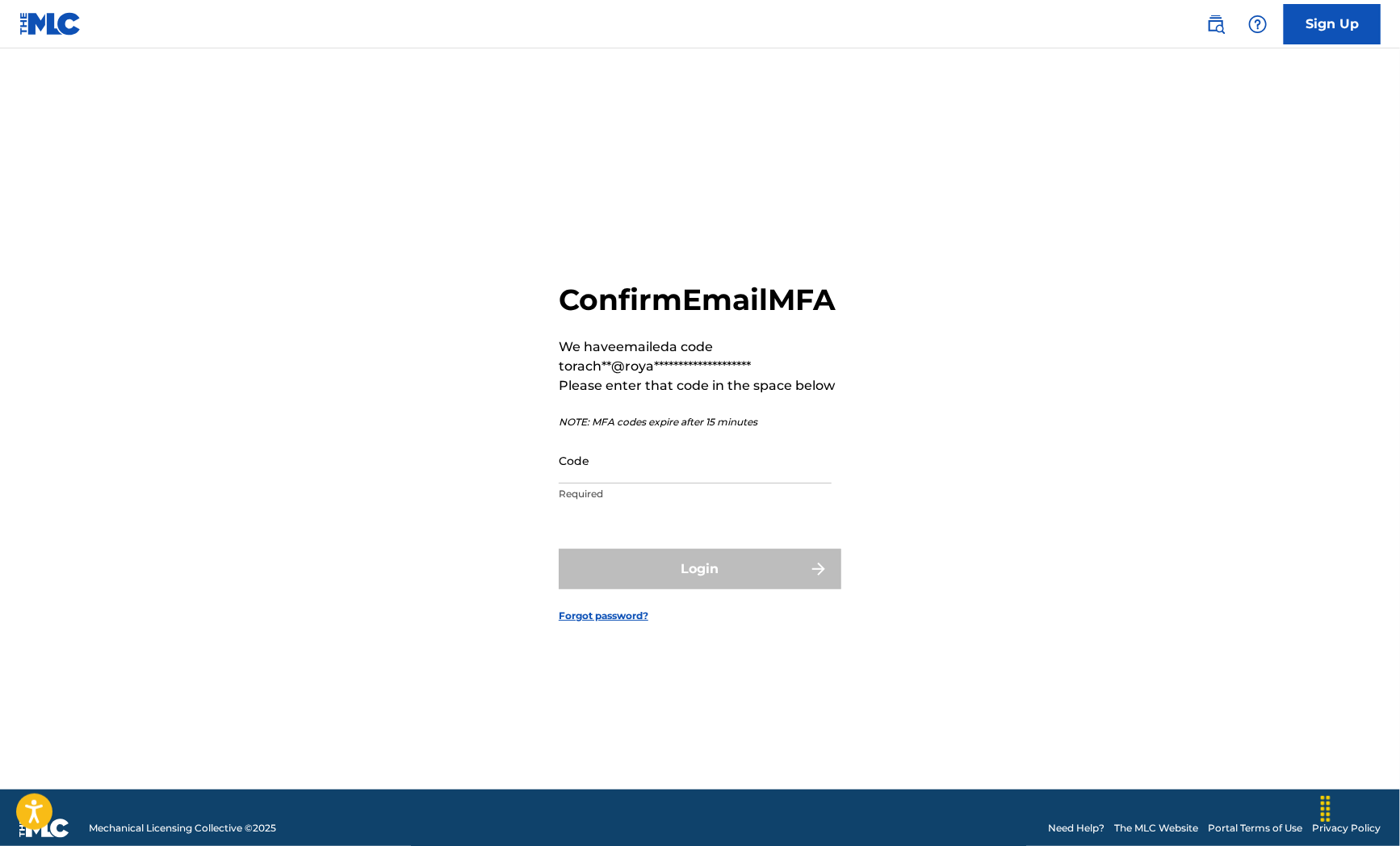
drag, startPoint x: 148, startPoint y: 434, endPoint x: 235, endPoint y: 436, distance: 87.0
click at [148, 434] on div "**********" at bounding box center [700, 439] width 1131 height 701
click at [754, 484] on input "Code" at bounding box center [695, 461] width 273 height 46
paste input "555253"
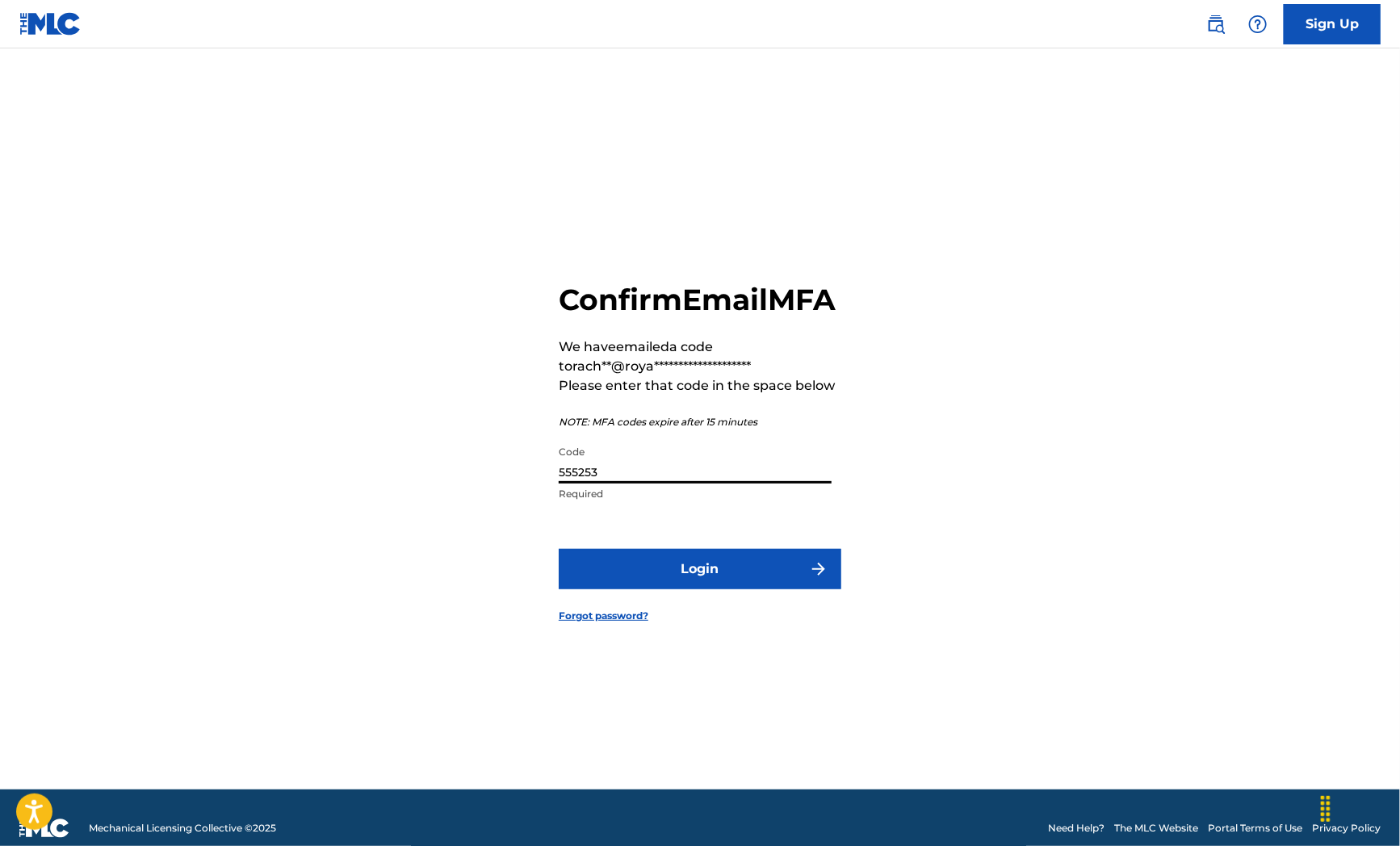
type input "555253"
click at [719, 589] on button "Login" at bounding box center [699, 569] width 282 height 40
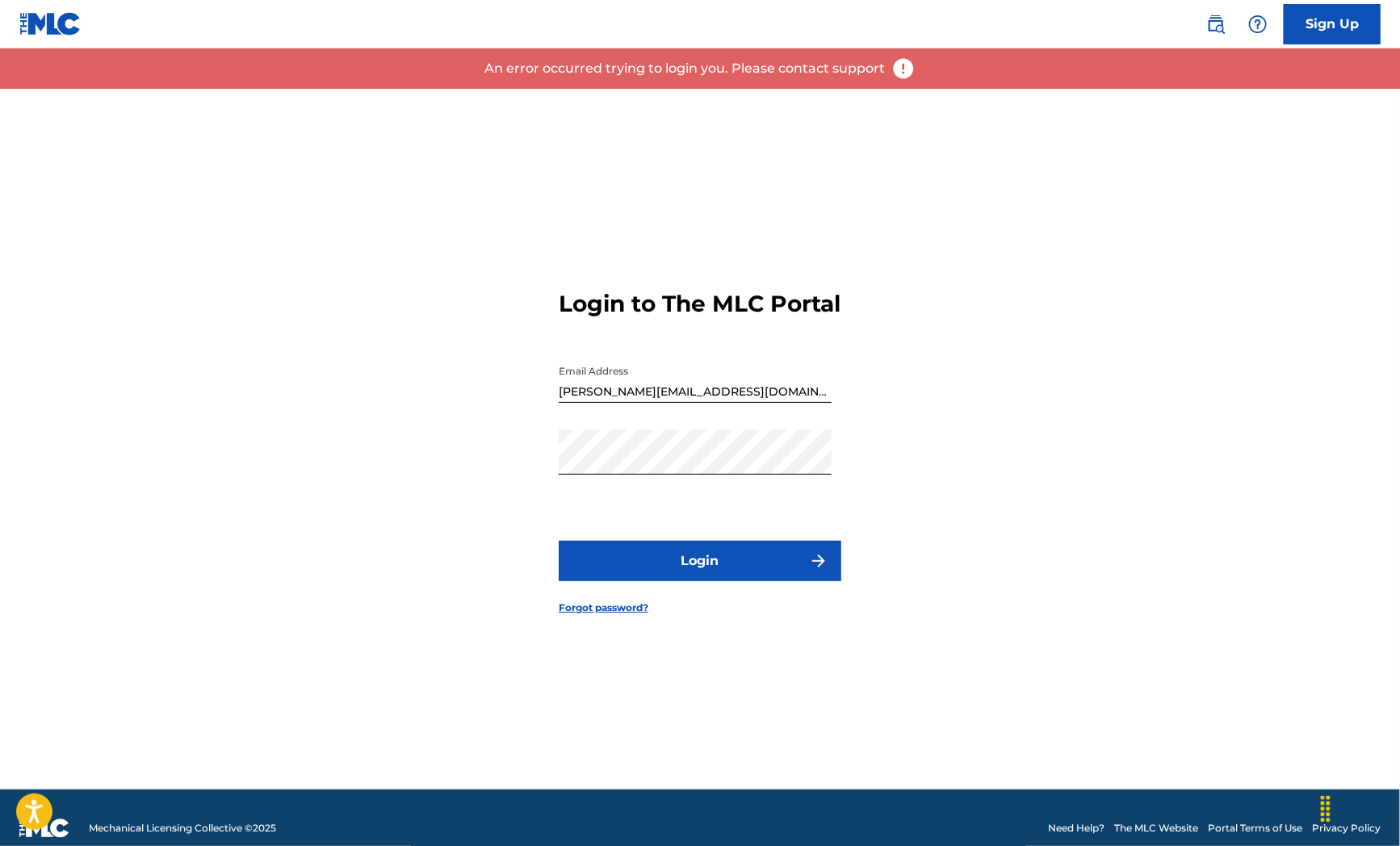
click at [646, 582] on button "Login" at bounding box center [699, 560] width 282 height 40
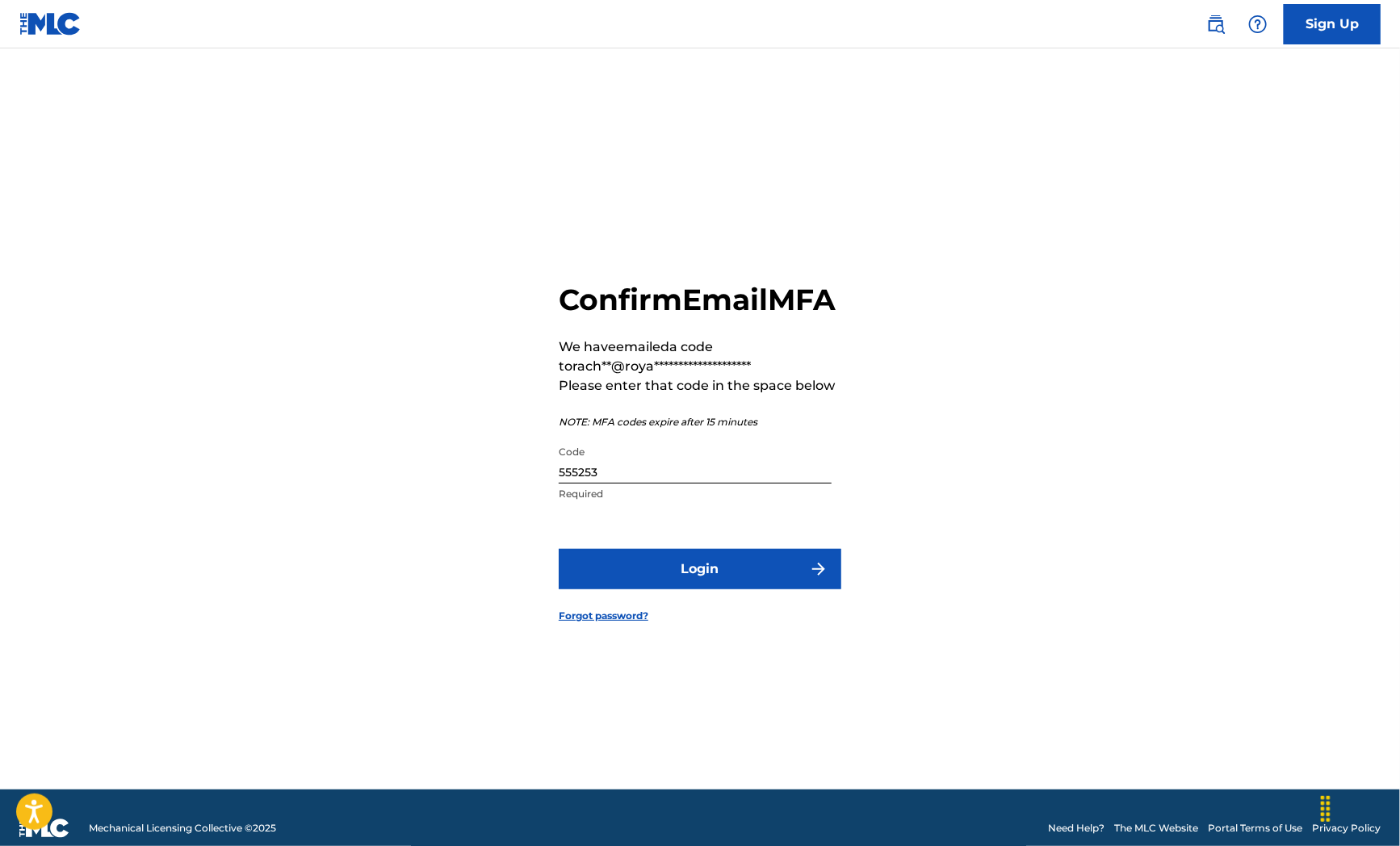
click at [622, 484] on input "555253" at bounding box center [695, 461] width 273 height 46
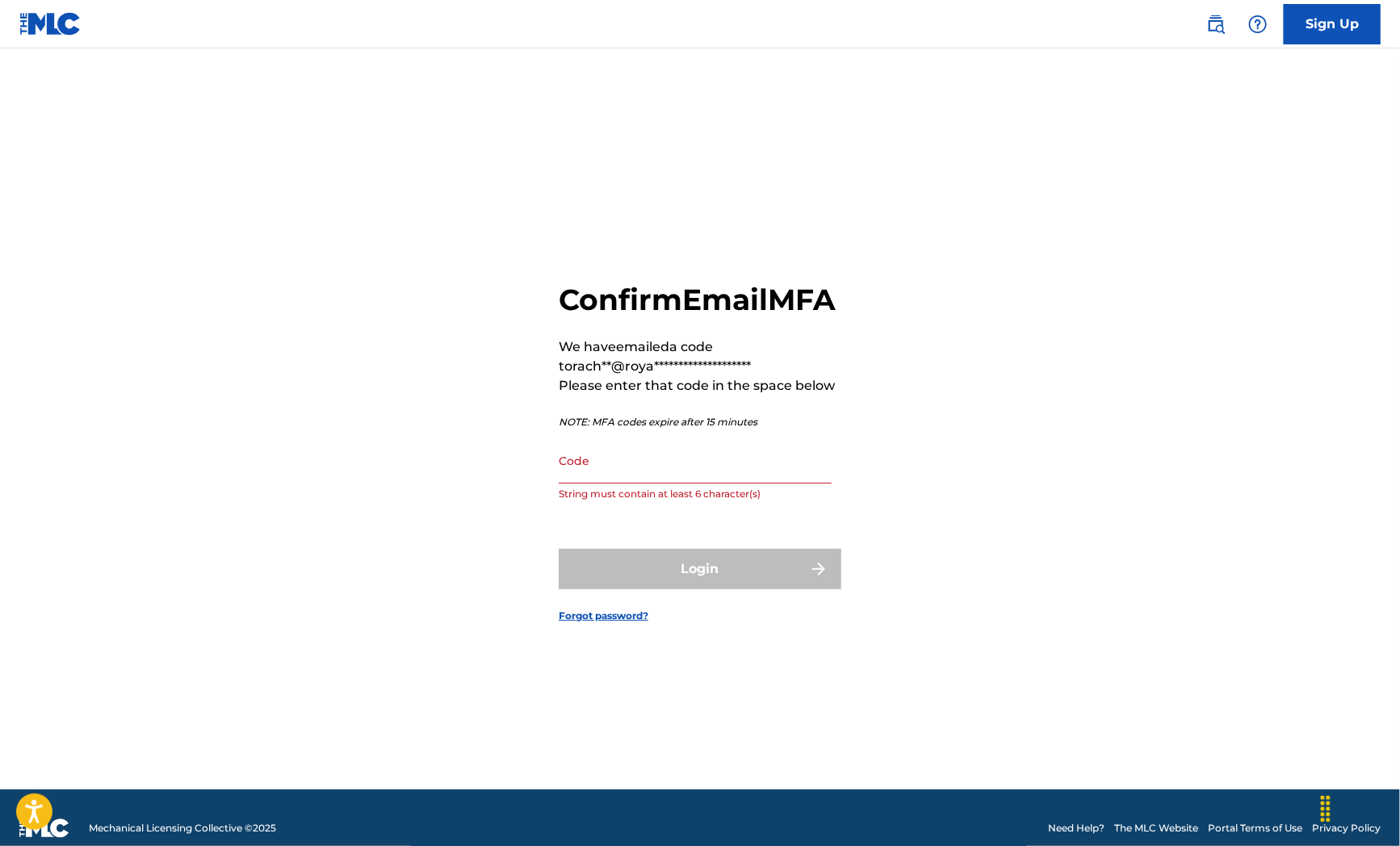
click at [135, 439] on div "**********" at bounding box center [700, 439] width 1131 height 701
click at [670, 465] on input "Code" at bounding box center [695, 461] width 273 height 46
paste input "278001"
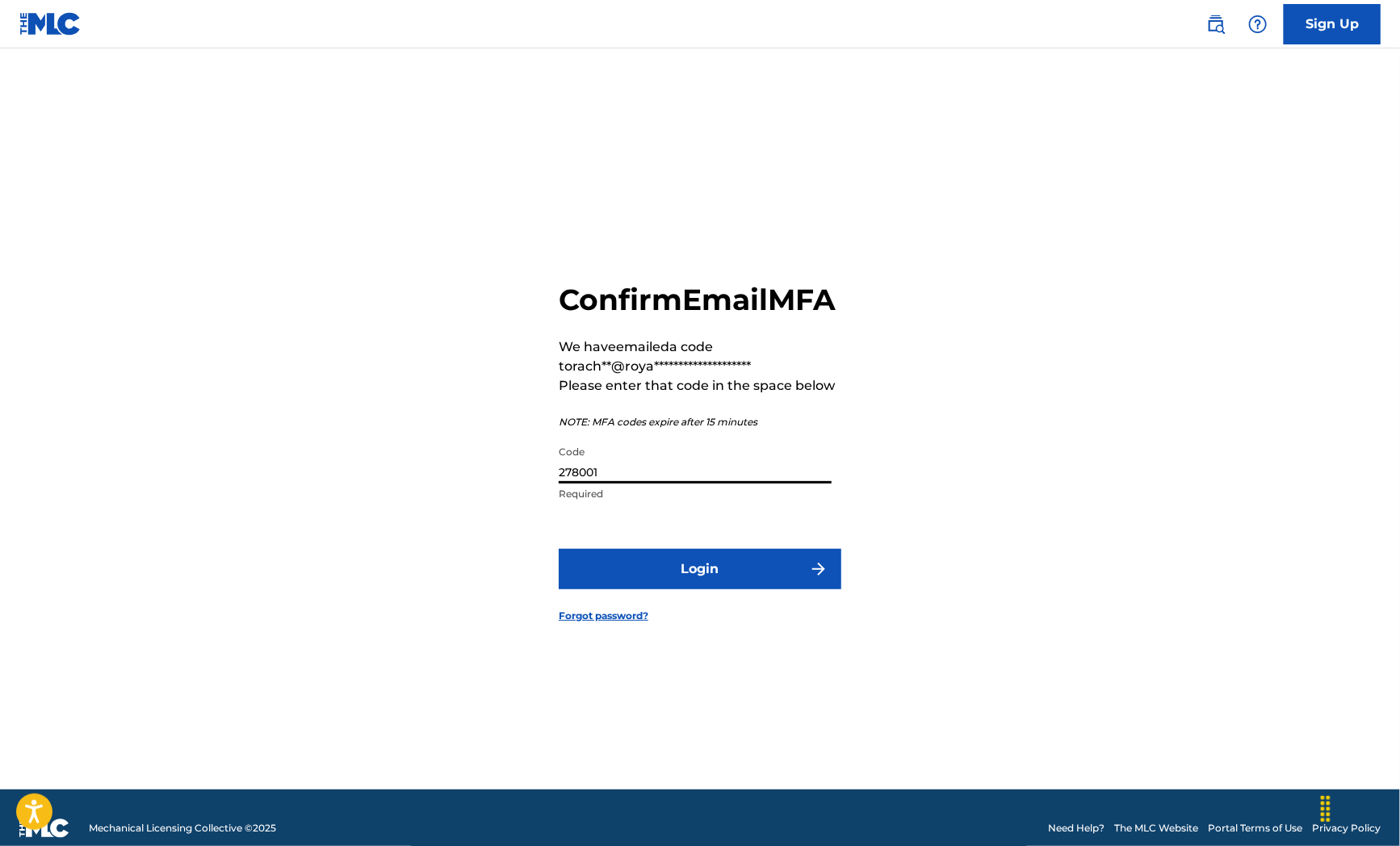
type input "278001"
click at [661, 589] on button "Login" at bounding box center [699, 569] width 282 height 40
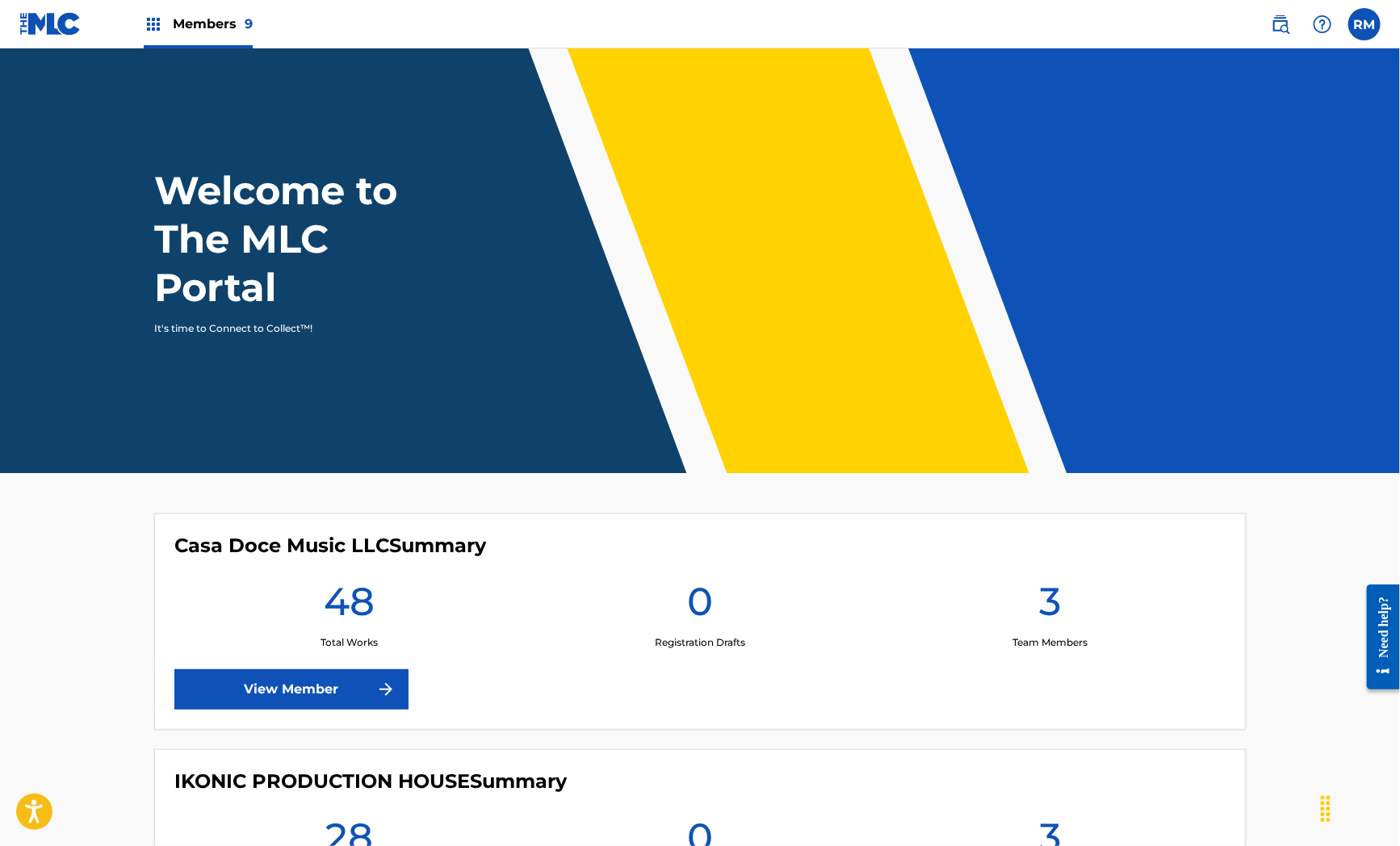
click at [157, 20] on img at bounding box center [153, 24] width 20 height 20
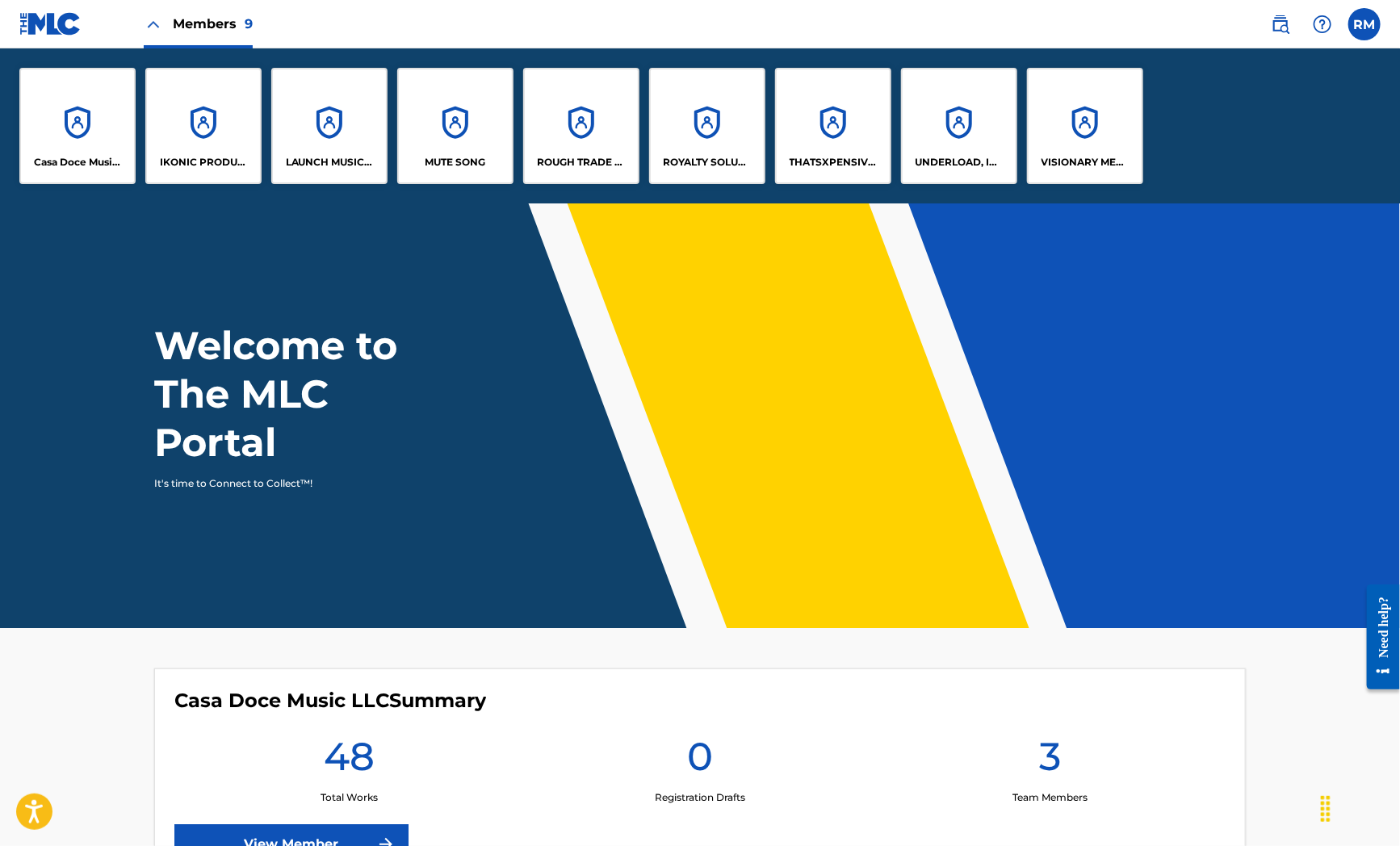
click at [793, 124] on div "THATSXPENSIVE PUBLISHING LLC" at bounding box center [833, 126] width 116 height 116
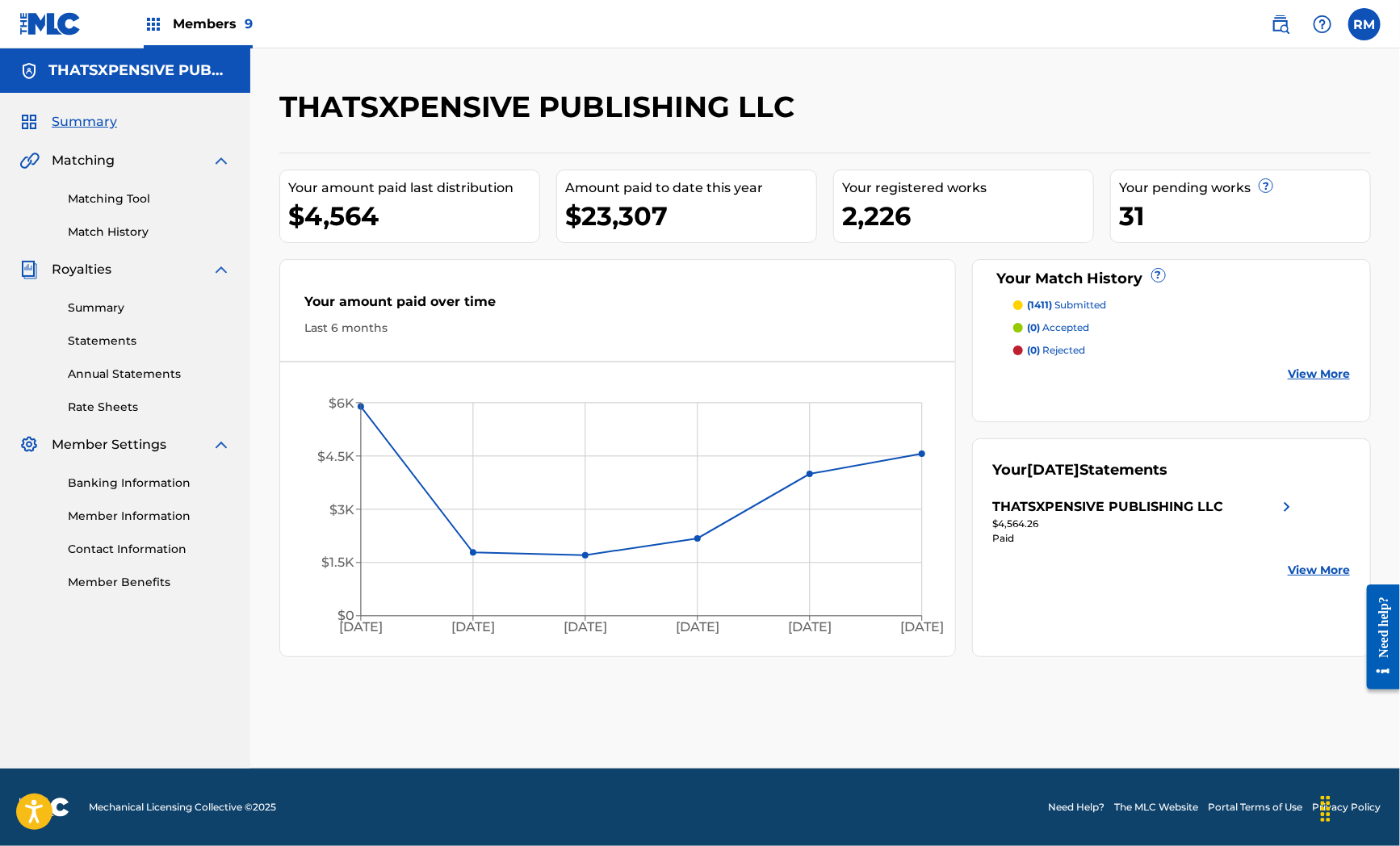
click at [109, 200] on link "Matching Tool" at bounding box center [149, 199] width 163 height 17
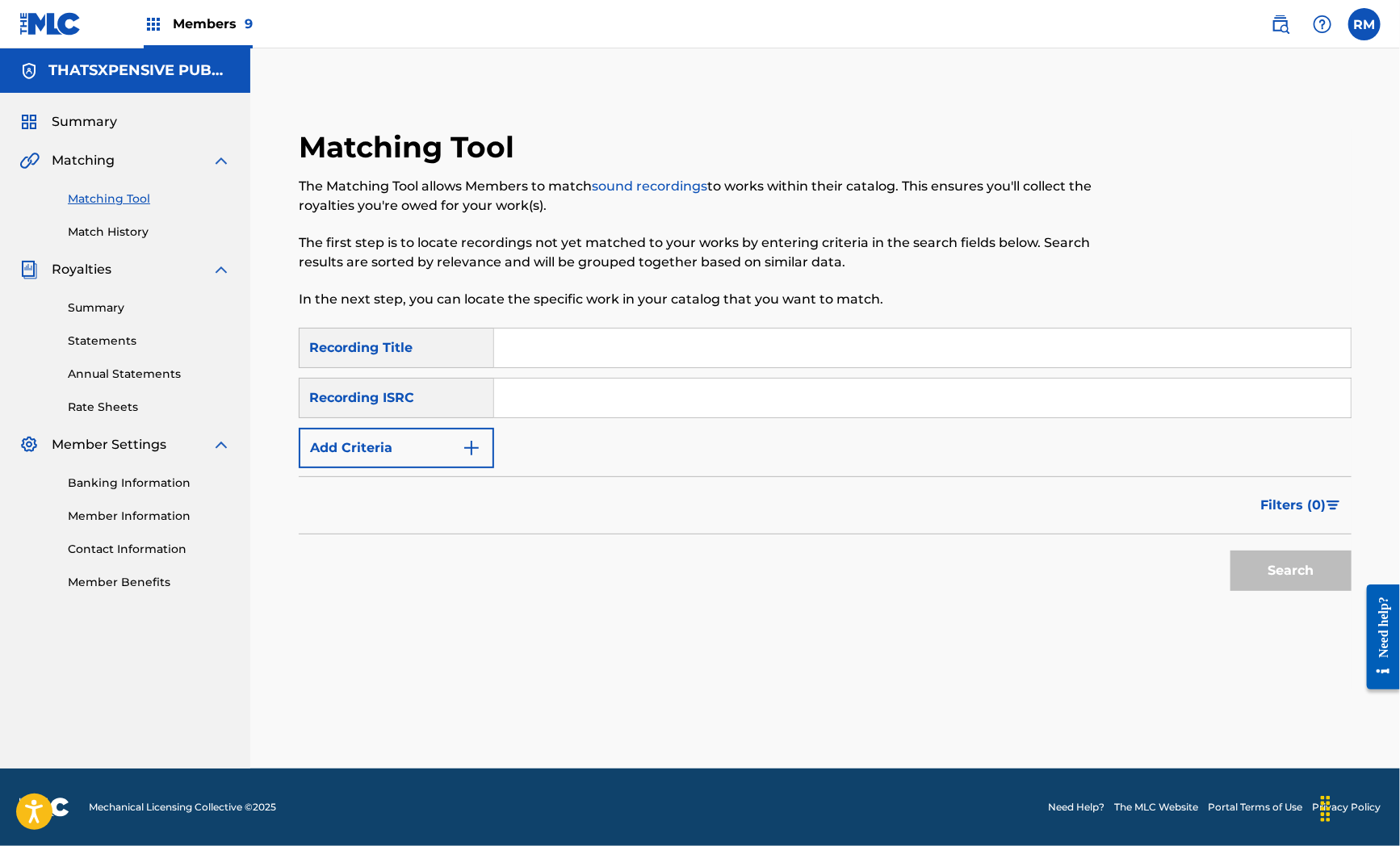
drag, startPoint x: 498, startPoint y: 52, endPoint x: 401, endPoint y: 101, distance: 108.7
click at [498, 52] on div "Matching Tool The Matching Tool allows Members to match sound recordings to wor…" at bounding box center [825, 409] width 1149 height 721
click at [103, 231] on link "Match History" at bounding box center [149, 232] width 163 height 17
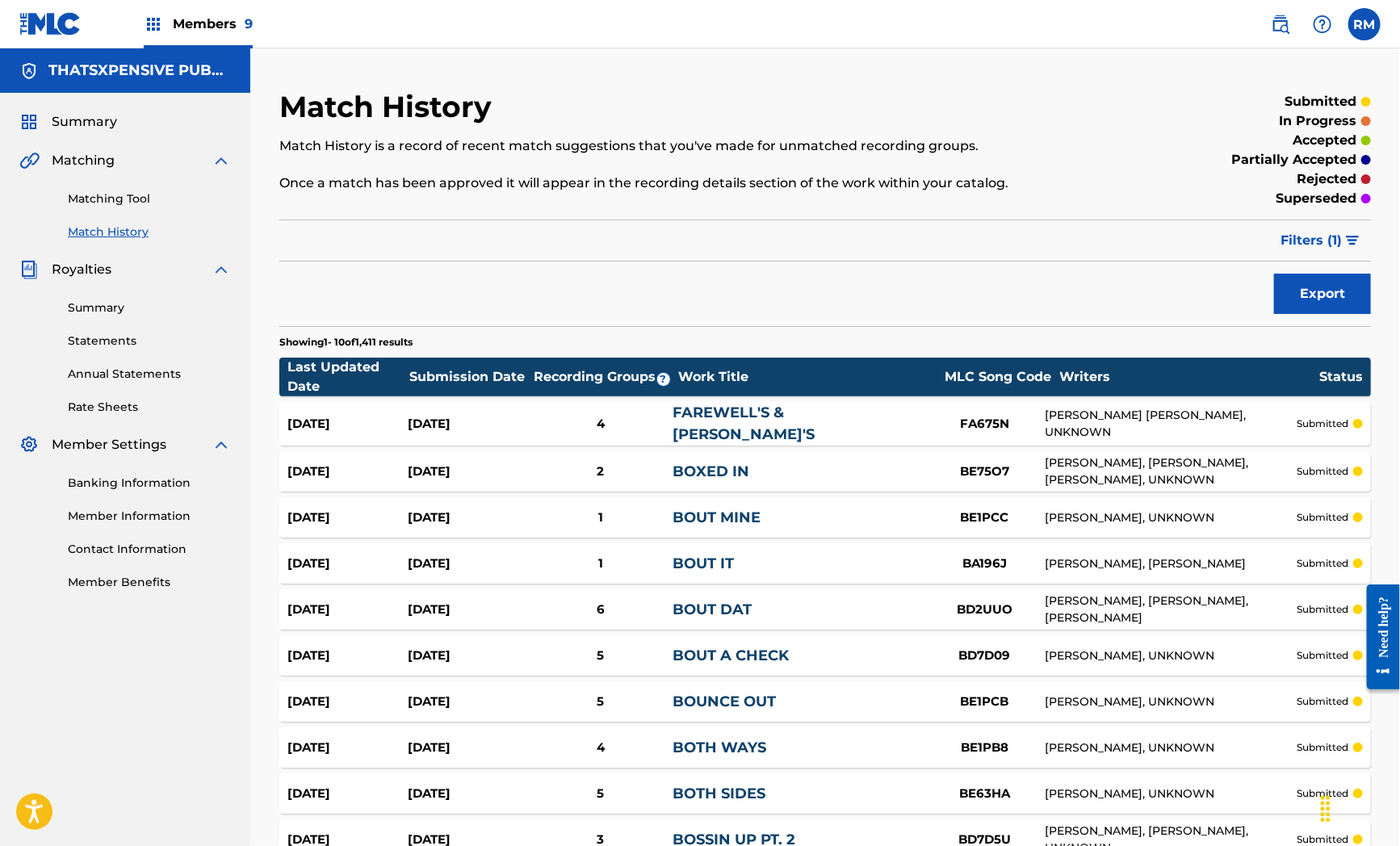
click at [1117, 111] on div "Match History Match History is a record of recent match suggestions that you've…" at bounding box center [700, 150] width 841 height 123
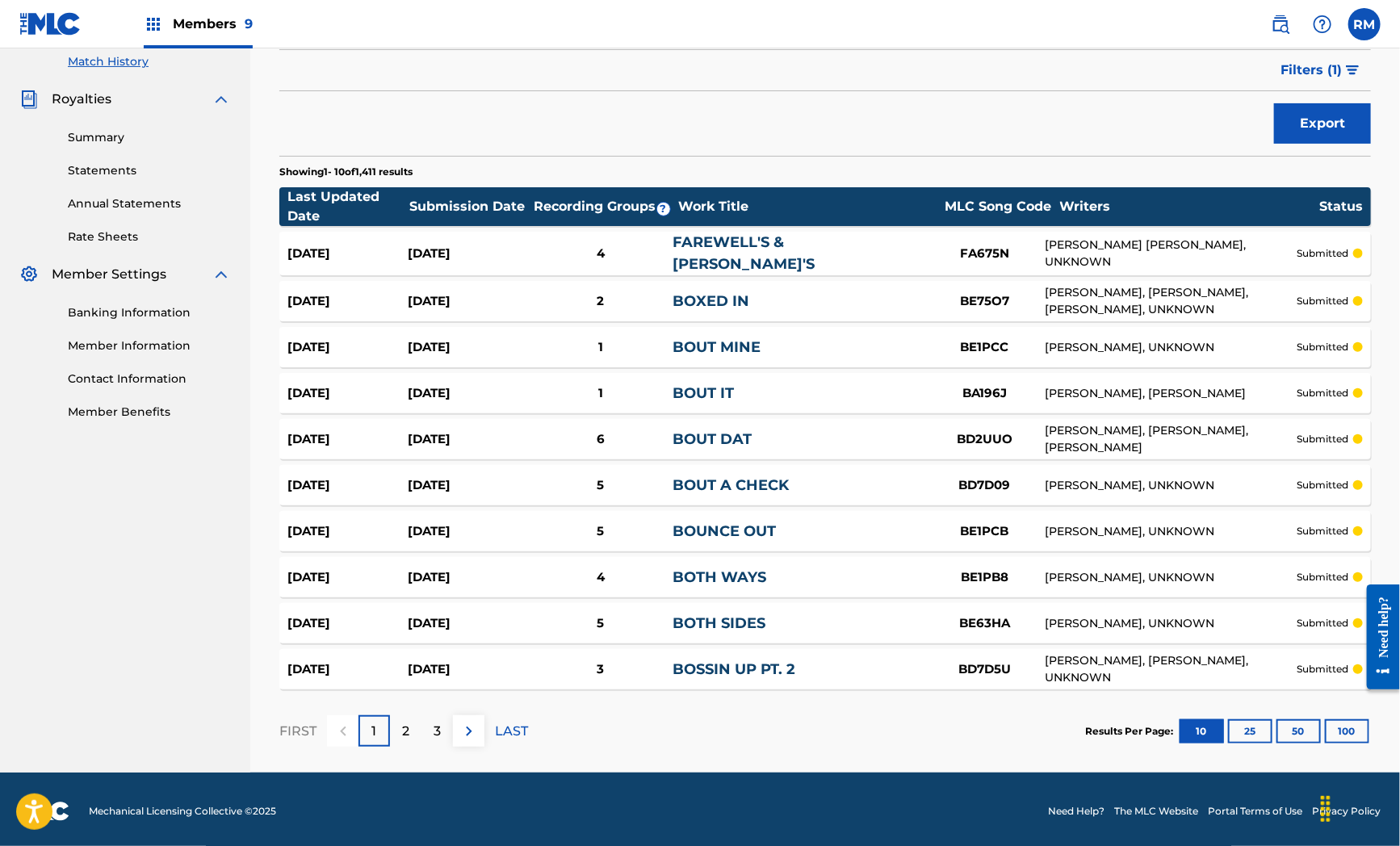
click at [1348, 724] on button "100" at bounding box center [1347, 732] width 44 height 24
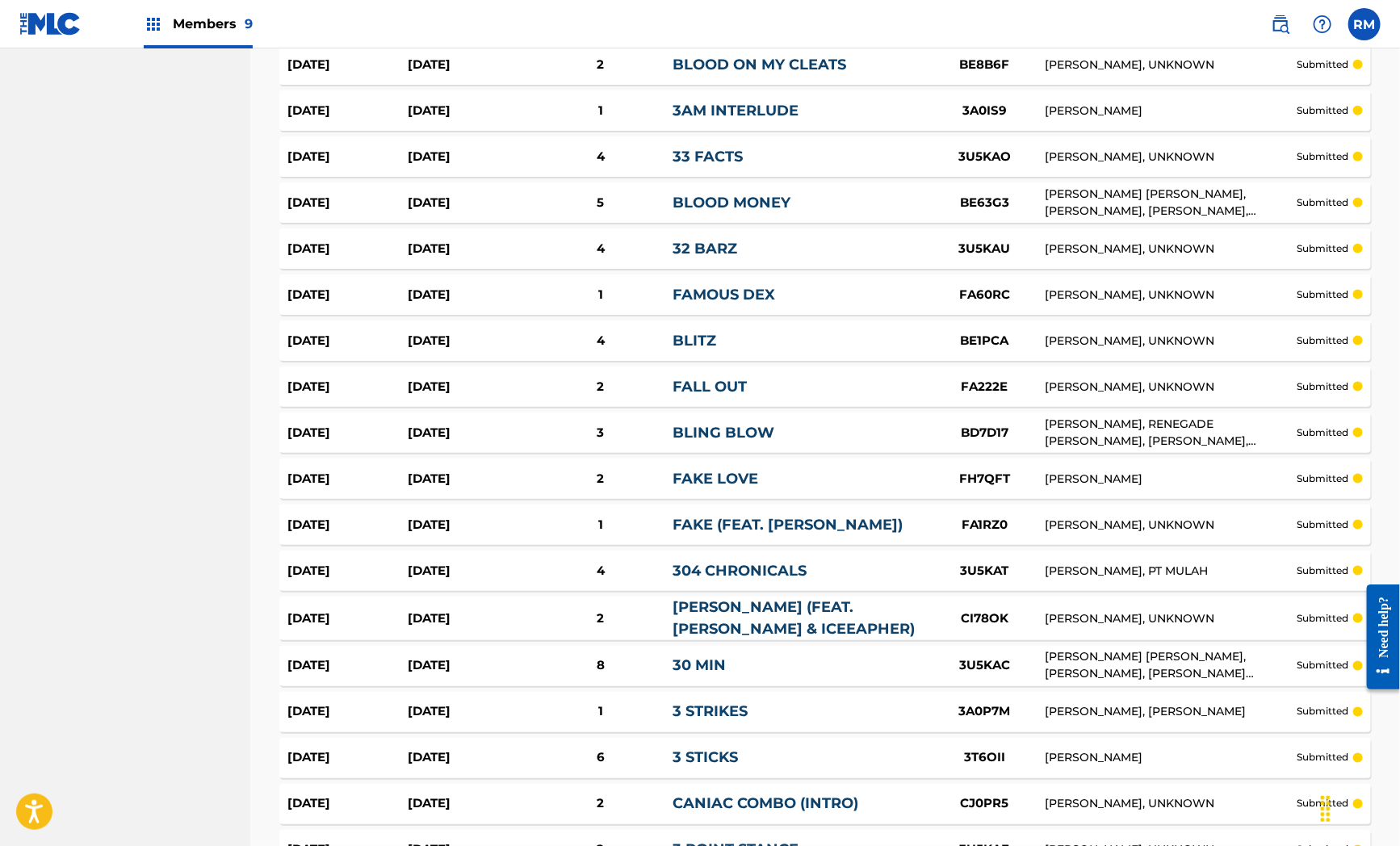
scroll to position [4319, 0]
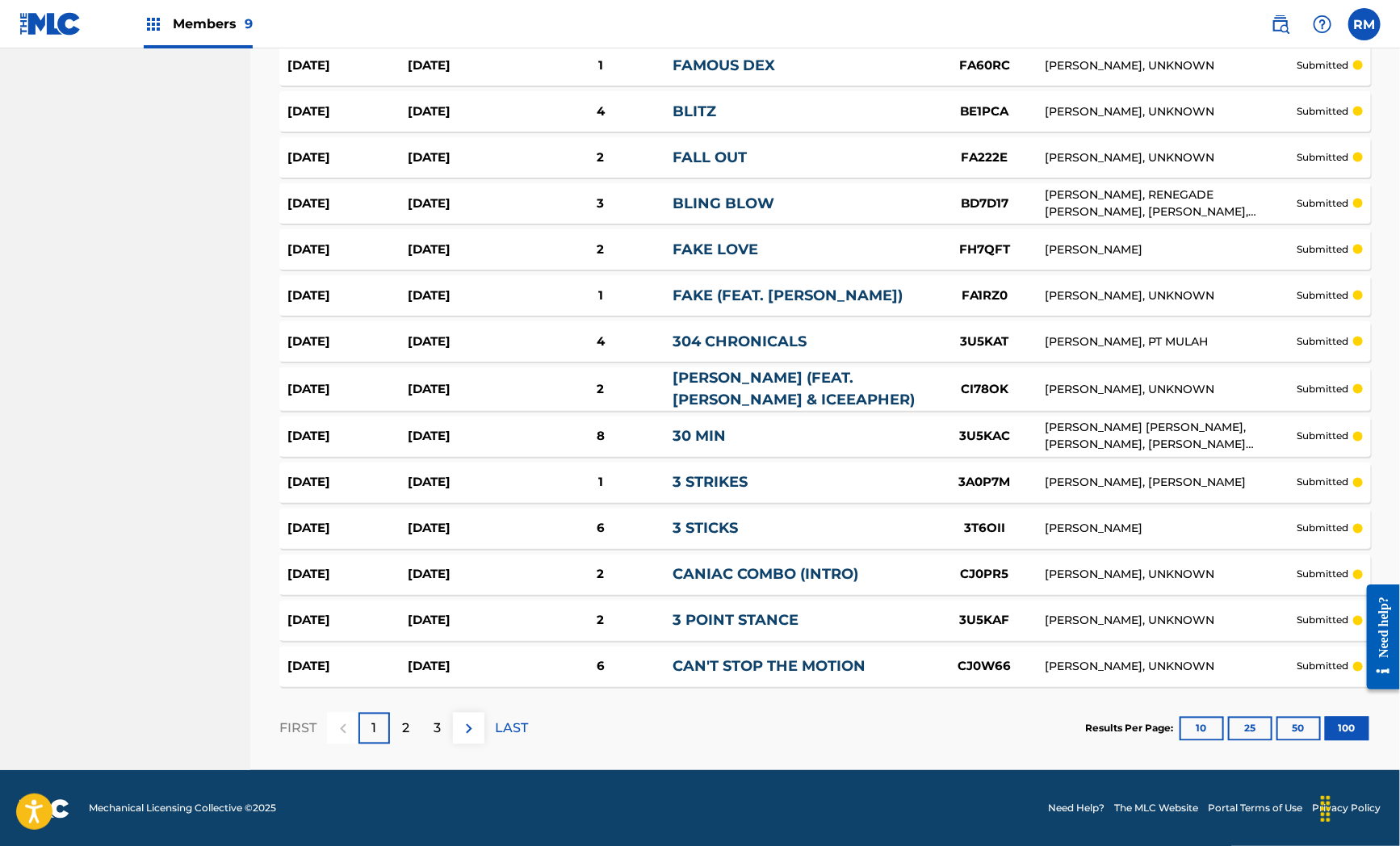
click at [405, 723] on p "2" at bounding box center [406, 729] width 8 height 20
click at [446, 727] on div "3" at bounding box center [437, 728] width 32 height 32
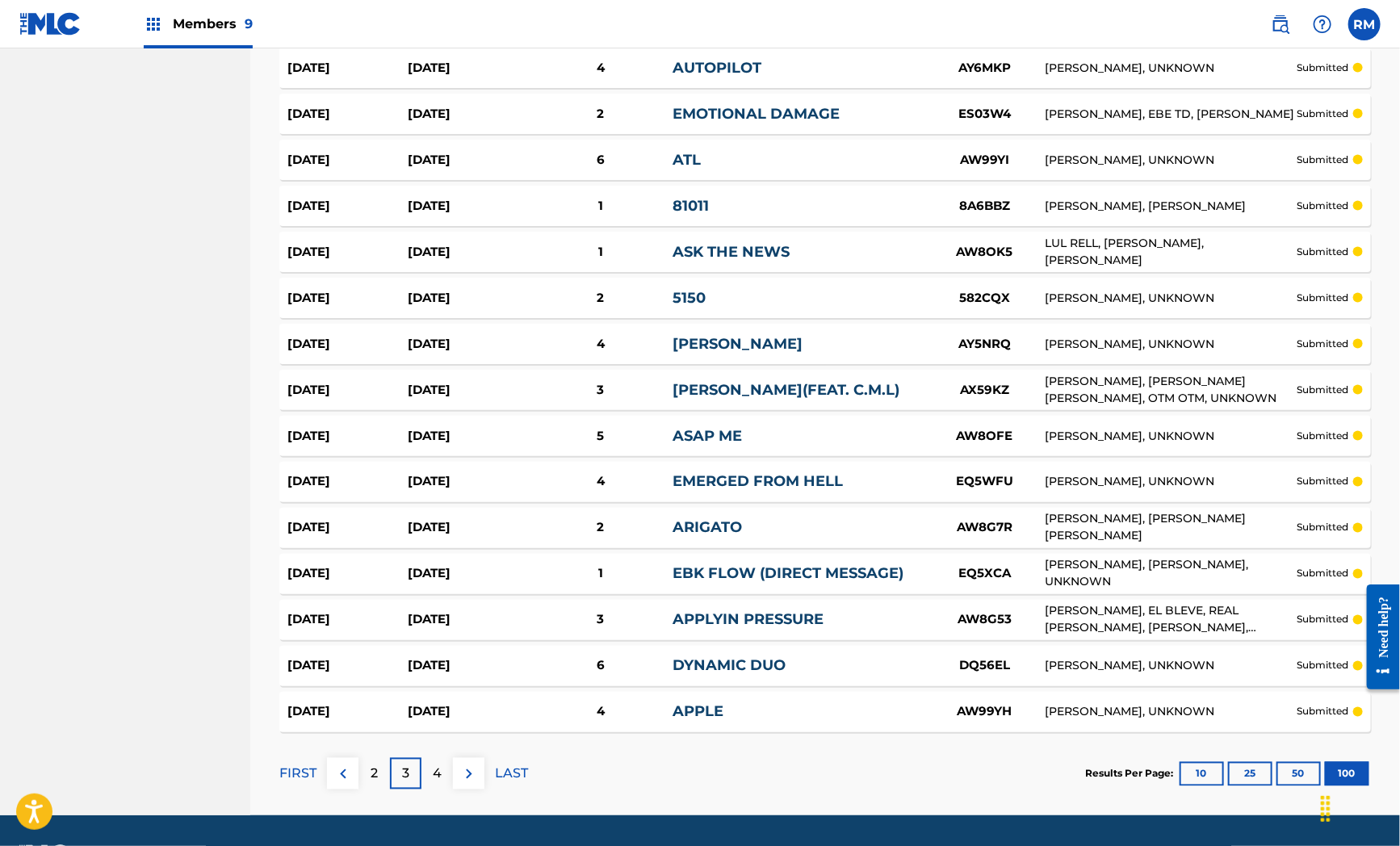
scroll to position [4313, 0]
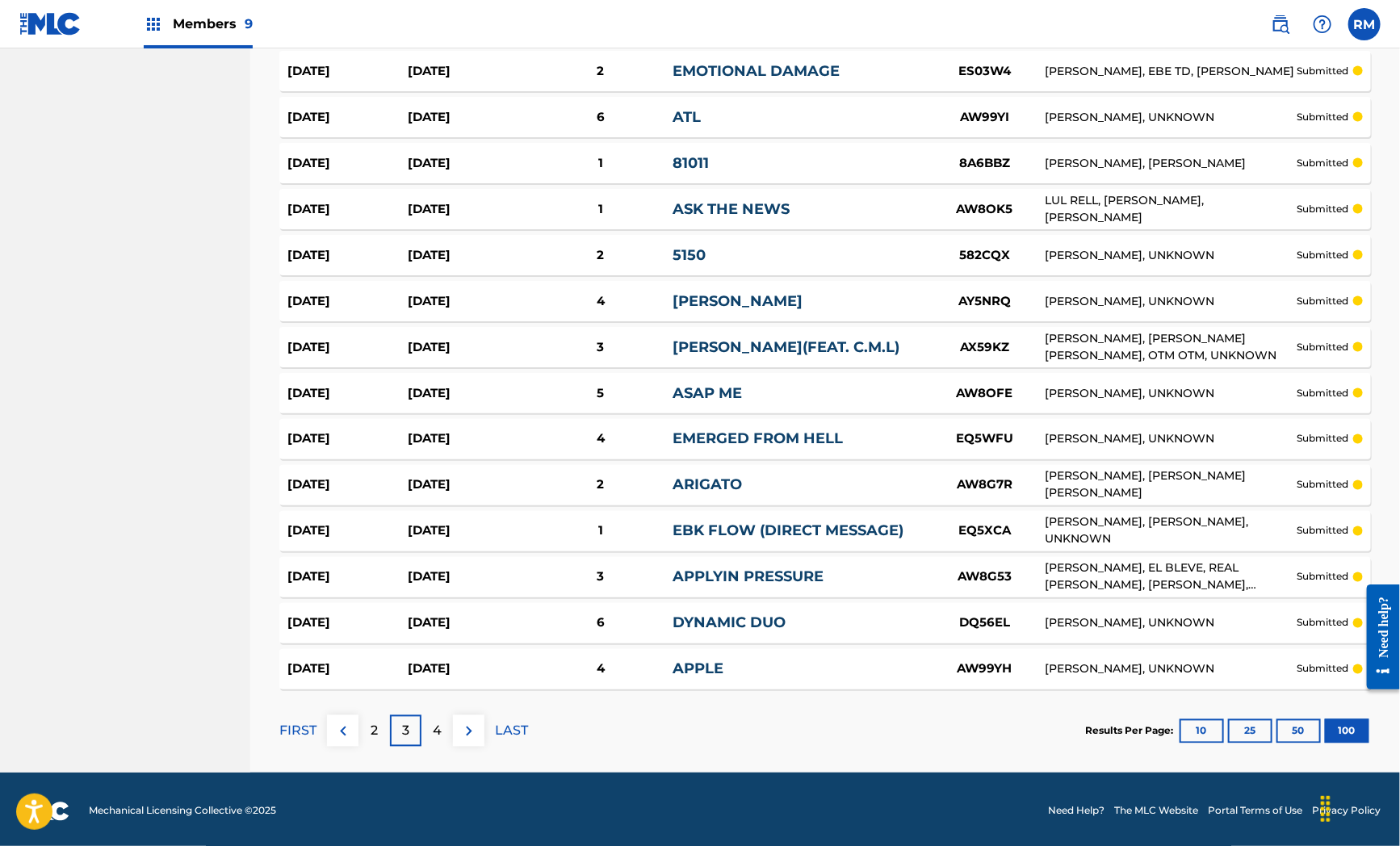
click at [442, 725] on div "4" at bounding box center [437, 731] width 32 height 32
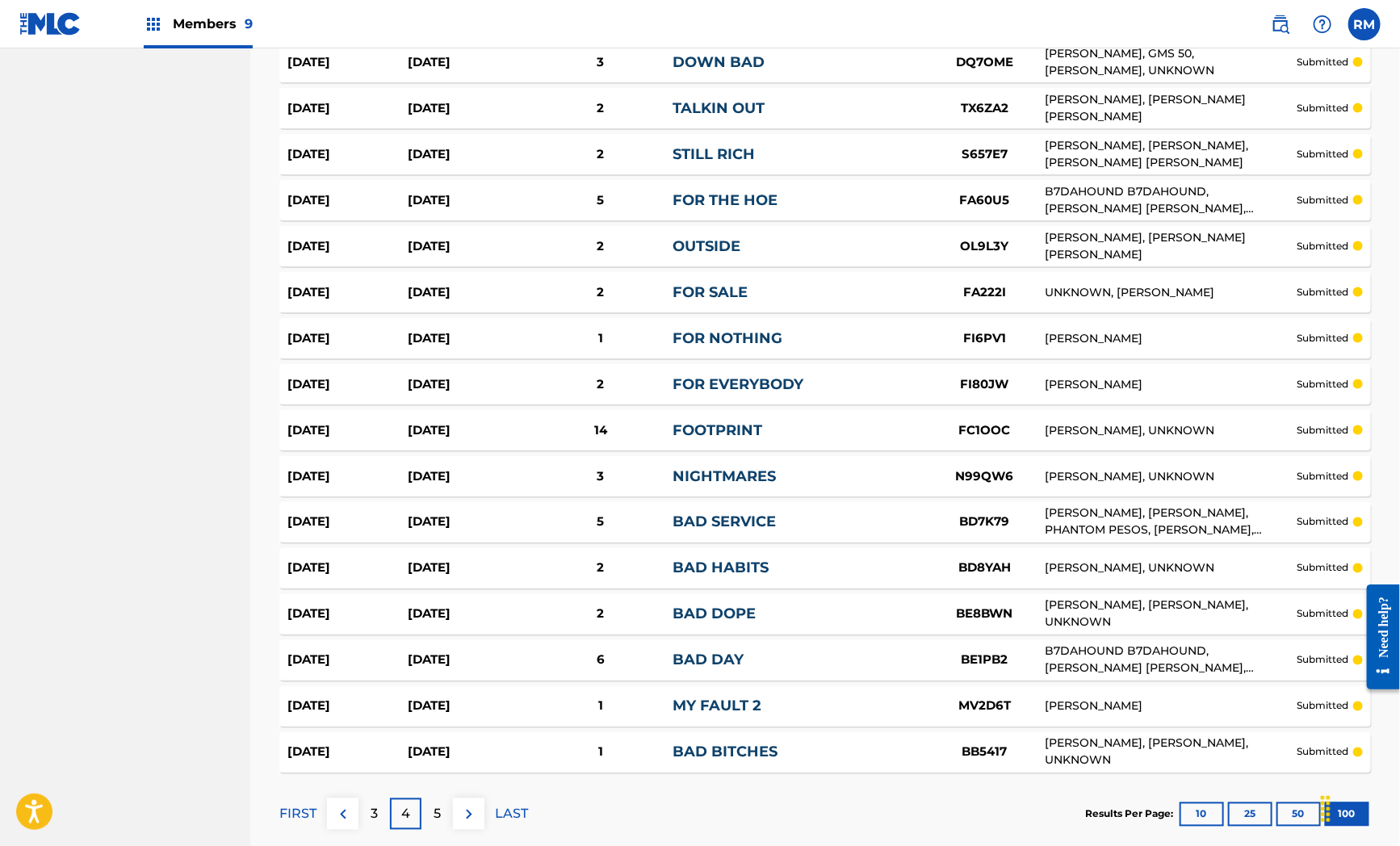
scroll to position [4316, 0]
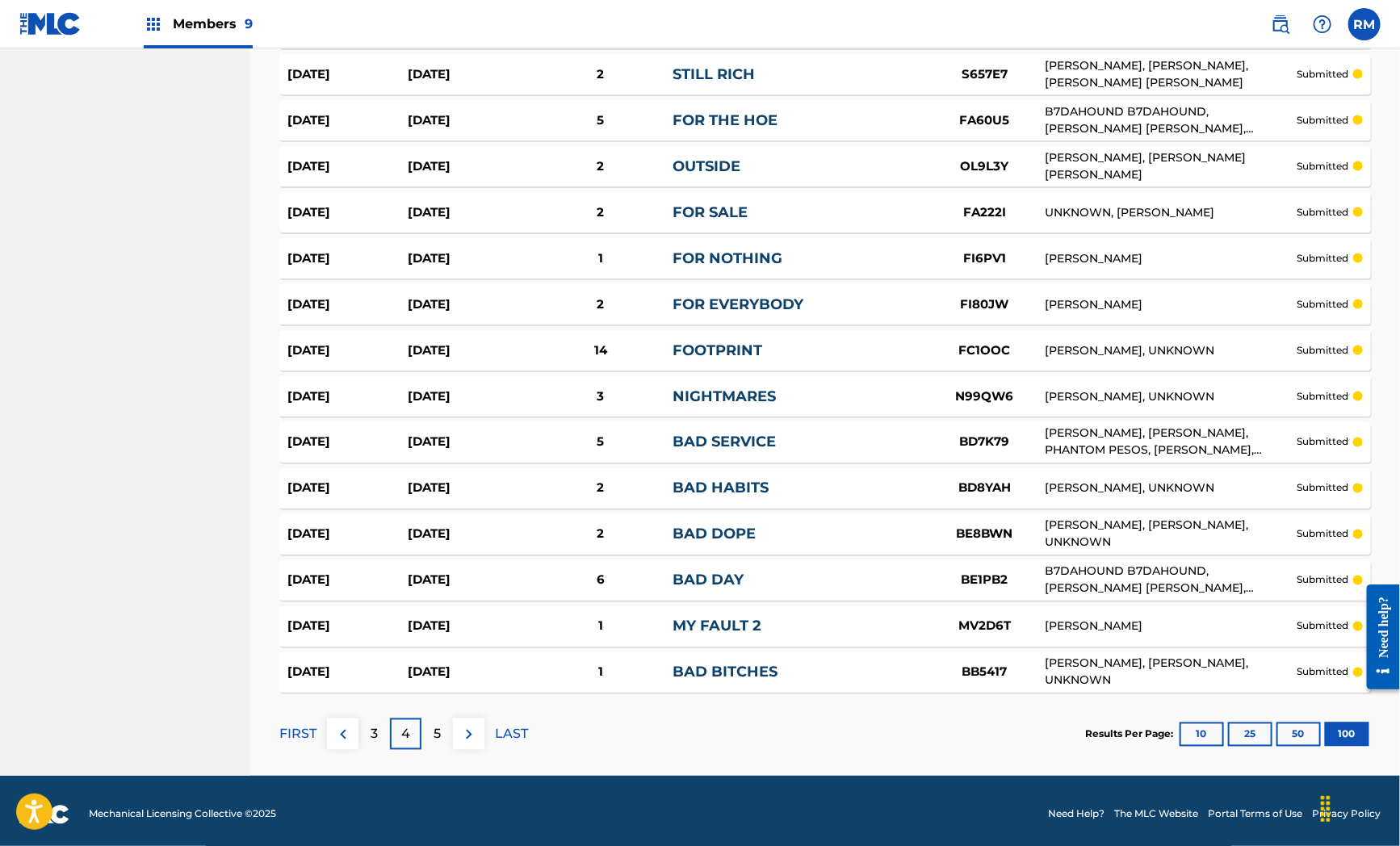
click at [448, 724] on div "5" at bounding box center [437, 734] width 32 height 32
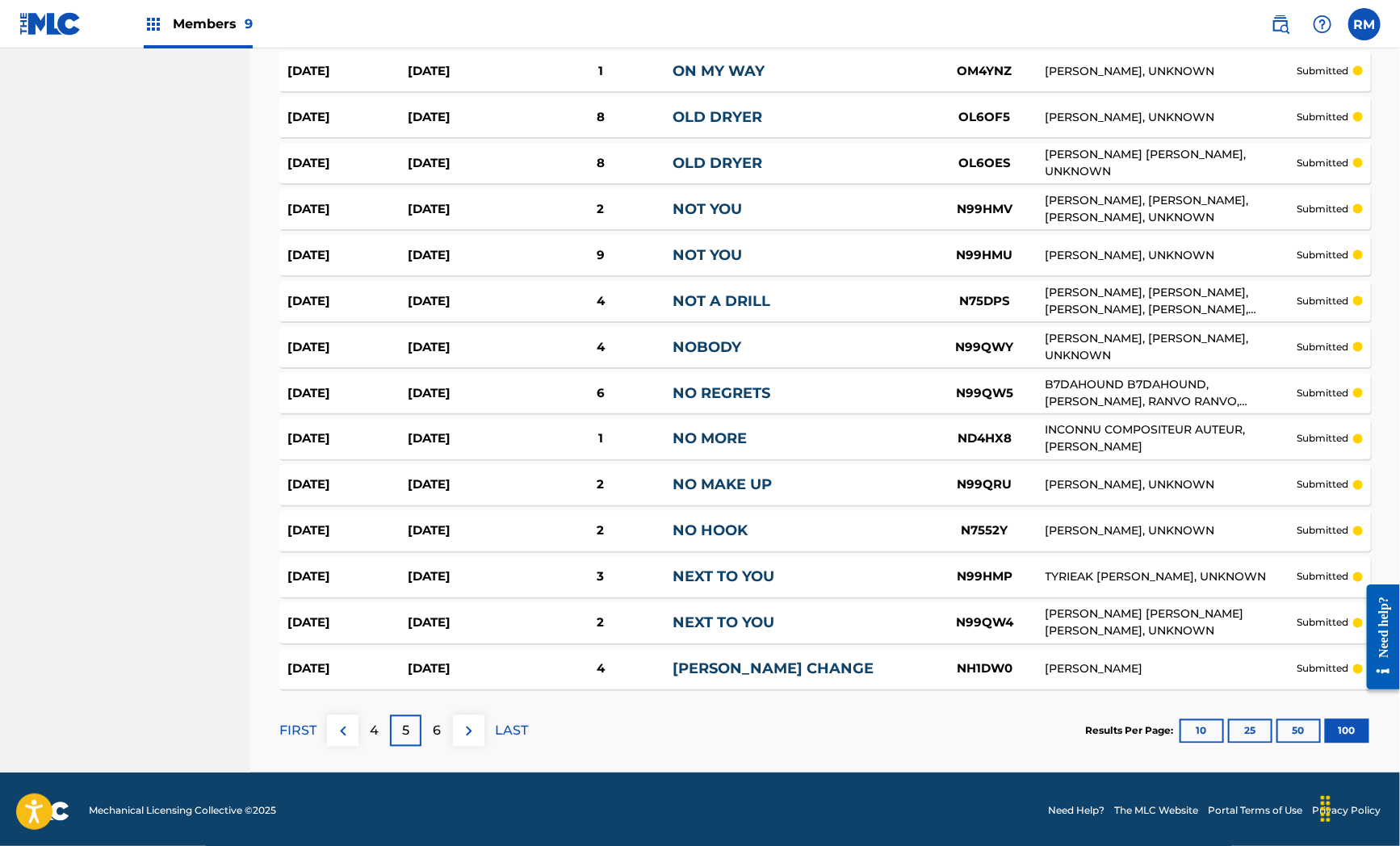
click at [442, 733] on div "6" at bounding box center [437, 731] width 32 height 32
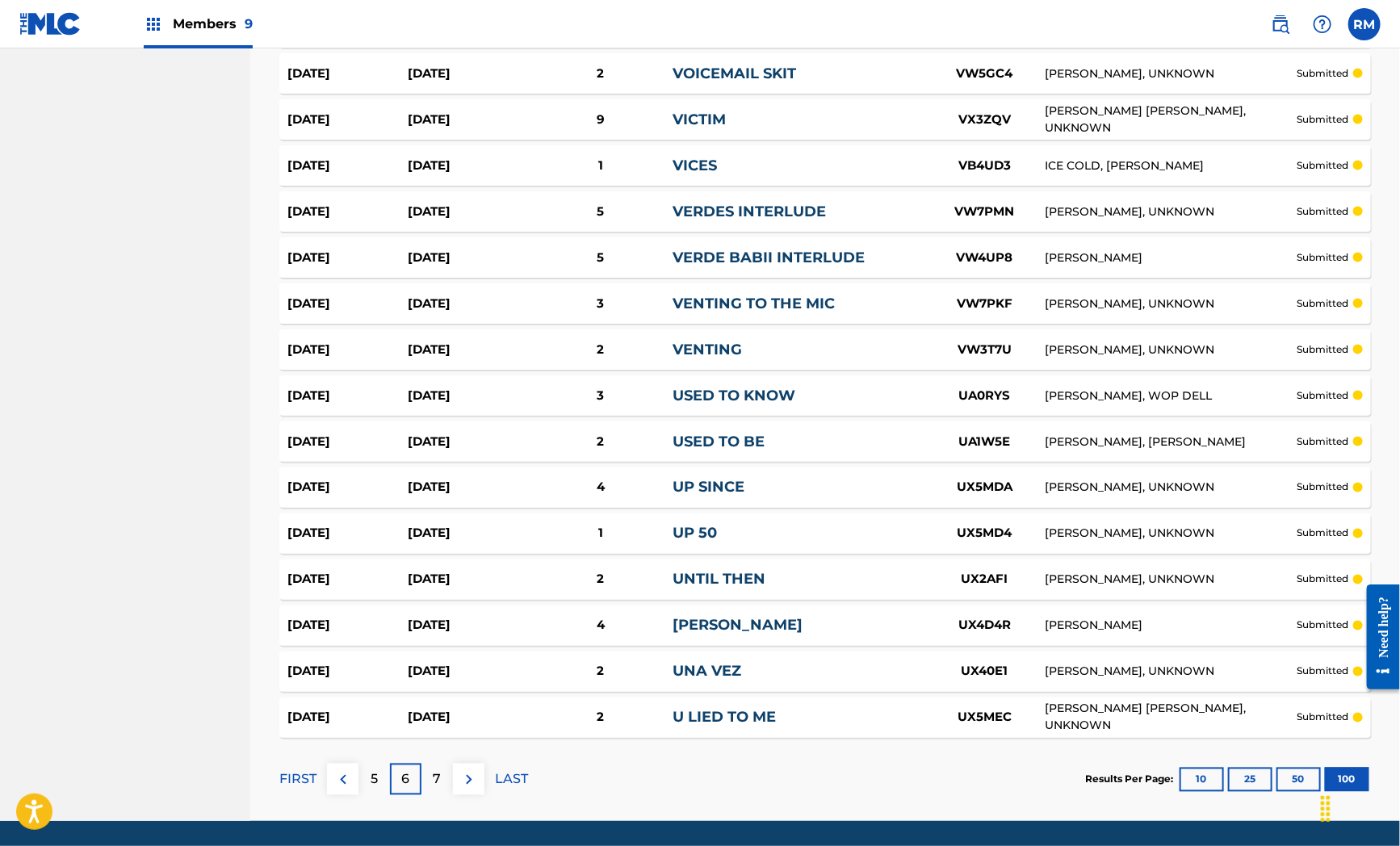
scroll to position [4325, 0]
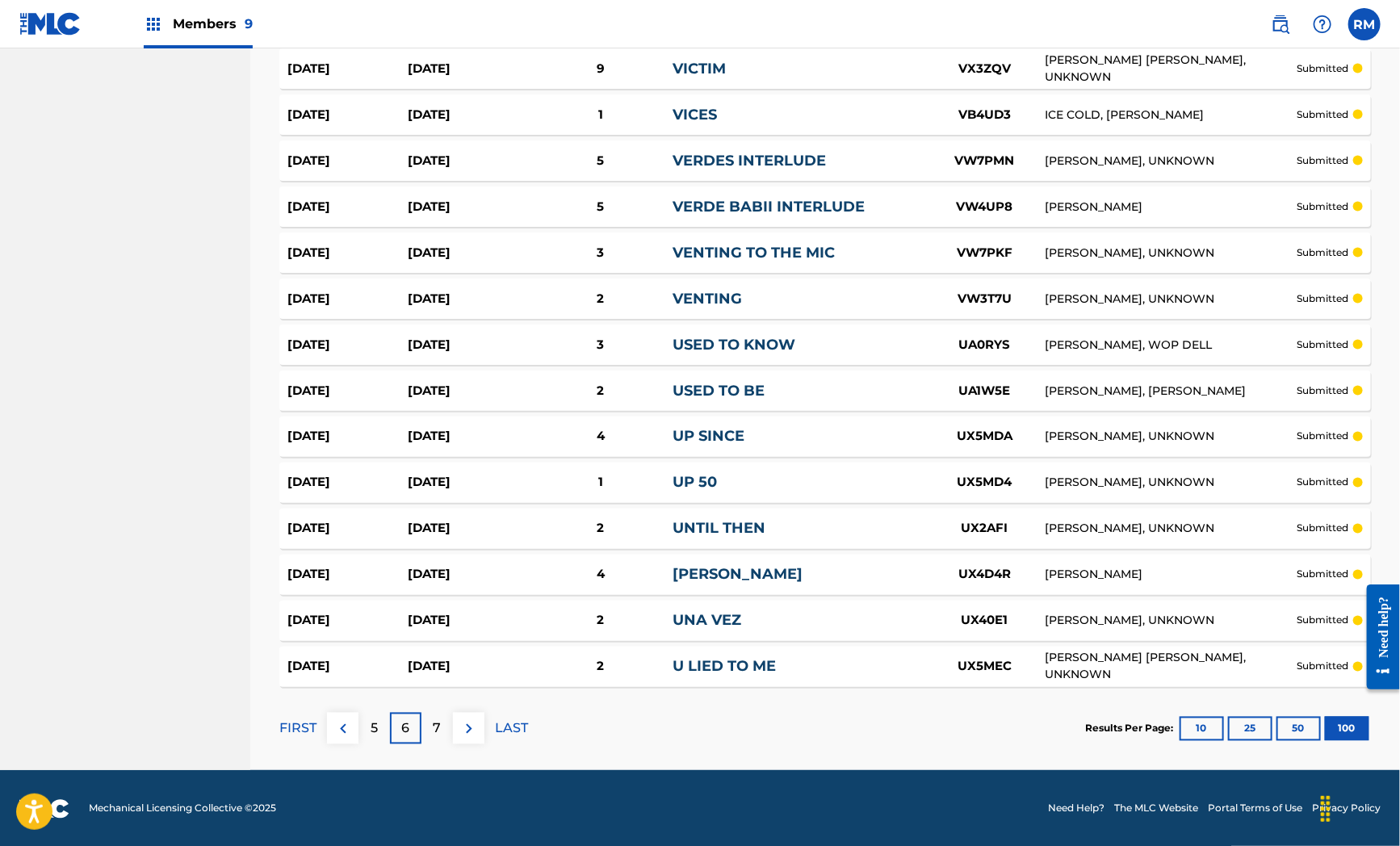
click at [442, 730] on div "7" at bounding box center [437, 728] width 32 height 32
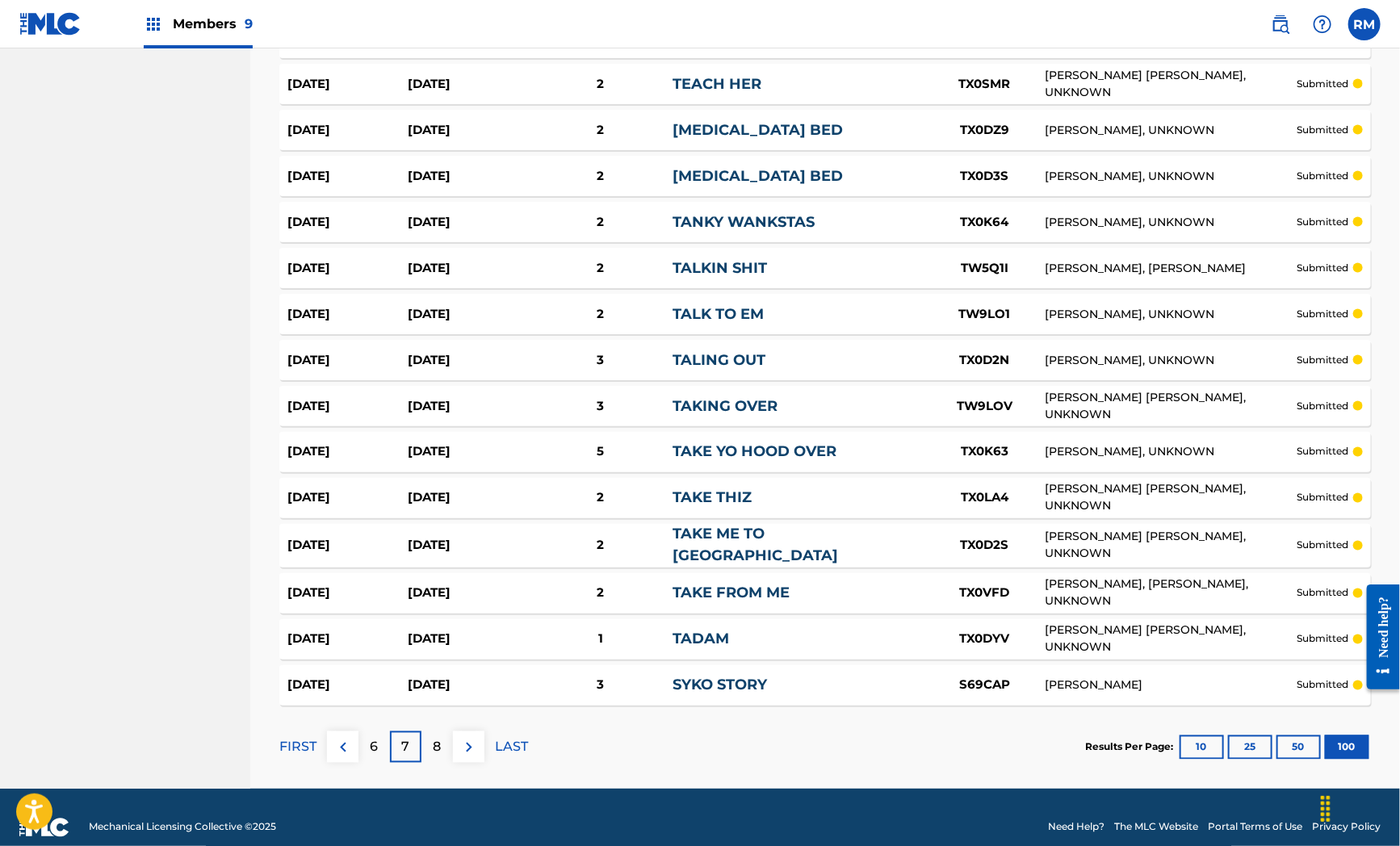
scroll to position [4319, 0]
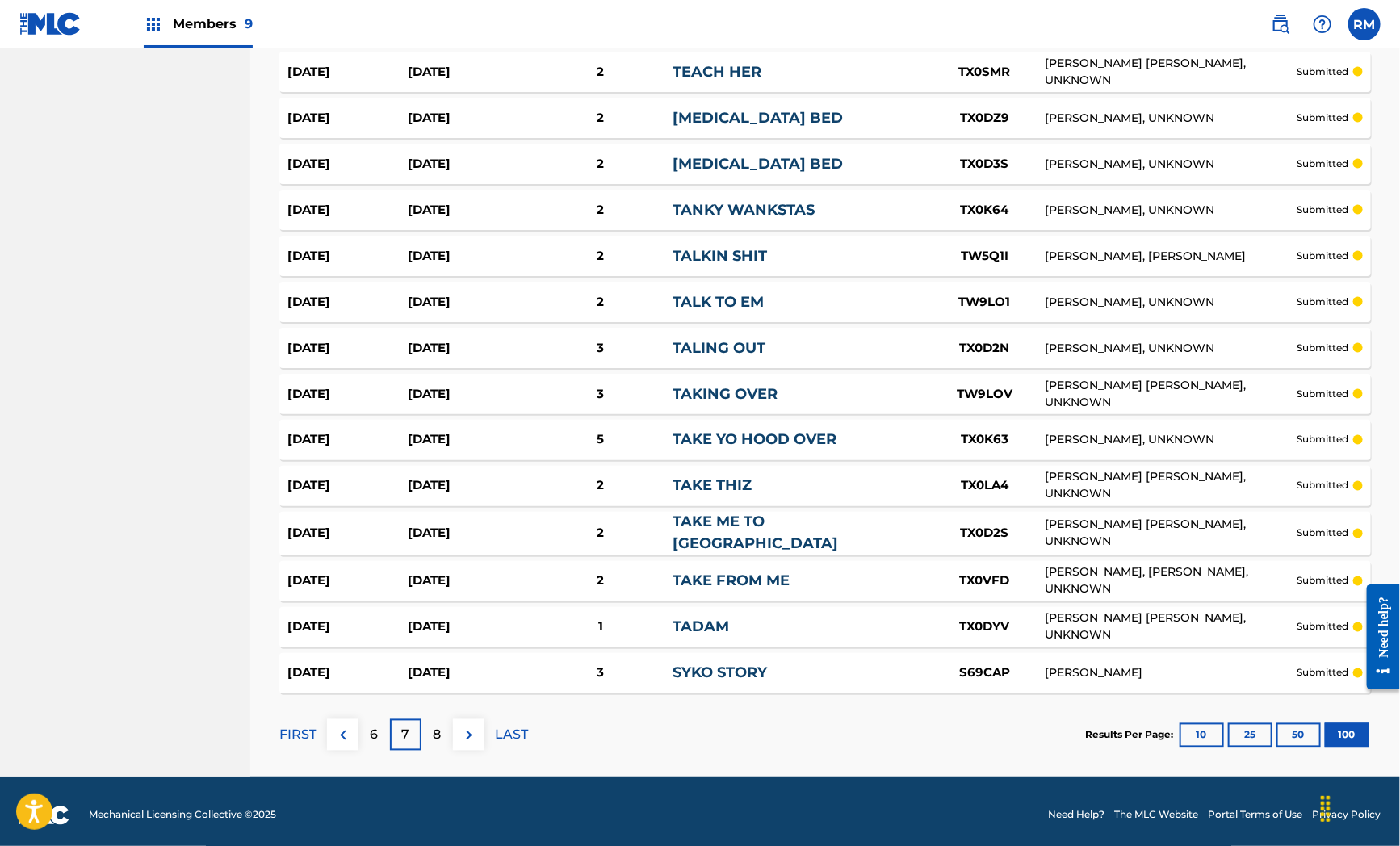
click at [424, 728] on div "8" at bounding box center [437, 735] width 32 height 32
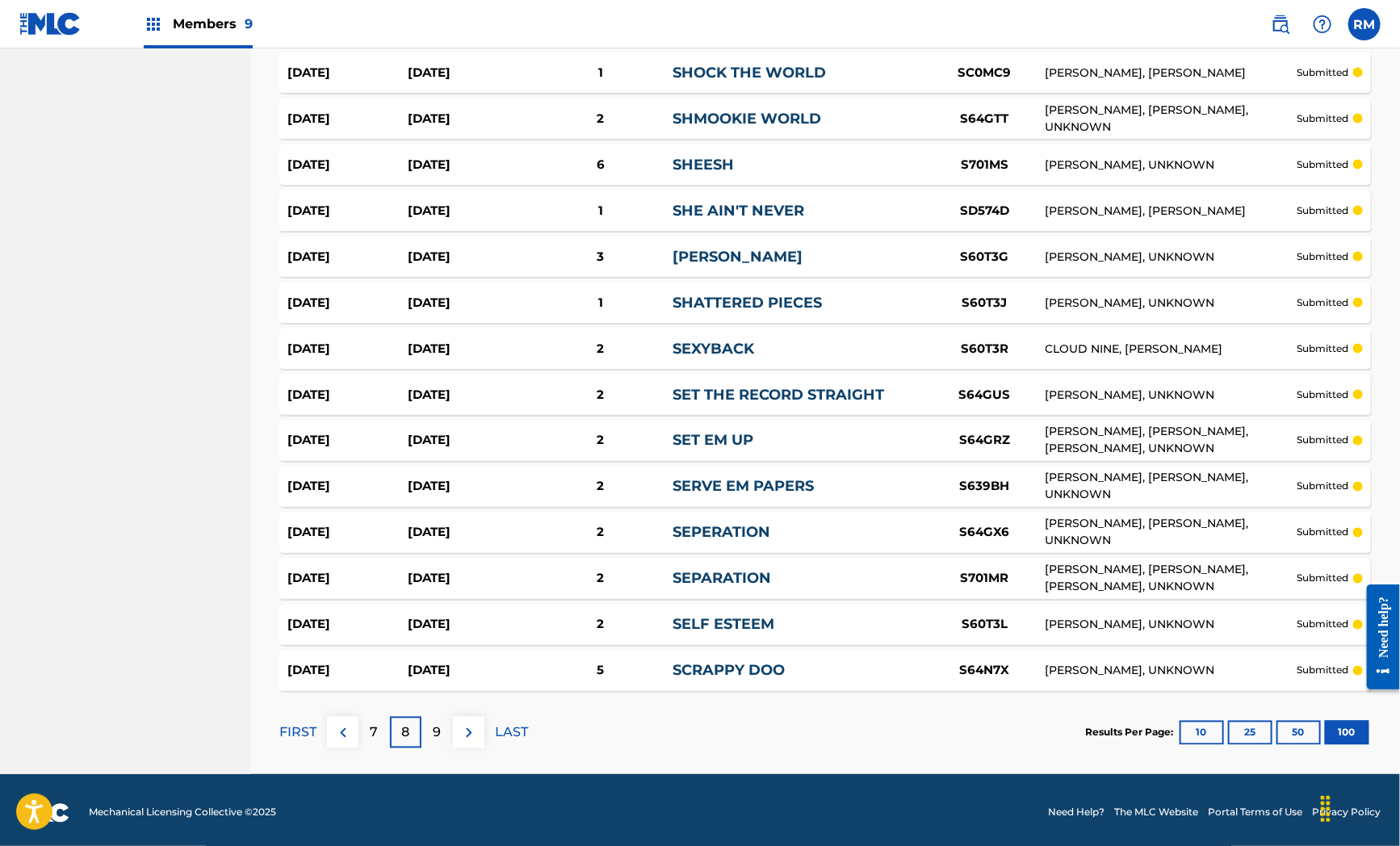
scroll to position [4325, 0]
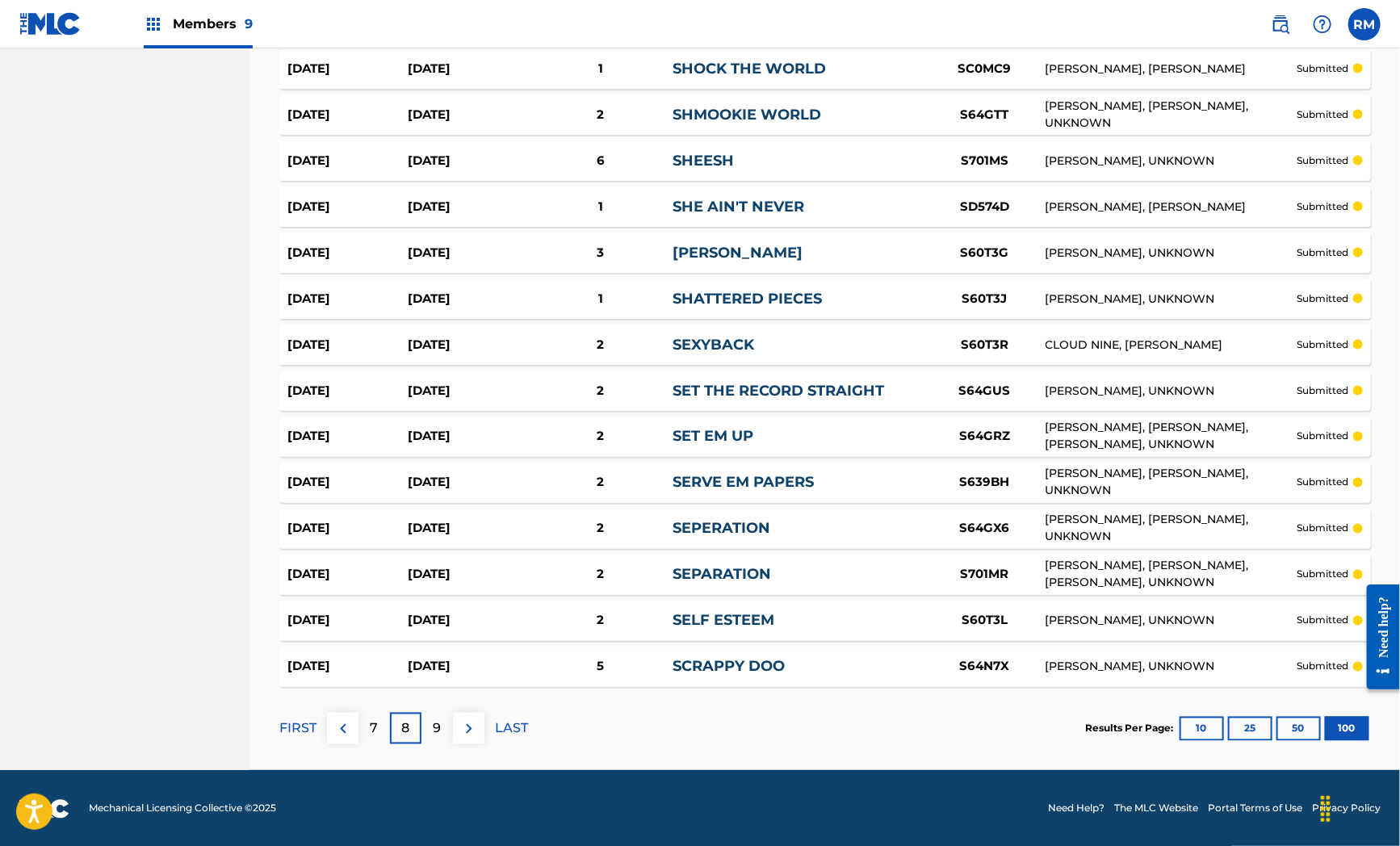
click at [433, 731] on p "9" at bounding box center [437, 729] width 8 height 20
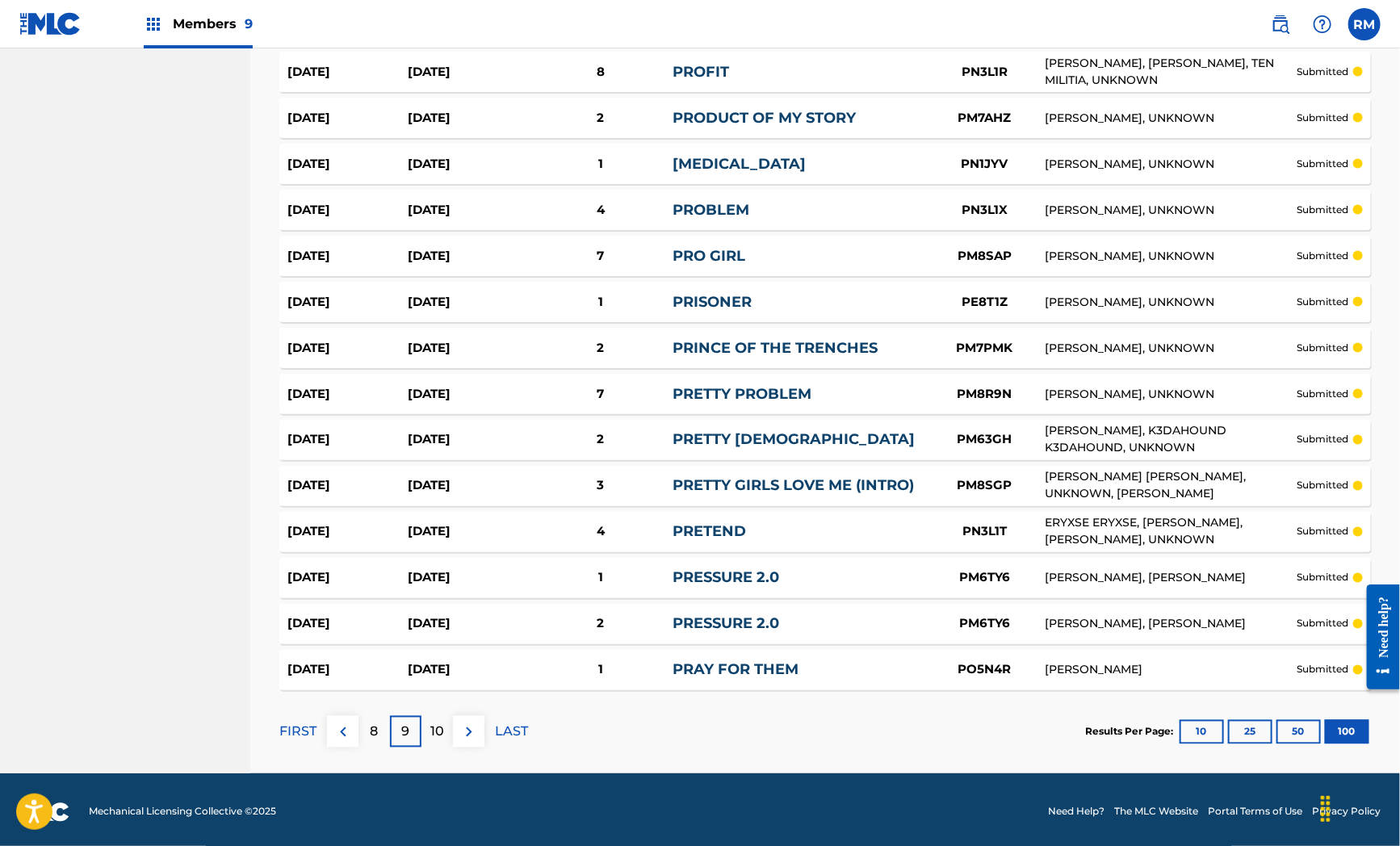
click at [448, 720] on div "10" at bounding box center [437, 732] width 32 height 32
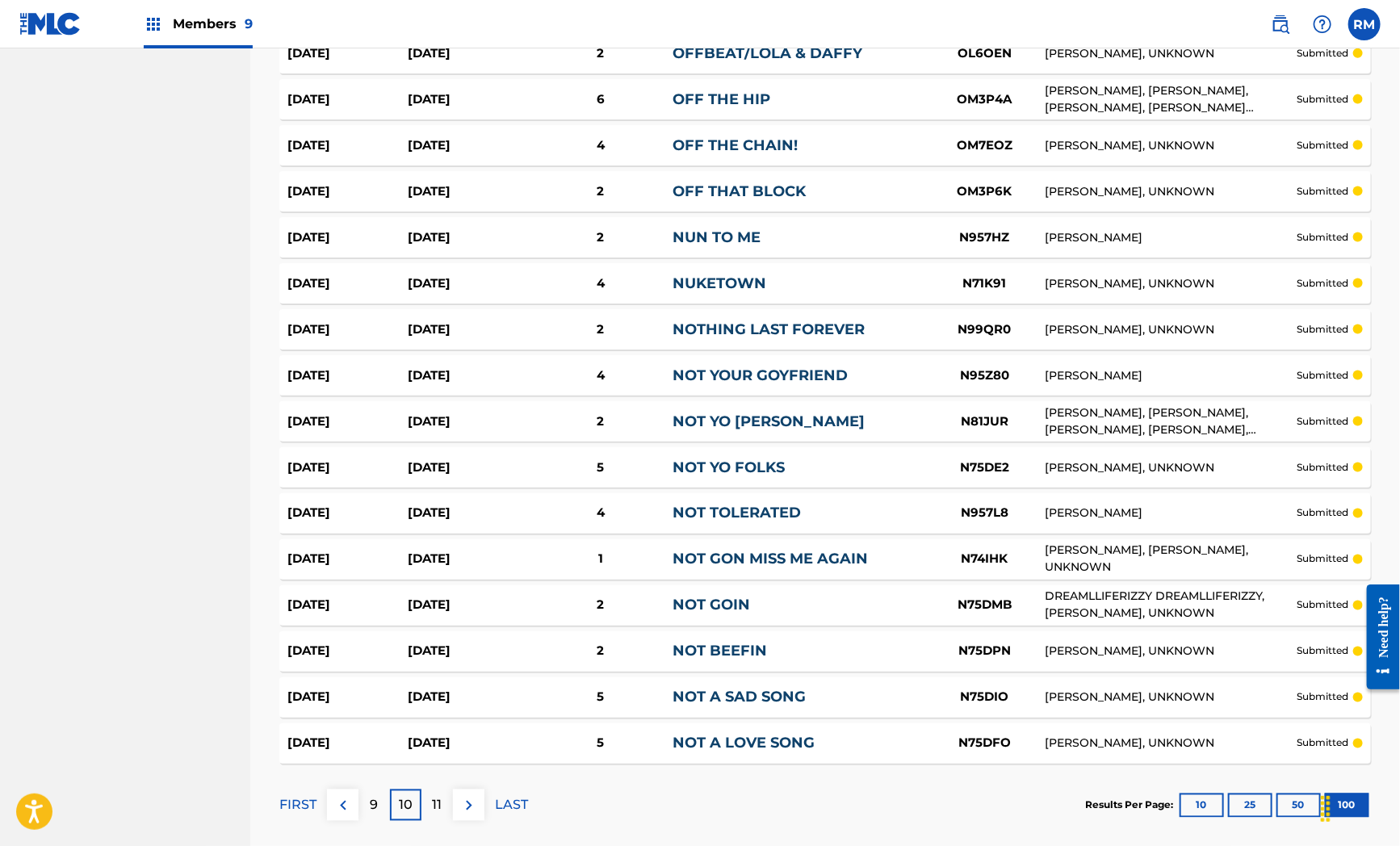
scroll to position [4319, 0]
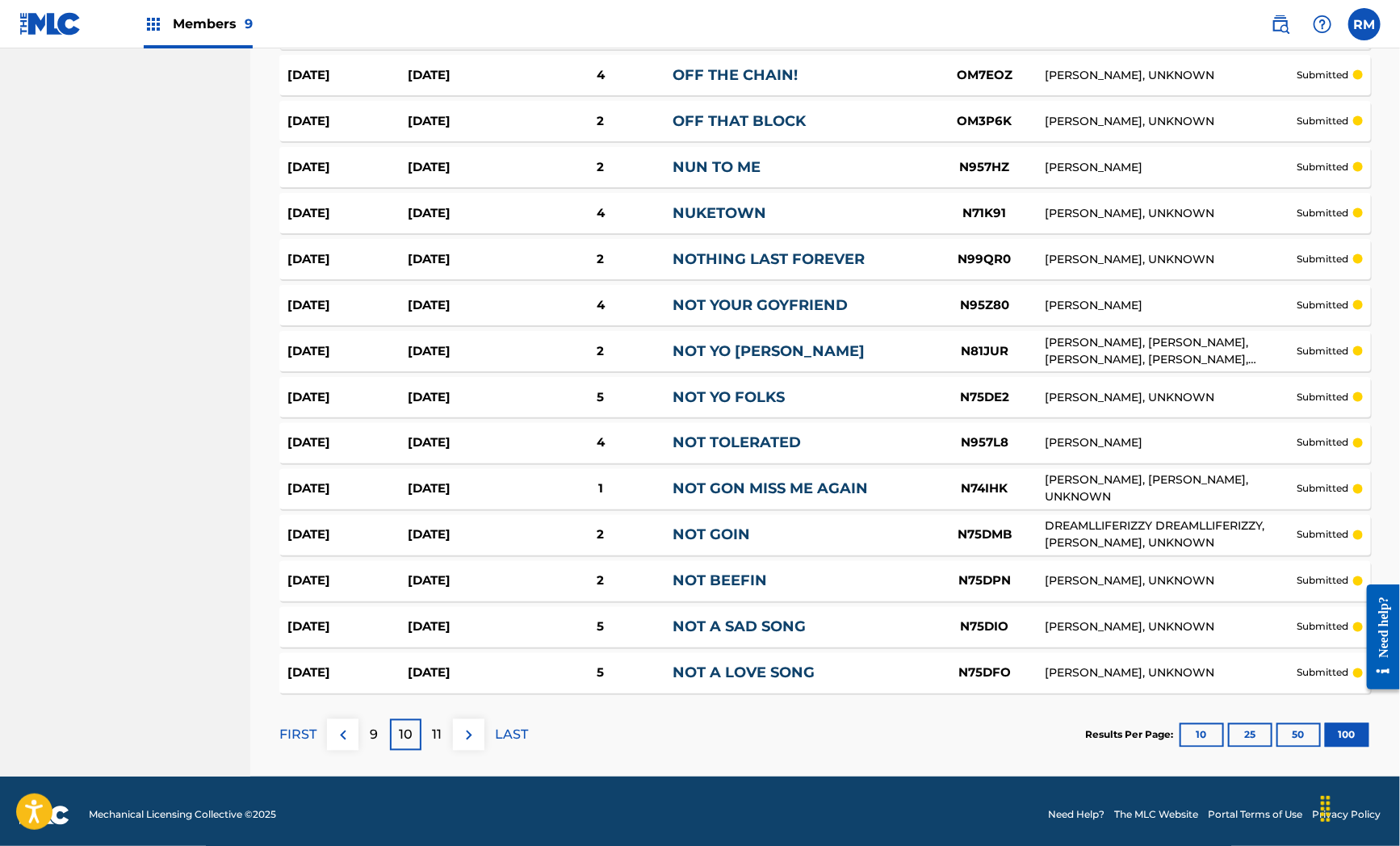
click at [447, 723] on div "11" at bounding box center [437, 735] width 32 height 32
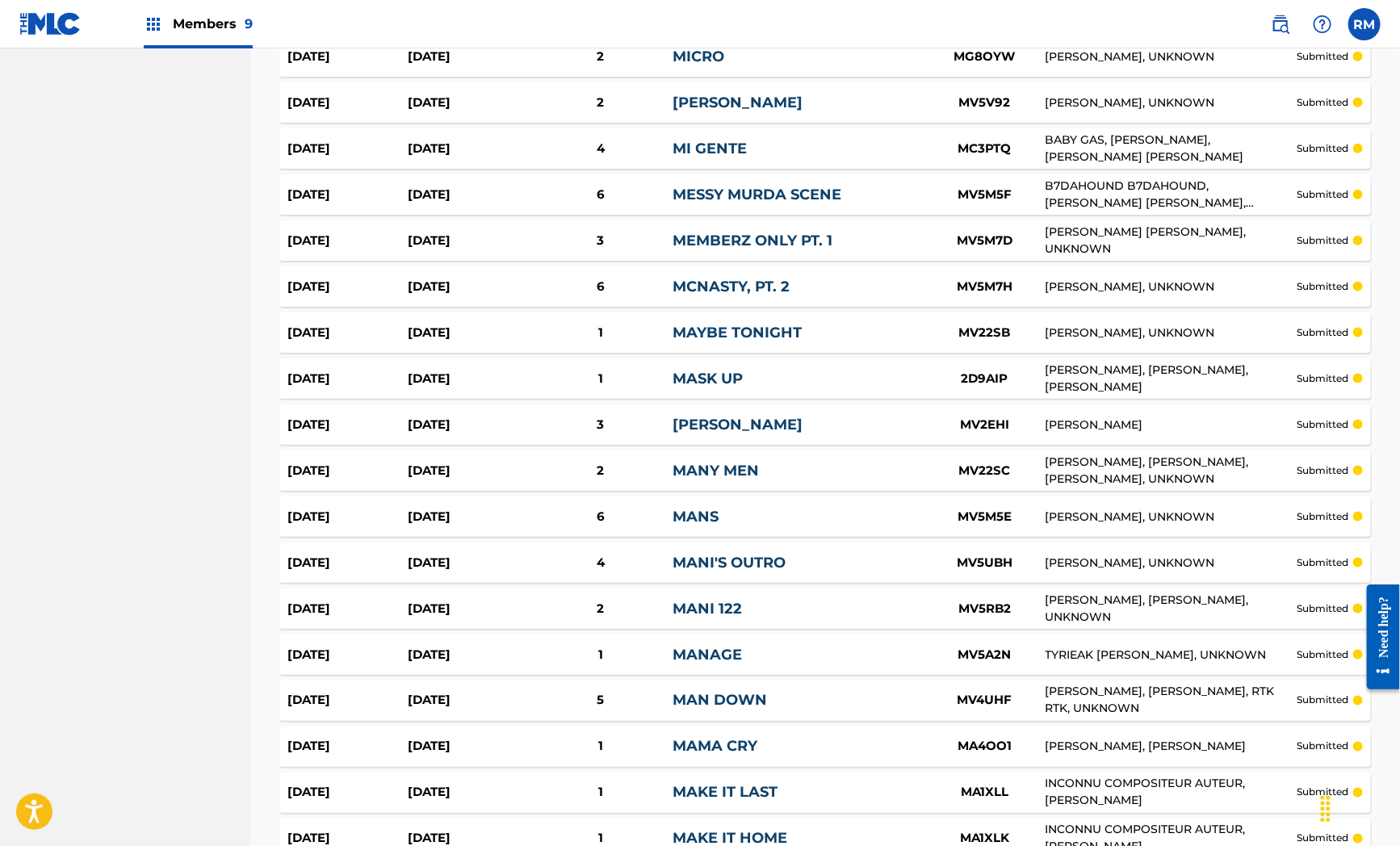
scroll to position [4313, 0]
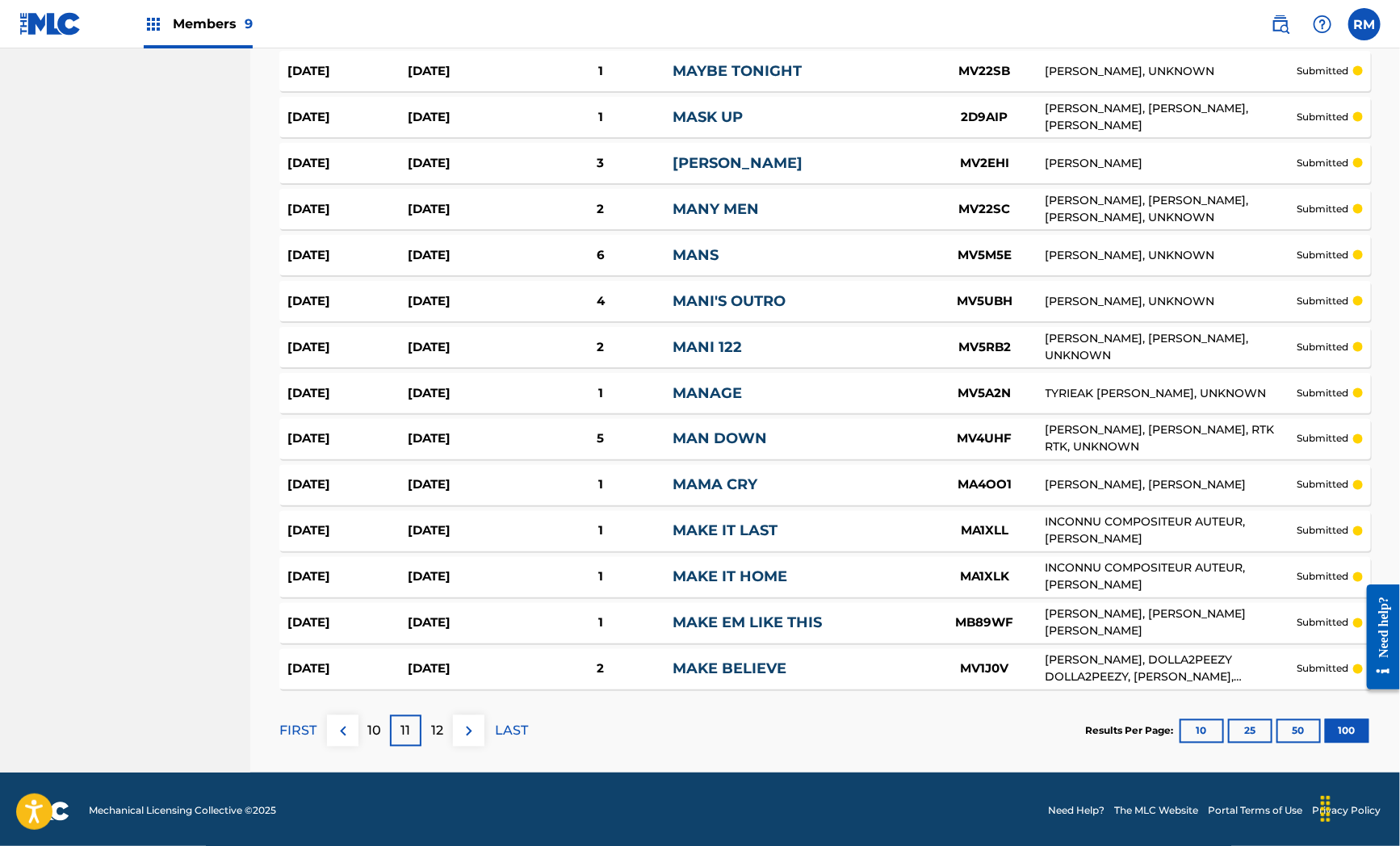
drag, startPoint x: 434, startPoint y: 727, endPoint x: 544, endPoint y: 577, distance: 186.0
click at [437, 725] on p "12" at bounding box center [437, 731] width 12 height 20
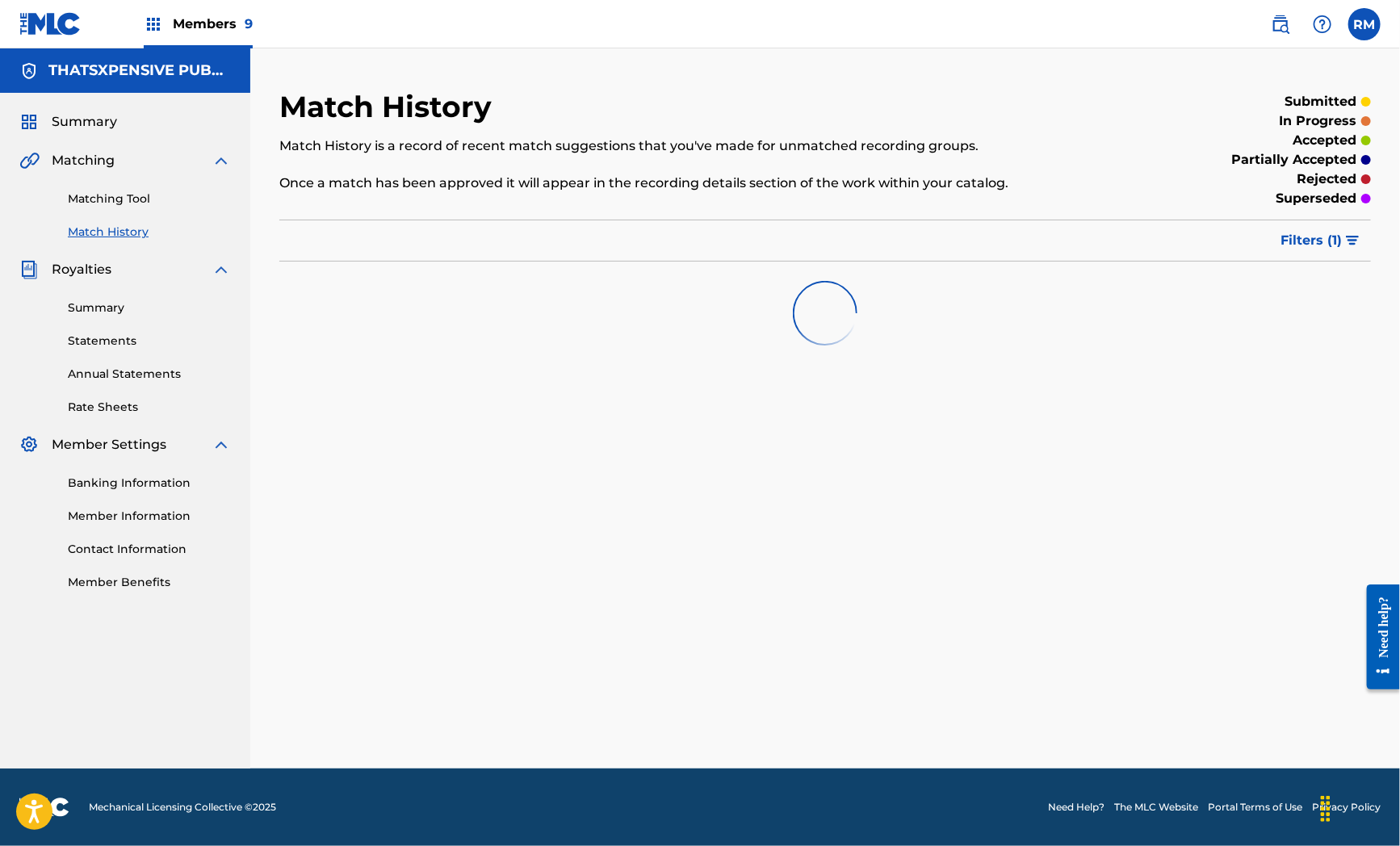
scroll to position [0, 0]
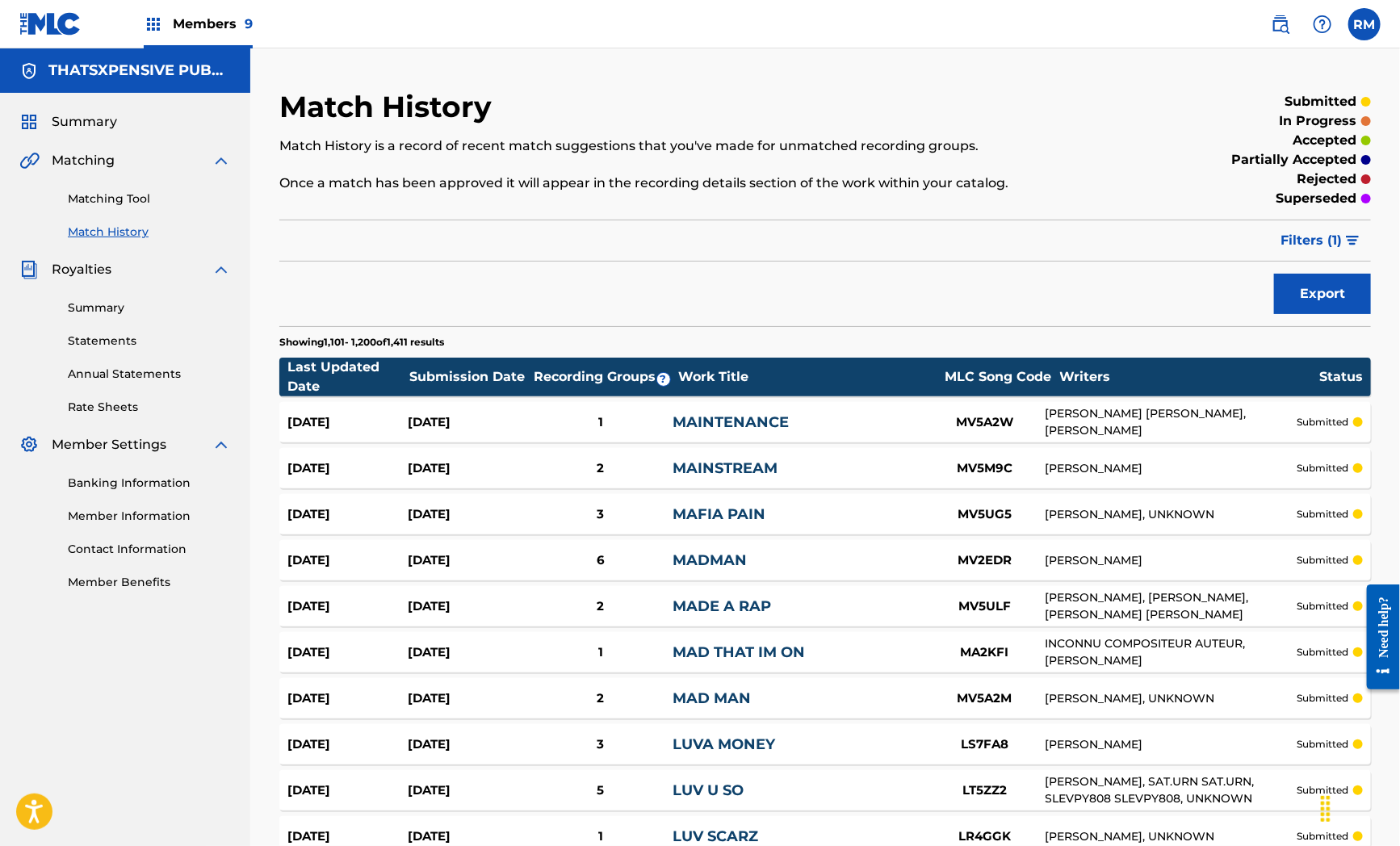
drag, startPoint x: 367, startPoint y: 273, endPoint x: 463, endPoint y: 284, distance: 96.6
click at [368, 274] on div "Export" at bounding box center [825, 293] width 1091 height 40
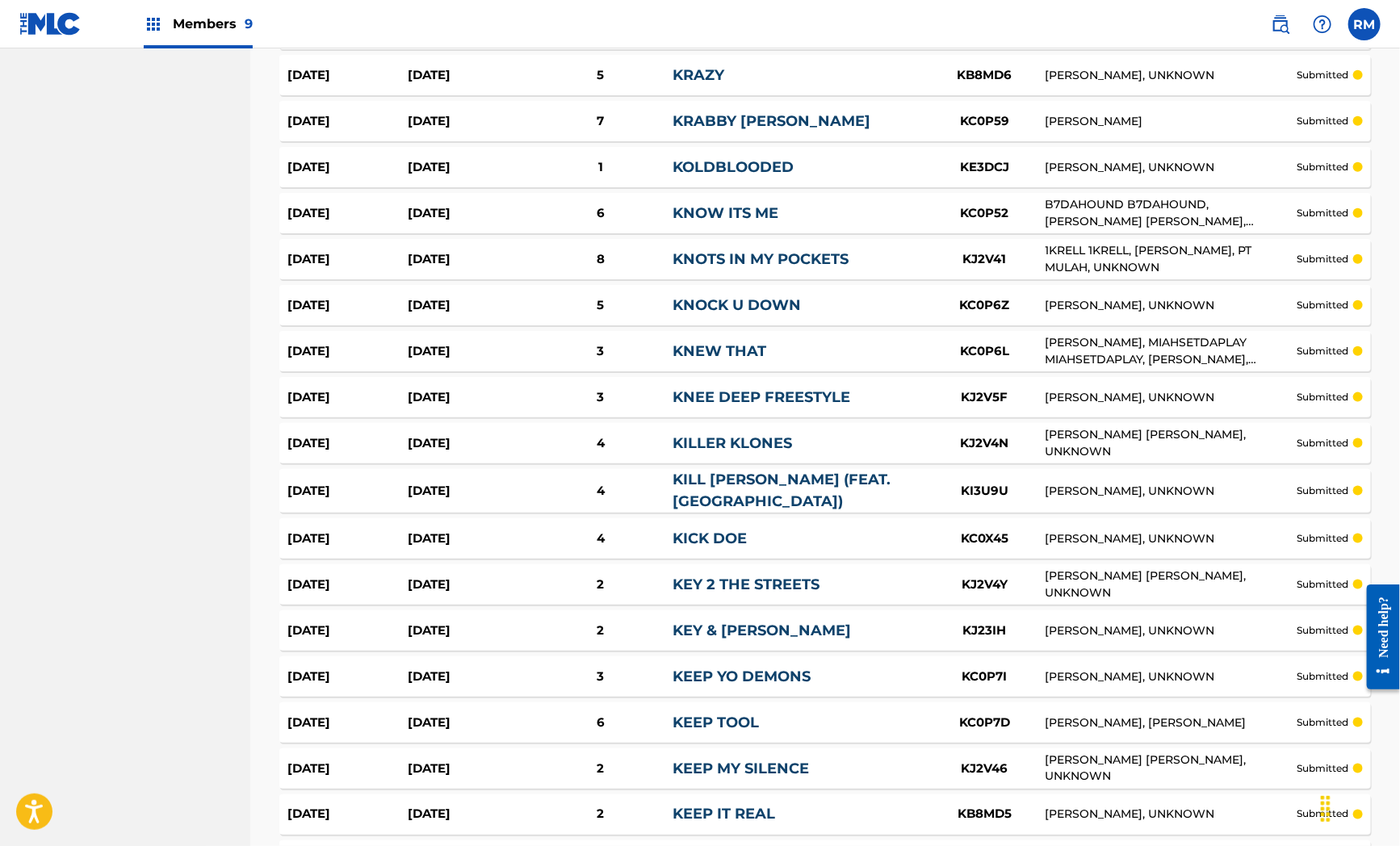
scroll to position [4319, 0]
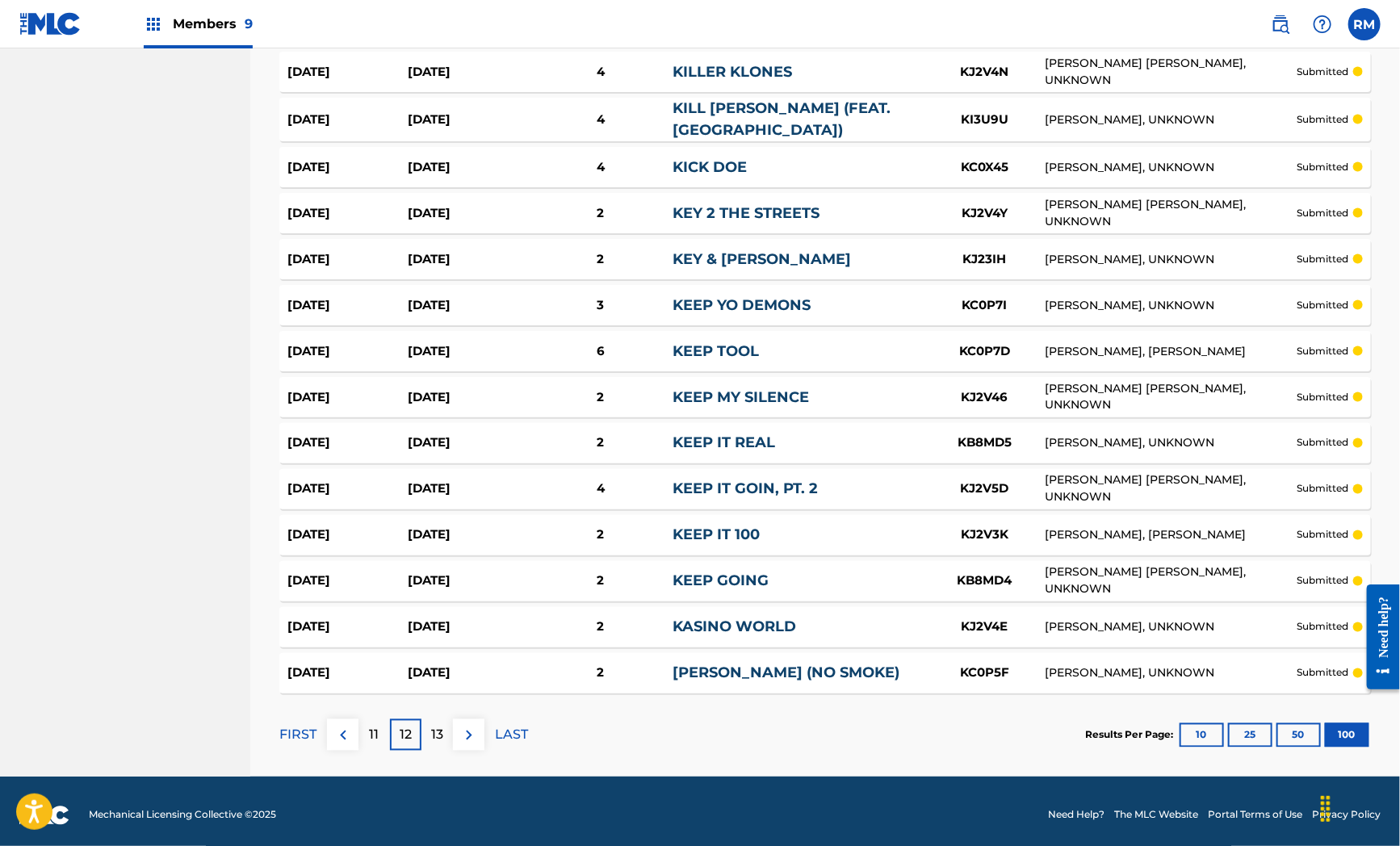
click at [441, 728] on p "13" at bounding box center [437, 735] width 12 height 20
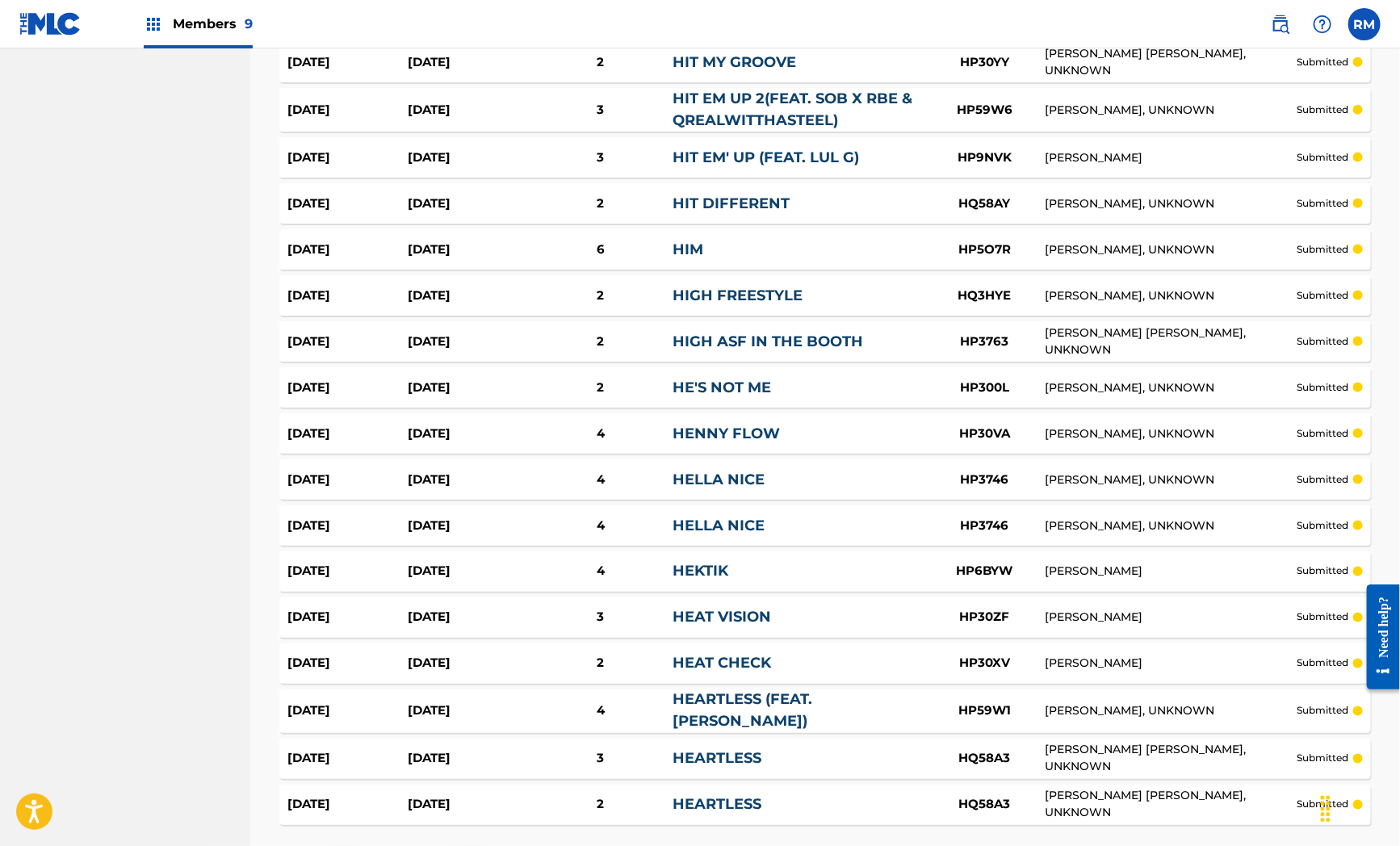
scroll to position [4325, 0]
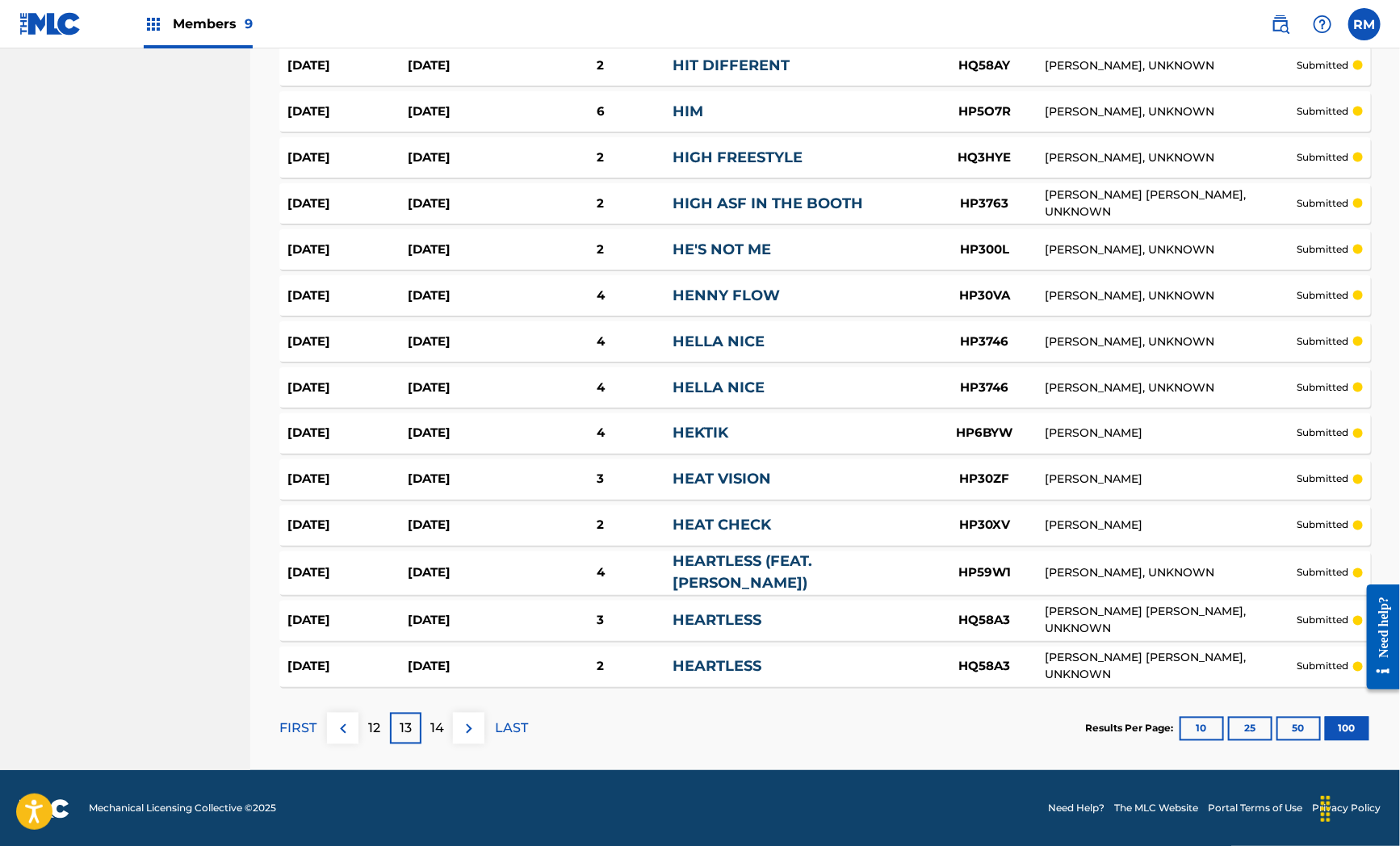
click at [448, 727] on div "14" at bounding box center [437, 728] width 32 height 32
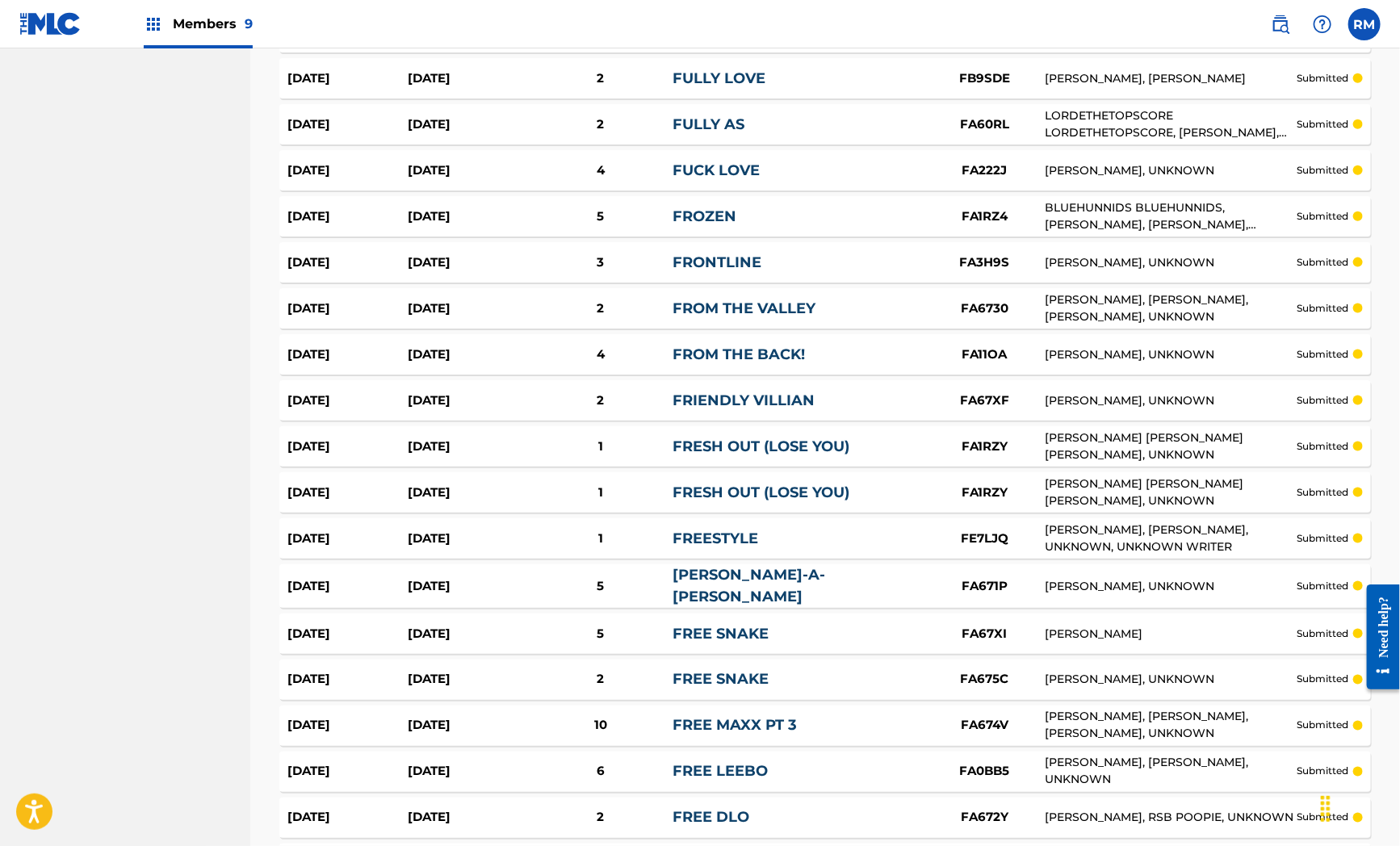
scroll to position [4316, 0]
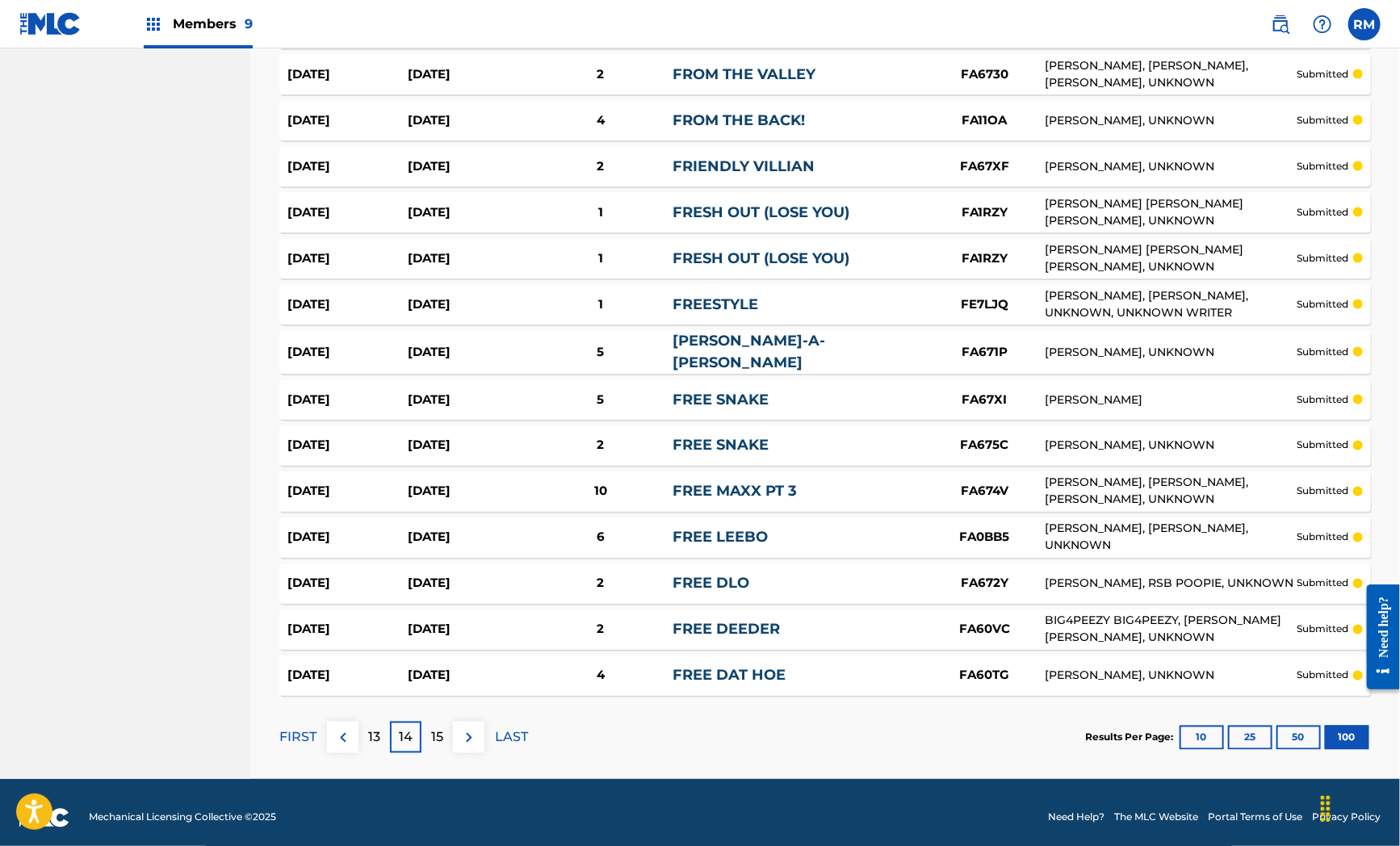
click at [439, 729] on p "15" at bounding box center [437, 738] width 12 height 20
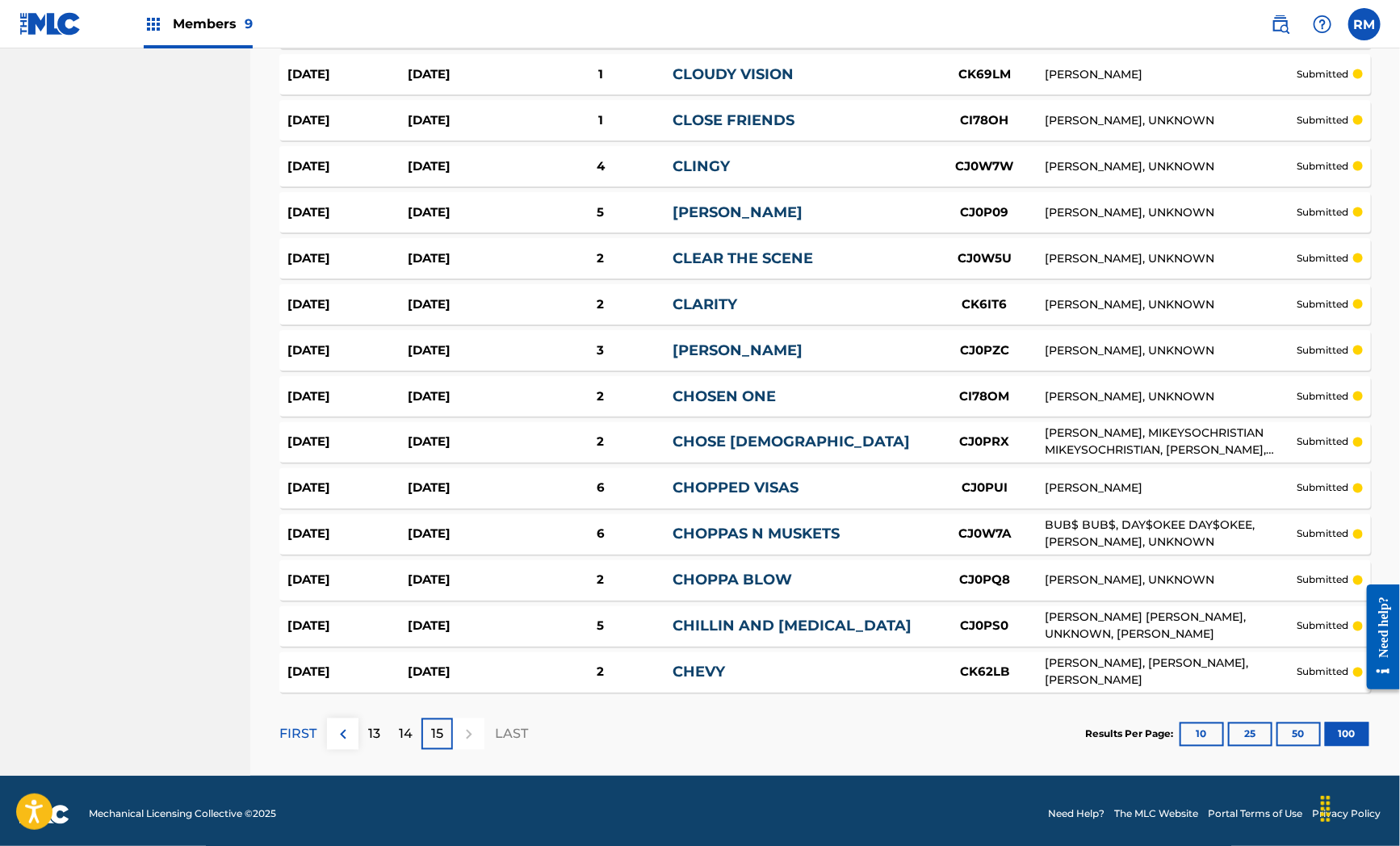
click at [149, 26] on img at bounding box center [153, 24] width 20 height 20
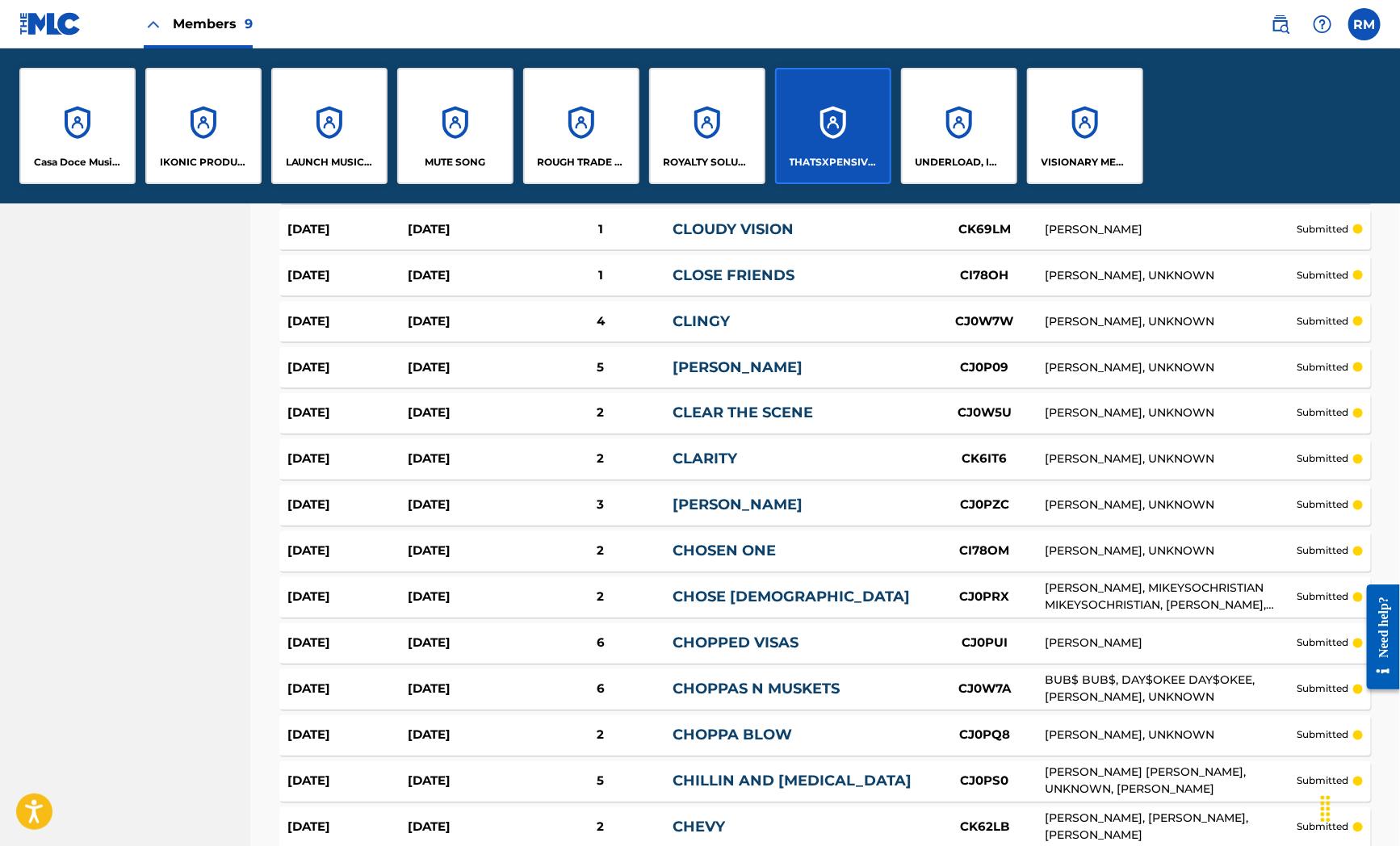
scroll to position [4470, 0]
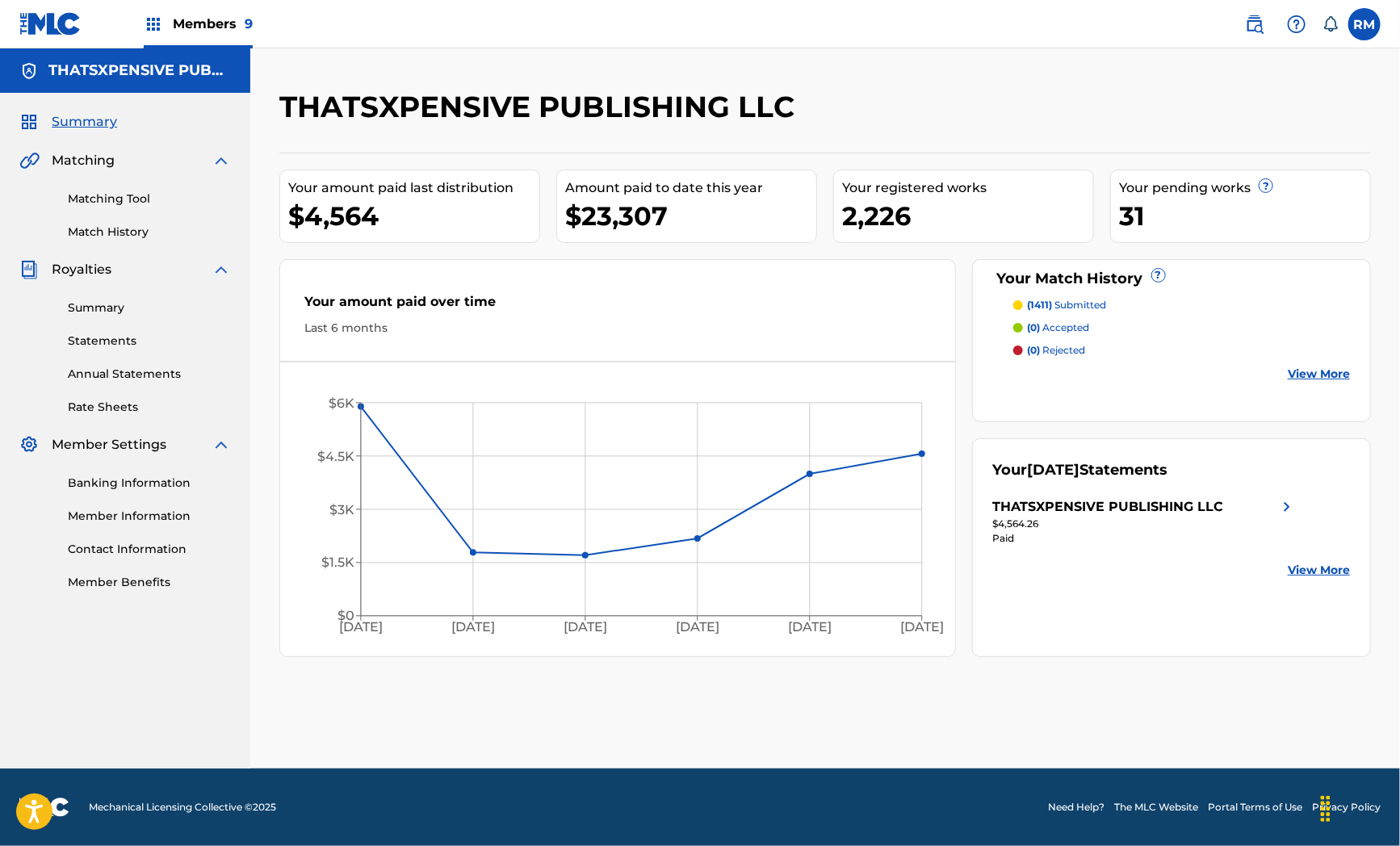
click at [117, 191] on link "Matching Tool" at bounding box center [149, 199] width 163 height 17
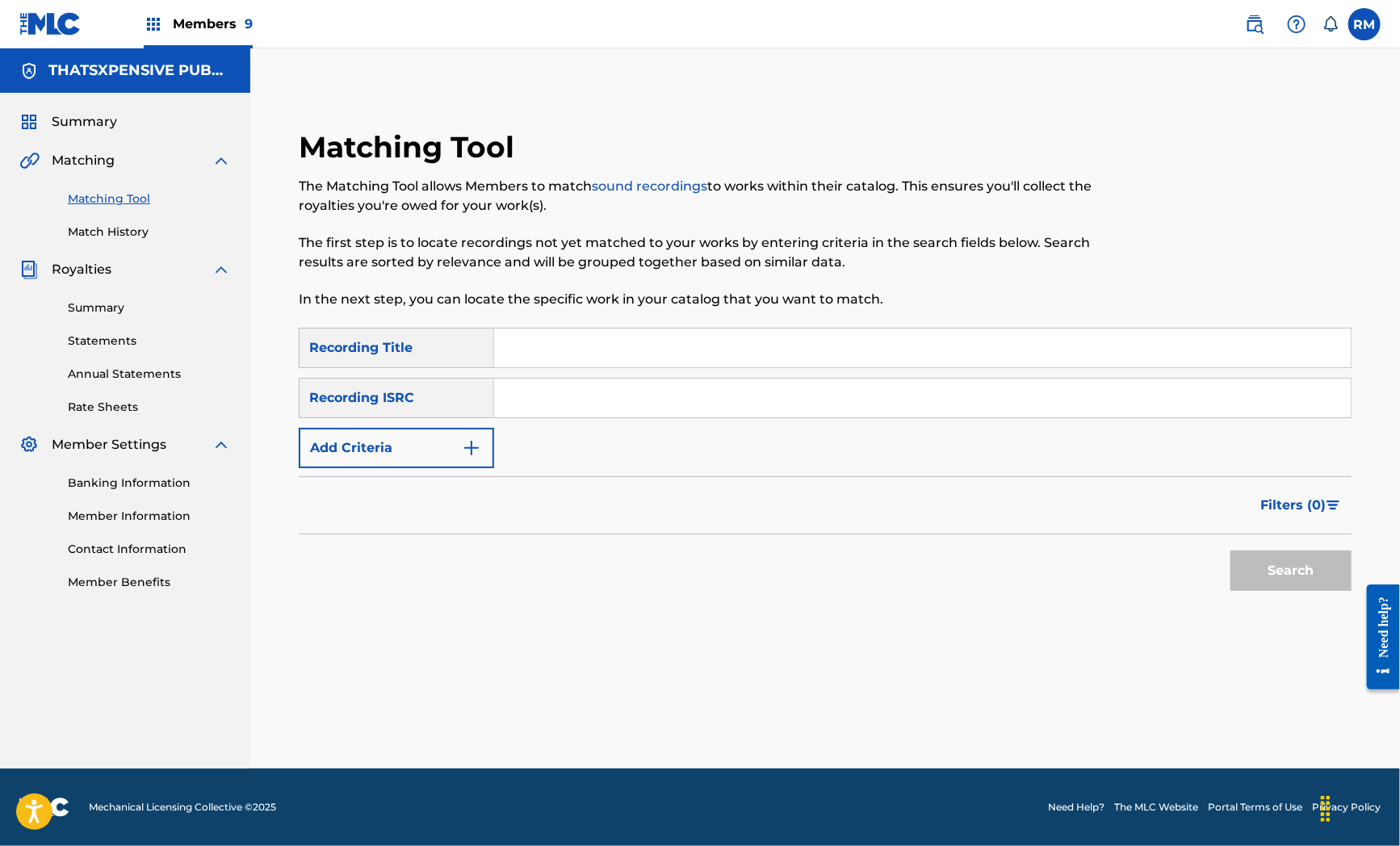
click at [540, 380] on input "Search Form" at bounding box center [922, 397] width 857 height 38
paste input "QZPLR2300410"
type input "QZPLR2300410"
click at [1258, 561] on button "Search" at bounding box center [1291, 571] width 121 height 40
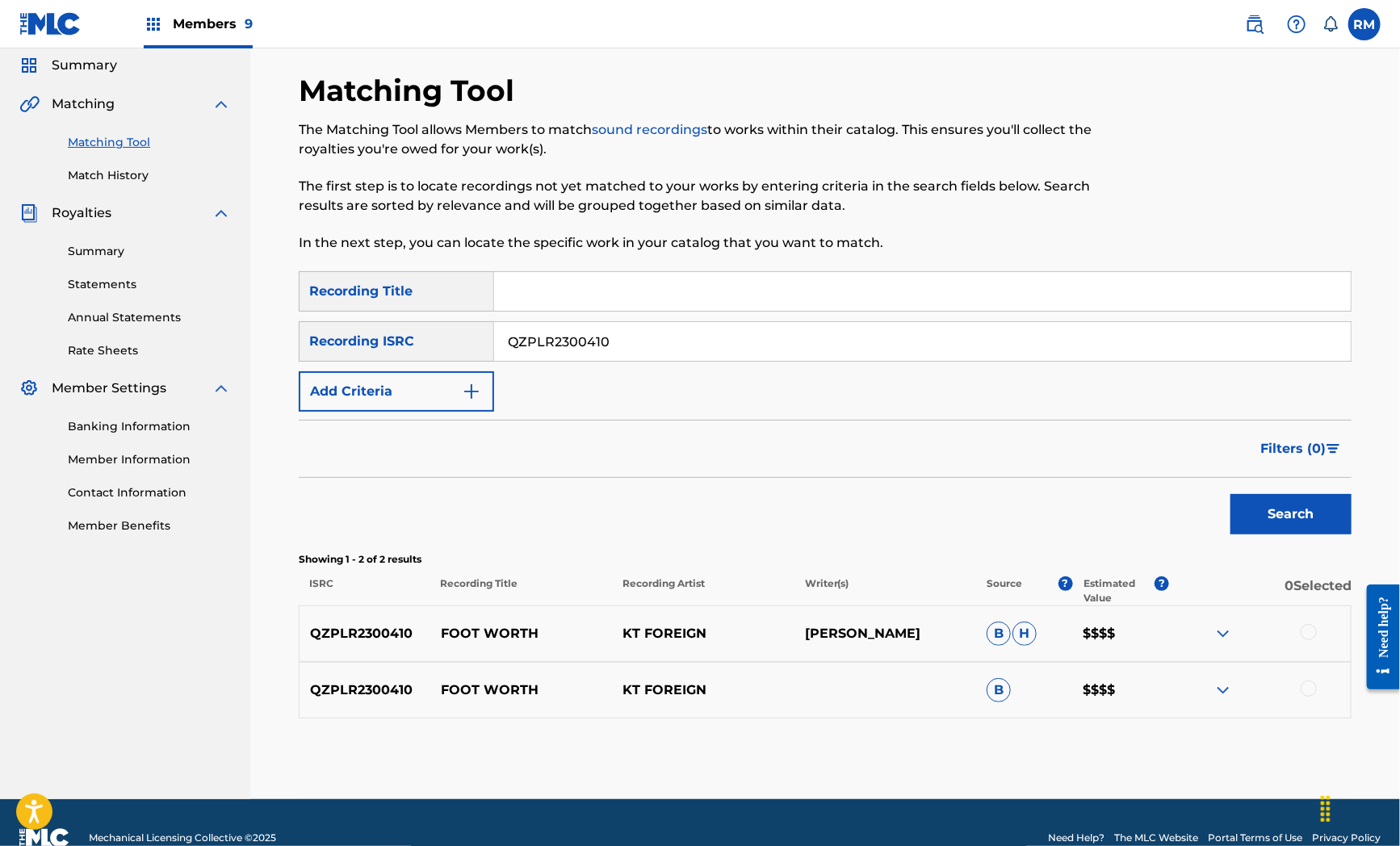
scroll to position [86, 0]
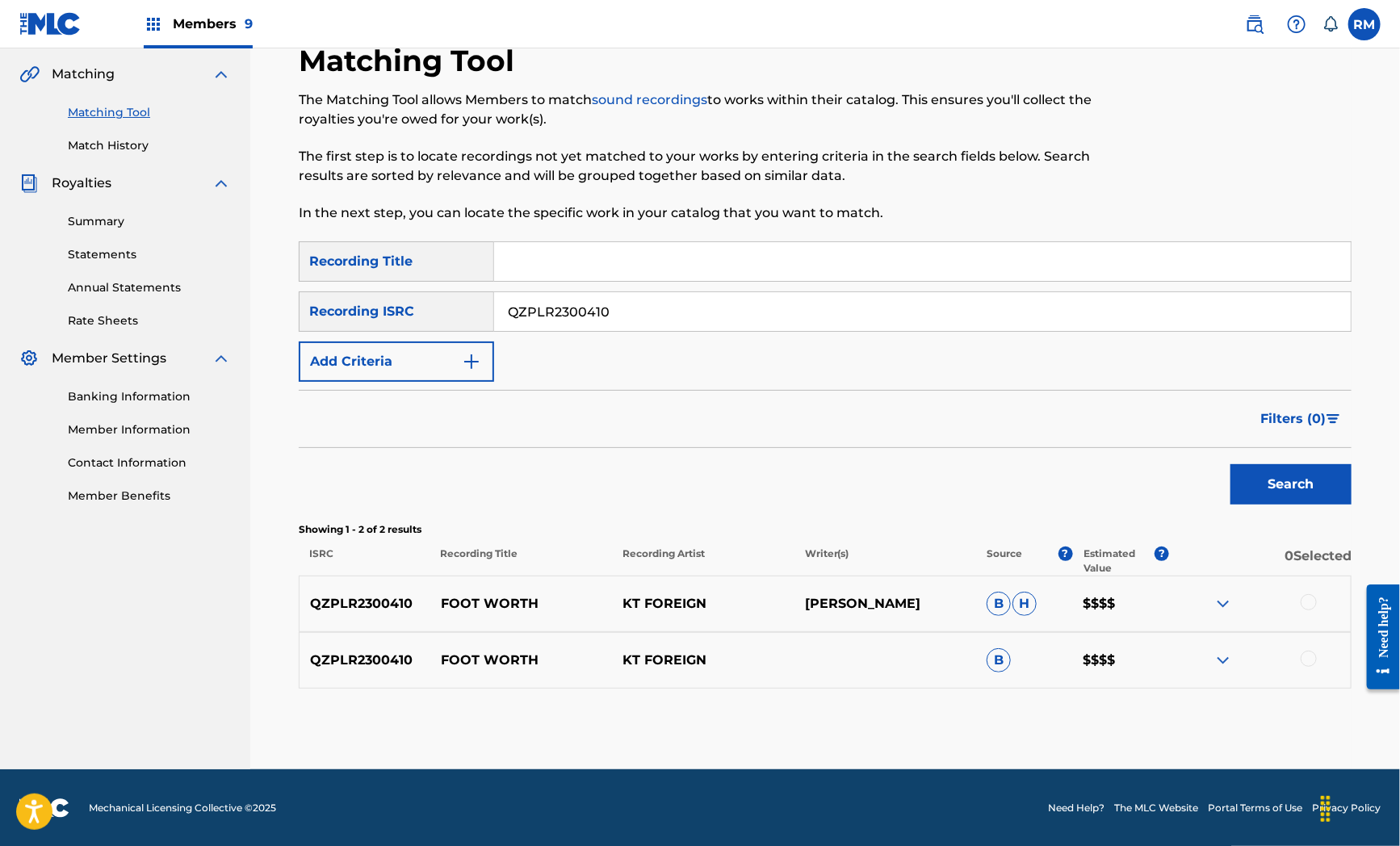
click at [1284, 594] on div at bounding box center [1259, 604] width 182 height 20
click at [1312, 652] on div at bounding box center [1308, 658] width 16 height 16
click at [1314, 611] on div at bounding box center [1259, 604] width 182 height 20
click at [1310, 606] on div at bounding box center [1308, 602] width 16 height 16
click at [1168, 717] on button "Match 2 Groups" at bounding box center [1134, 714] width 178 height 40
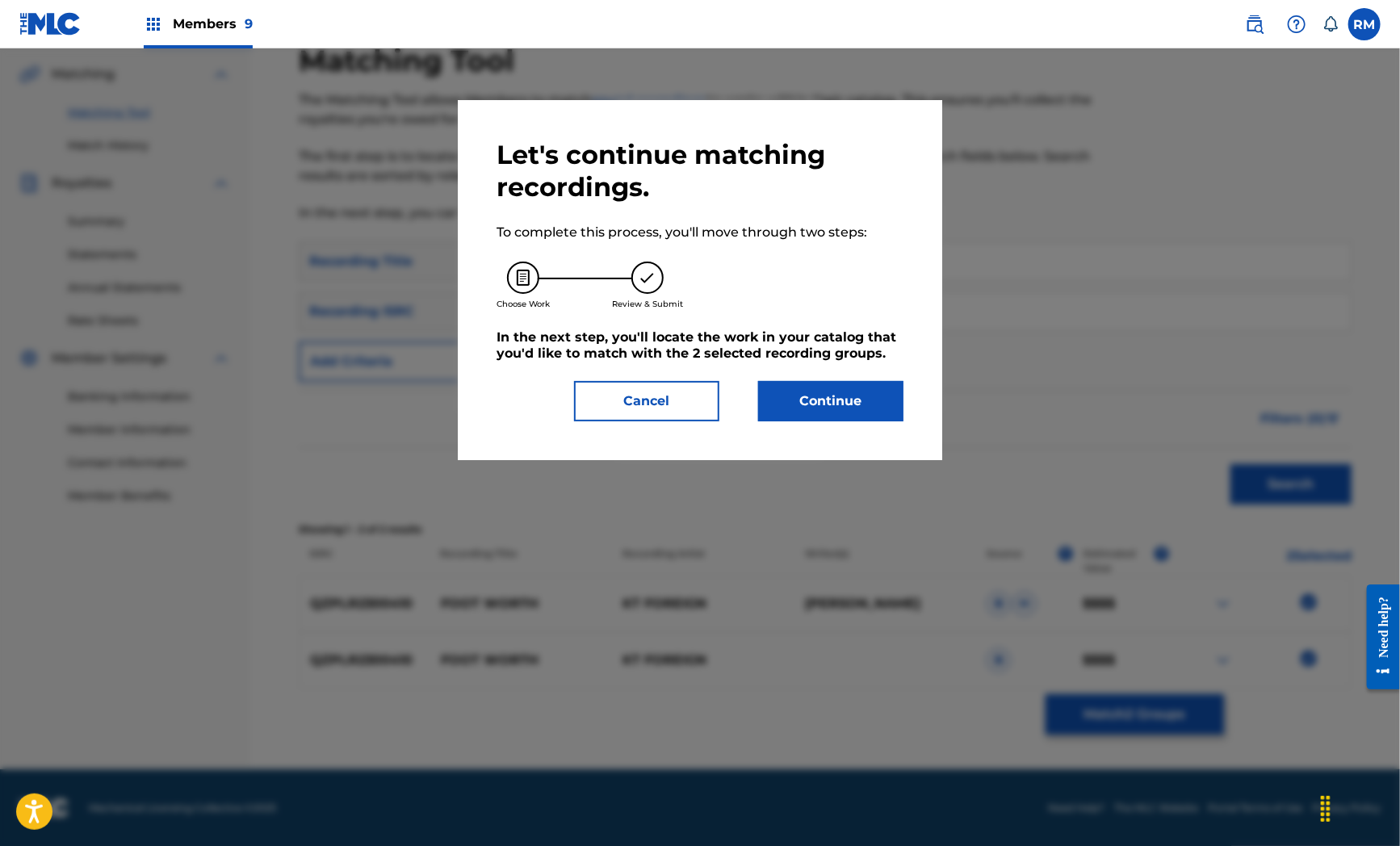
click at [809, 385] on button "Continue" at bounding box center [830, 401] width 145 height 40
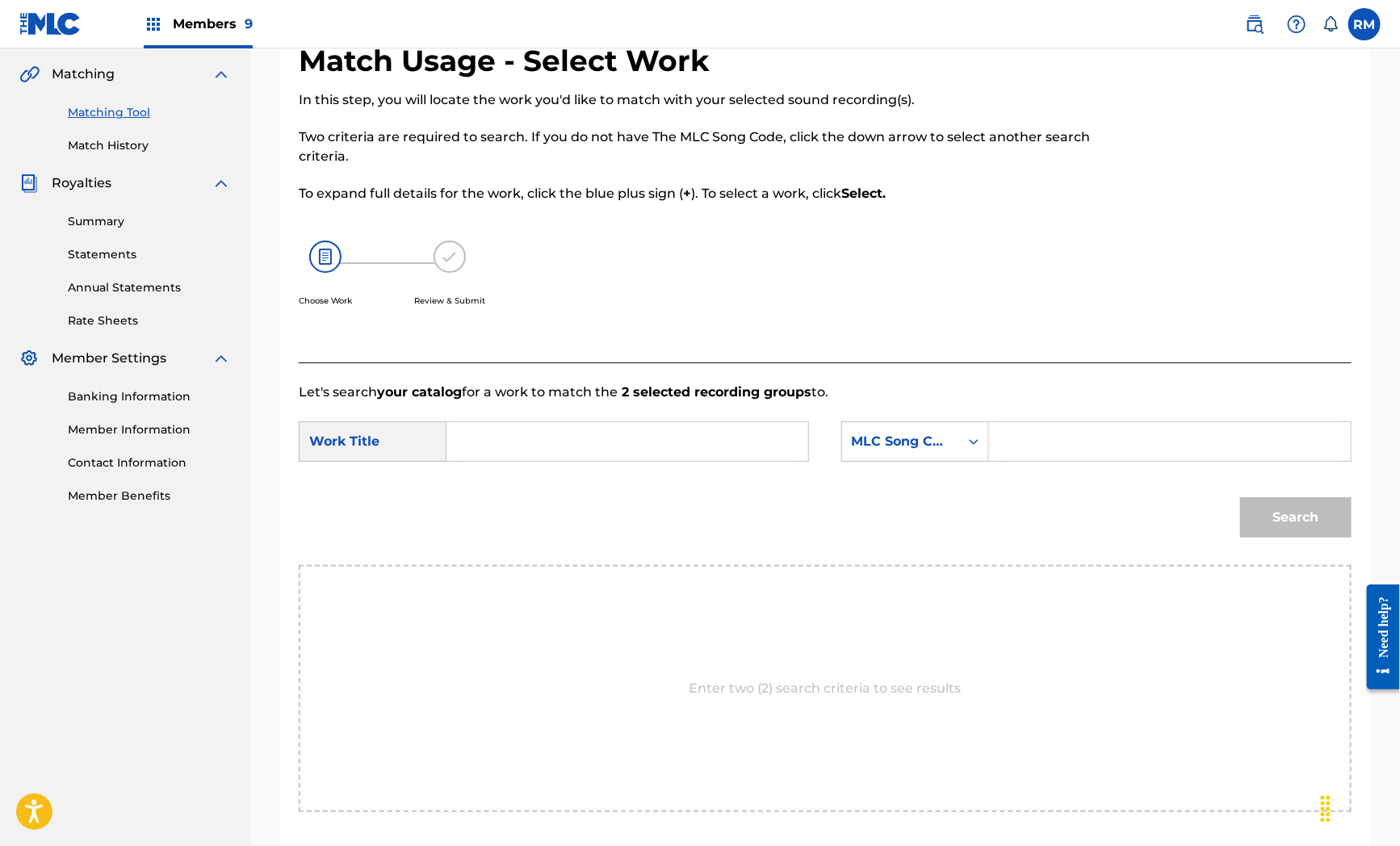
click at [458, 439] on div "Search Form" at bounding box center [628, 441] width 362 height 40
click at [727, 455] on input "Search Form" at bounding box center [628, 441] width 334 height 38
paste input "Foot Worth"
type input "Foot Worth"
drag, startPoint x: 618, startPoint y: 542, endPoint x: 953, endPoint y: 484, distance: 340.0
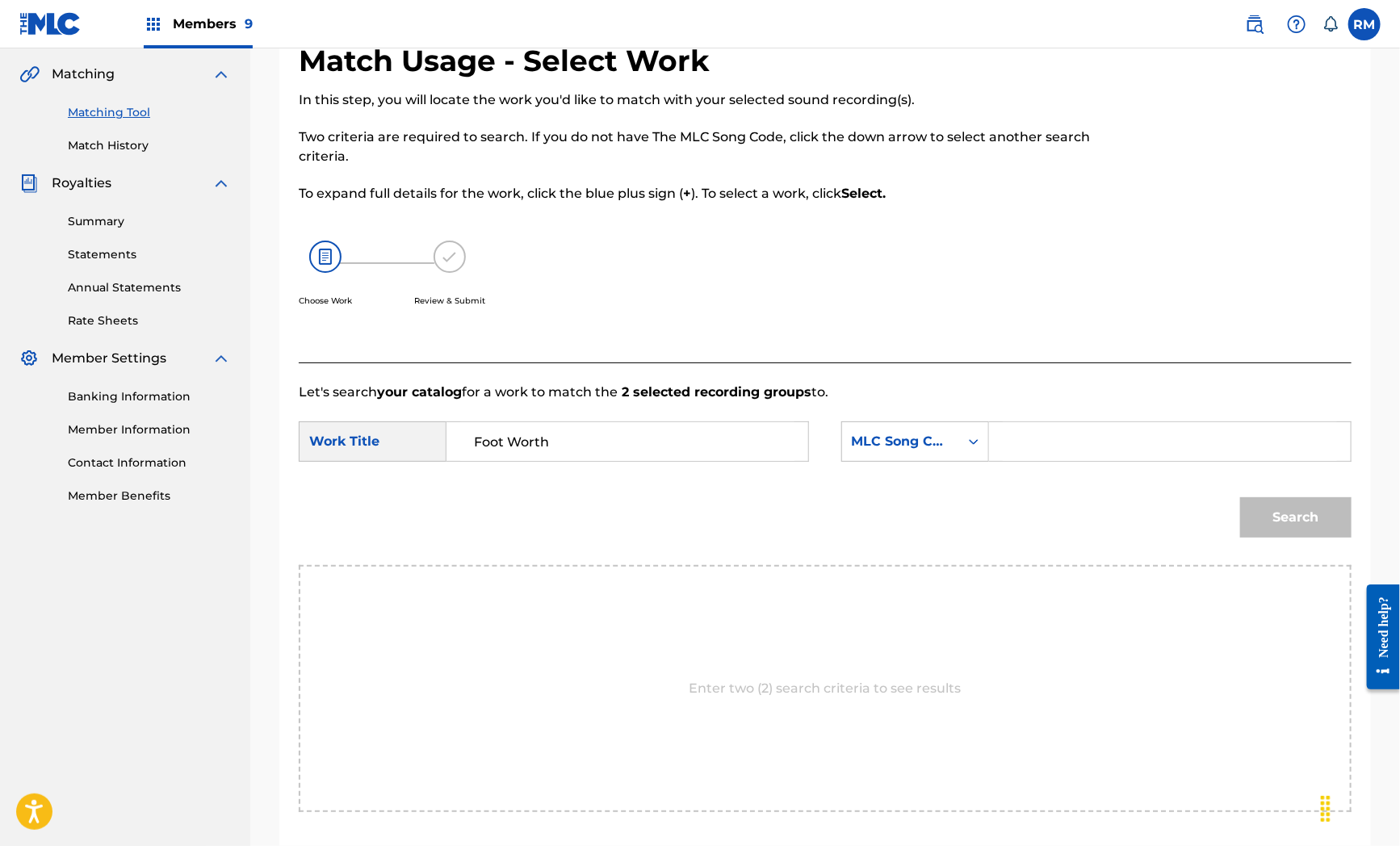
click at [628, 539] on div "Search" at bounding box center [824, 523] width 1053 height 84
click at [1050, 453] on input "Search Form" at bounding box center [1170, 441] width 334 height 38
paste input "FA60R6"
type input "FA60R6"
drag, startPoint x: 593, startPoint y: 542, endPoint x: 648, endPoint y: 542, distance: 55.0
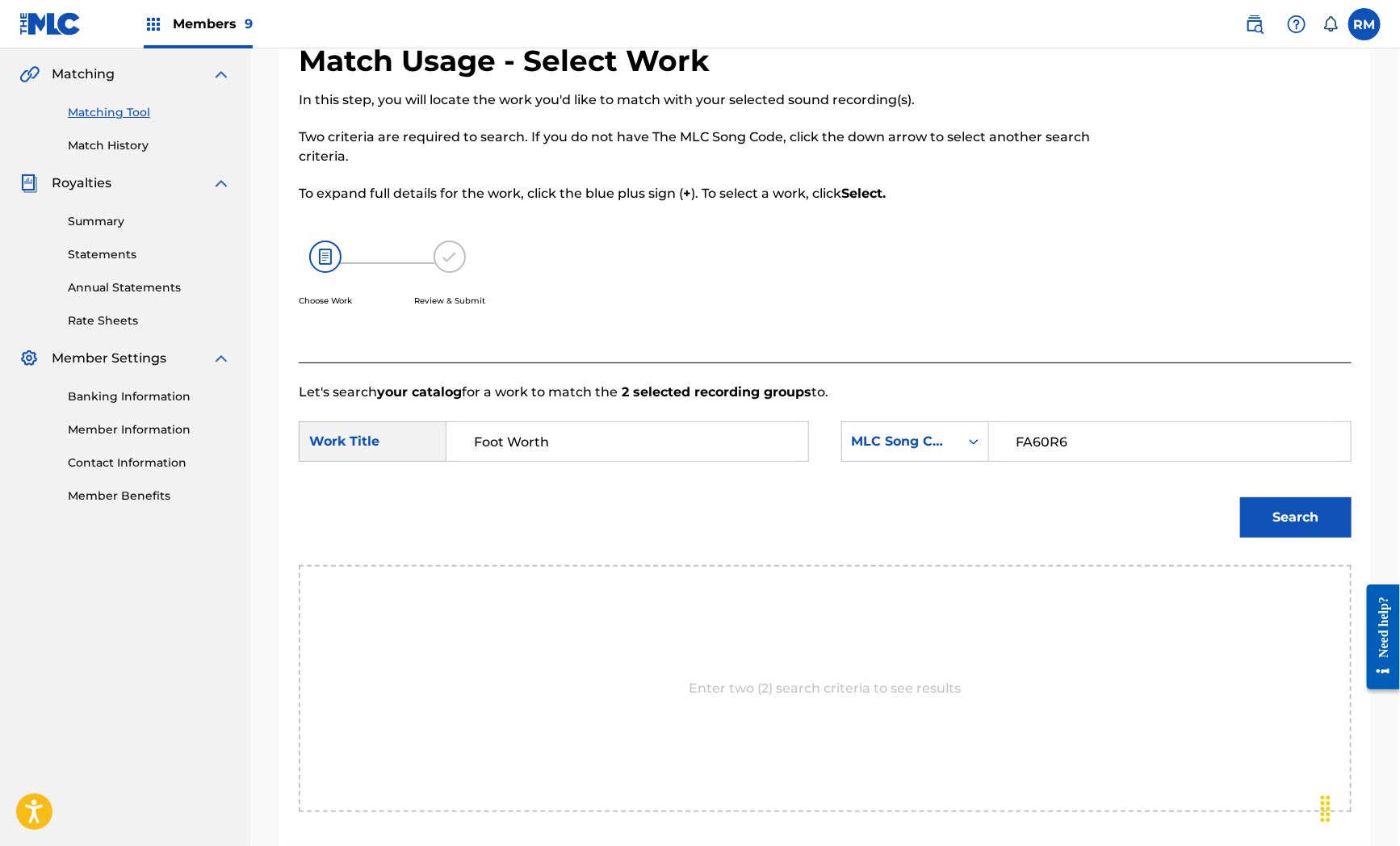
click at [599, 542] on div "Search" at bounding box center [824, 523] width 1053 height 84
click at [1298, 514] on button "Search" at bounding box center [1295, 517] width 112 height 40
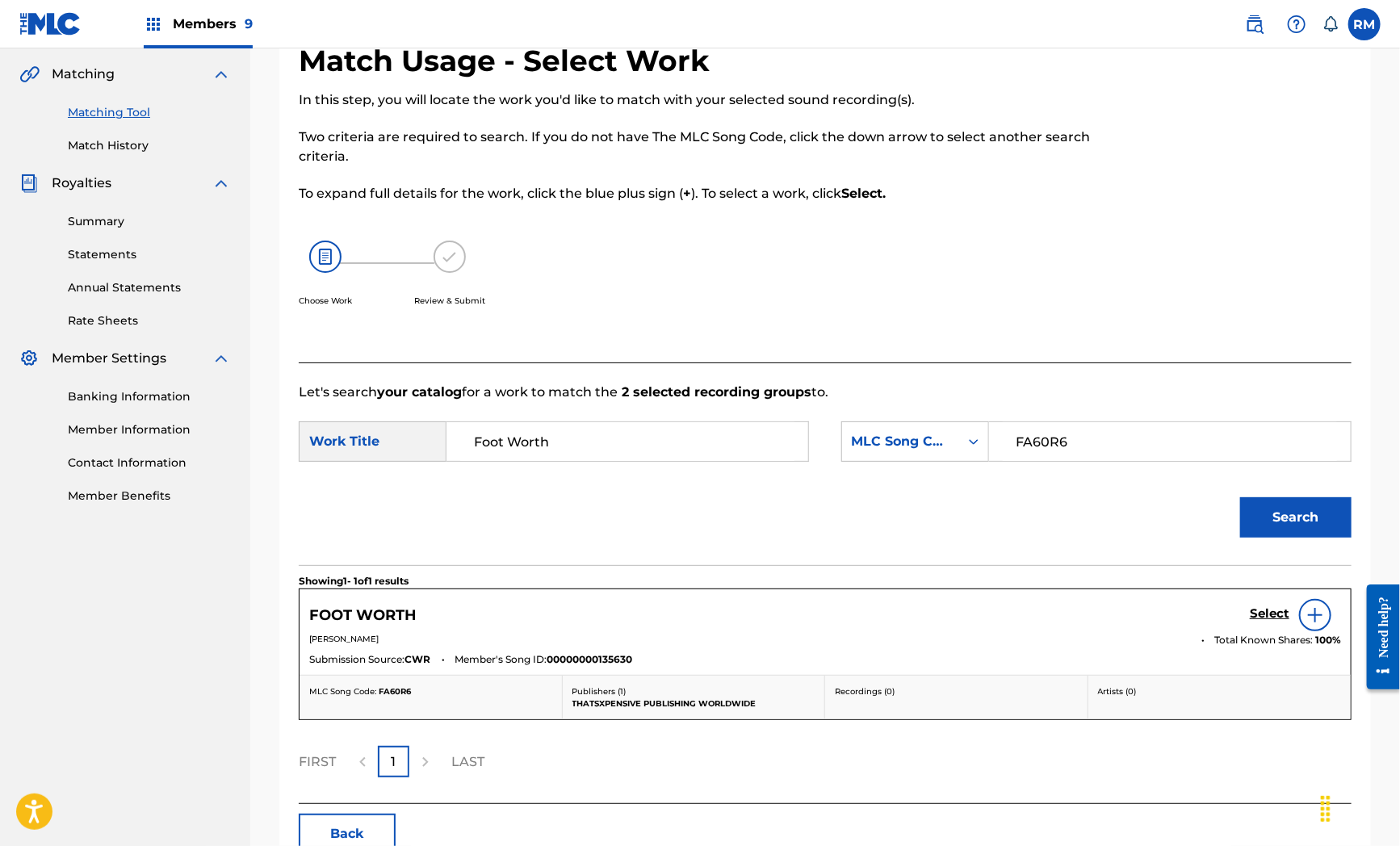
click at [1281, 617] on h5 "Select" at bounding box center [1270, 614] width 39 height 15
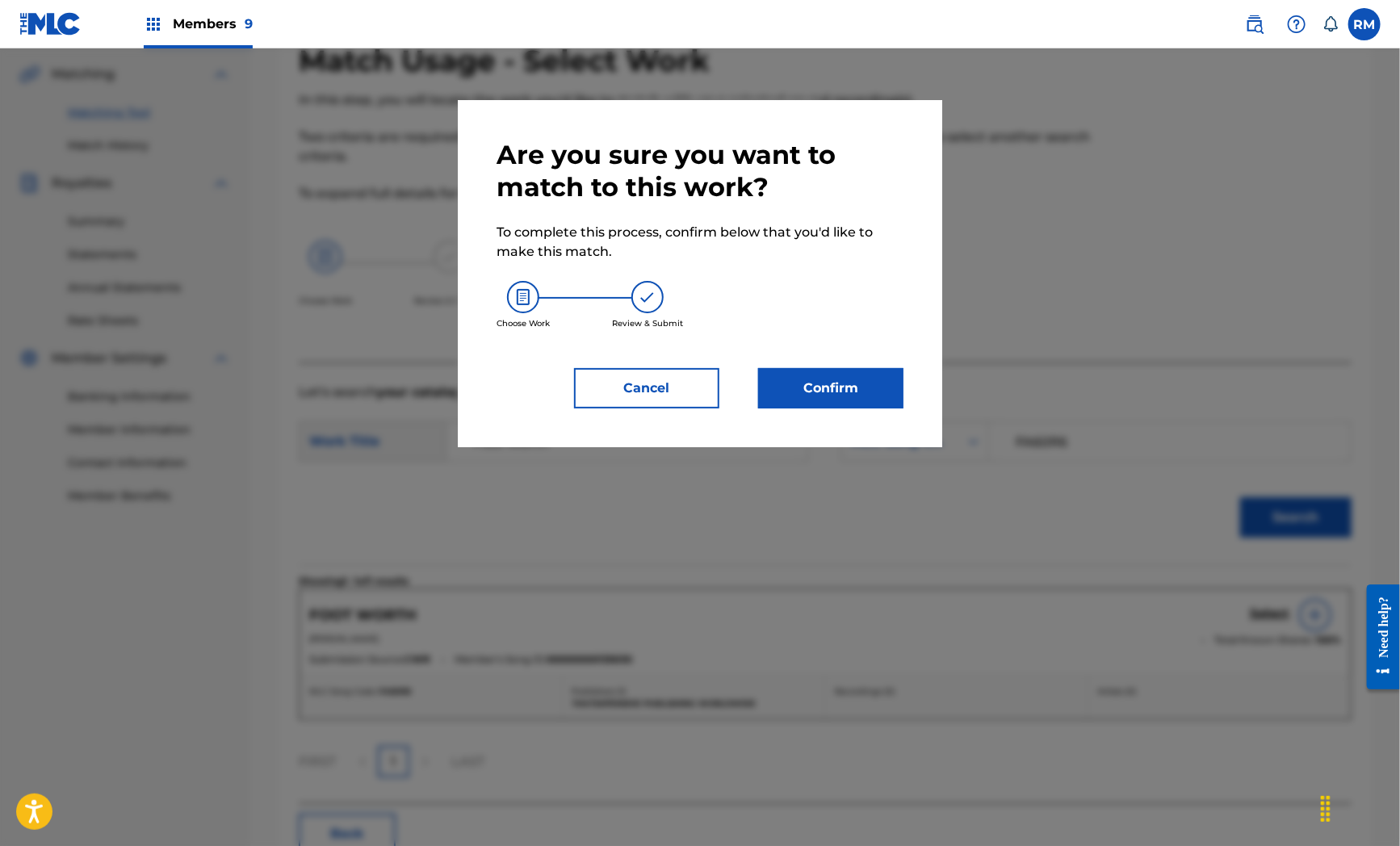
click at [859, 387] on button "Confirm" at bounding box center [830, 388] width 145 height 40
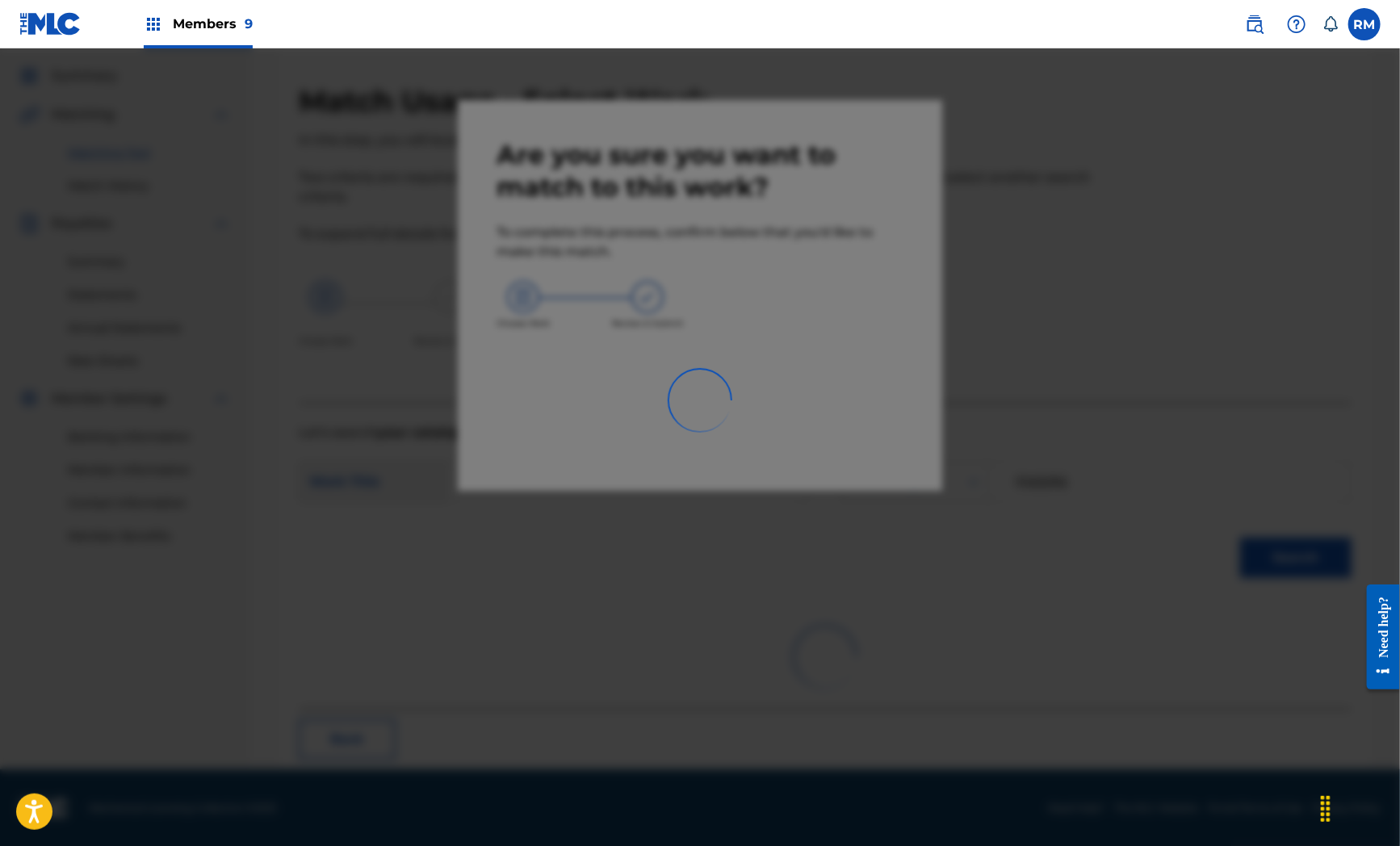
scroll to position [20, 0]
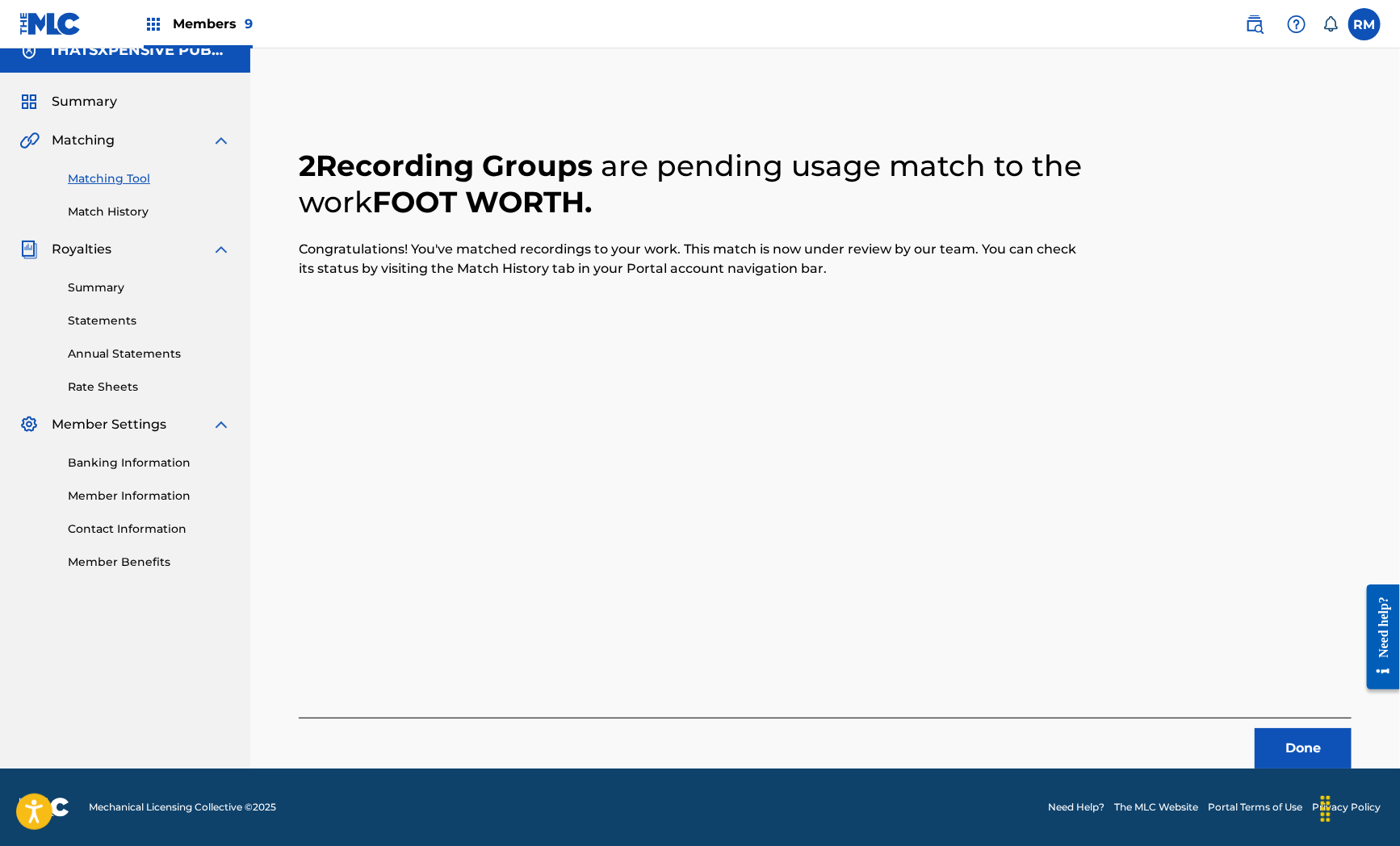
click at [563, 95] on div "2 Recording Groups are pending usage match to the work FOOT WORTH . Congratulat…" at bounding box center [825, 418] width 1131 height 700
click at [1328, 740] on button "Done" at bounding box center [1303, 748] width 97 height 40
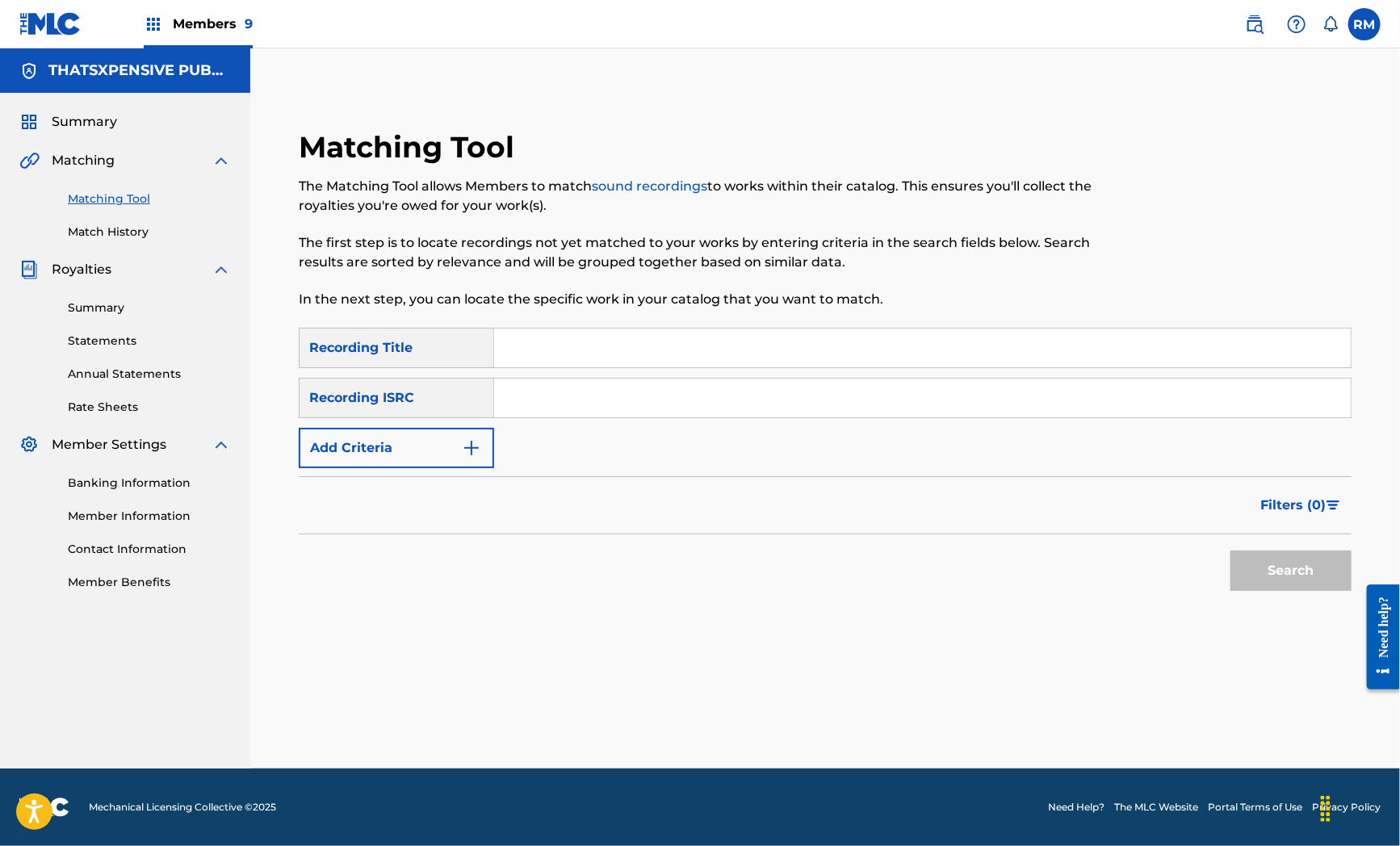
scroll to position [0, 0]
click at [509, 391] on input "Search Form" at bounding box center [922, 397] width 857 height 38
paste input "QZK6G2112310"
type input "QZK6G2112310"
click at [1282, 582] on button "Search" at bounding box center [1291, 571] width 121 height 40
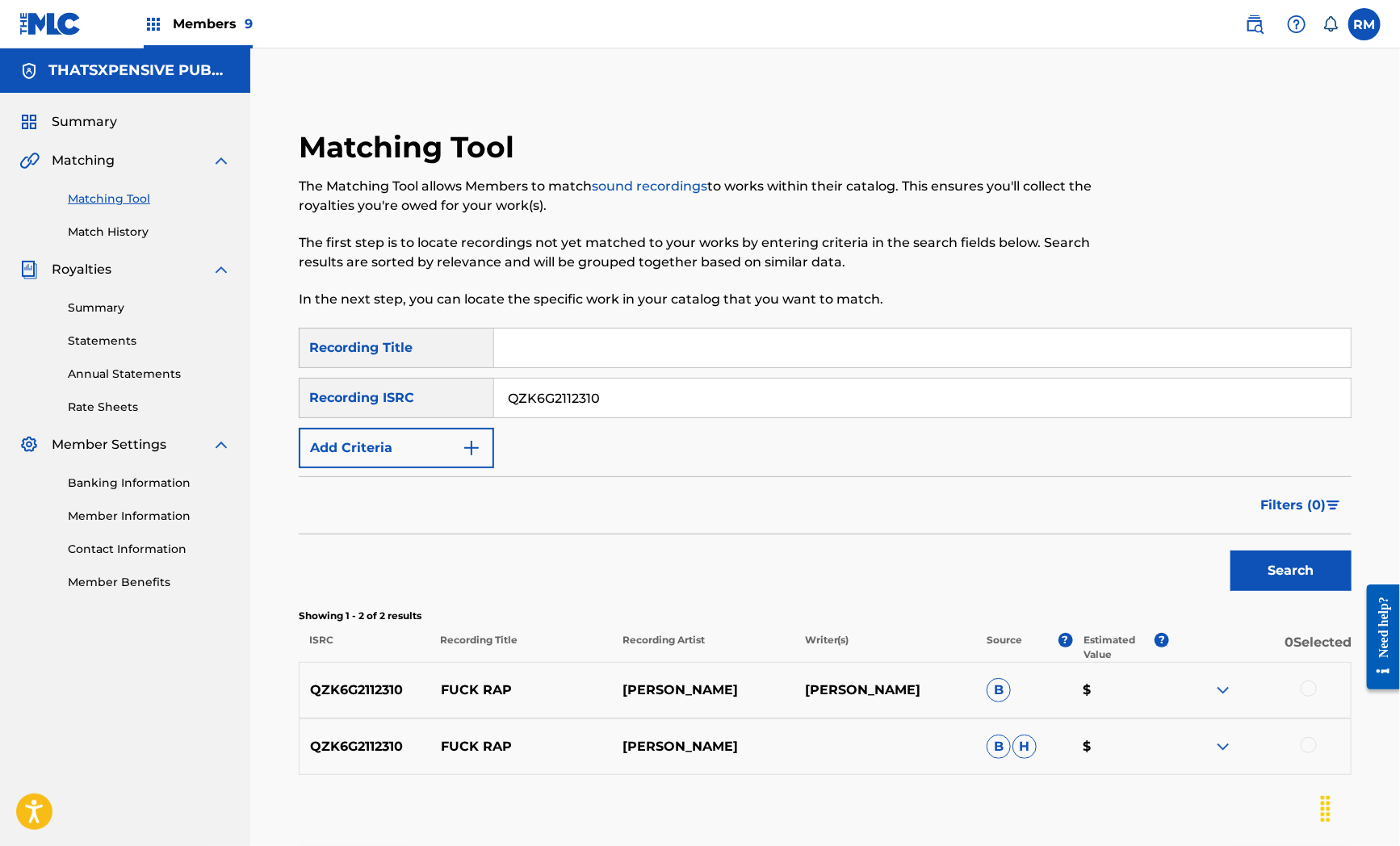
click at [599, 561] on div "Search" at bounding box center [824, 567] width 1053 height 65
click at [1301, 687] on div at bounding box center [1308, 688] width 16 height 16
click at [1310, 743] on div at bounding box center [1308, 745] width 16 height 16
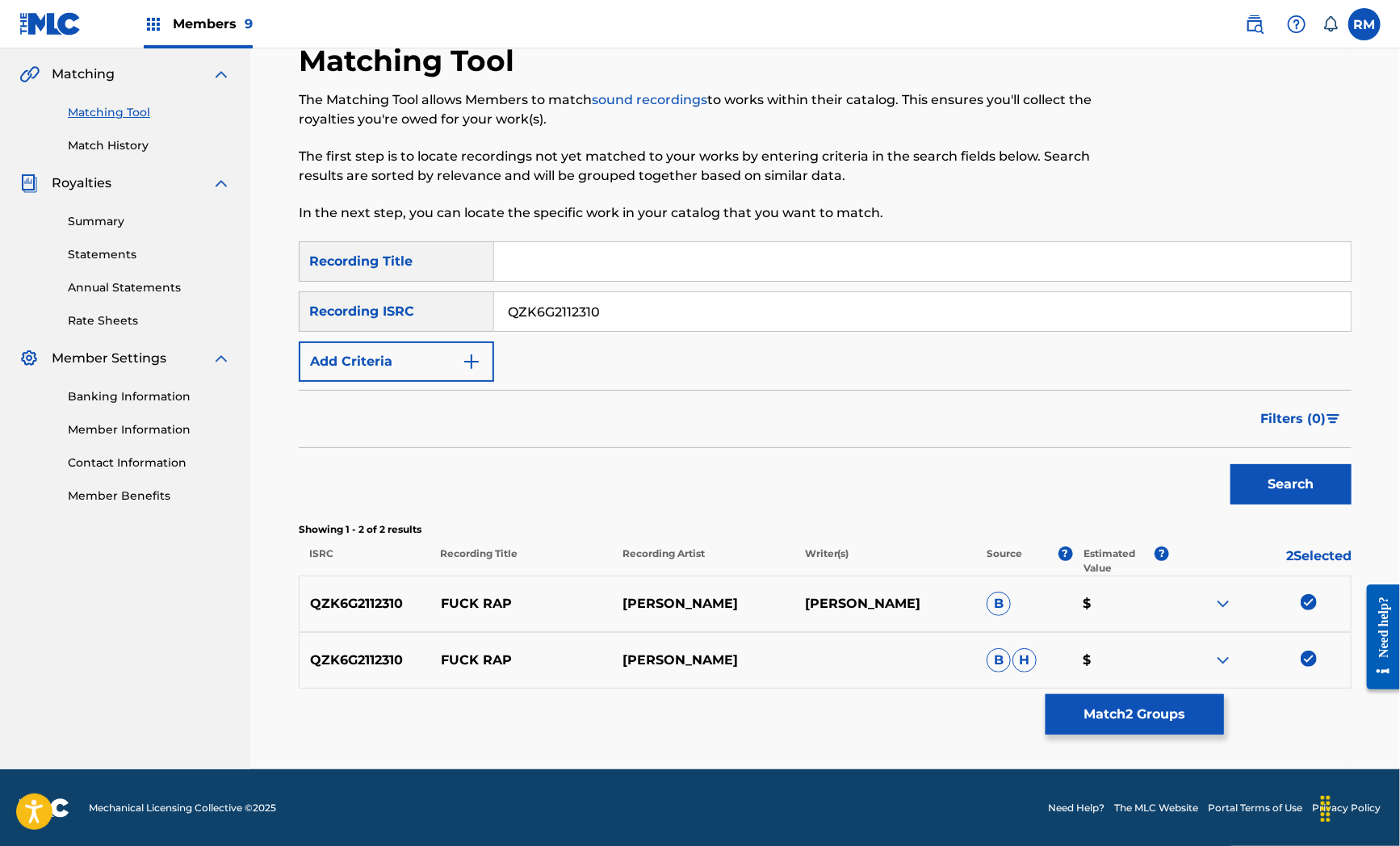
click at [1321, 478] on button "Search" at bounding box center [1291, 484] width 121 height 40
click at [1132, 704] on button "Match 2 Groups" at bounding box center [1134, 714] width 178 height 40
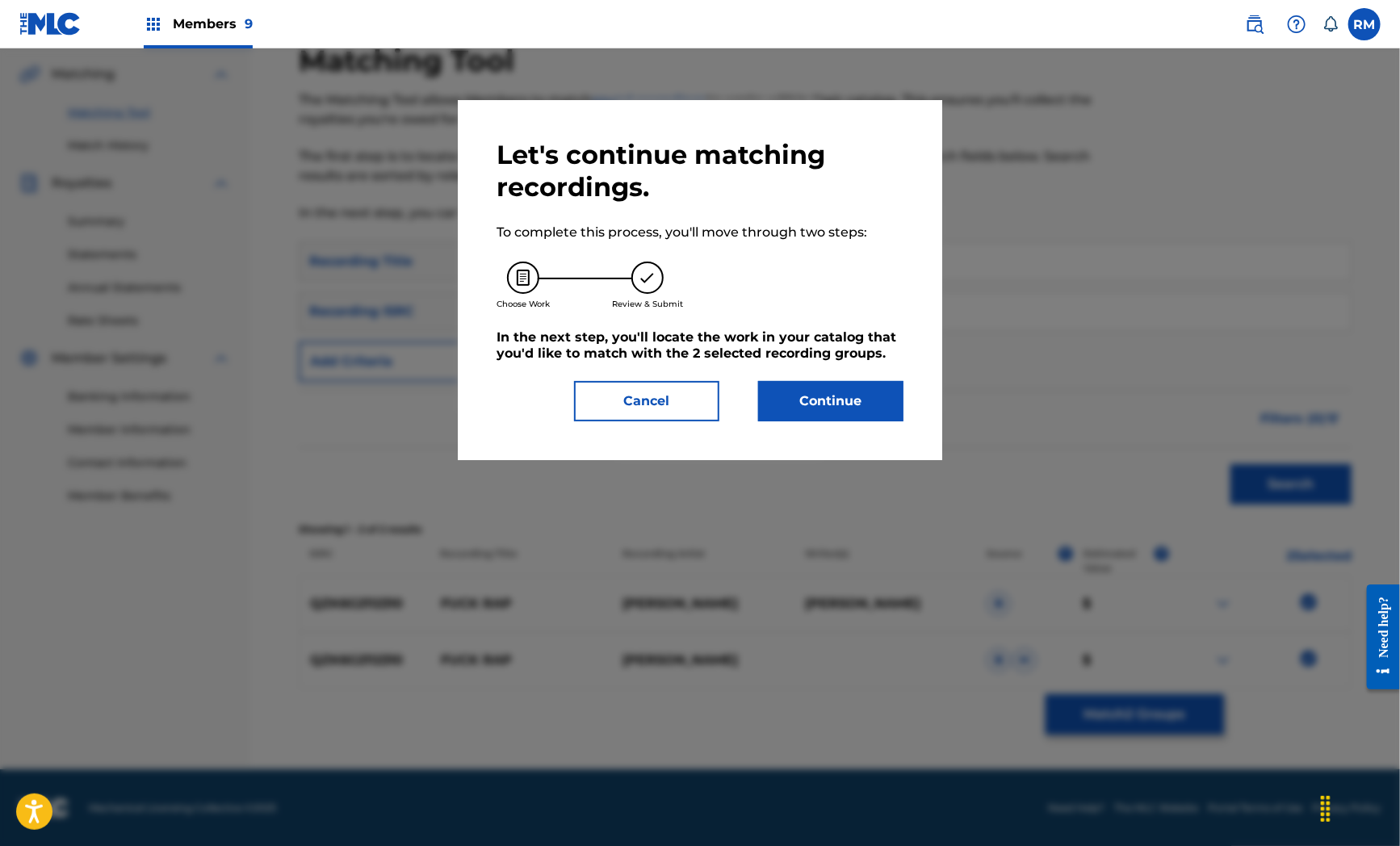
click at [837, 417] on button "Continue" at bounding box center [830, 401] width 145 height 40
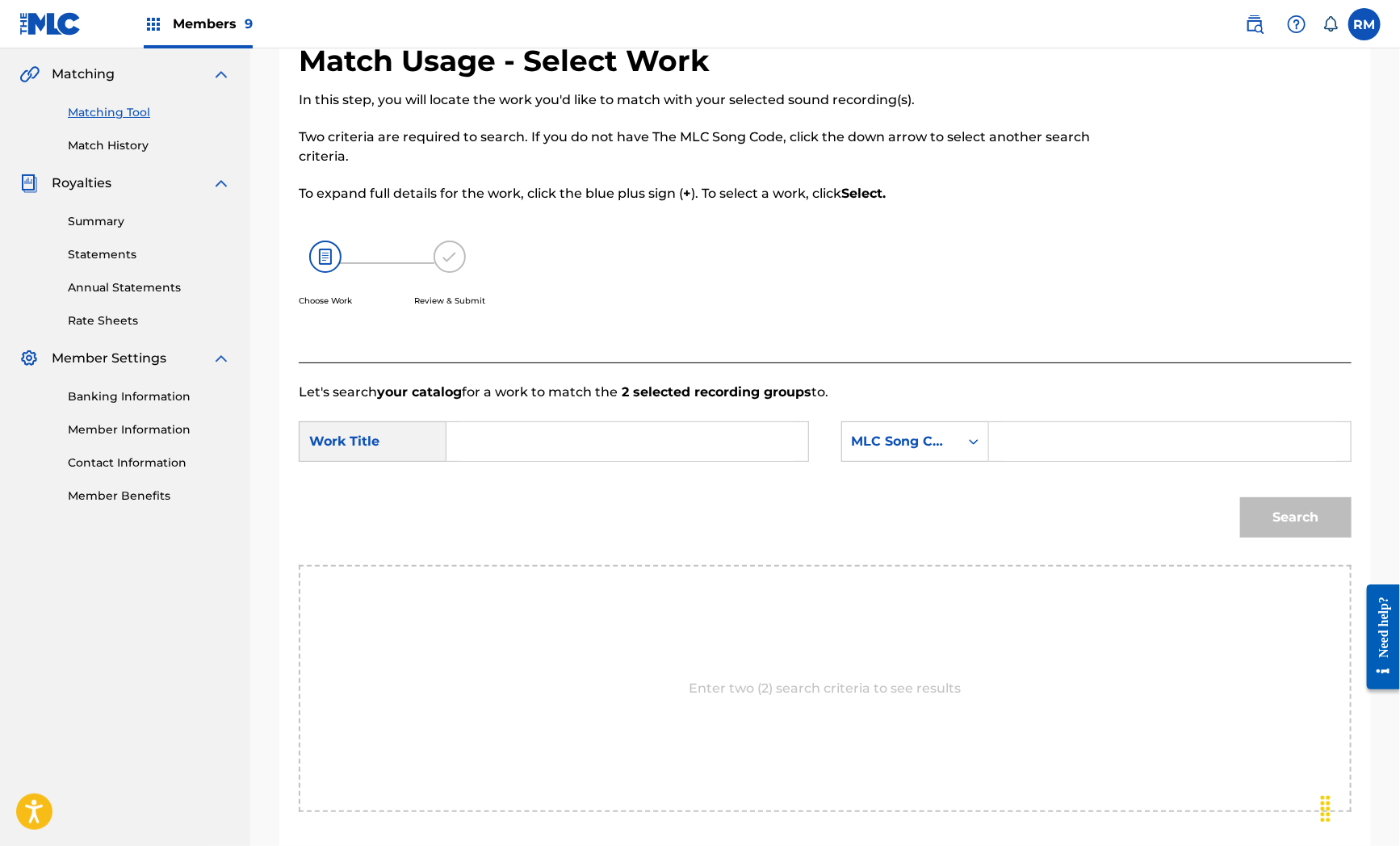
click at [535, 456] on input "Search Form" at bounding box center [628, 441] width 334 height 38
paste input "Fuck Rap"
type input "Fuck Rap"
click at [633, 626] on div "Enter two (2) search criteria to see results" at bounding box center [824, 689] width 1053 height 247
click at [1119, 446] on input "Search Form" at bounding box center [1170, 441] width 334 height 38
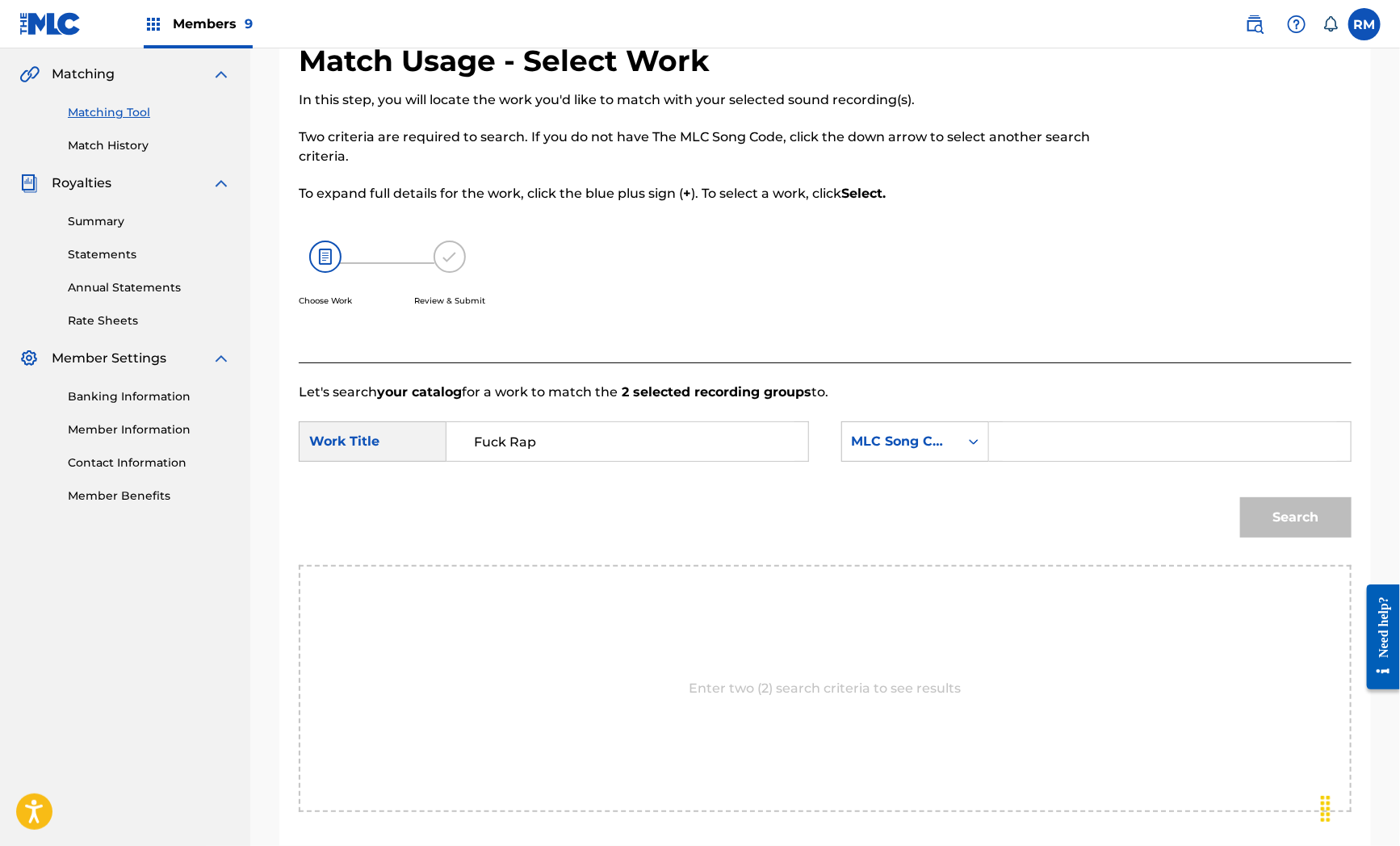
paste input "FA222L"
type input "FA222L"
click at [1271, 505] on button "Search" at bounding box center [1295, 517] width 112 height 40
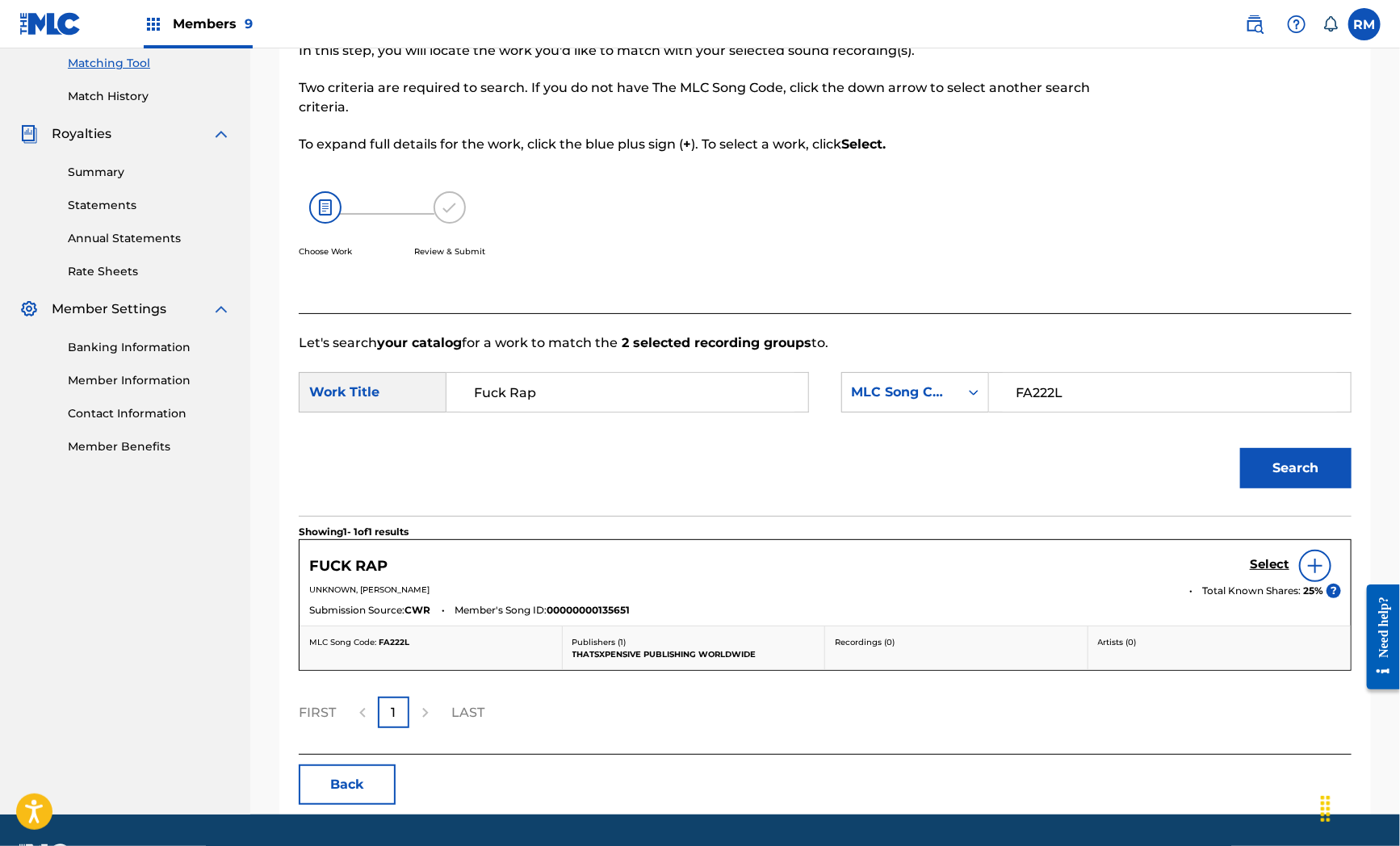
scroll to position [181, 0]
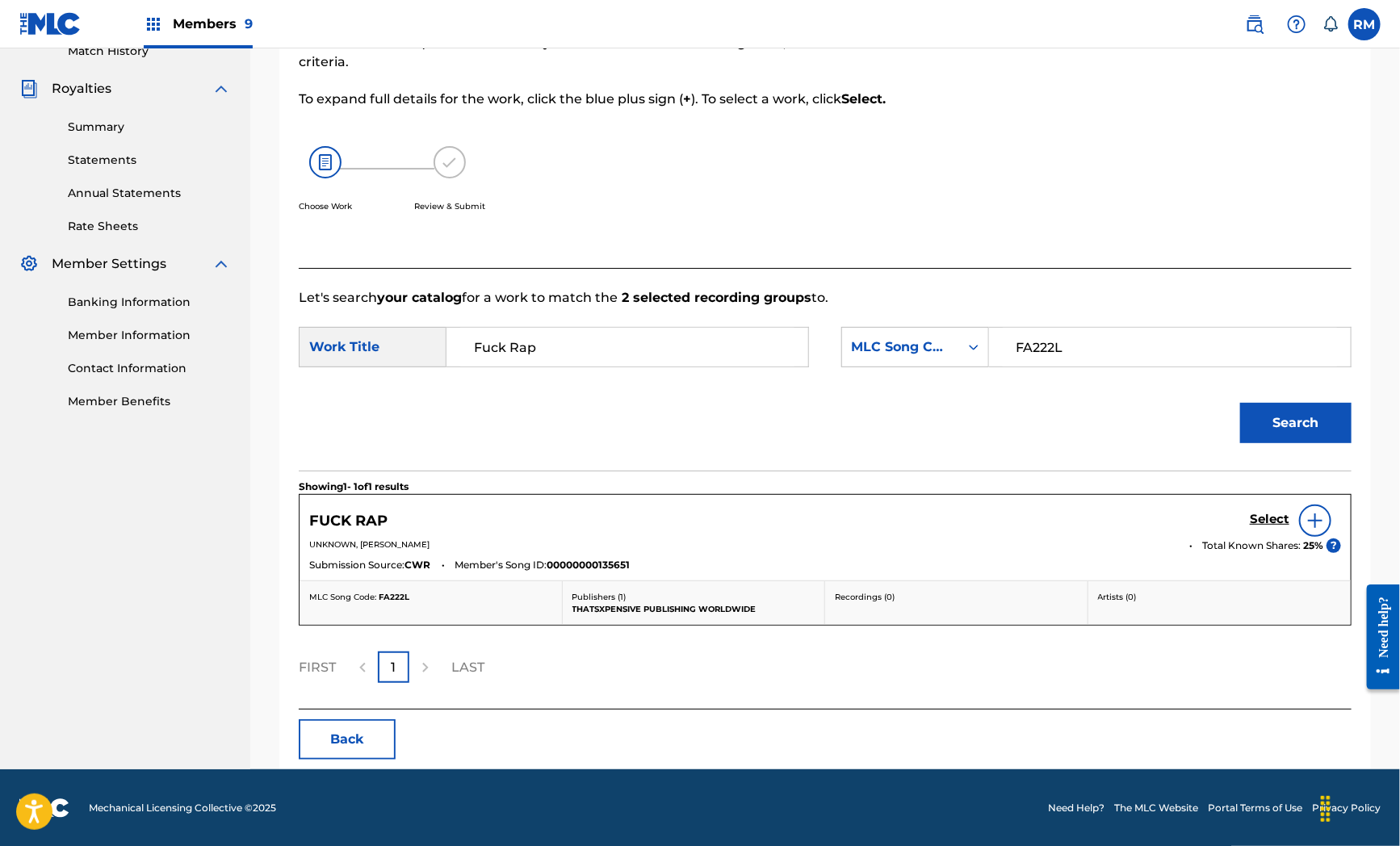
click at [1258, 515] on h5 "Select" at bounding box center [1270, 519] width 39 height 15
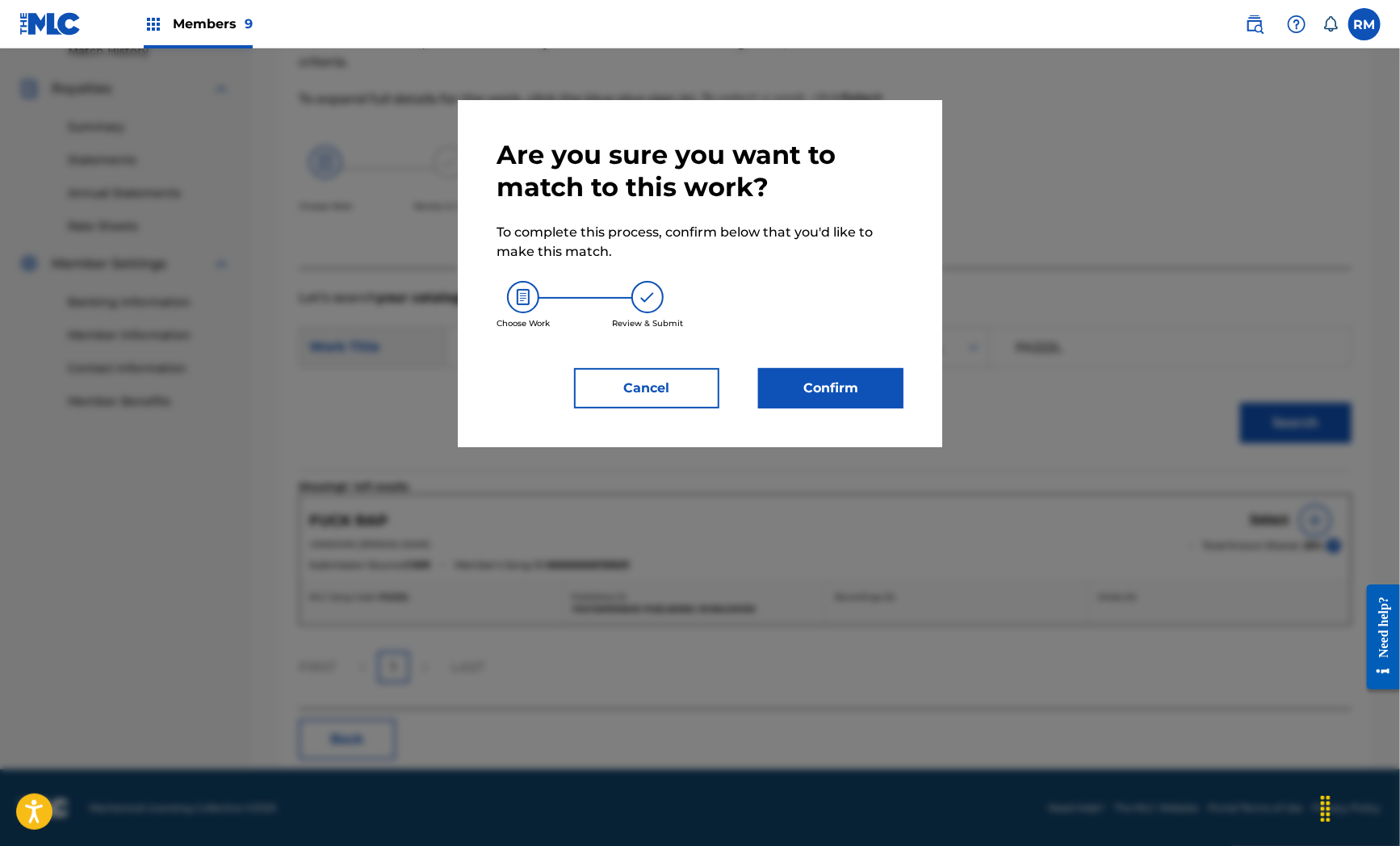
click at [867, 405] on button "Confirm" at bounding box center [830, 388] width 145 height 40
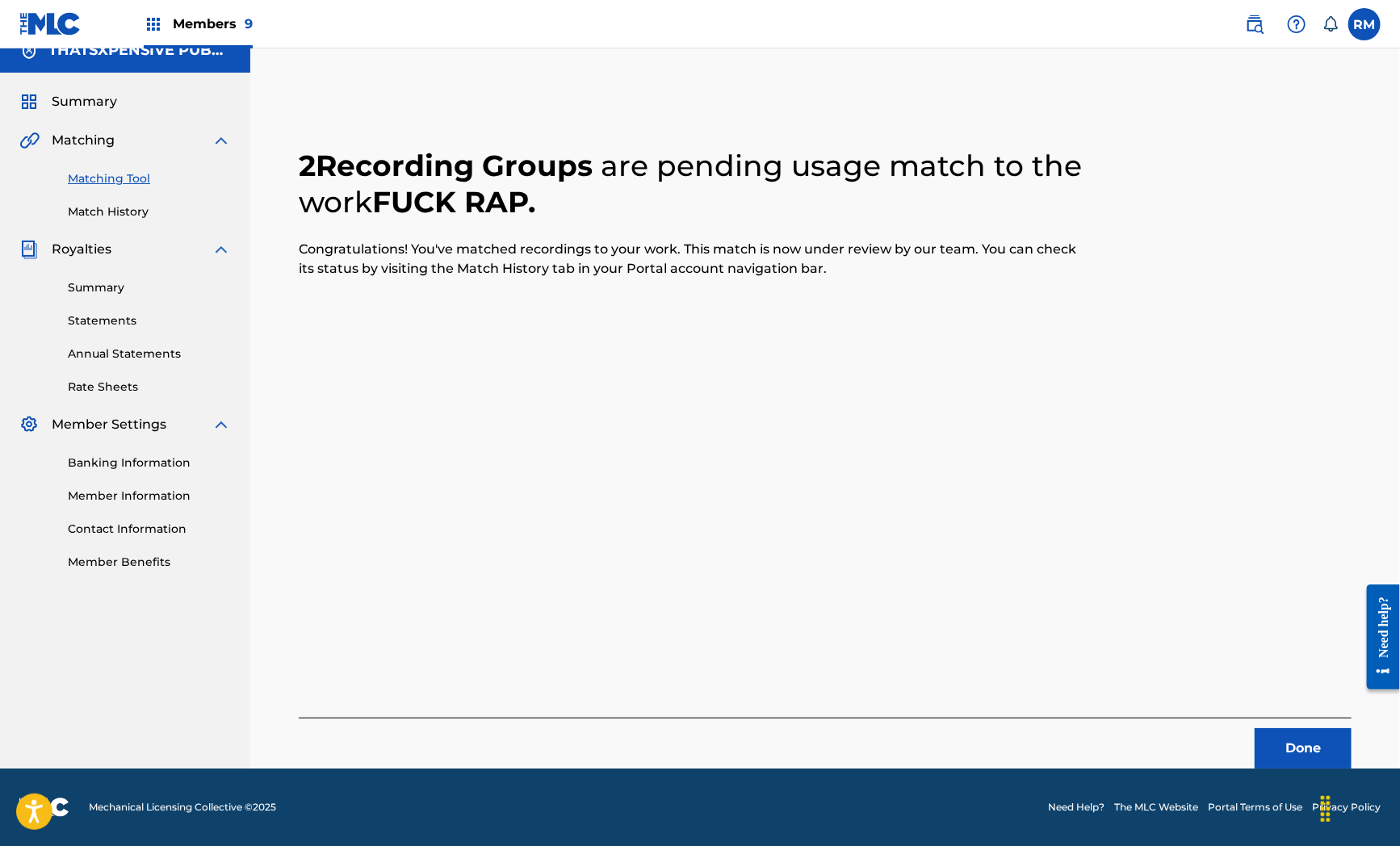
scroll to position [20, 0]
click at [611, 548] on div "2 Recording Groups are pending usage match to the work FUCK RAP . Congratulatio…" at bounding box center [824, 439] width 1053 height 660
drag, startPoint x: 1300, startPoint y: 749, endPoint x: 1103, endPoint y: 681, distance: 208.4
click at [1300, 750] on button "Done" at bounding box center [1303, 748] width 97 height 40
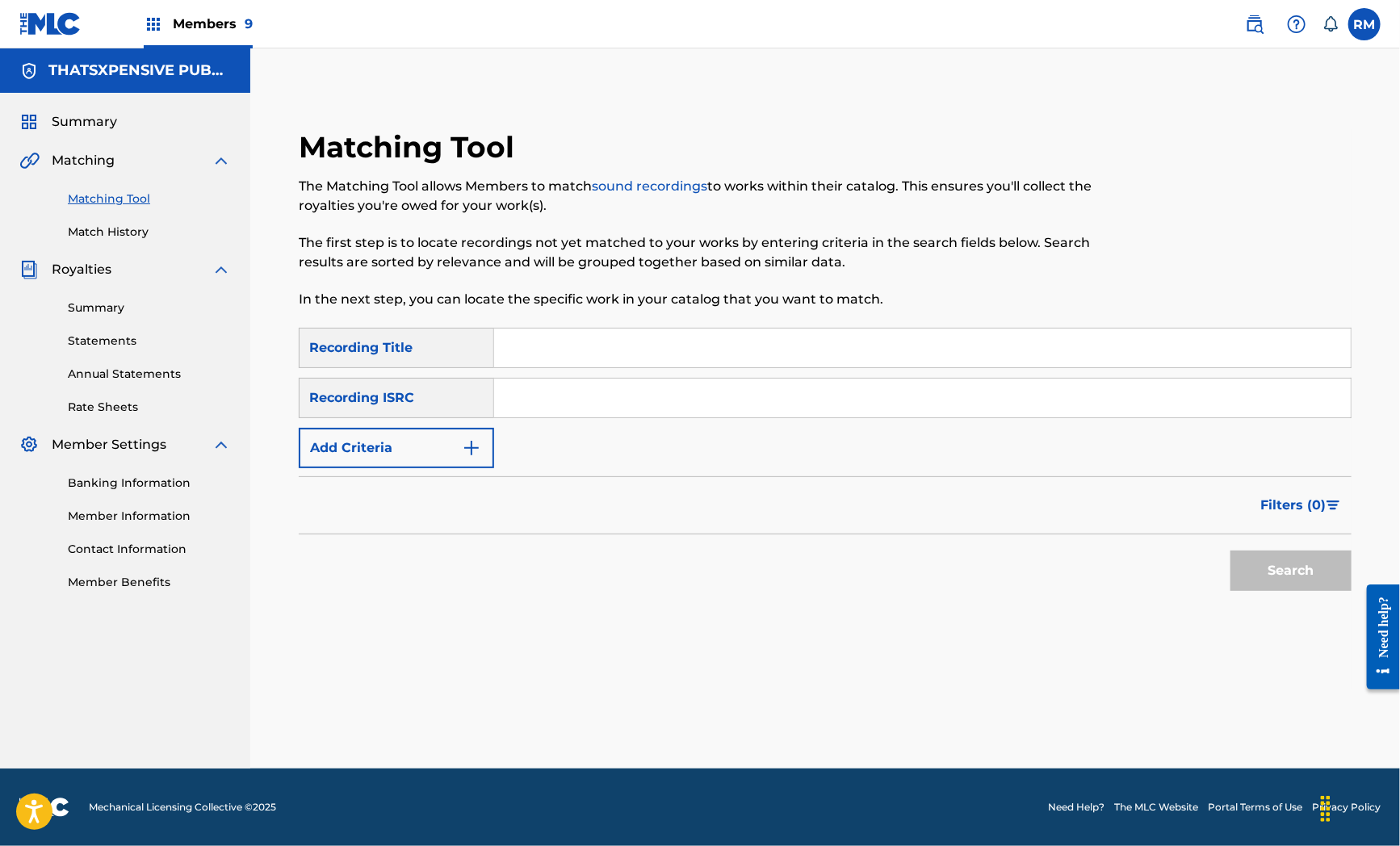
scroll to position [0, 0]
click at [609, 406] on input "Search Form" at bounding box center [922, 397] width 857 height 38
paste input "QZTAW2397964"
type input "QZTAW2397964"
click at [1262, 570] on button "Search" at bounding box center [1291, 571] width 121 height 40
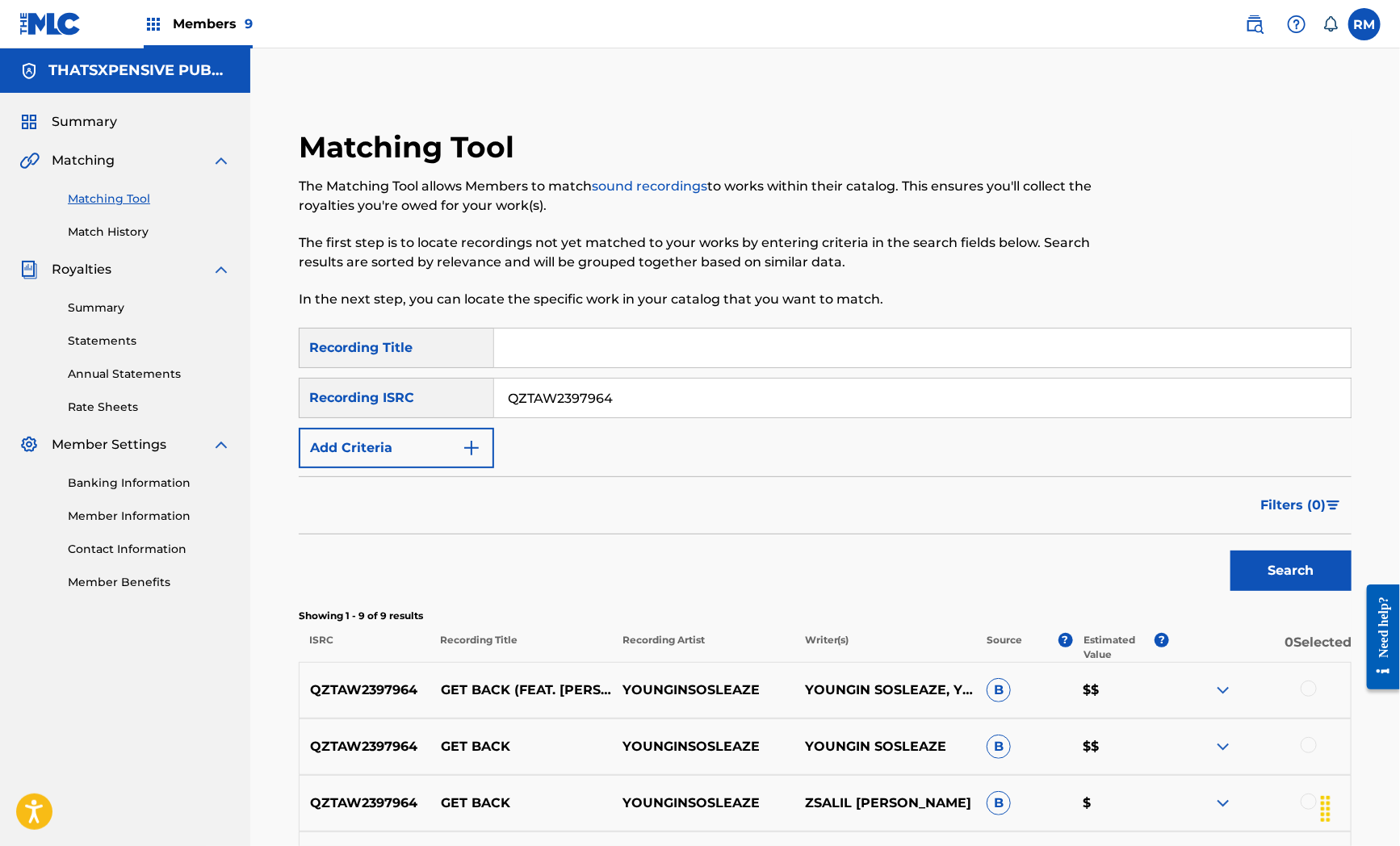
drag, startPoint x: 562, startPoint y: 527, endPoint x: 773, endPoint y: 546, distance: 211.9
click at [562, 527] on div "Filters ( 0 )" at bounding box center [824, 506] width 1053 height 58
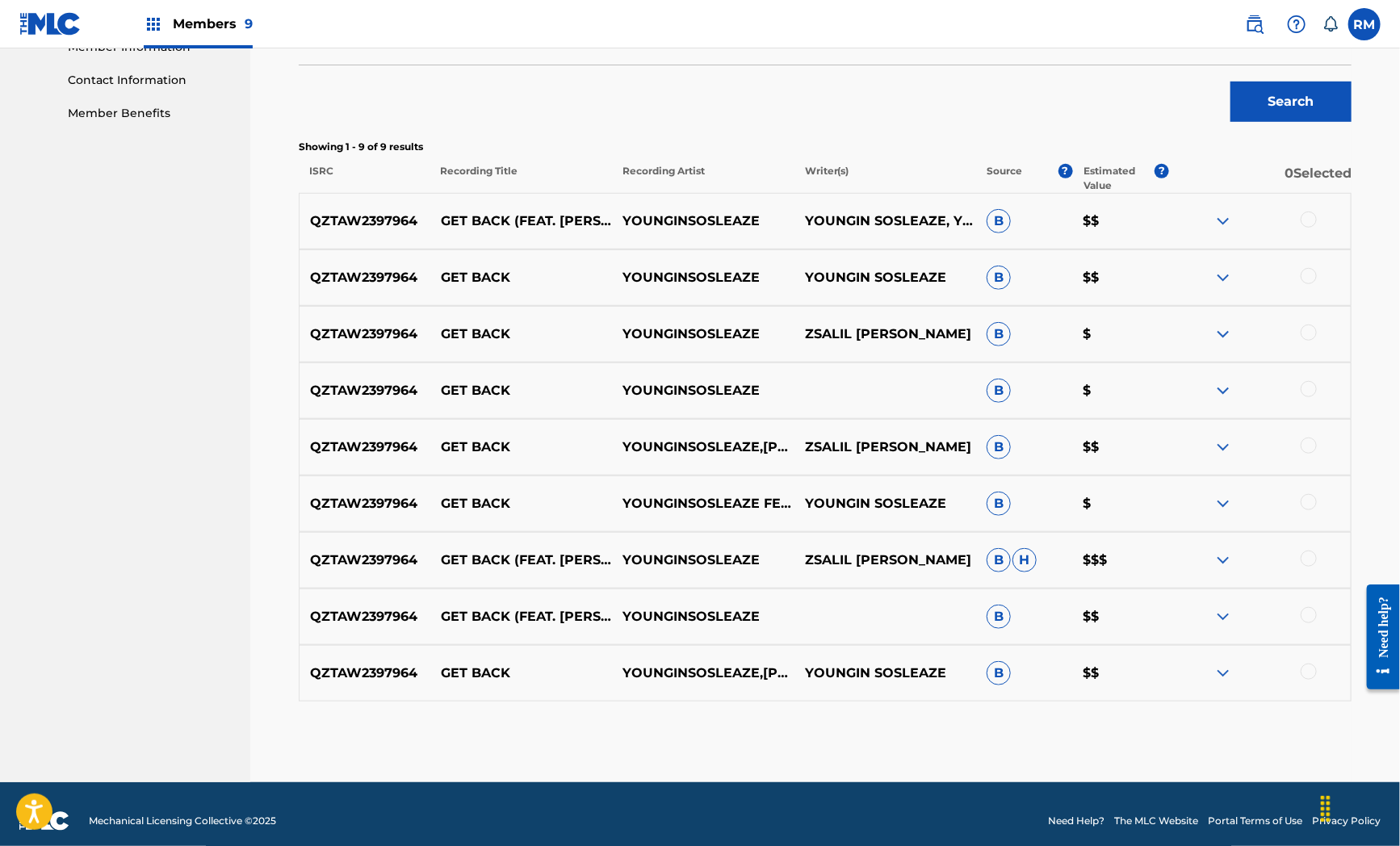
scroll to position [482, 0]
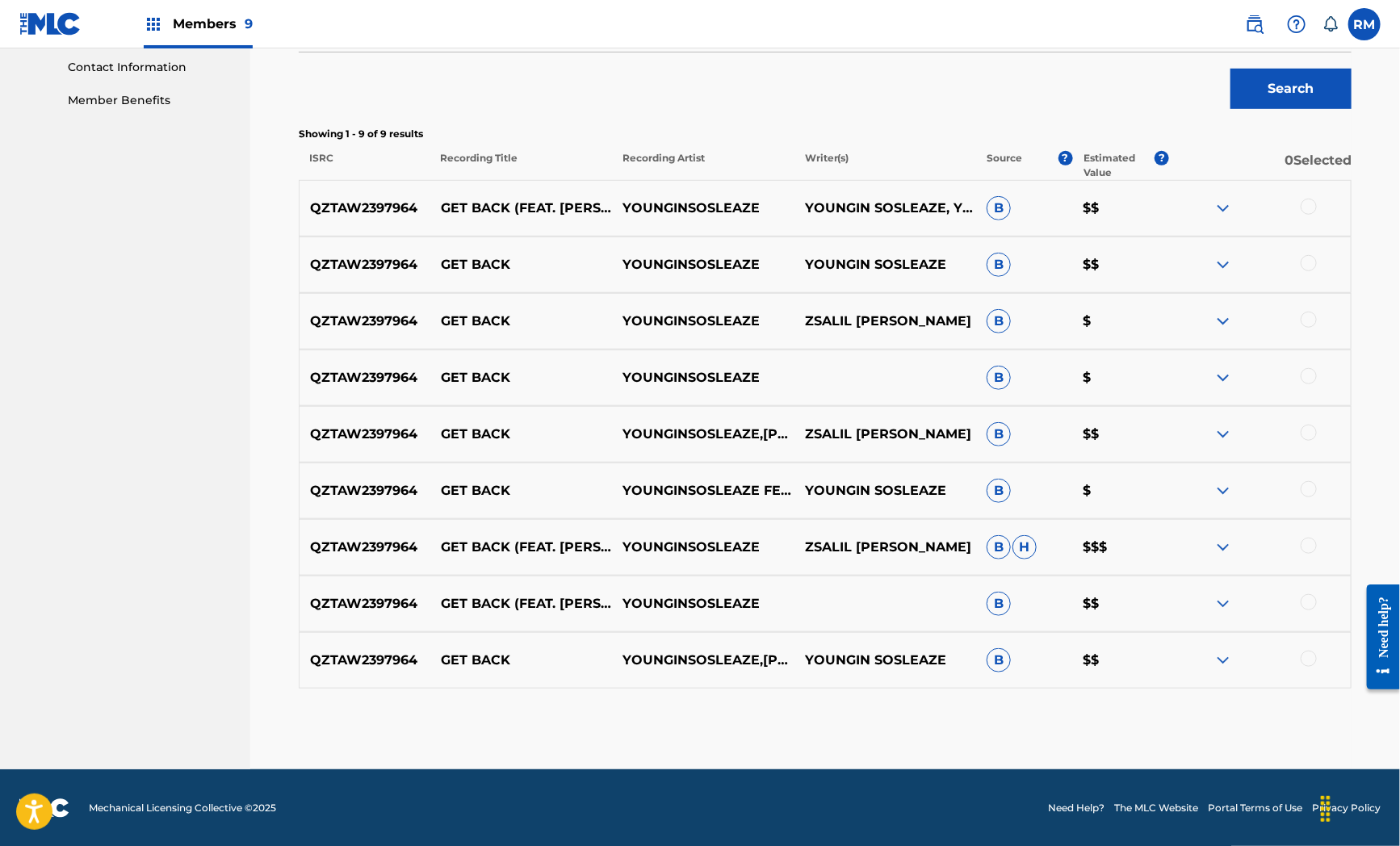
drag, startPoint x: 580, startPoint y: 77, endPoint x: 788, endPoint y: 349, distance: 342.4
click at [580, 77] on div "Search" at bounding box center [824, 85] width 1053 height 65
click at [1305, 663] on div at bounding box center [1308, 658] width 16 height 16
click at [1301, 604] on div at bounding box center [1308, 602] width 16 height 16
click at [1301, 547] on div at bounding box center [1308, 546] width 16 height 16
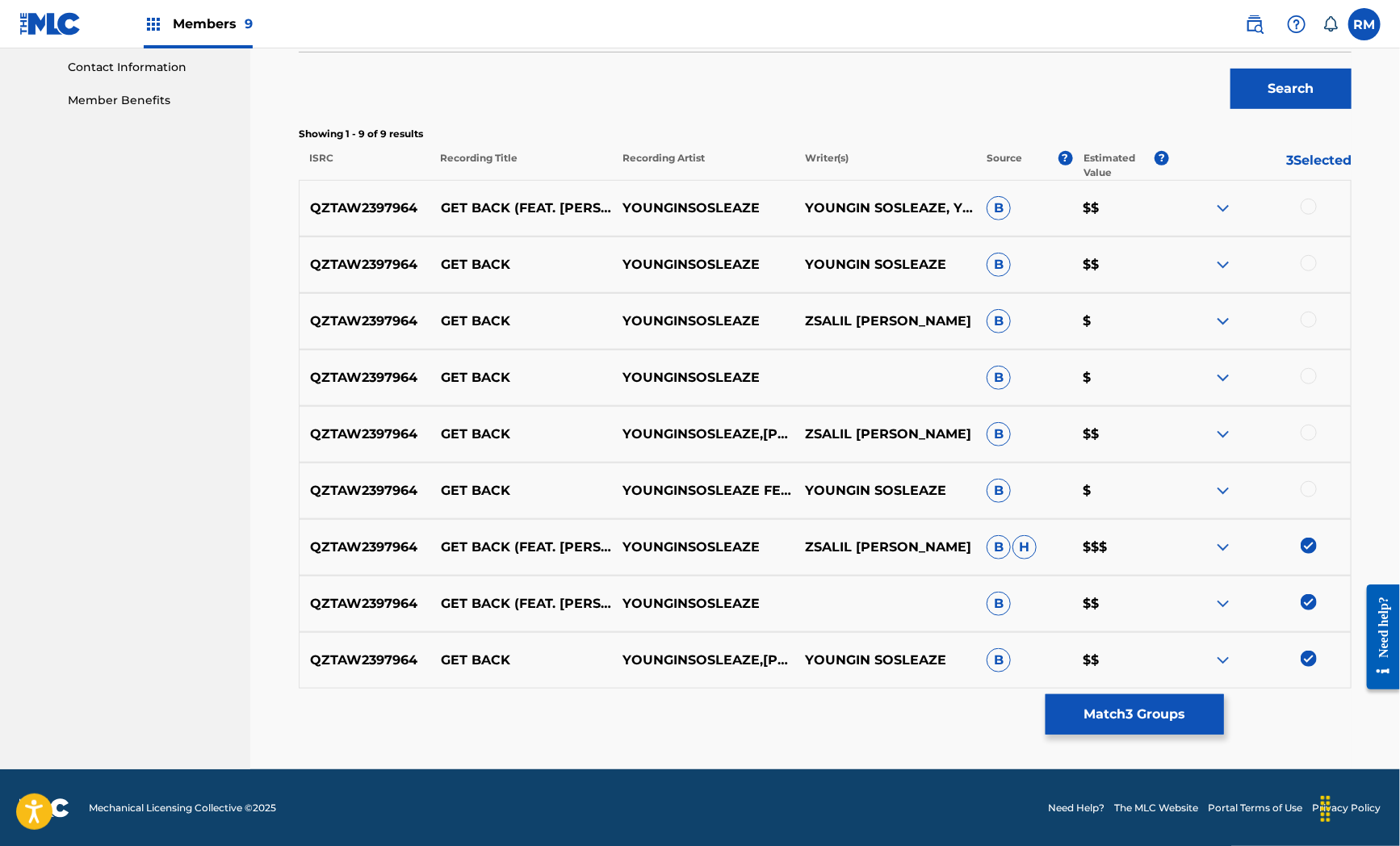
click at [1305, 490] on div at bounding box center [1308, 489] width 16 height 16
drag, startPoint x: 1310, startPoint y: 428, endPoint x: 1306, endPoint y: 403, distance: 25.3
click at [1310, 426] on div at bounding box center [1308, 432] width 16 height 16
click at [1305, 374] on div at bounding box center [1308, 376] width 16 height 16
drag, startPoint x: 1308, startPoint y: 316, endPoint x: 1306, endPoint y: 269, distance: 47.0
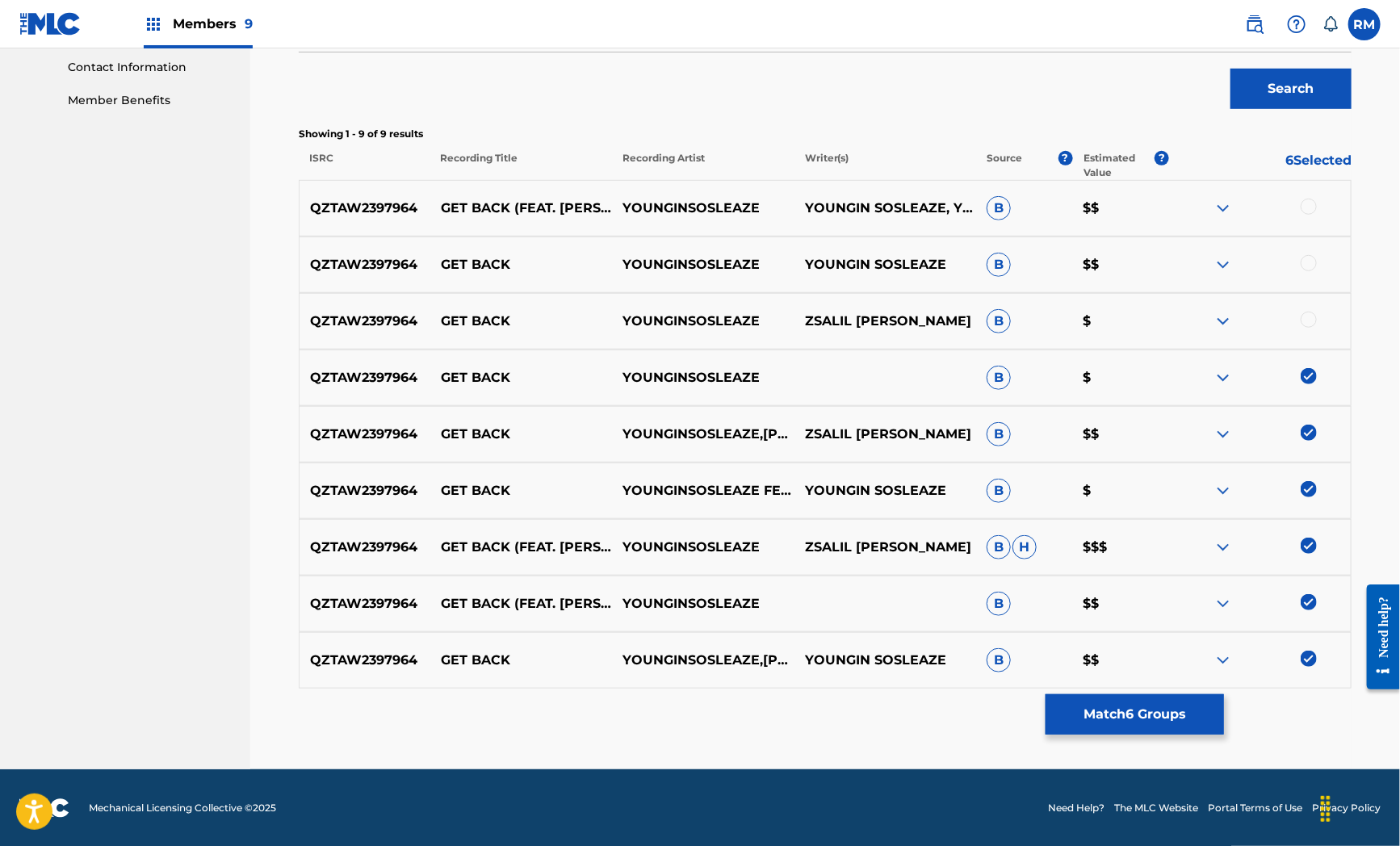
click at [1306, 312] on div at bounding box center [1308, 319] width 16 height 16
drag, startPoint x: 1310, startPoint y: 259, endPoint x: 1317, endPoint y: 215, distance: 44.6
click at [1310, 251] on div "QZTAW2397964 GET BACK YOUNGINSOSLEAZE YOUNGIN SOSLEAZE B $$" at bounding box center [824, 264] width 1053 height 56
click at [1306, 205] on div at bounding box center [1308, 206] width 16 height 16
click at [1310, 262] on div at bounding box center [1308, 263] width 16 height 16
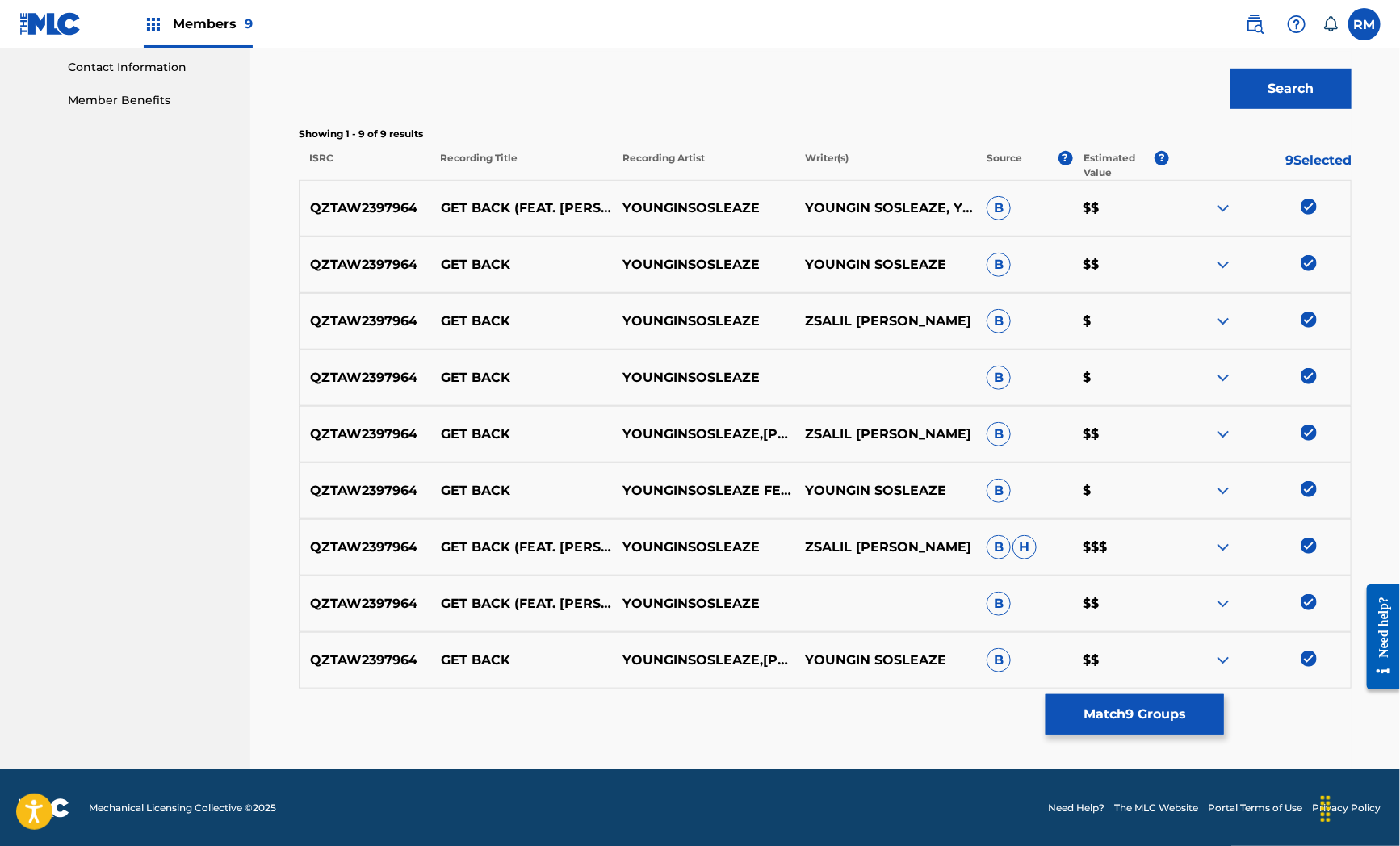
click at [1150, 722] on button "Match 9 Groups" at bounding box center [1134, 714] width 178 height 40
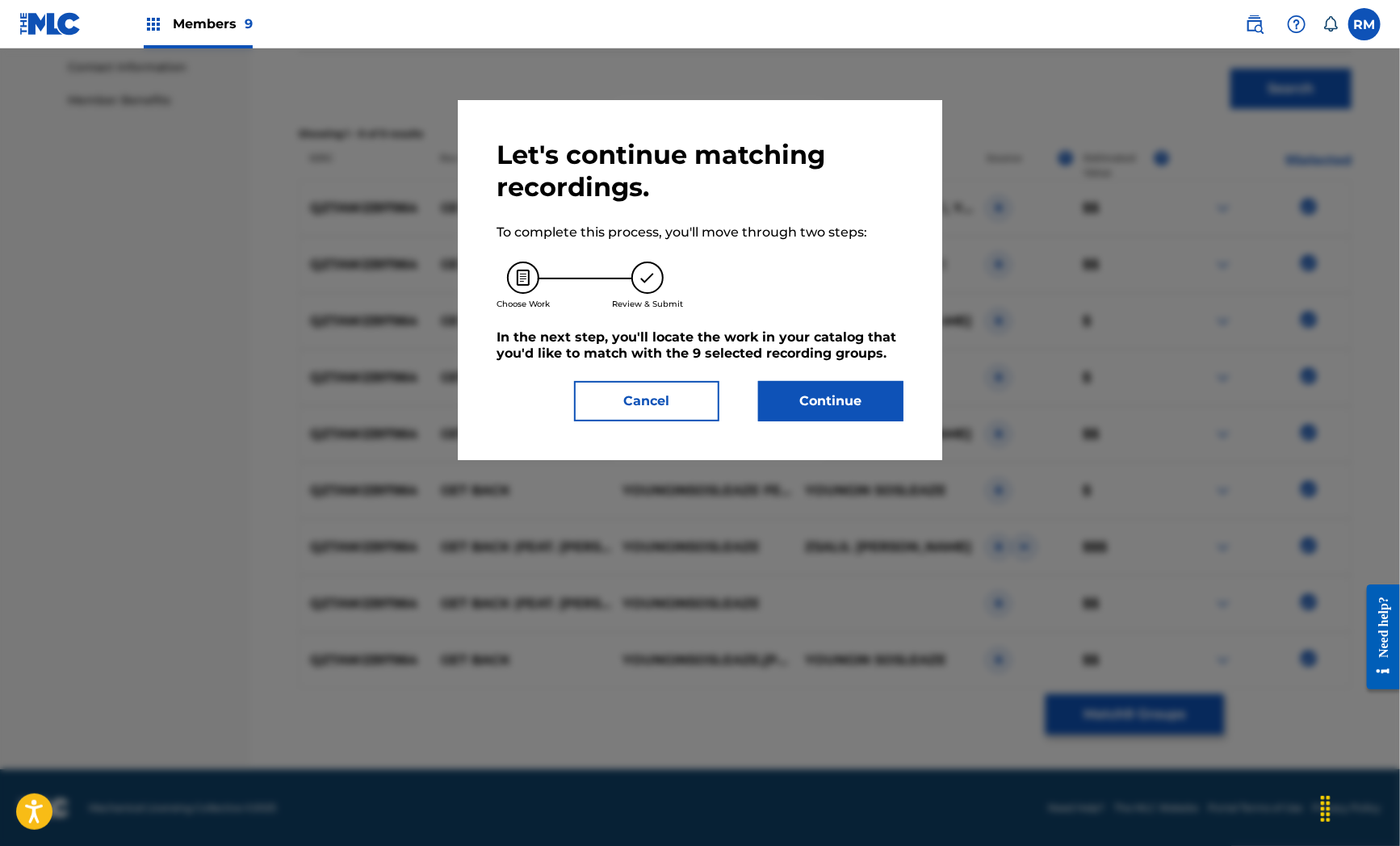
click at [797, 402] on button "Continue" at bounding box center [830, 401] width 145 height 40
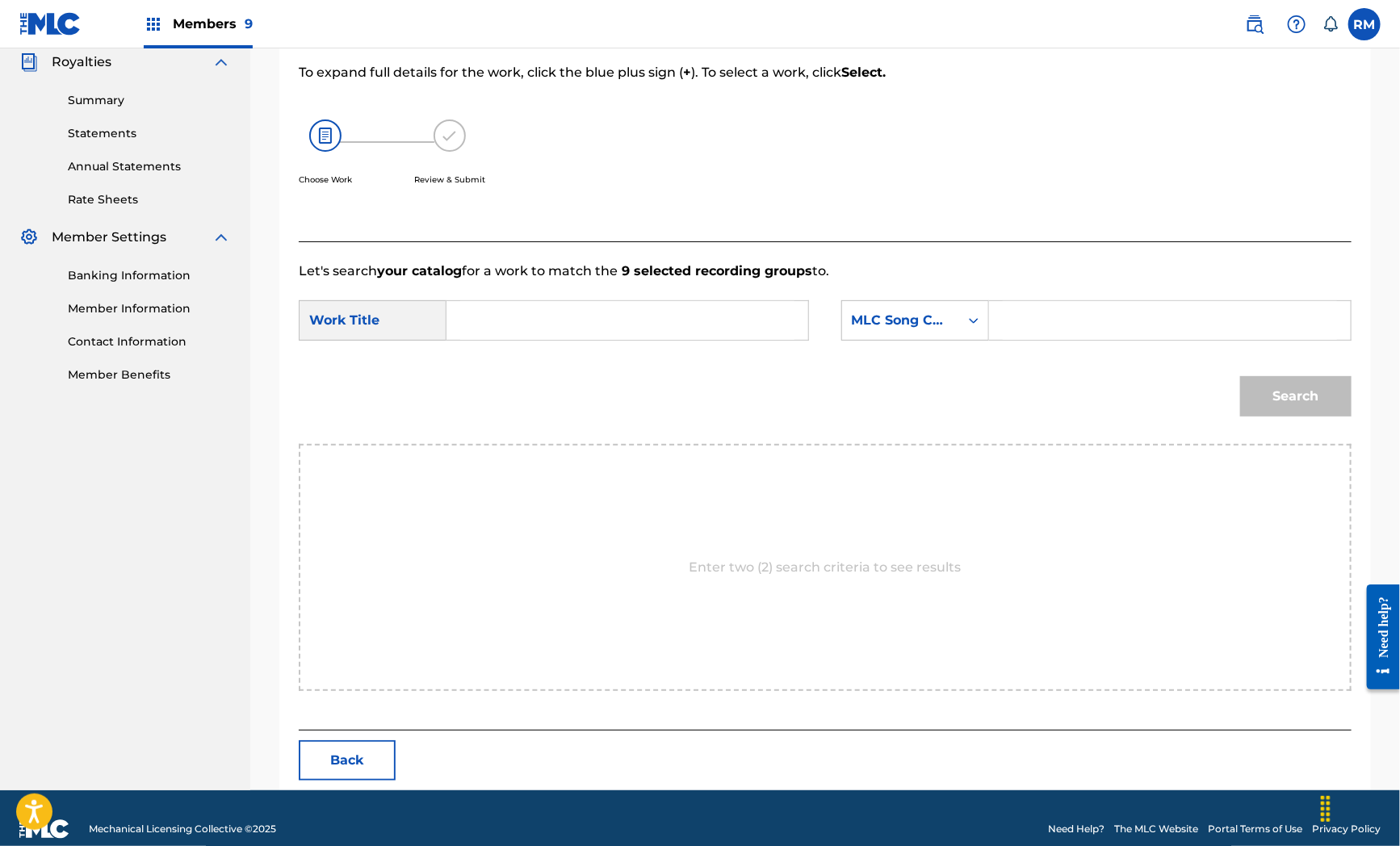
scroll to position [229, 0]
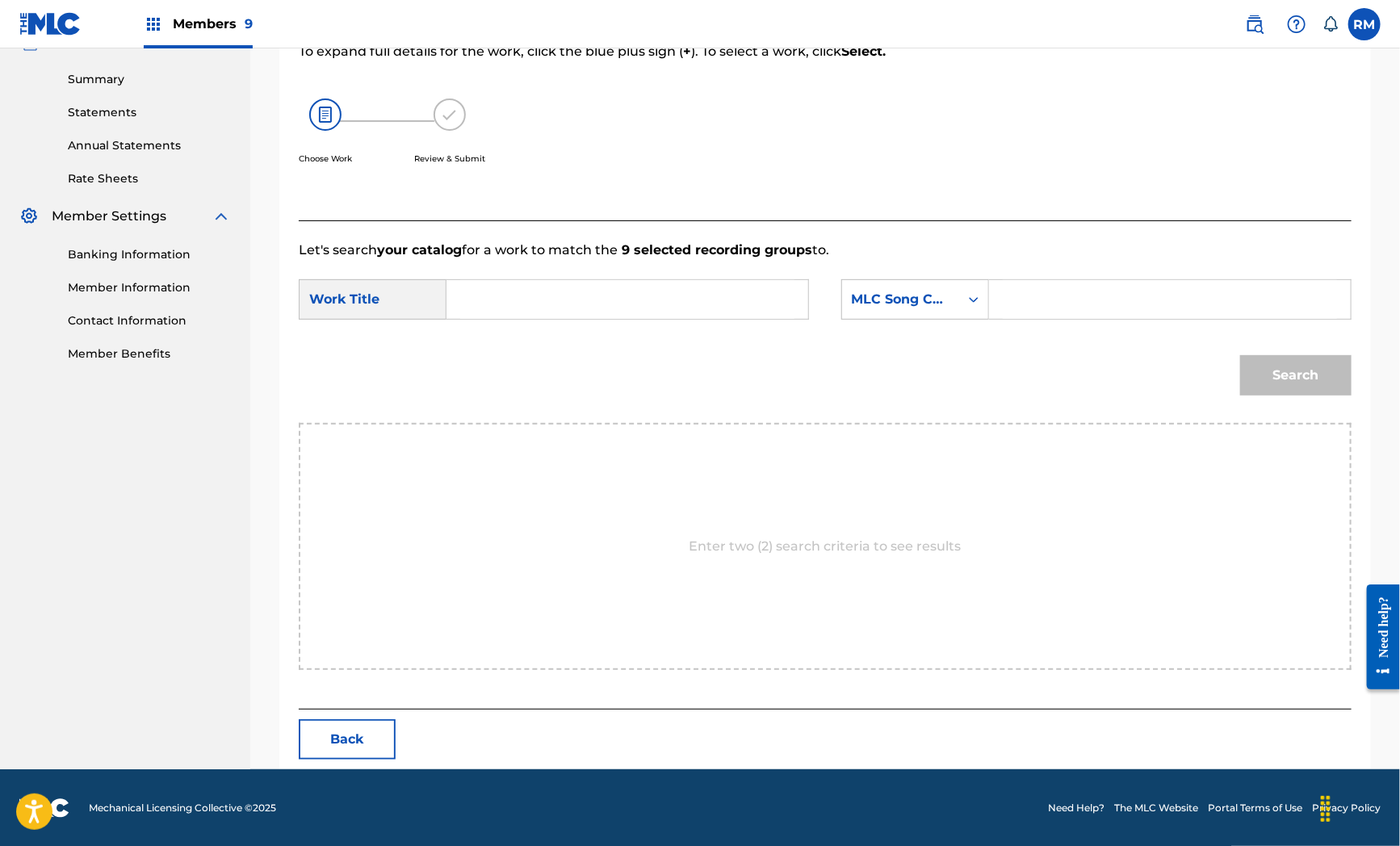
click at [575, 309] on input "Search Form" at bounding box center [628, 299] width 334 height 38
paste input "Get Back"
type input "Get Back"
click at [466, 496] on div "Enter two (2) search criteria to see results" at bounding box center [824, 547] width 1053 height 247
click at [1061, 299] on input "Search Form" at bounding box center [1170, 299] width 334 height 38
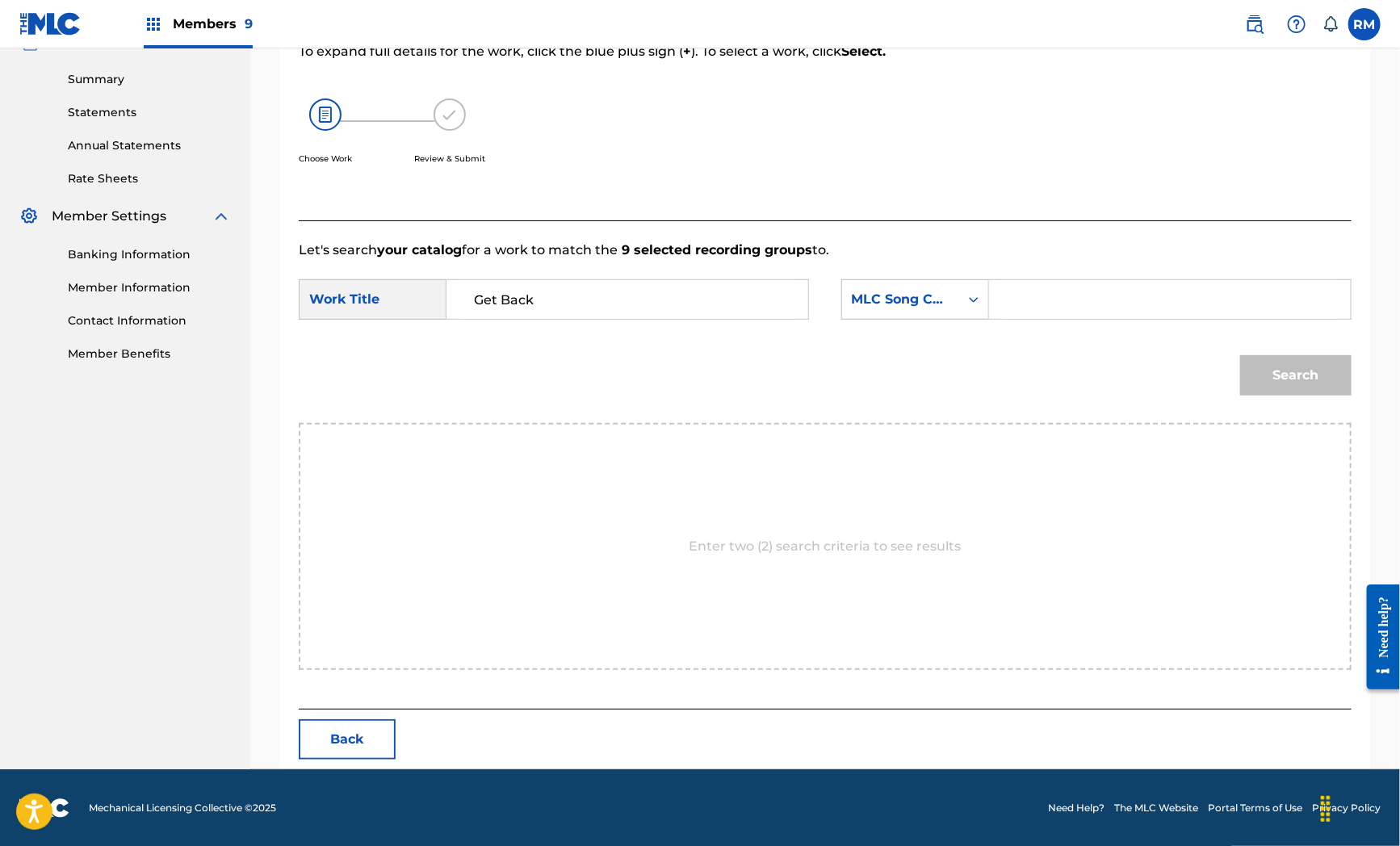
paste input "GB4DMR"
type input "GB4DMR"
click at [1259, 374] on button "Search" at bounding box center [1295, 375] width 112 height 40
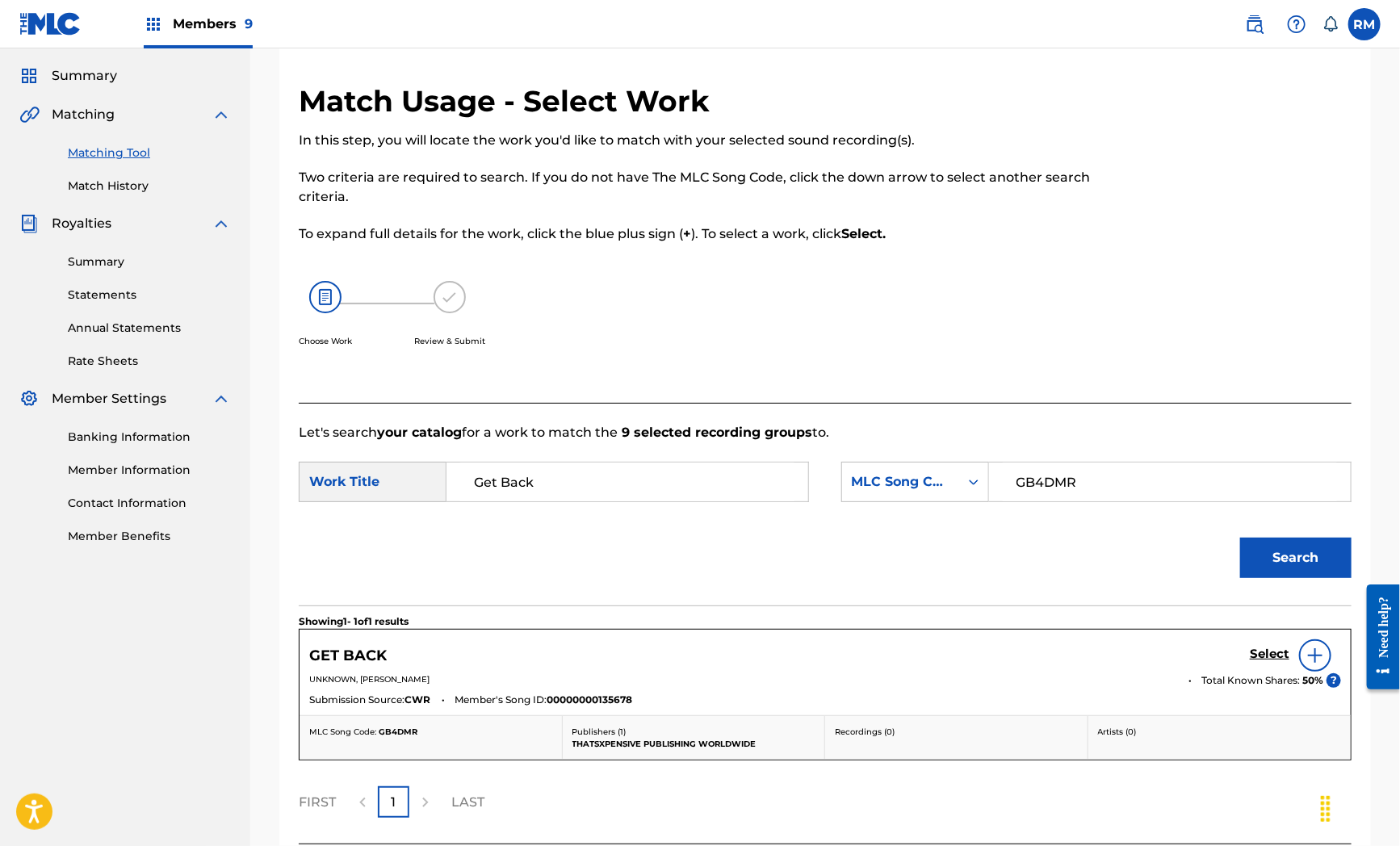
scroll to position [181, 0]
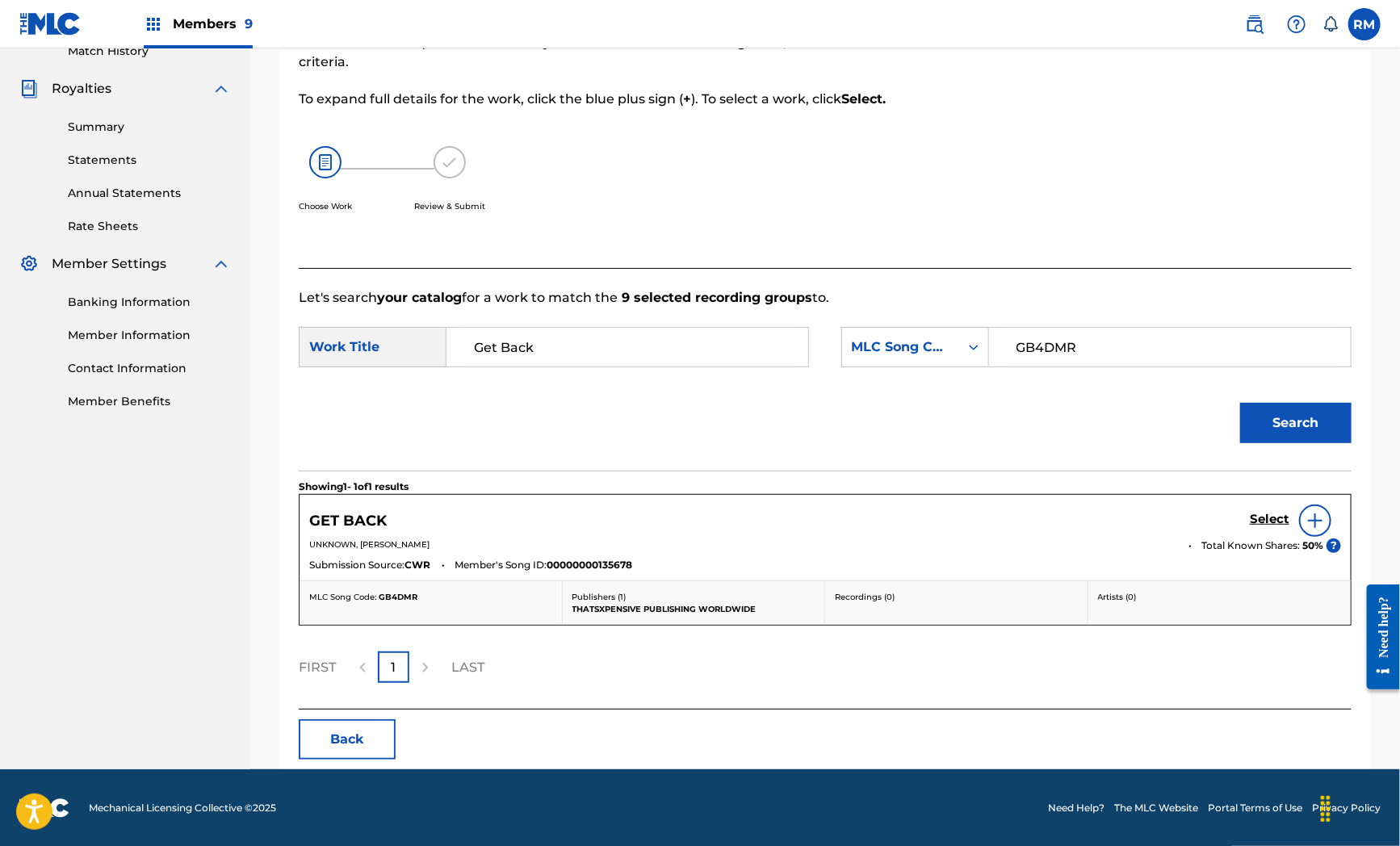
click at [1270, 517] on h5 "Select" at bounding box center [1270, 519] width 39 height 15
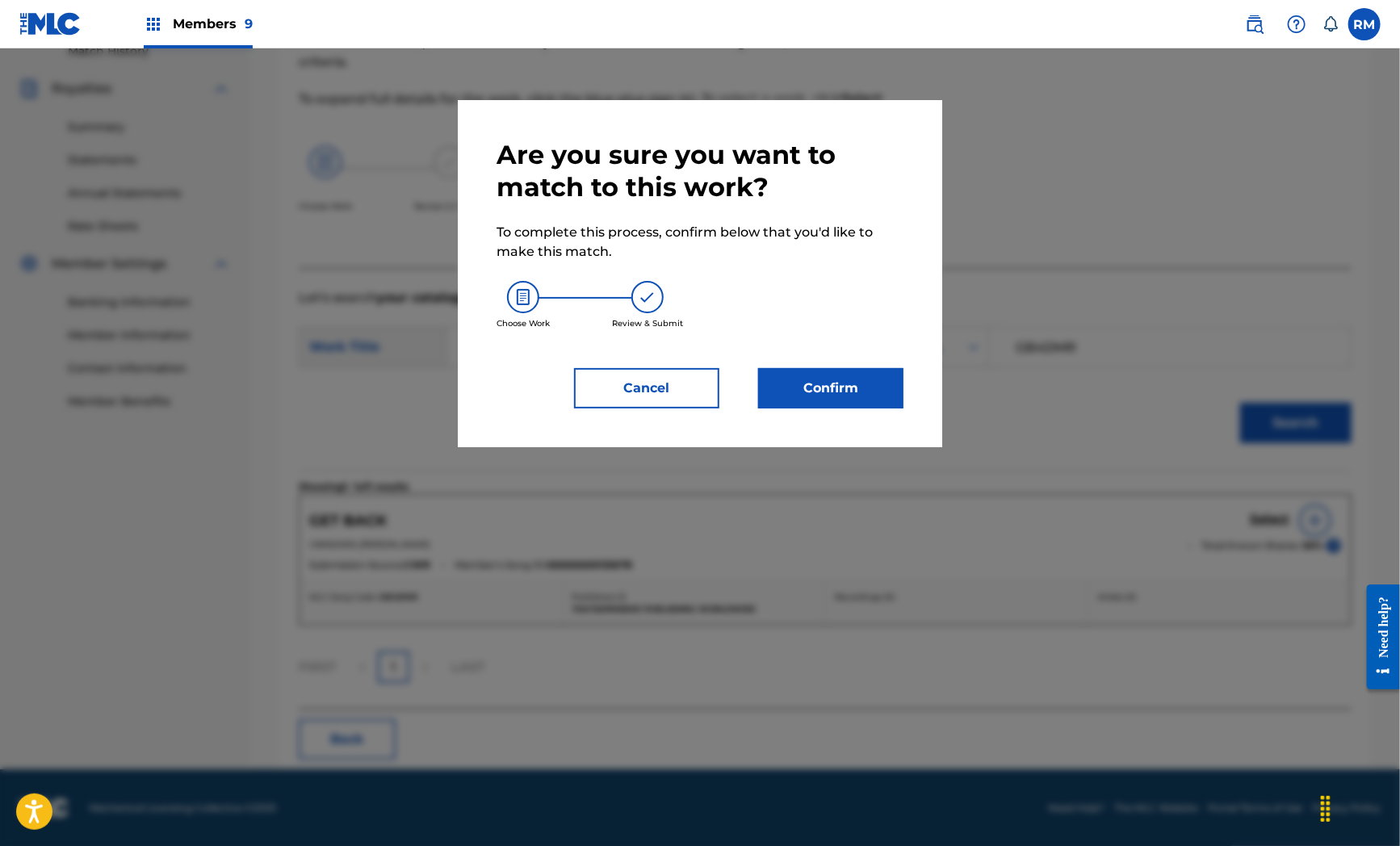
click at [848, 385] on button "Confirm" at bounding box center [830, 388] width 145 height 40
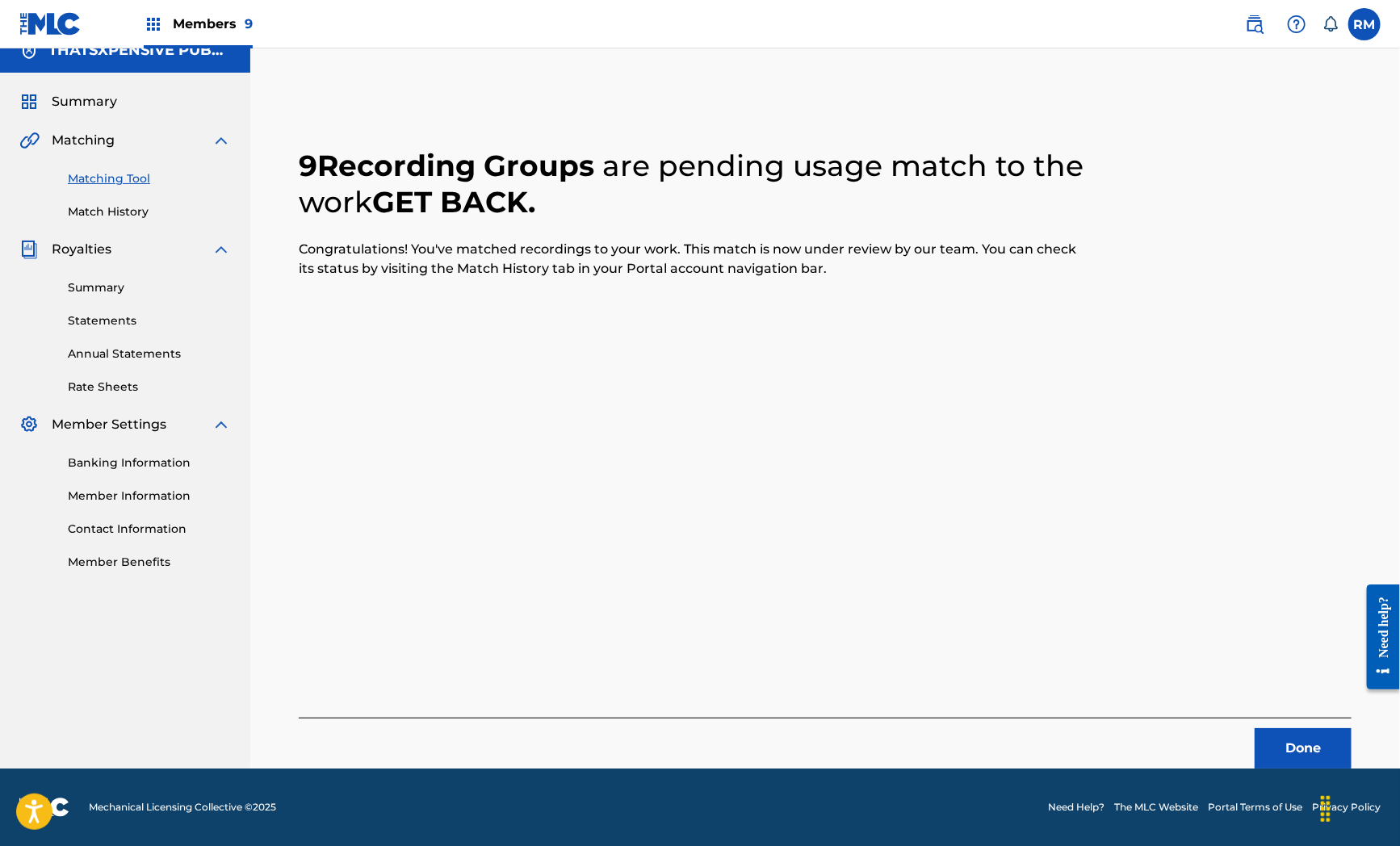
scroll to position [20, 0]
drag, startPoint x: 596, startPoint y: 485, endPoint x: 612, endPoint y: 499, distance: 21.3
click at [596, 485] on div "9 Recording Groups are pending usage match to the work GET BACK . Congratulatio…" at bounding box center [824, 439] width 1053 height 660
click at [1286, 730] on button "Done" at bounding box center [1303, 748] width 97 height 40
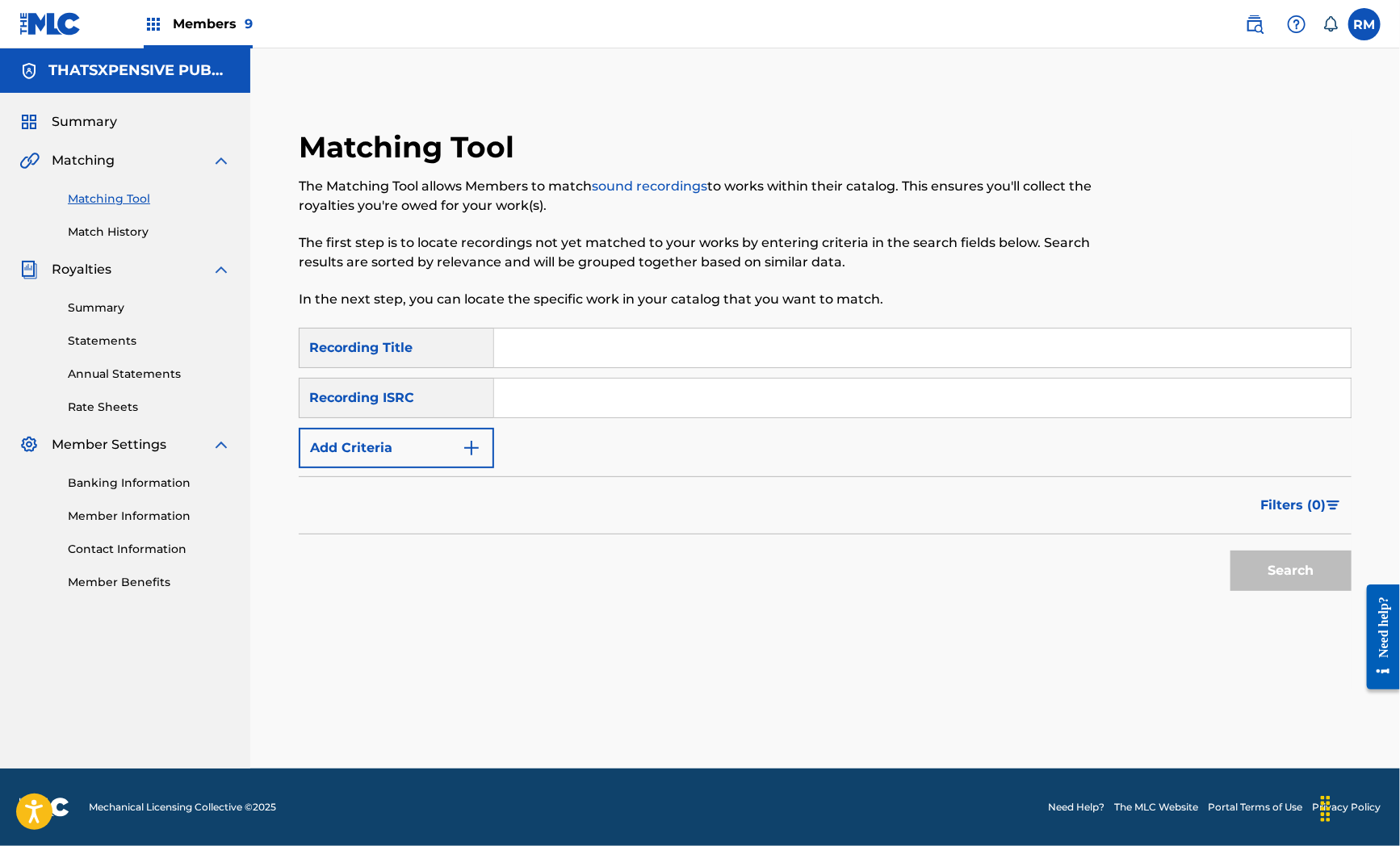
scroll to position [0, 0]
click at [529, 398] on input "Search Form" at bounding box center [922, 397] width 857 height 38
paste input "QZFZ22475083"
type input "QZFZ22475083"
click at [1284, 563] on button "Search" at bounding box center [1291, 571] width 121 height 40
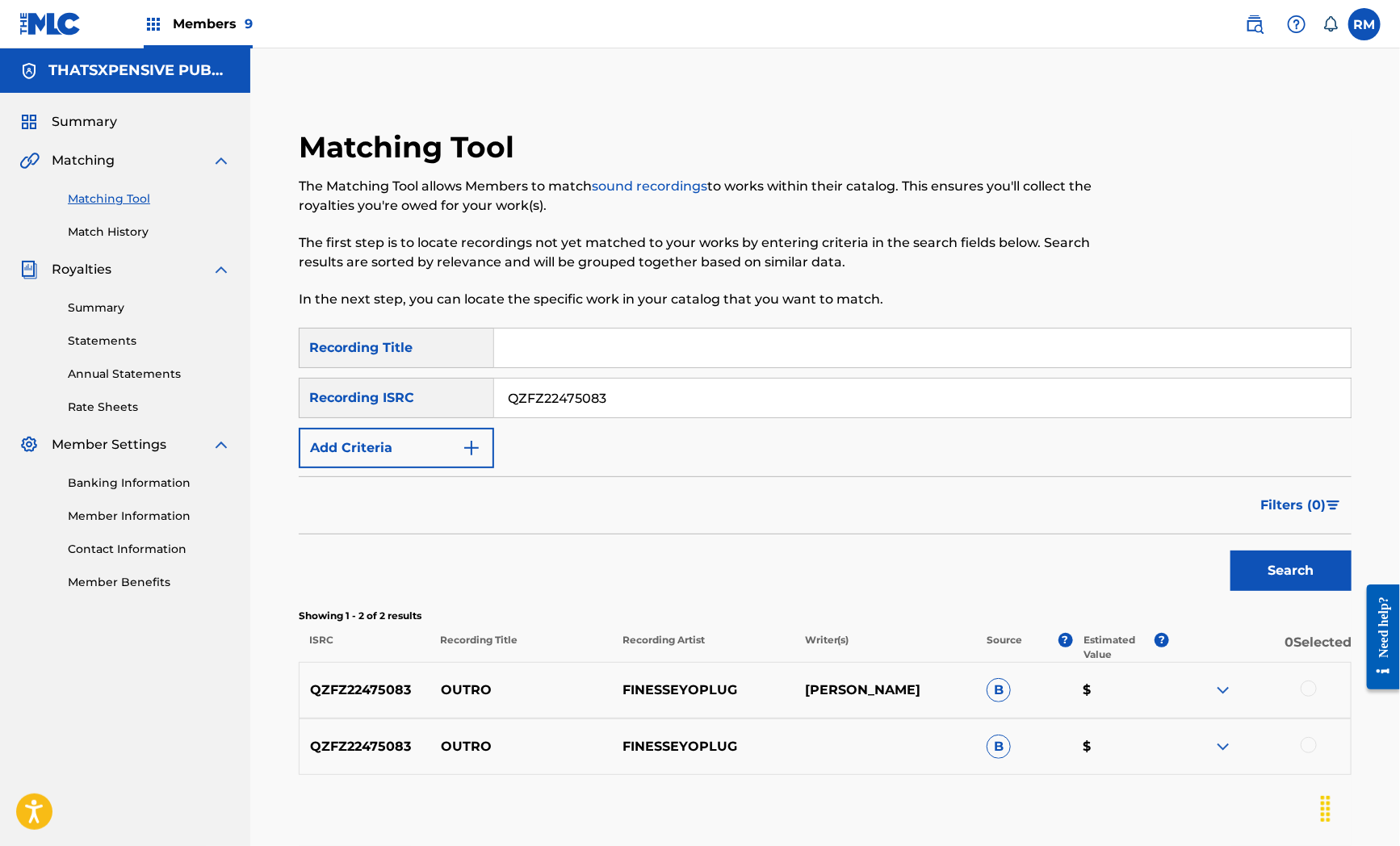
drag, startPoint x: 635, startPoint y: 475, endPoint x: 668, endPoint y: 513, distance: 50.3
click at [635, 475] on form "SearchWithCriteria1dbf4454-170b-43f3-a5e9-c836744837af Recording Title SearchWi…" at bounding box center [824, 463] width 1053 height 271
click at [1299, 682] on div at bounding box center [1259, 690] width 182 height 20
click at [1292, 750] on div at bounding box center [1259, 746] width 182 height 20
click at [1302, 749] on div at bounding box center [1308, 745] width 16 height 16
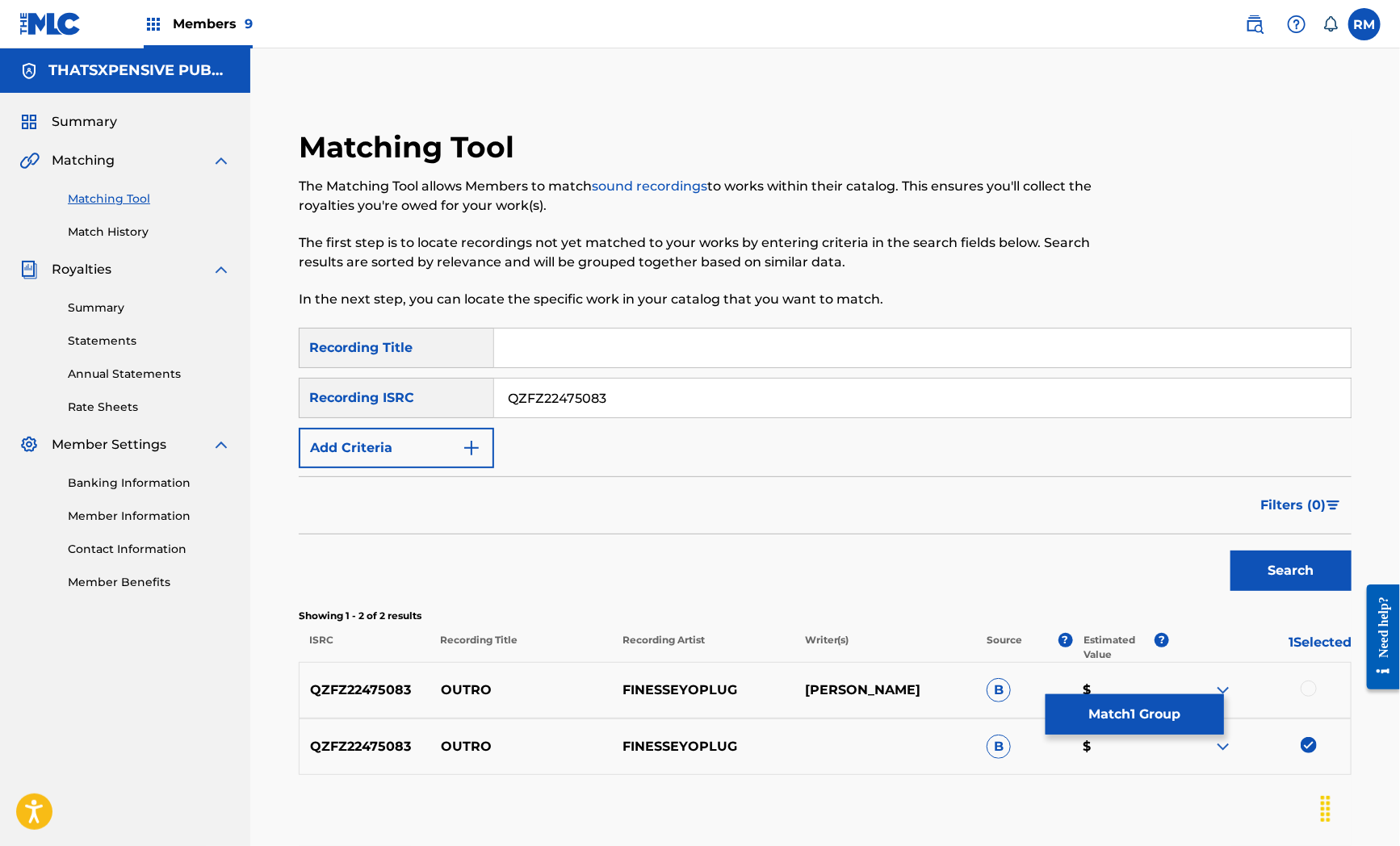
click at [1310, 692] on div at bounding box center [1308, 688] width 16 height 16
click at [1203, 721] on button "Match 2 Groups" at bounding box center [1134, 714] width 178 height 40
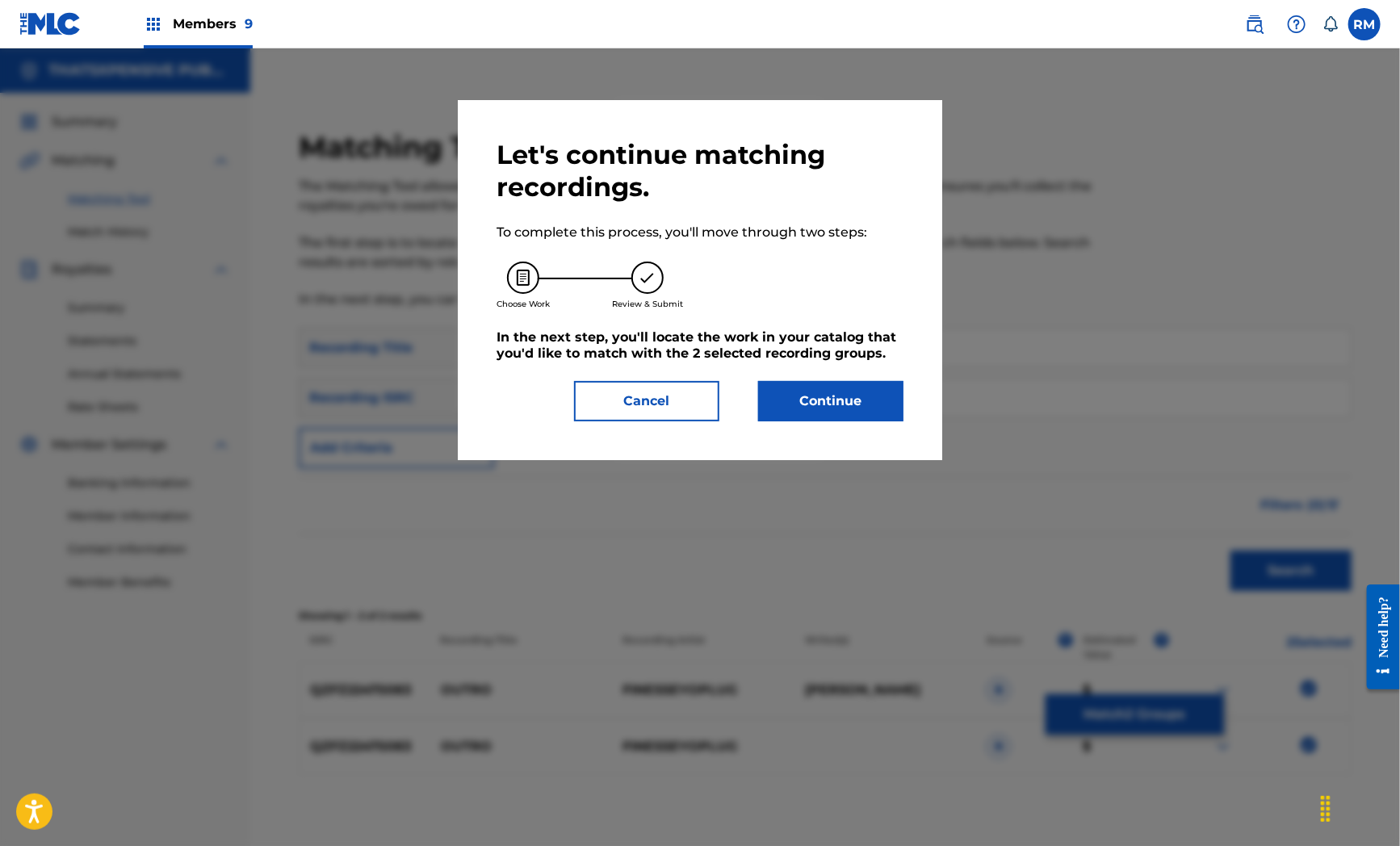
click at [857, 396] on button "Continue" at bounding box center [830, 401] width 145 height 40
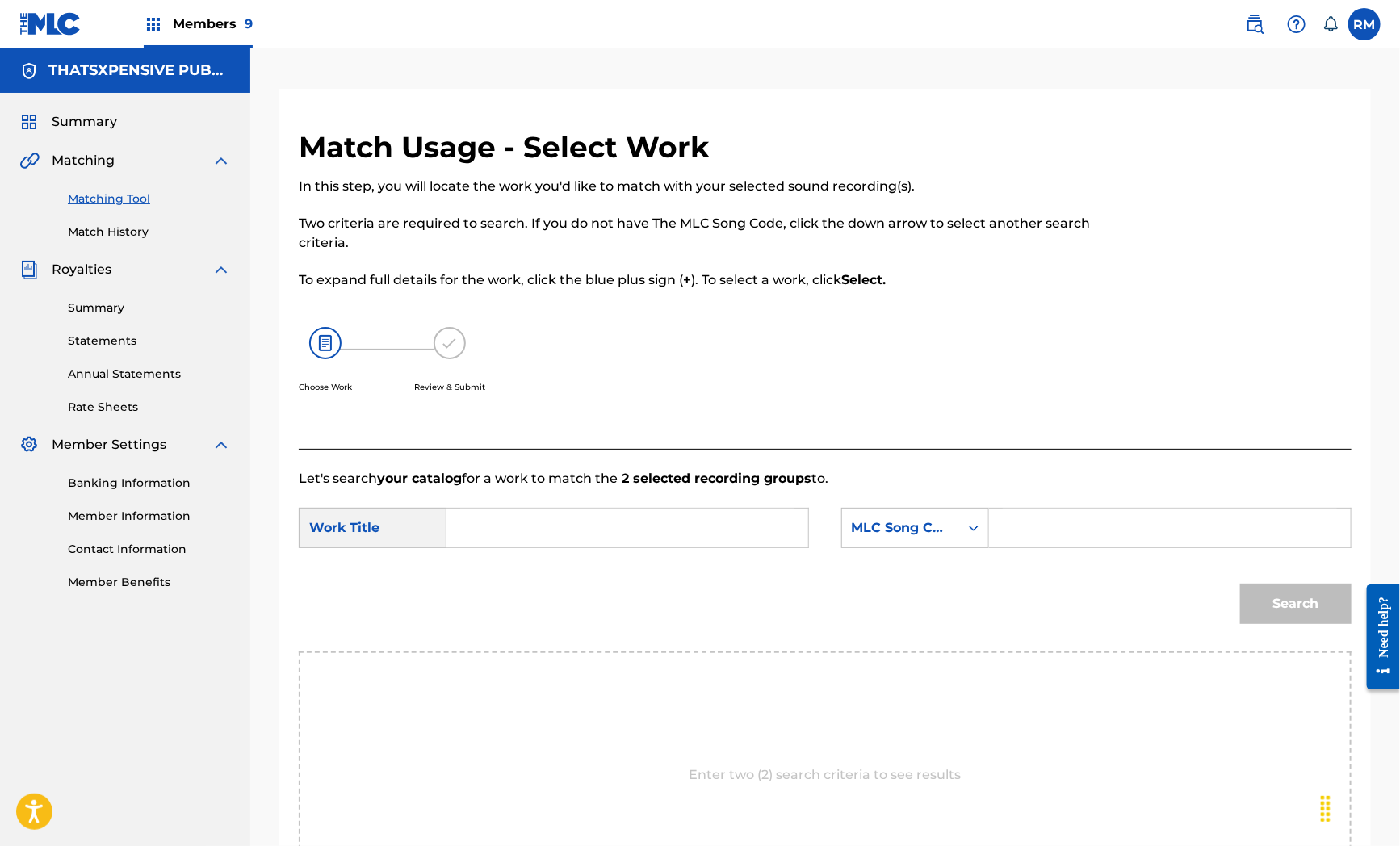
drag, startPoint x: 615, startPoint y: 626, endPoint x: 579, endPoint y: 519, distance: 112.9
click at [605, 592] on div "Search" at bounding box center [824, 610] width 1053 height 84
click at [579, 519] on input "Search Form" at bounding box center [628, 528] width 334 height 38
paste input "Leave Alone"
type input "Leave Alone"
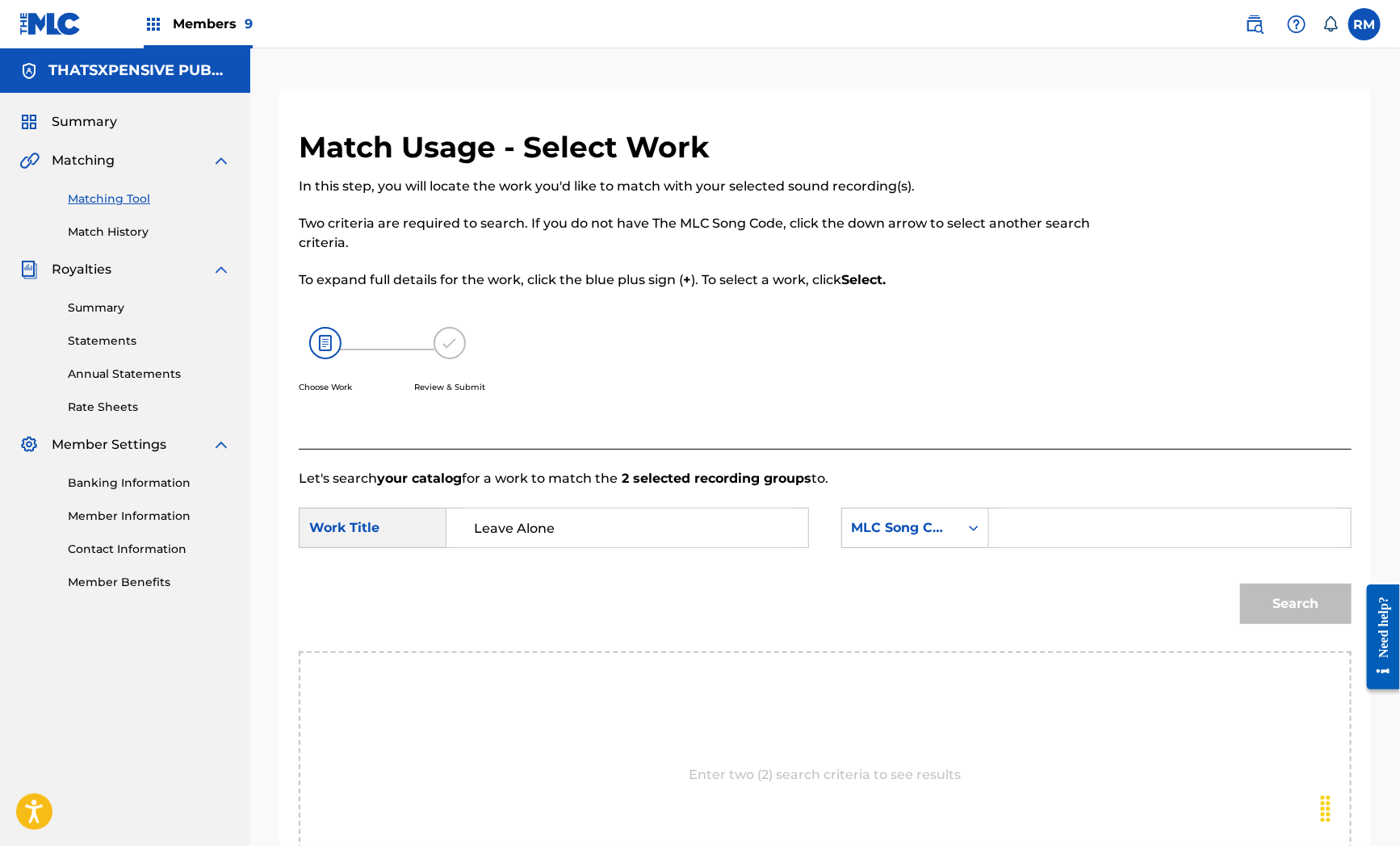
drag, startPoint x: 633, startPoint y: 678, endPoint x: 830, endPoint y: 575, distance: 222.3
click at [645, 667] on div "Enter two (2) search criteria to see results" at bounding box center [824, 775] width 1053 height 247
click at [997, 525] on div "Search Form" at bounding box center [1170, 528] width 362 height 40
click at [1143, 525] on input "Search Form" at bounding box center [1170, 528] width 334 height 38
paste input "LT5ZOR"
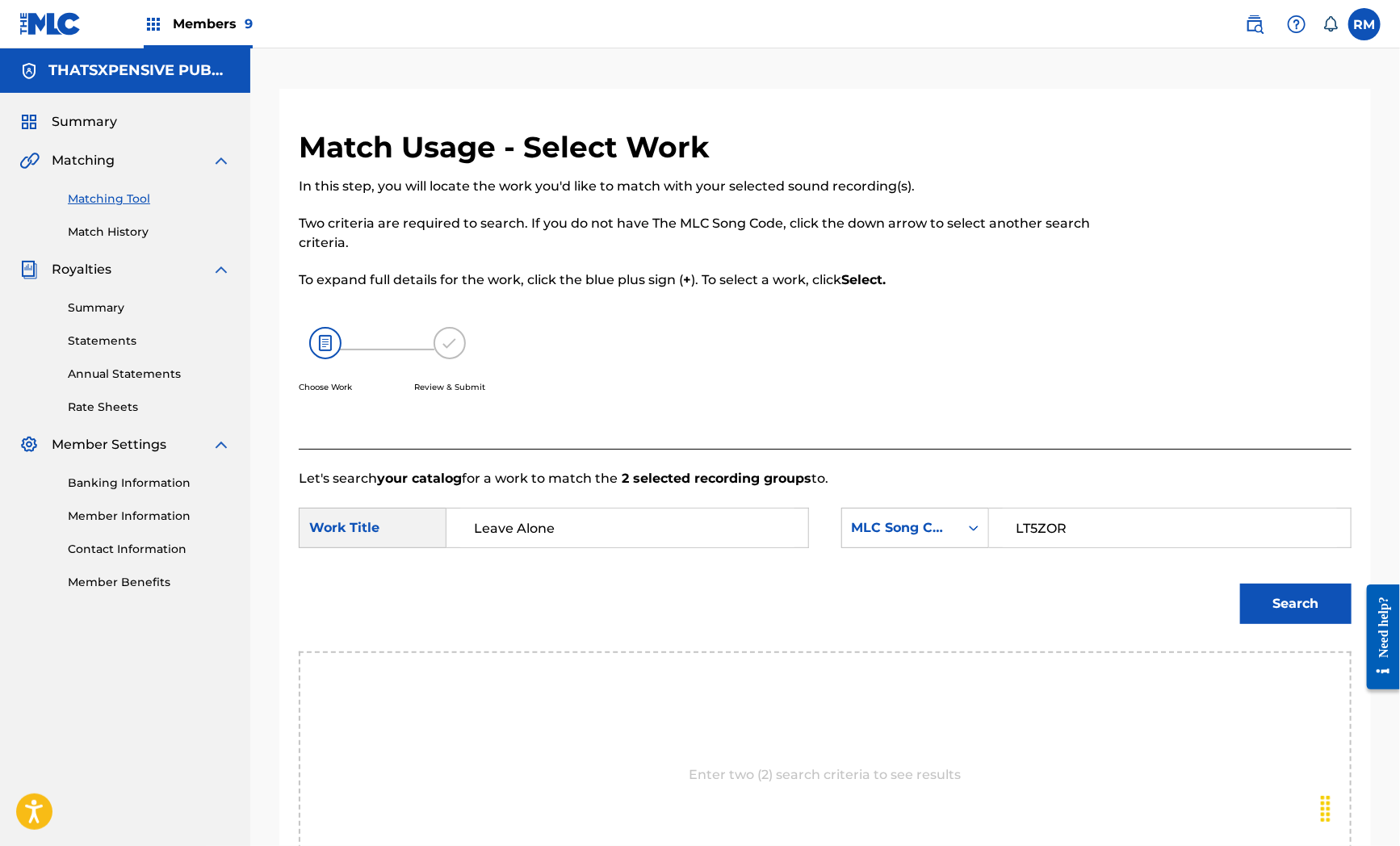
type input "LT5ZOR"
click at [1280, 600] on button "Search" at bounding box center [1295, 604] width 112 height 40
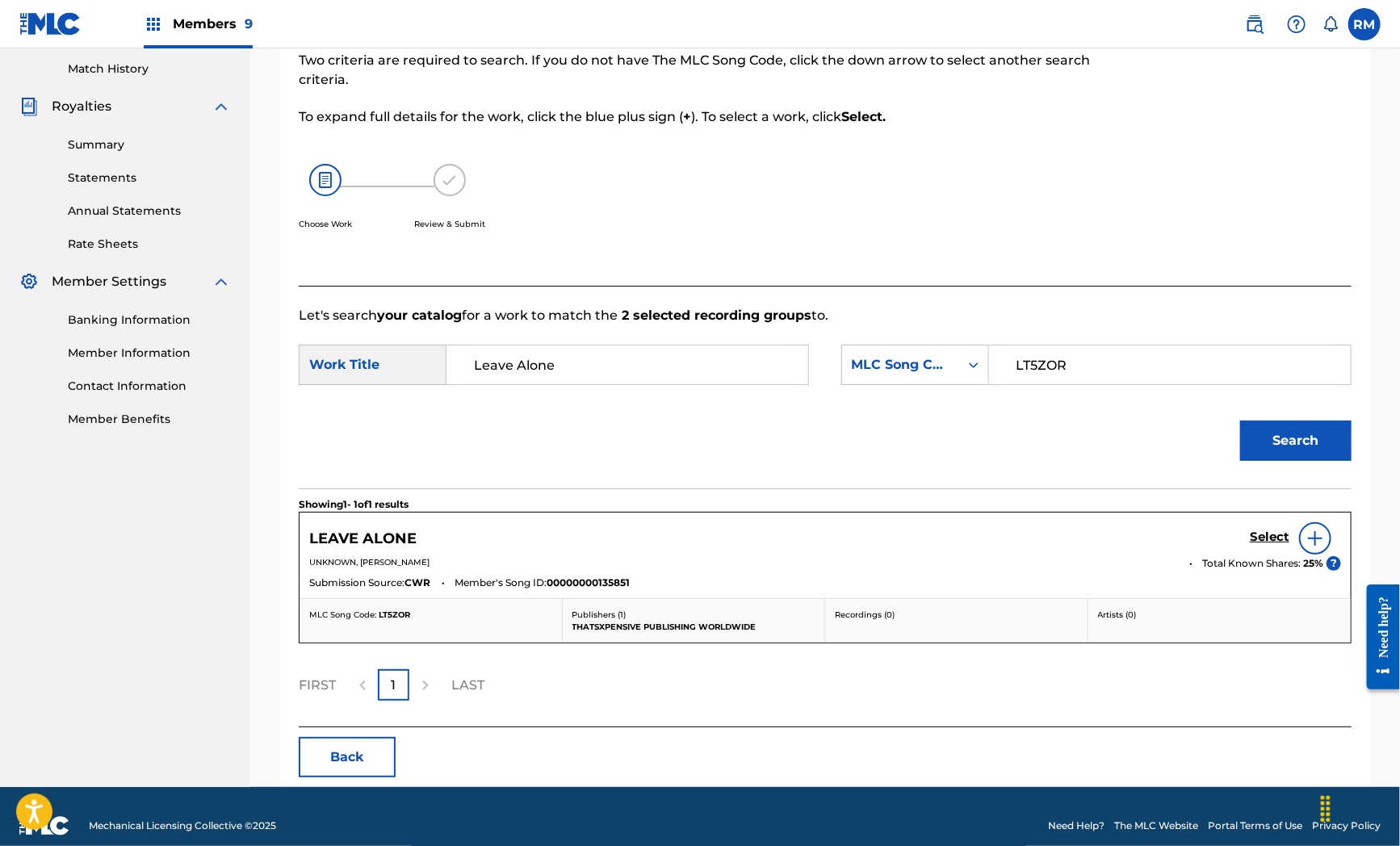
scroll to position [181, 0]
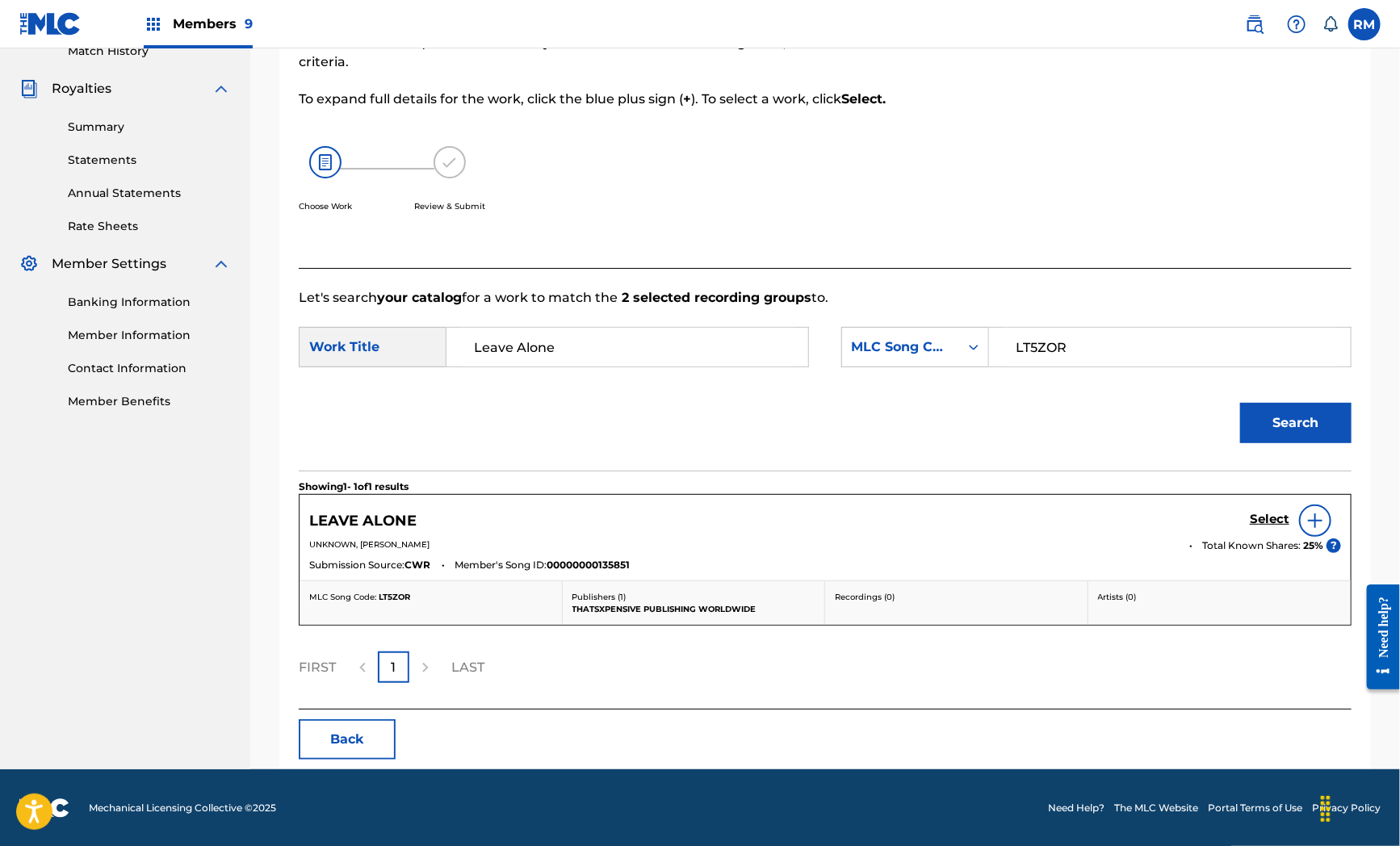
click at [1247, 521] on div "LEAVE ALONE Select" at bounding box center [825, 521] width 1032 height 32
click at [1273, 522] on h5 "Select" at bounding box center [1270, 519] width 39 height 15
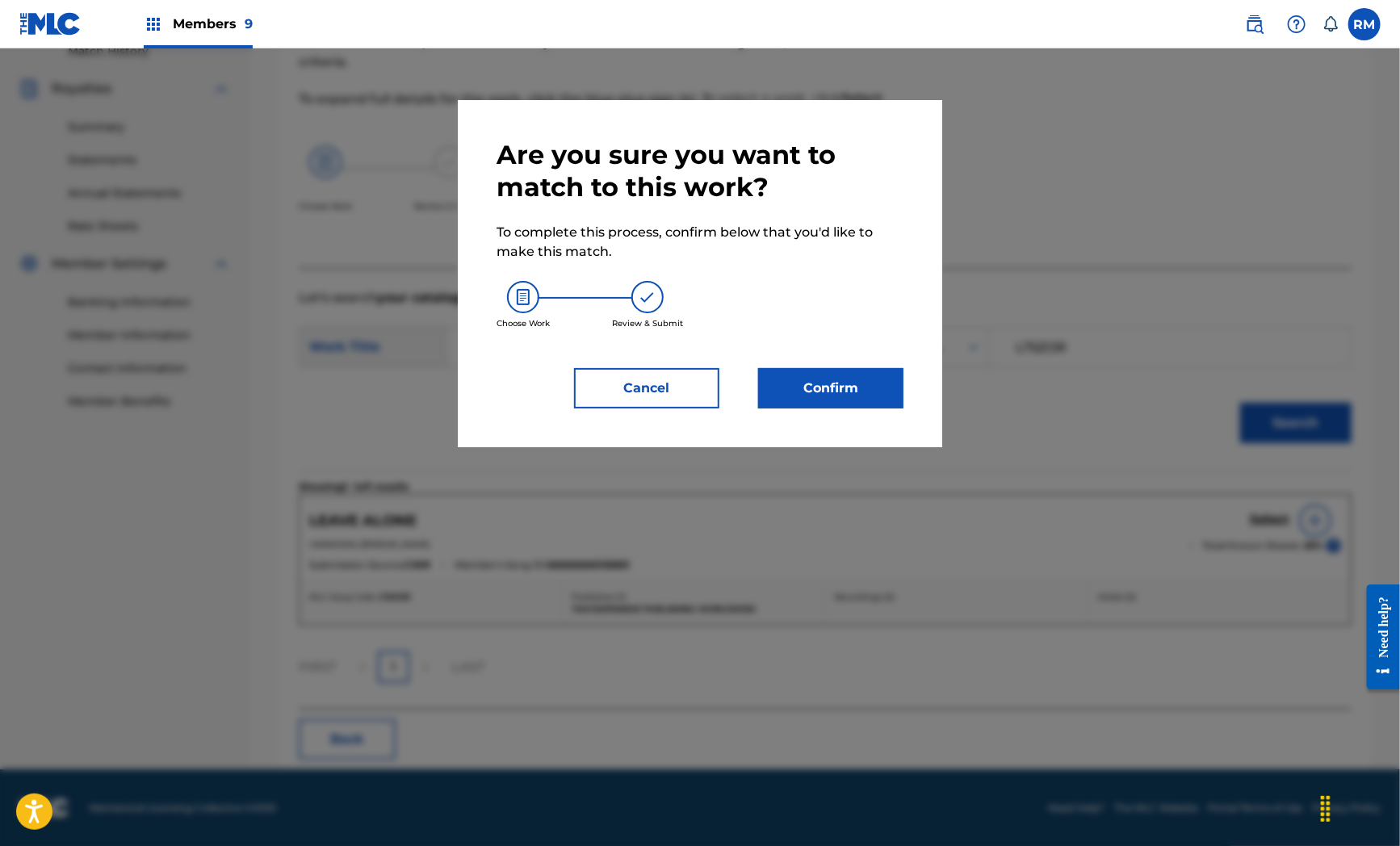
click at [869, 397] on button "Confirm" at bounding box center [830, 388] width 145 height 40
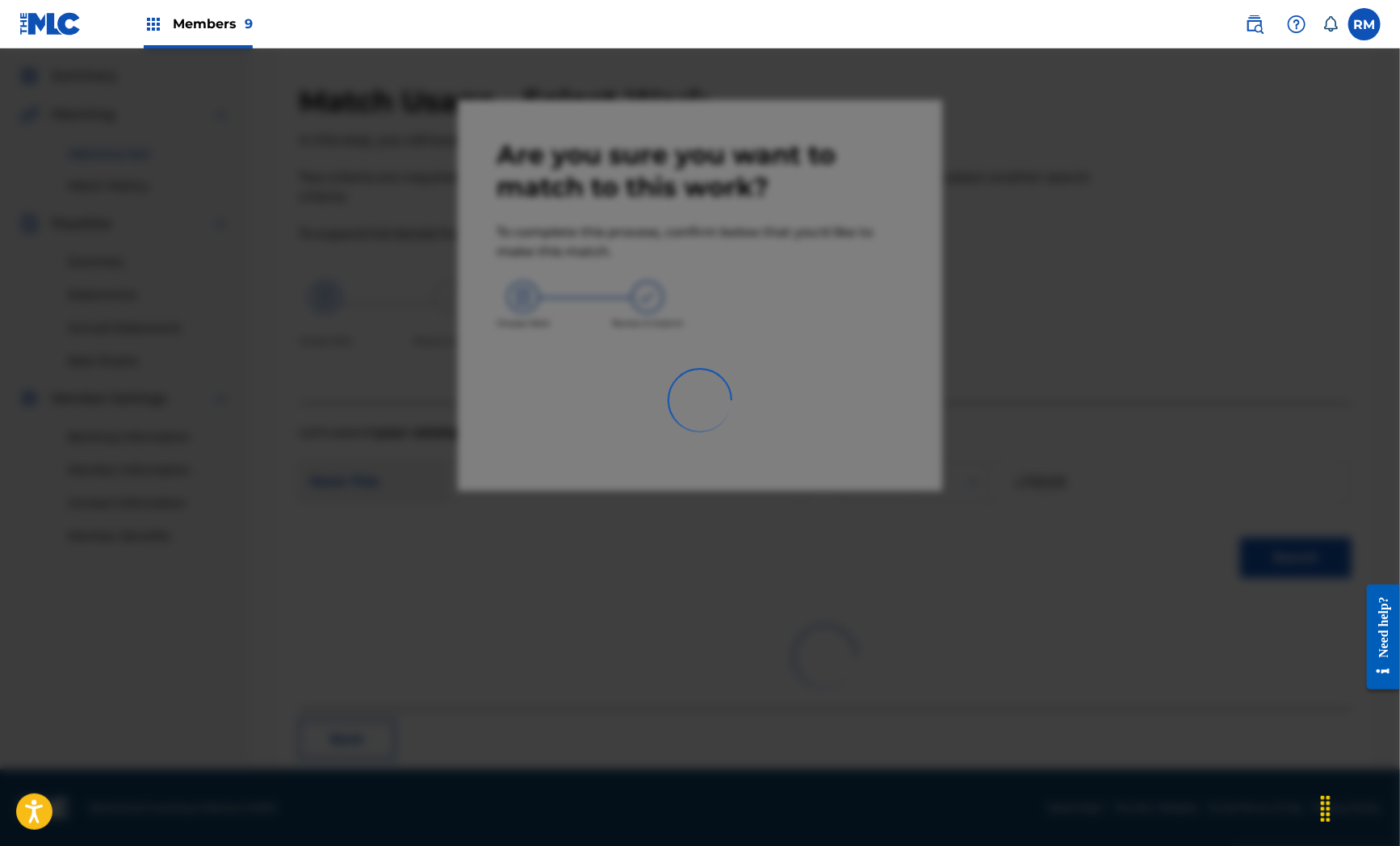
scroll to position [20, 0]
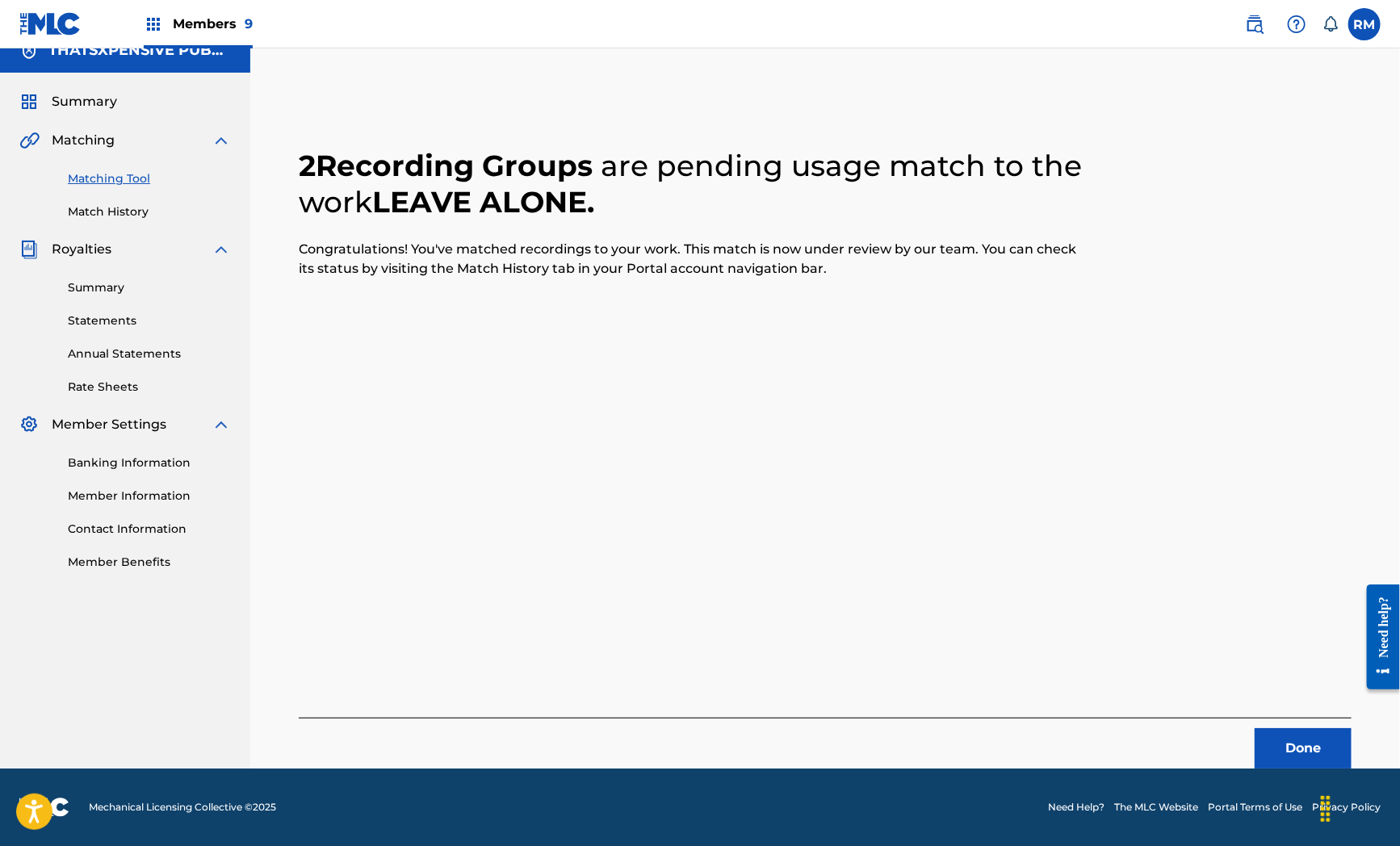
drag, startPoint x: 487, startPoint y: 540, endPoint x: 542, endPoint y: 540, distance: 55.0
click at [487, 540] on div "2 Recording Groups are pending usage match to the work LEAVE ALONE . Congratula…" at bounding box center [824, 439] width 1053 height 660
click at [1286, 747] on button "Done" at bounding box center [1303, 748] width 97 height 40
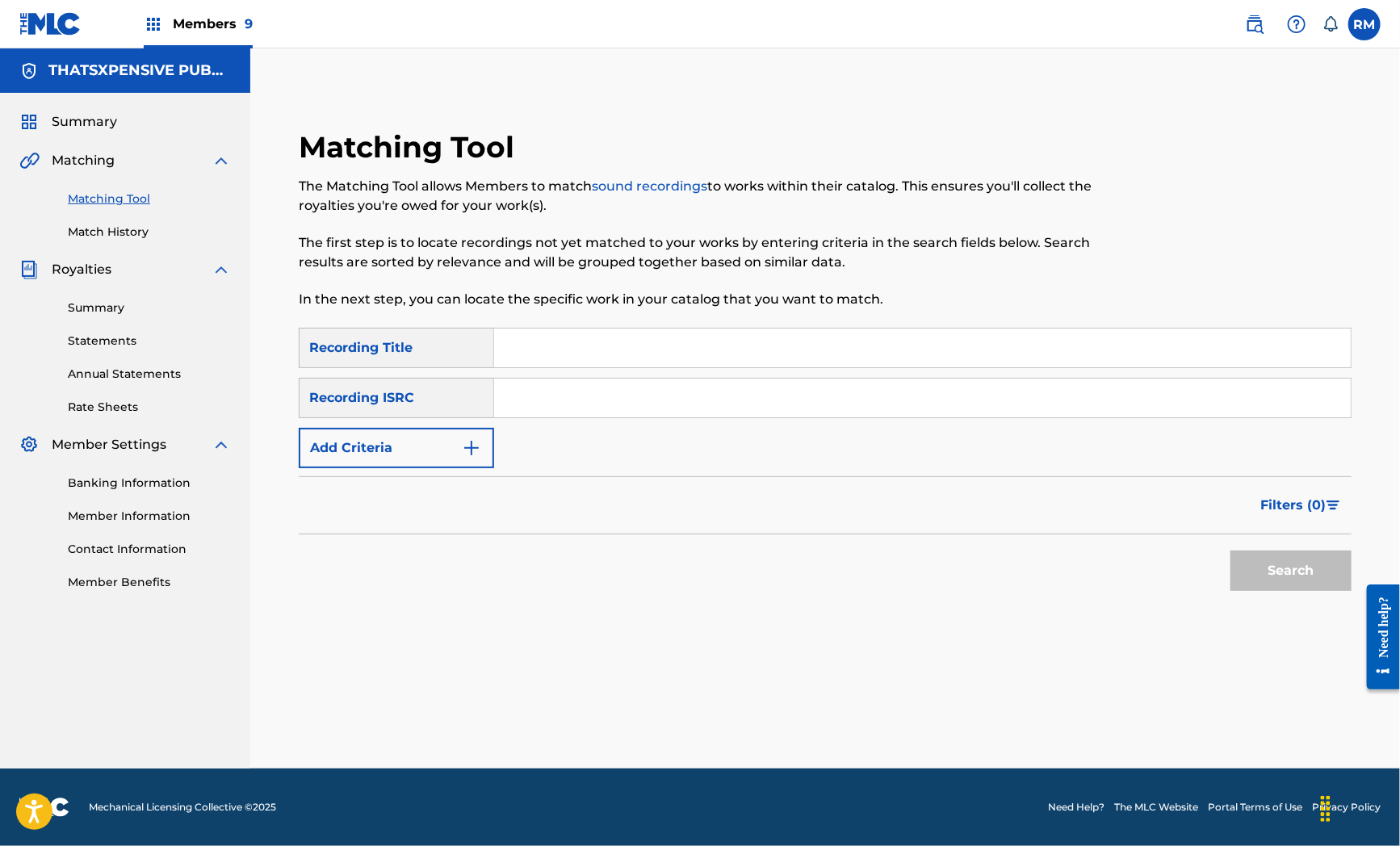
click at [624, 386] on input "Search Form" at bounding box center [922, 397] width 857 height 38
paste input "USSM12305688"
type input "USSM12305688"
click at [1241, 566] on button "Search" at bounding box center [1291, 571] width 121 height 40
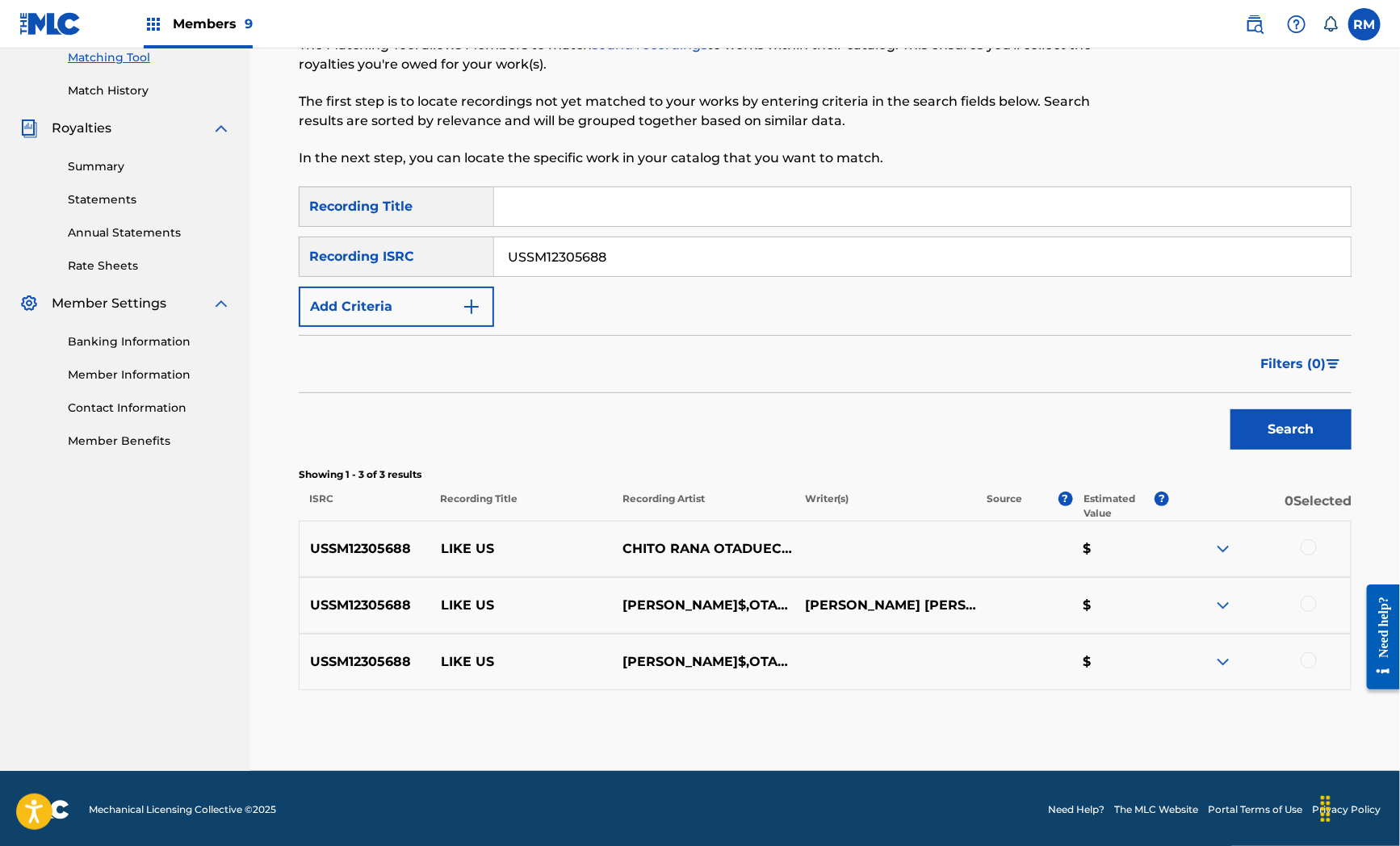
scroll to position [143, 0]
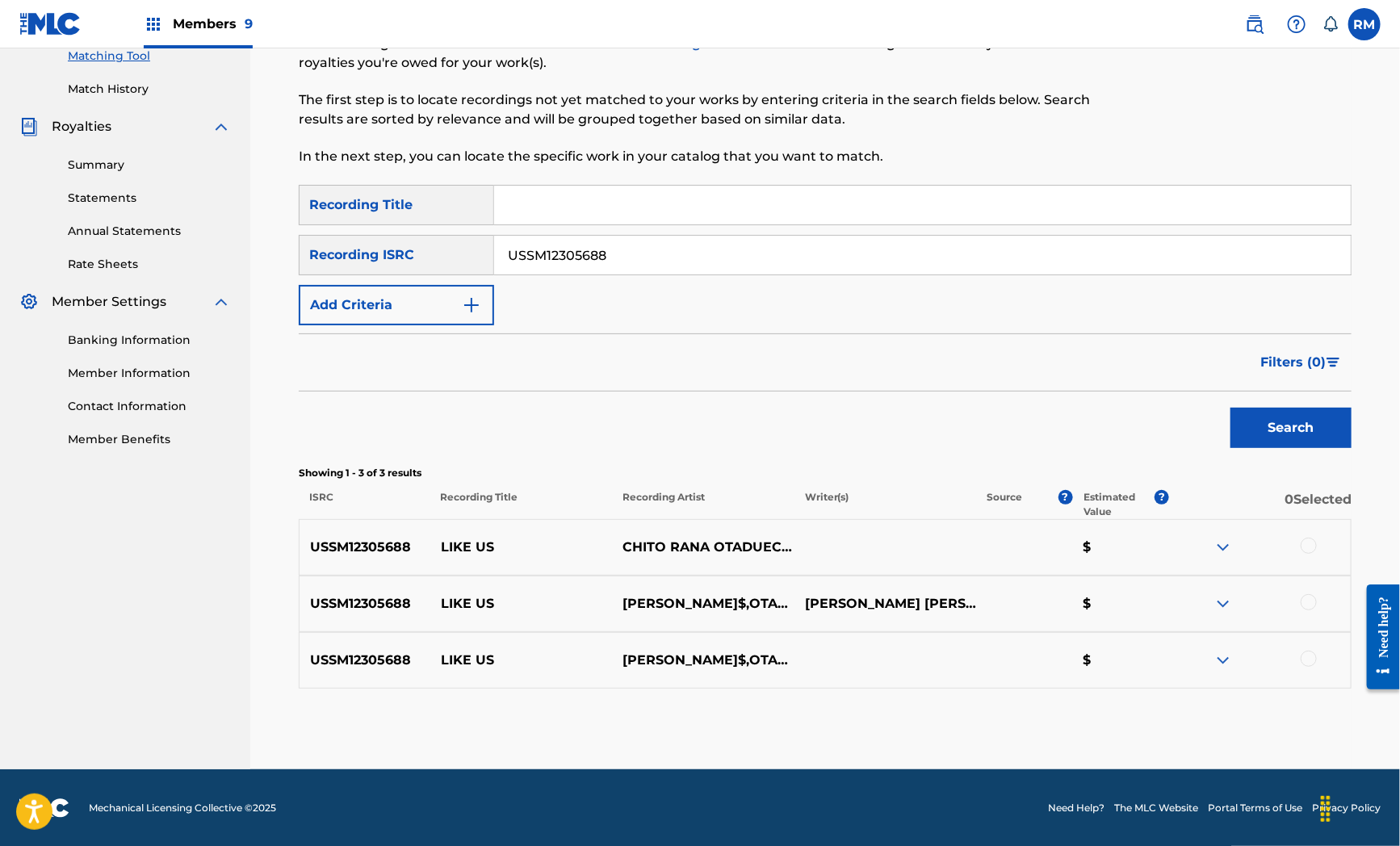
click at [1309, 545] on div at bounding box center [1308, 546] width 16 height 16
click at [1313, 595] on div at bounding box center [1308, 602] width 16 height 16
click at [645, 729] on div "Matching Tool The Matching Tool allows Members to match sound recordings to wor…" at bounding box center [824, 378] width 1053 height 783
drag, startPoint x: 1306, startPoint y: 652, endPoint x: 1252, endPoint y: 692, distance: 67.2
click at [1306, 655] on div at bounding box center [1308, 658] width 16 height 16
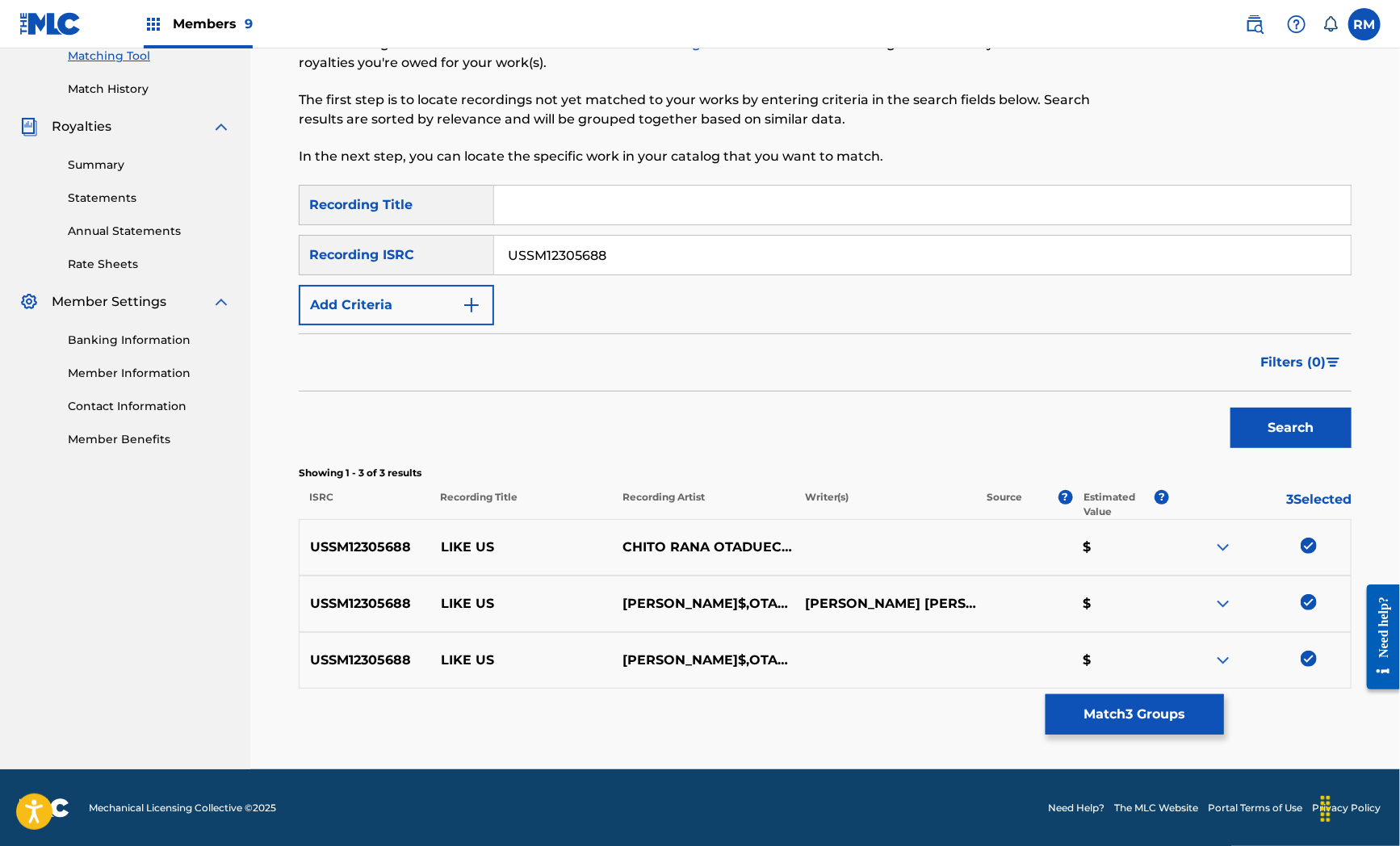
click at [1157, 727] on button "Match 3 Groups" at bounding box center [1134, 714] width 178 height 40
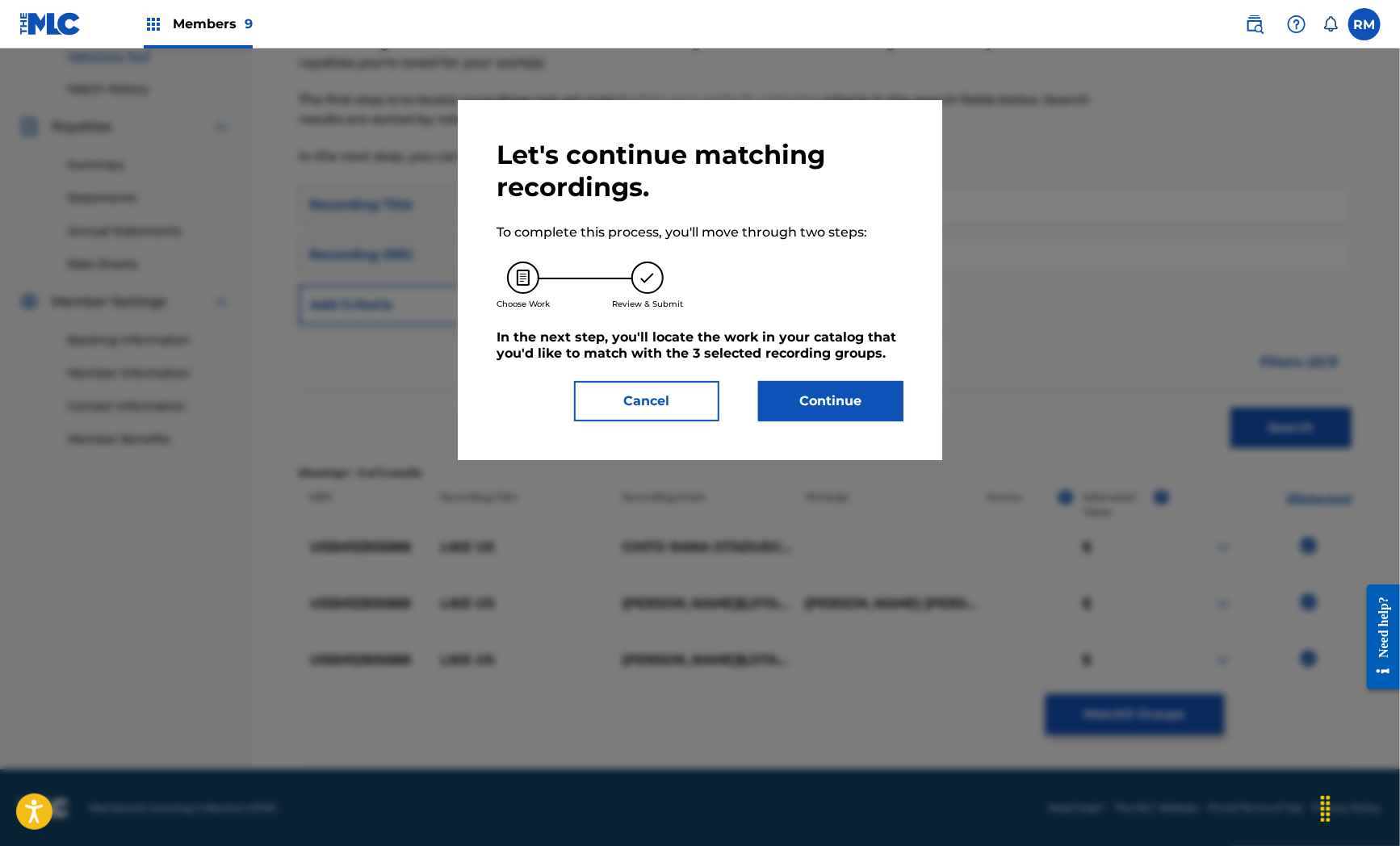
drag, startPoint x: 680, startPoint y: 436, endPoint x: 754, endPoint y: 418, distance: 76.2
click at [680, 436] on div "Let's continue matching recordings. To complete this process, you'll move throu…" at bounding box center [700, 280] width 484 height 360
click at [809, 398] on button "Continue" at bounding box center [830, 401] width 145 height 40
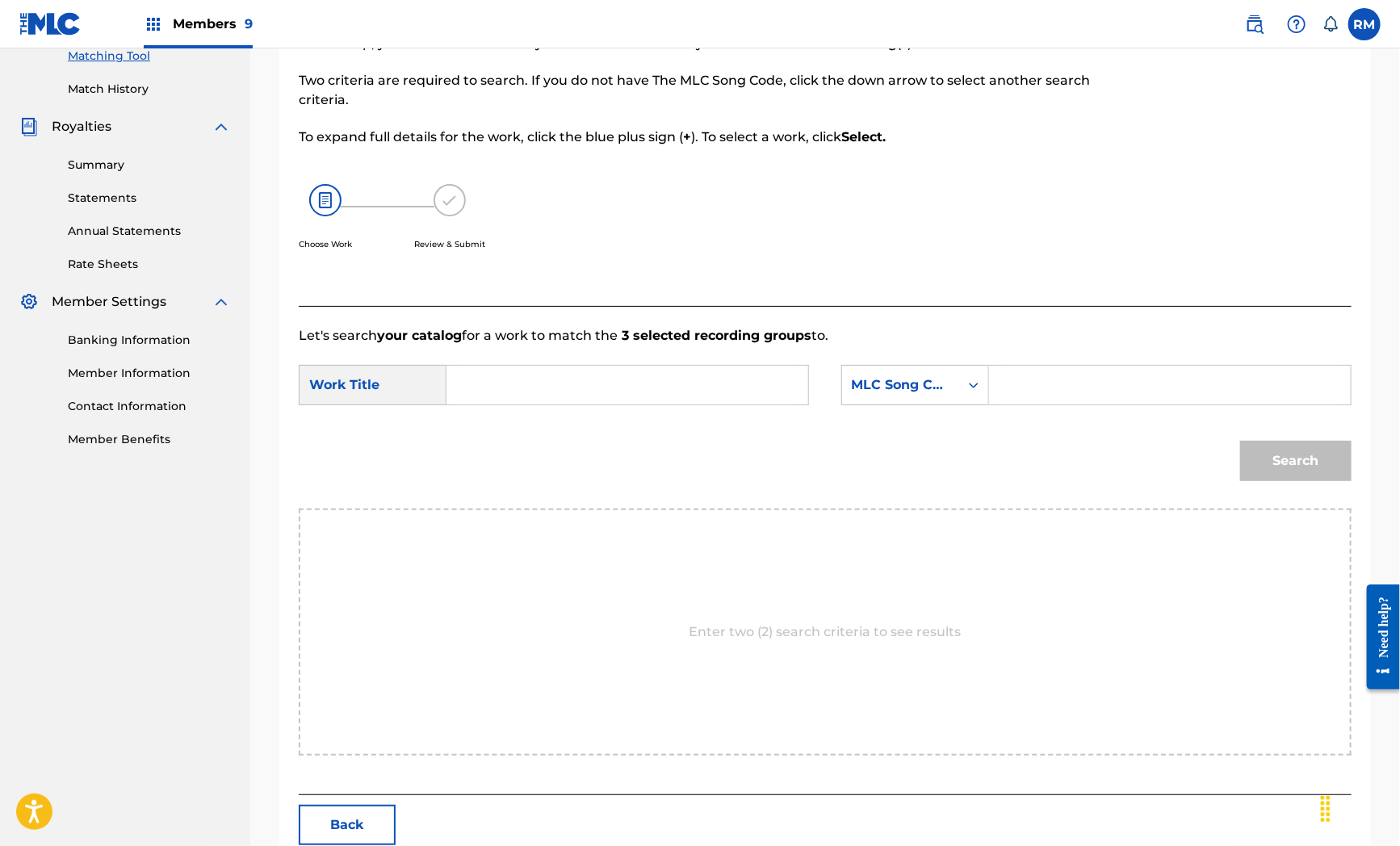
click at [462, 375] on input "Search Form" at bounding box center [628, 385] width 334 height 38
type input "life us"
drag, startPoint x: 573, startPoint y: 570, endPoint x: 663, endPoint y: 549, distance: 92.4
click at [576, 568] on div "Enter two (2) search criteria to see results" at bounding box center [824, 633] width 1053 height 247
click at [1116, 393] on input "Search Form" at bounding box center [1170, 385] width 334 height 38
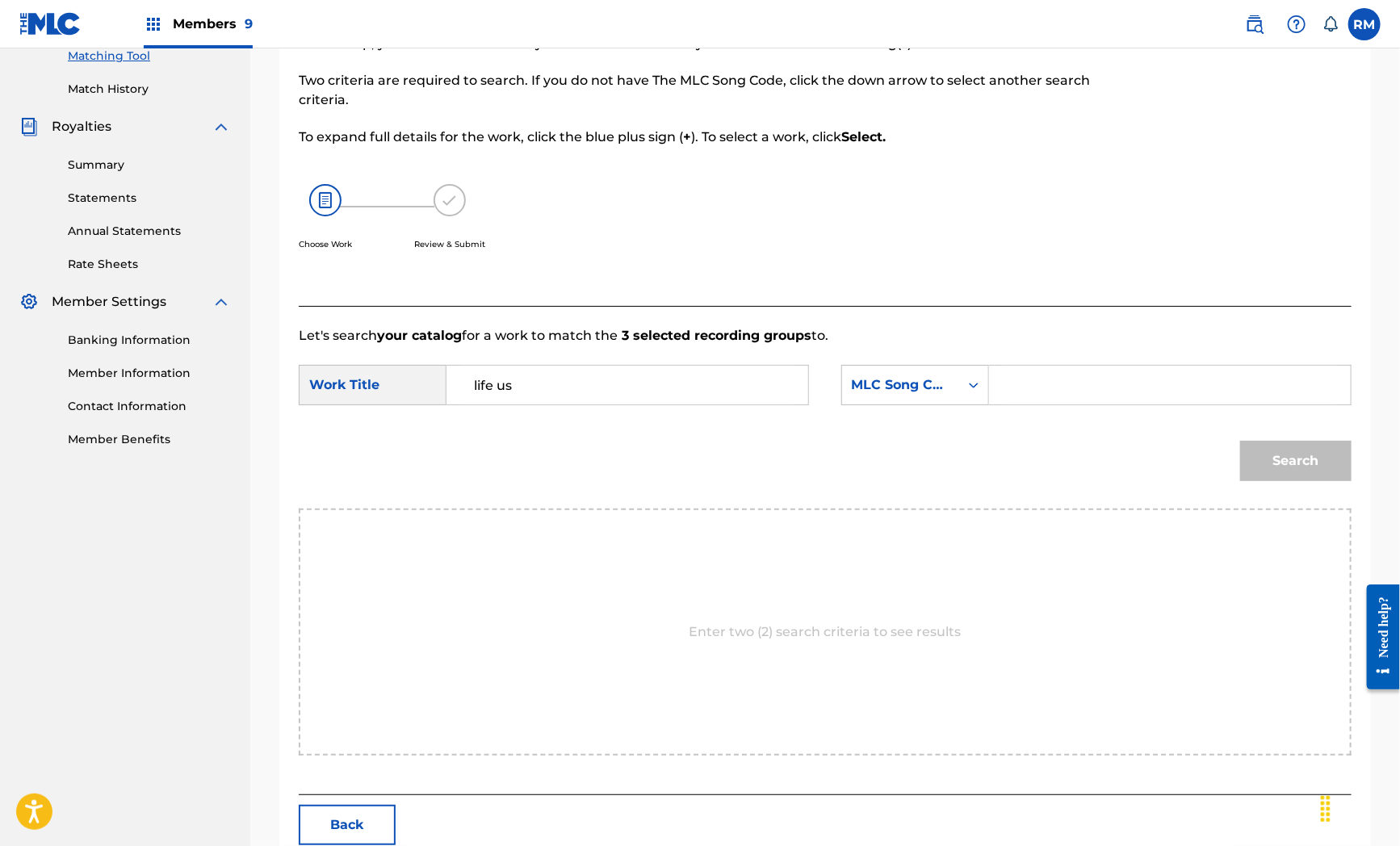
paste input "LT5ZUV"
type input "LT5ZUV"
drag, startPoint x: 1269, startPoint y: 458, endPoint x: 1010, endPoint y: 515, distance: 265.2
click at [1241, 462] on button "Search" at bounding box center [1295, 461] width 112 height 40
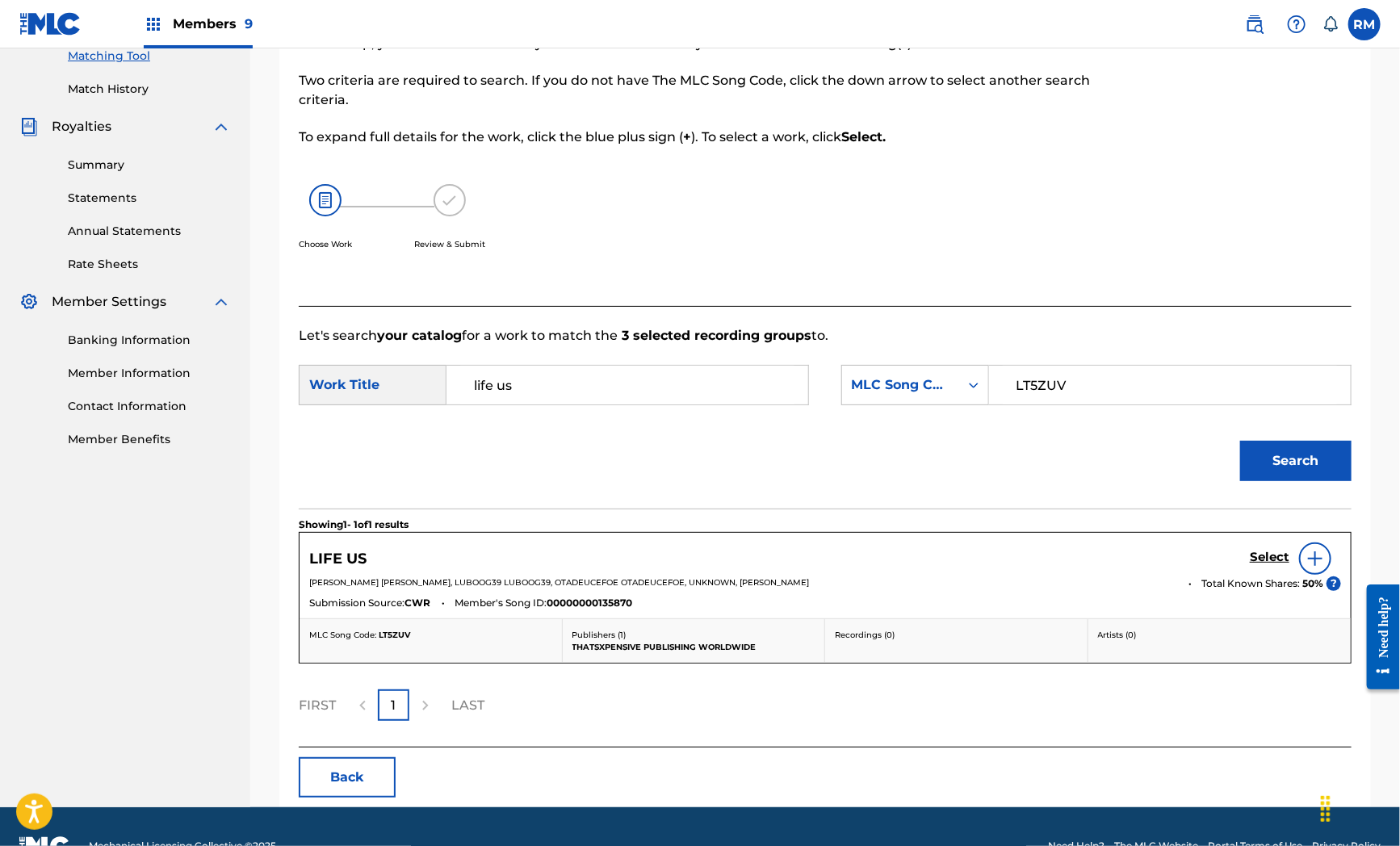
click at [512, 714] on div "FIRST 1 LAST" at bounding box center [824, 705] width 1053 height 32
click at [366, 791] on button "Back" at bounding box center [347, 777] width 97 height 40
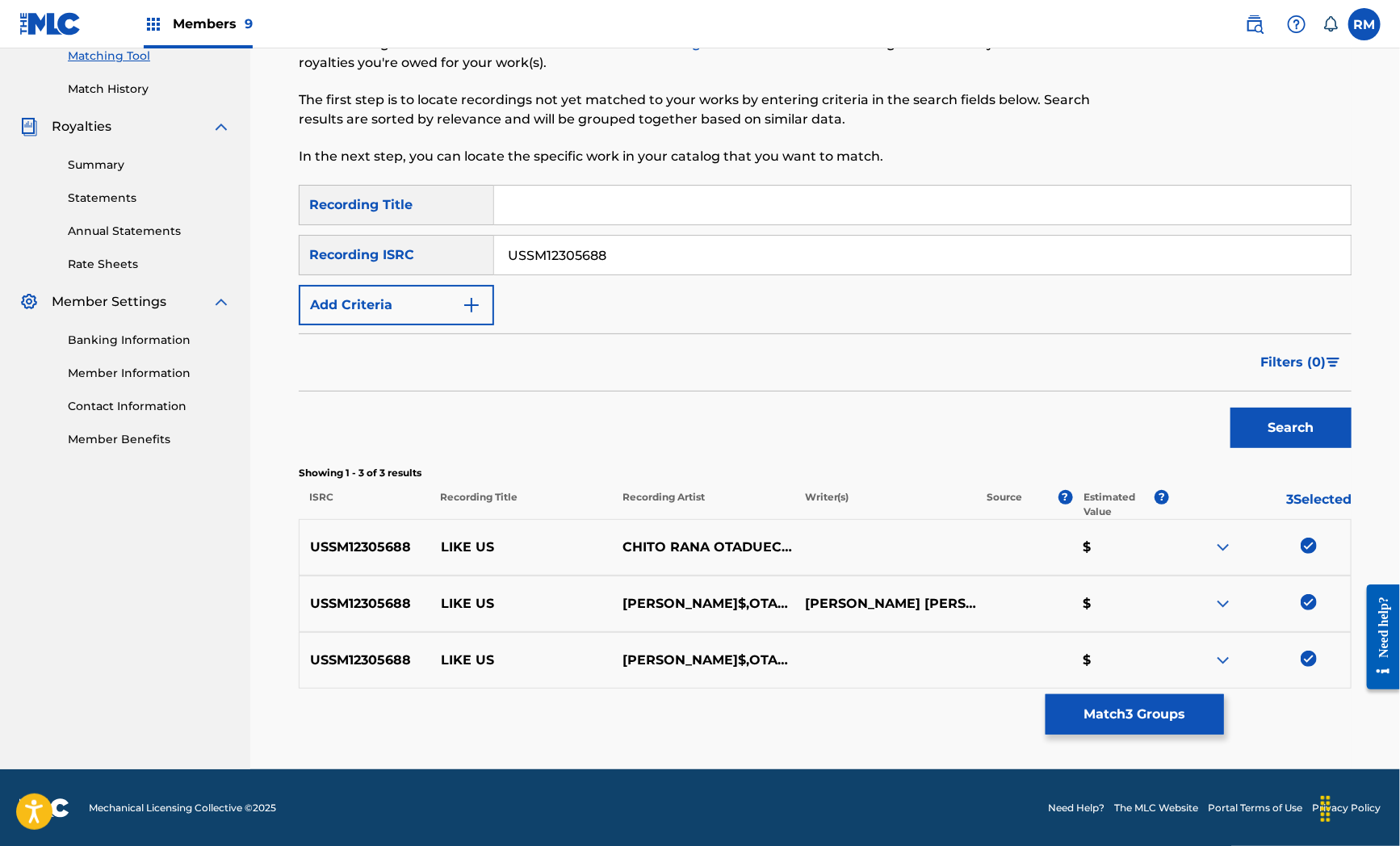
click at [1173, 721] on button "Match 3 Groups" at bounding box center [1134, 714] width 178 height 40
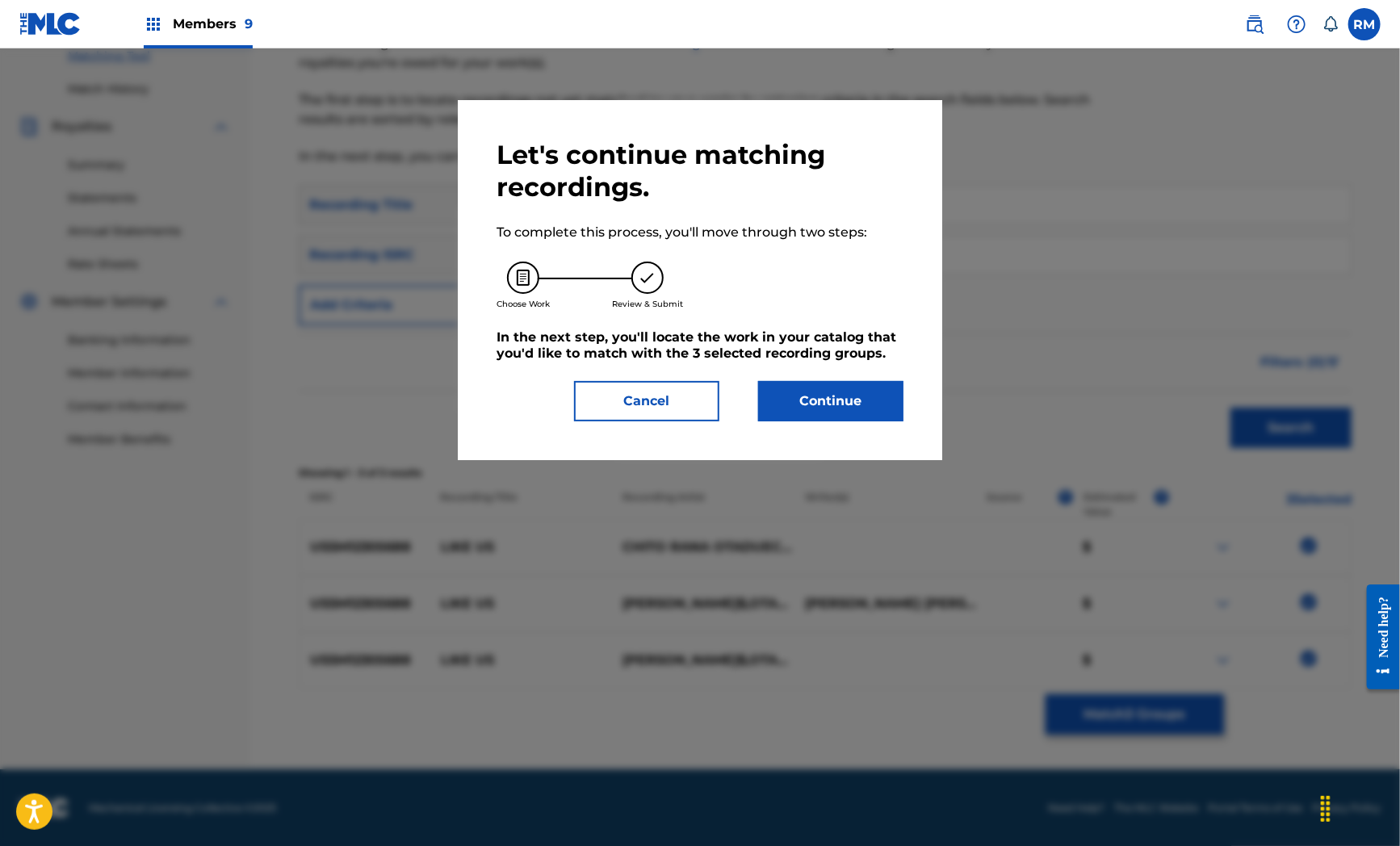
click at [674, 409] on button "Cancel" at bounding box center [646, 401] width 145 height 40
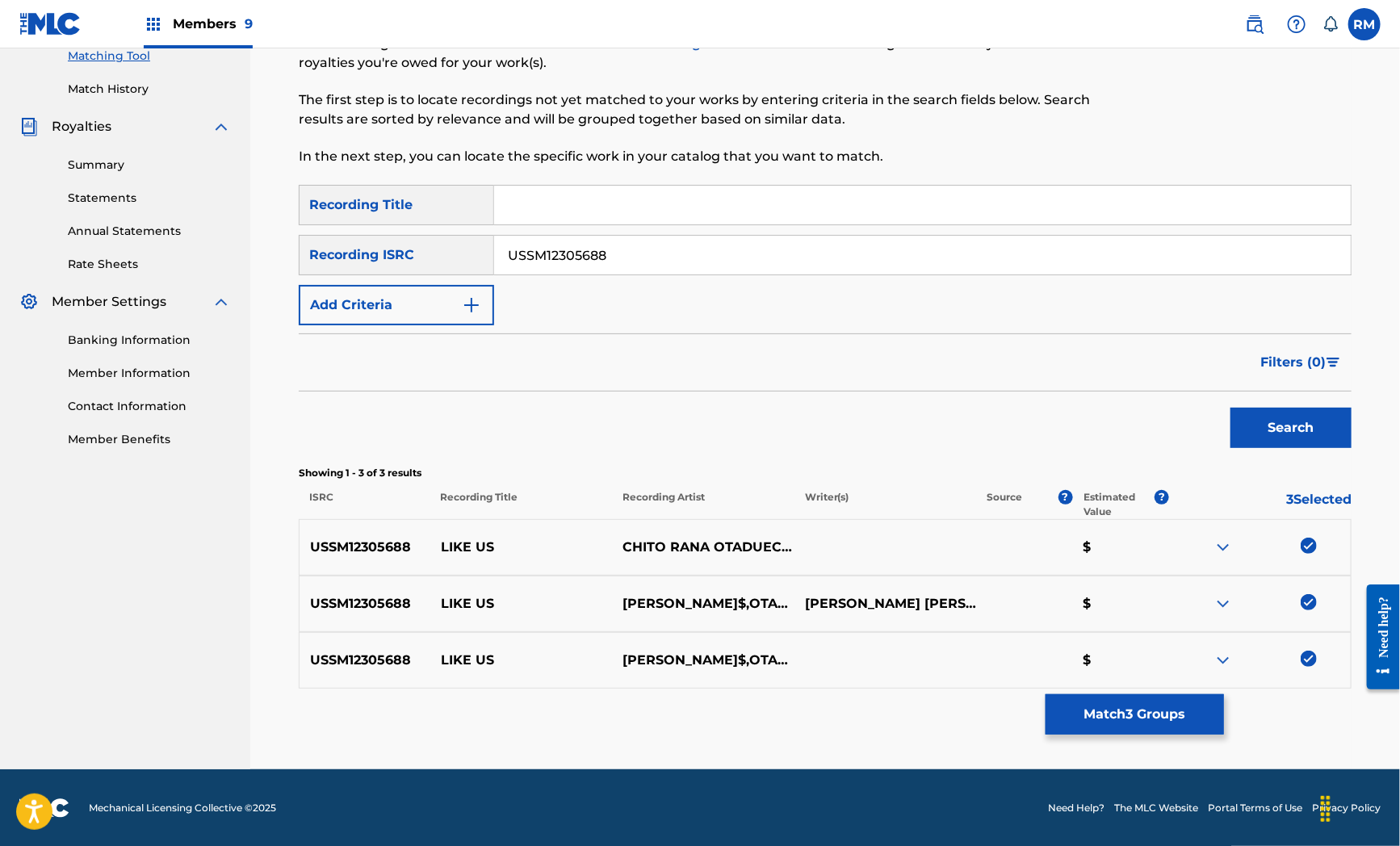
click at [620, 252] on input "USSM12305688" at bounding box center [922, 254] width 857 height 38
paste input "TCAHO2337116"
type input "TCAHO2337116"
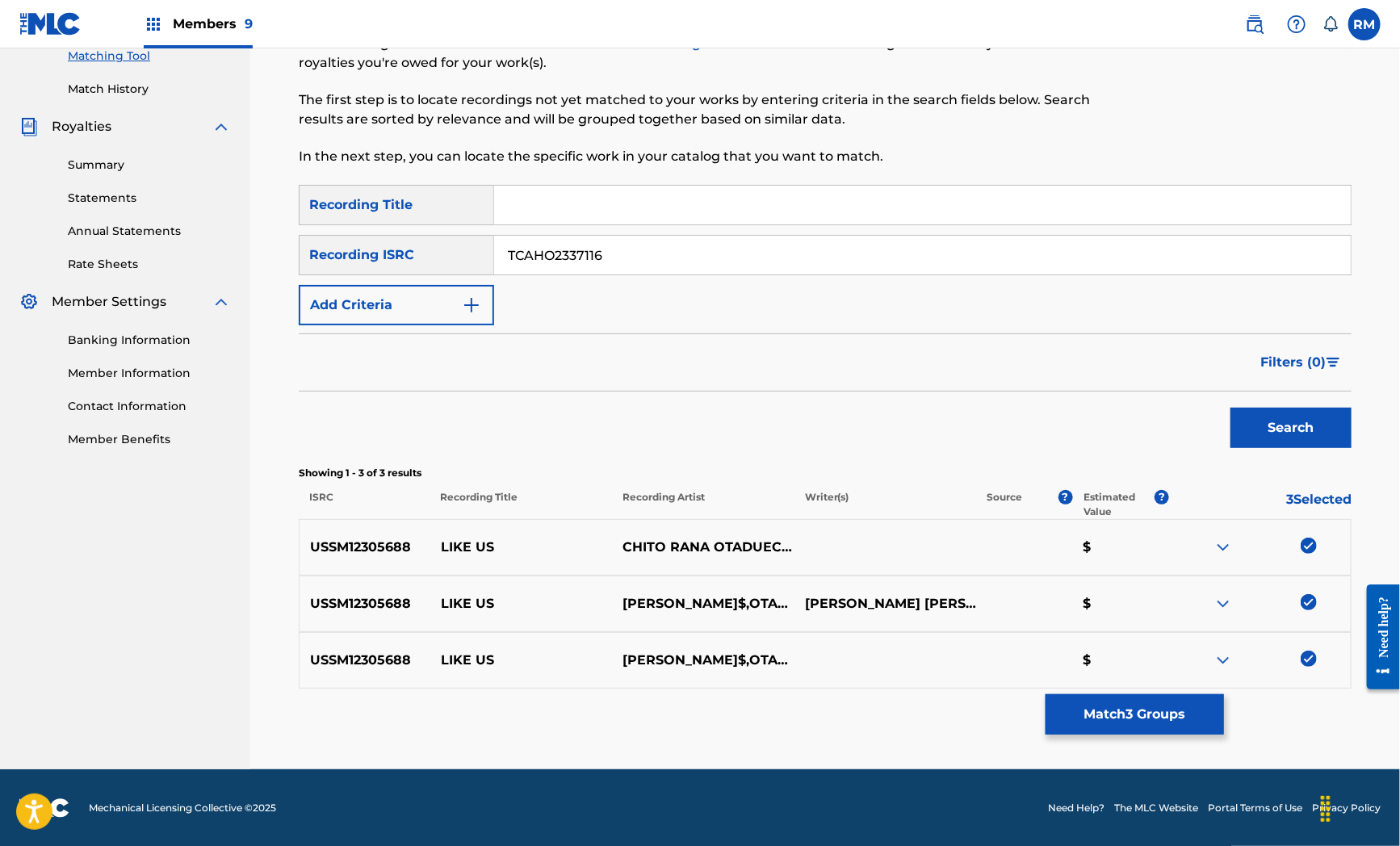
click at [1148, 709] on button "Match 3 Groups" at bounding box center [1134, 714] width 178 height 40
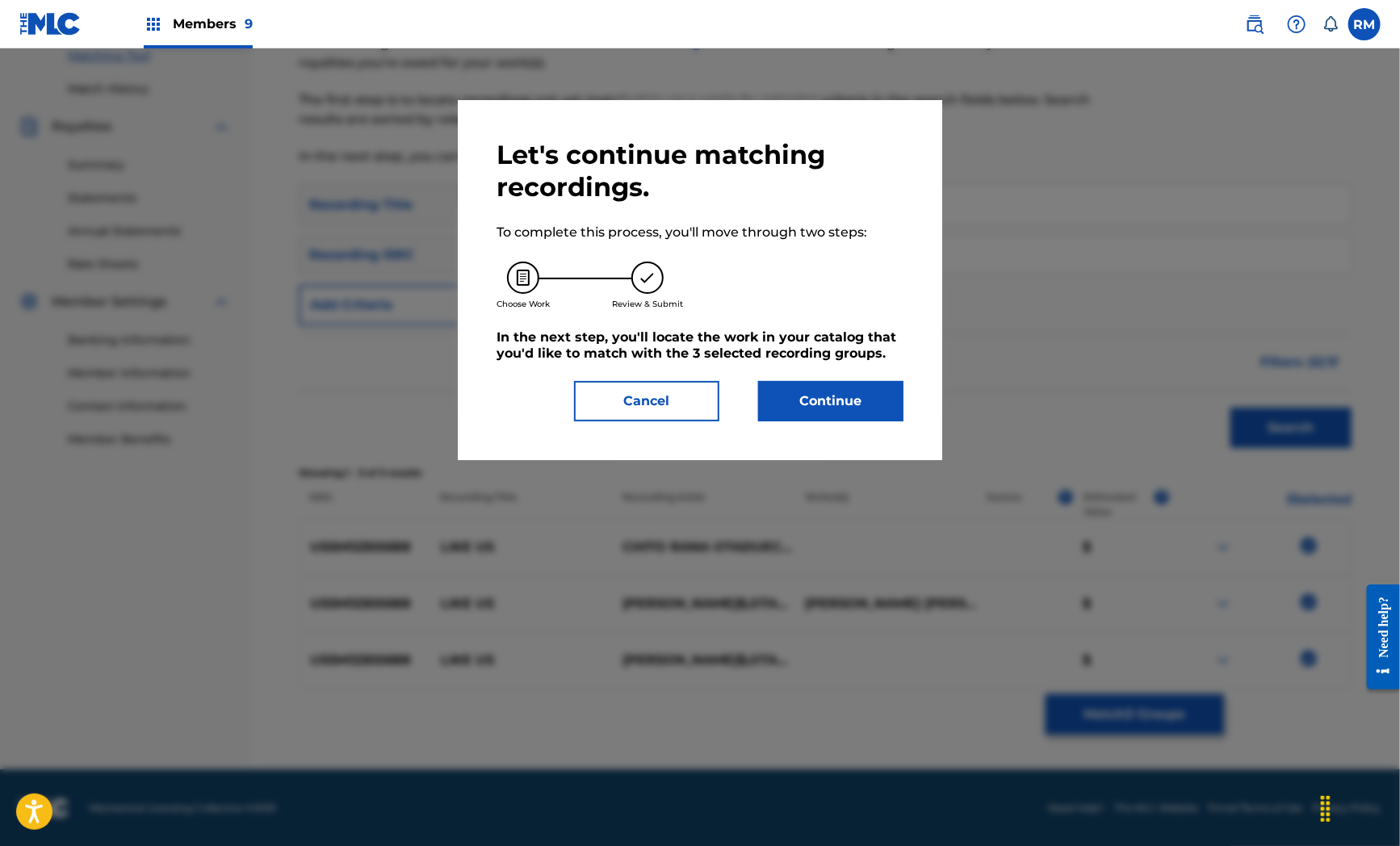
drag, startPoint x: 645, startPoint y: 374, endPoint x: 696, endPoint y: 401, distance: 57.7
click at [645, 387] on div "Let's continue matching recordings. To complete this process, you'll move throu…" at bounding box center [699, 280] width 407 height 282
click at [659, 402] on button "Cancel" at bounding box center [646, 401] width 145 height 40
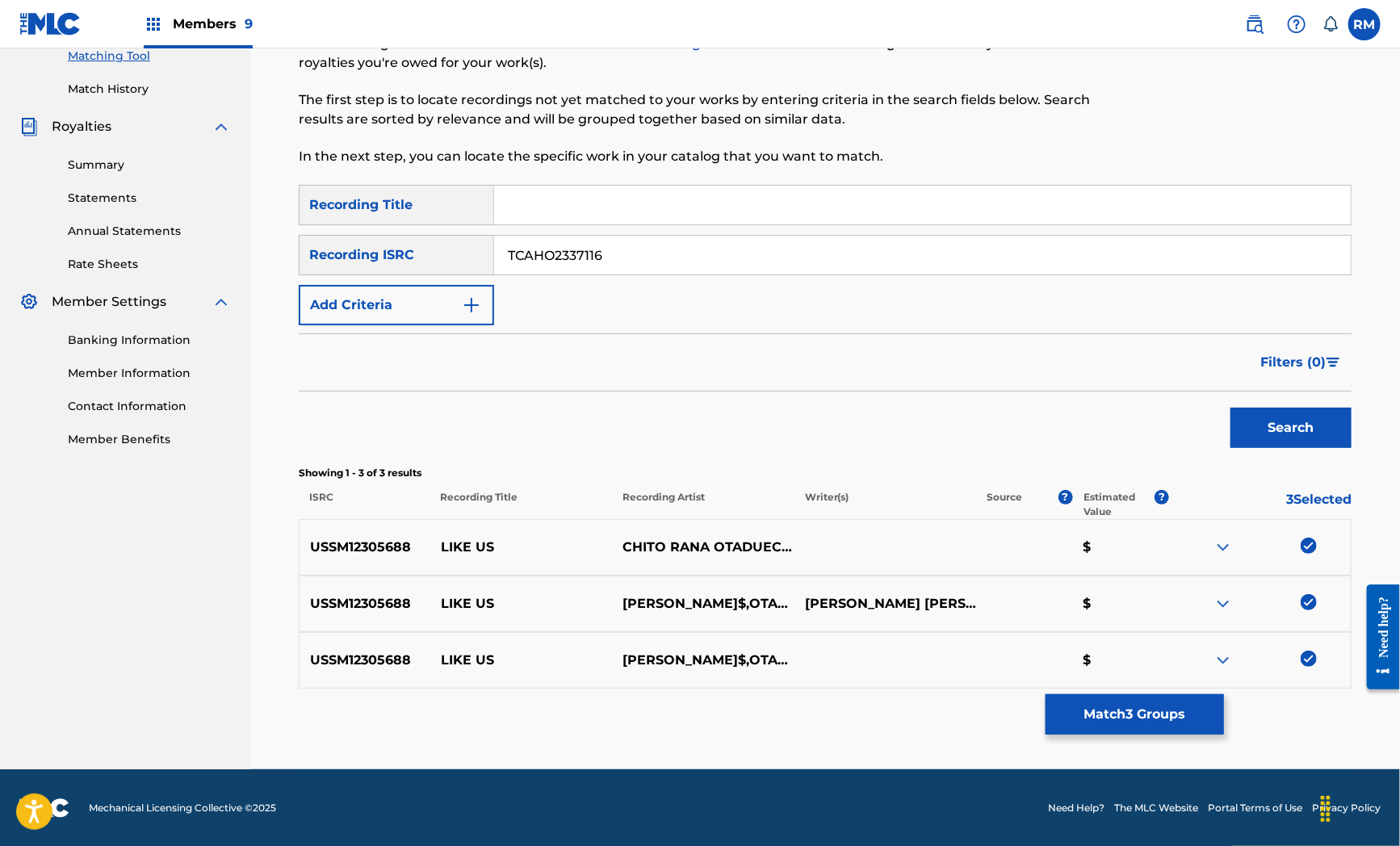
click at [1309, 540] on img at bounding box center [1308, 546] width 16 height 16
click at [1305, 598] on img at bounding box center [1308, 602] width 16 height 16
click at [1312, 663] on img at bounding box center [1308, 658] width 16 height 16
click at [1290, 431] on button "Search" at bounding box center [1291, 427] width 121 height 40
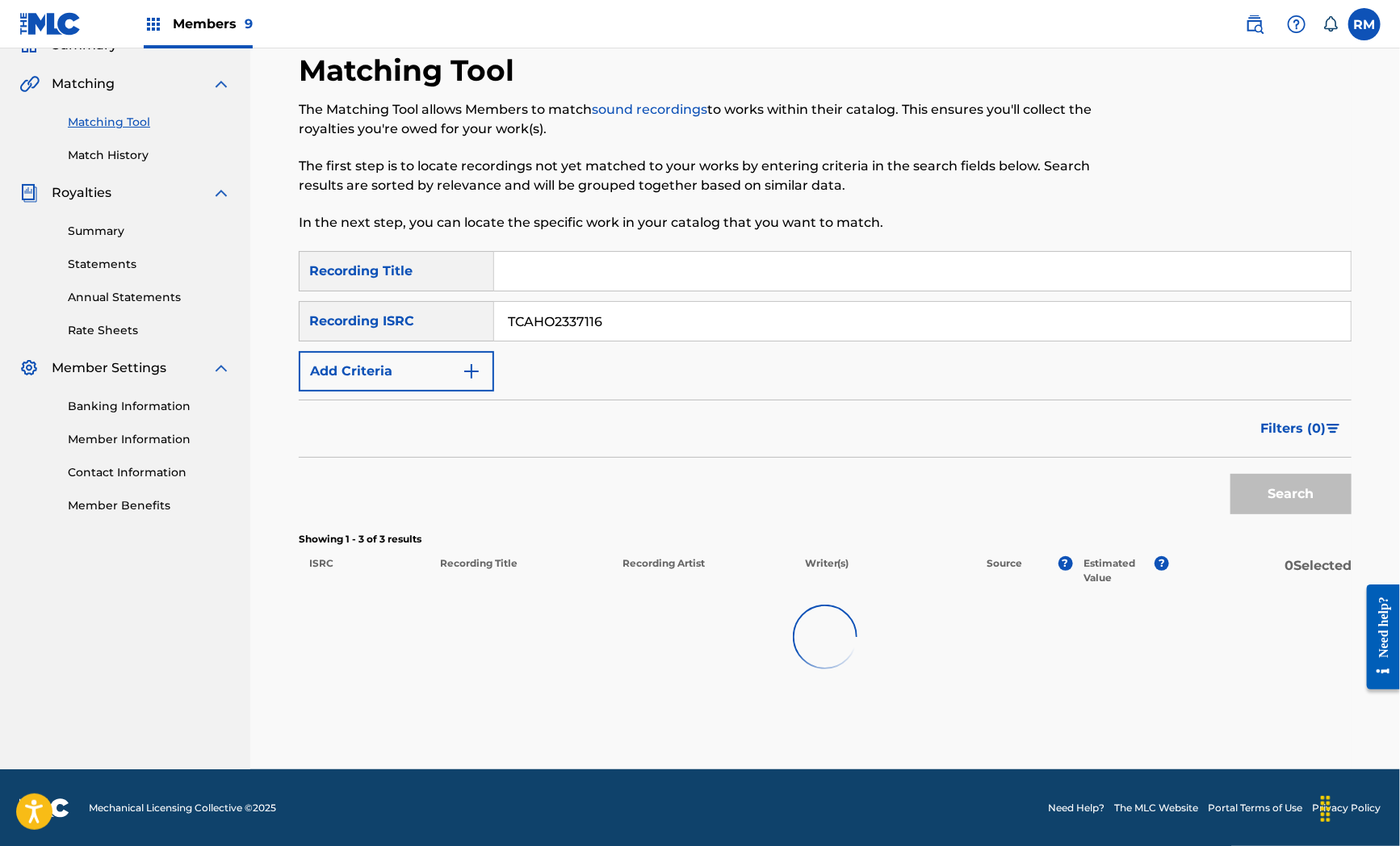
scroll to position [86, 0]
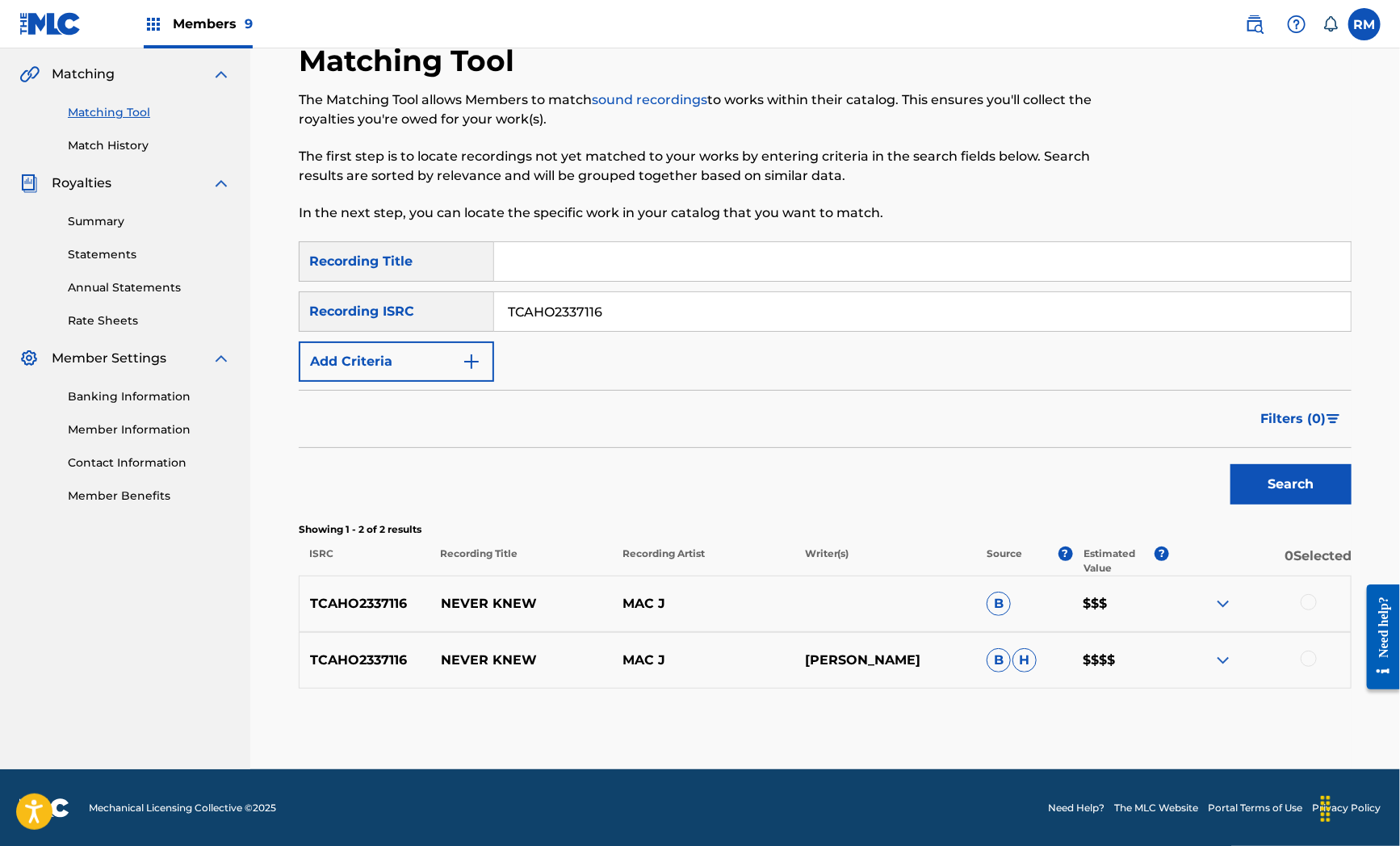
click at [1306, 608] on div at bounding box center [1308, 602] width 16 height 16
click at [1304, 663] on div at bounding box center [1308, 658] width 16 height 16
click at [1187, 712] on button "Match 2 Groups" at bounding box center [1134, 714] width 178 height 40
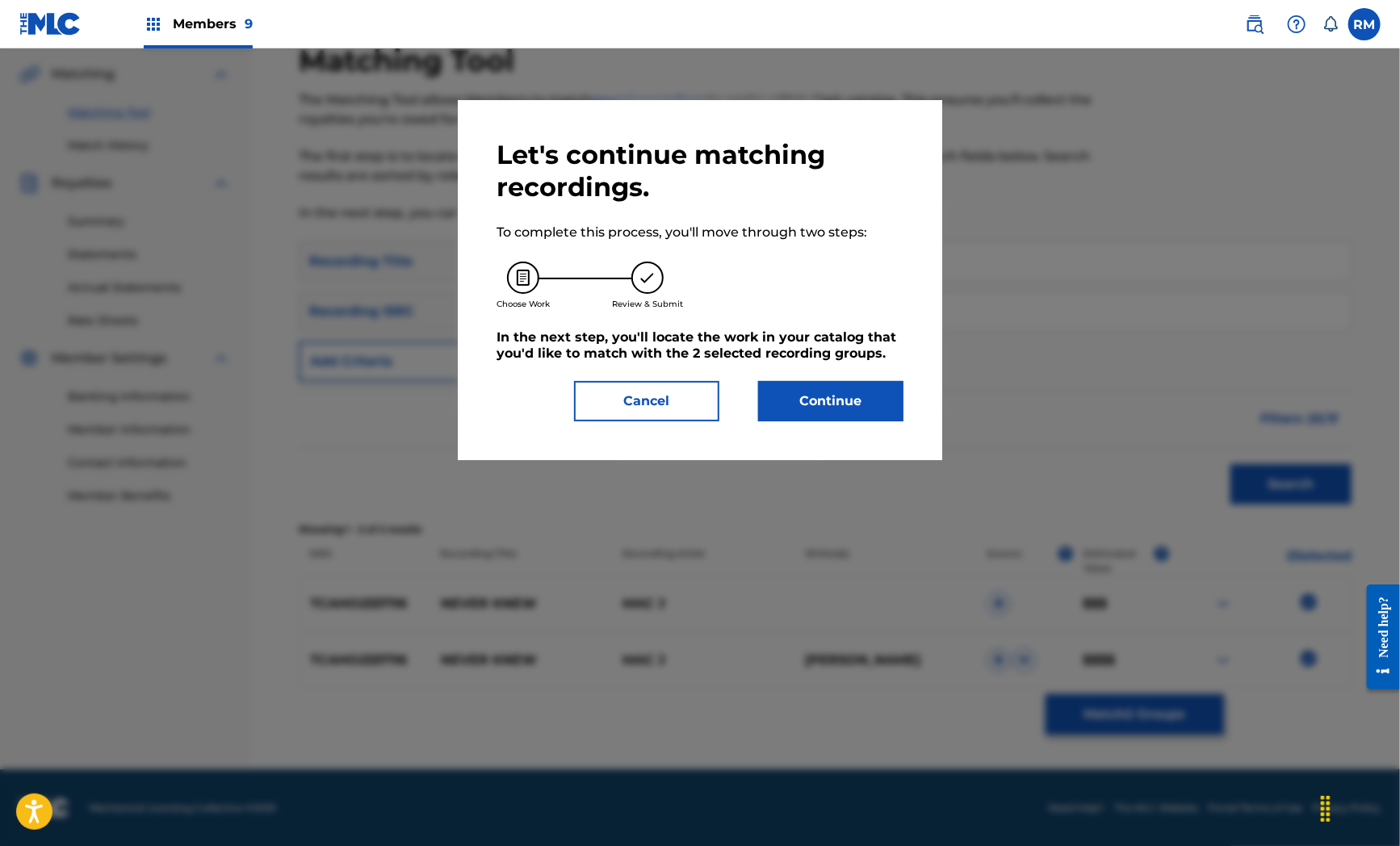
click at [850, 414] on button "Continue" at bounding box center [830, 401] width 145 height 40
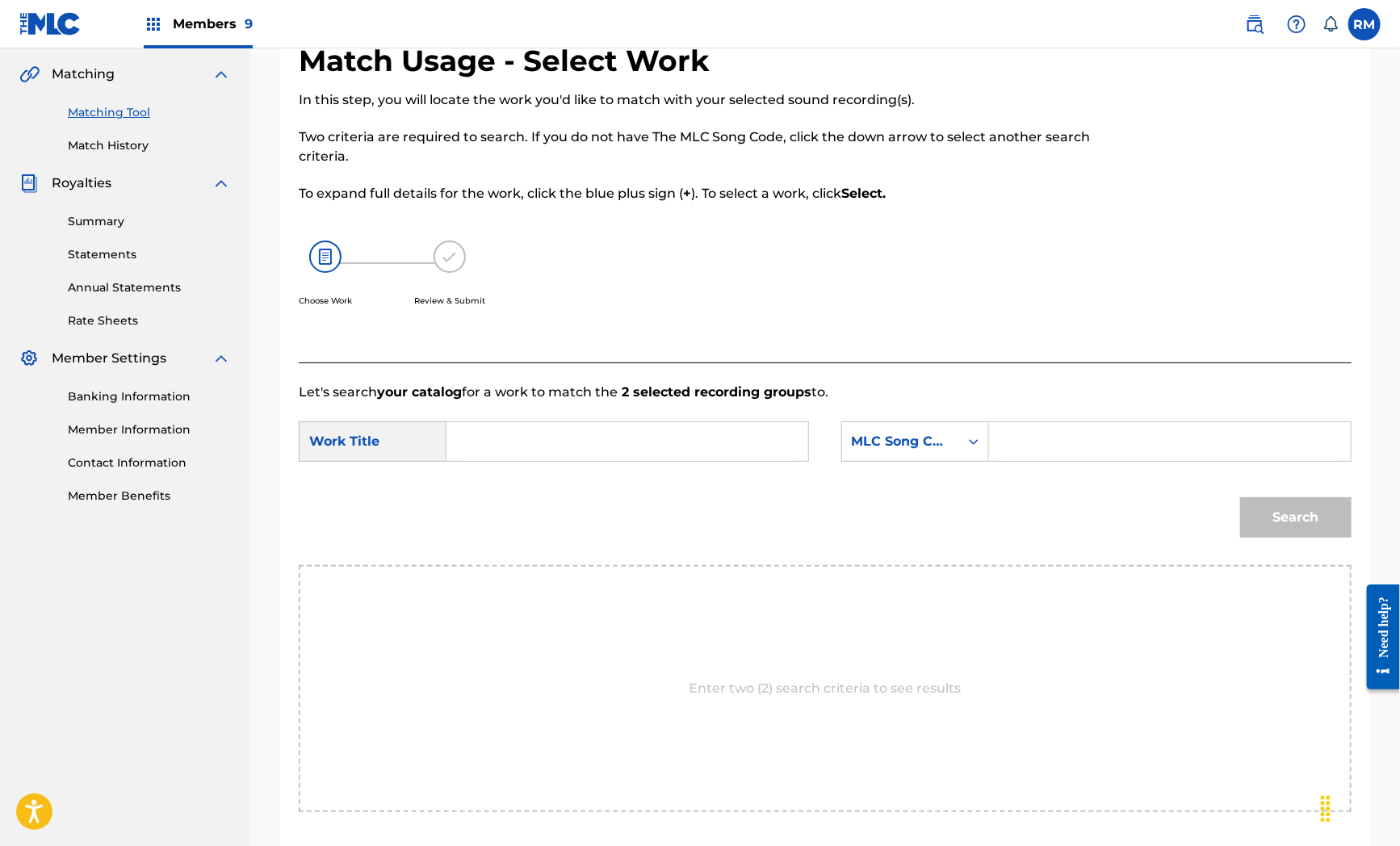
click at [552, 443] on input "Search Form" at bounding box center [628, 441] width 334 height 38
drag, startPoint x: 691, startPoint y: 577, endPoint x: 687, endPoint y: 426, distance: 151.1
click at [691, 534] on div "Let's search your catalog for a work to match the 2 selected recording groups t…" at bounding box center [824, 607] width 1053 height 490
click at [678, 455] on input "Search Form" at bounding box center [628, 441] width 334 height 38
click at [550, 432] on input "Search Form" at bounding box center [628, 441] width 334 height 38
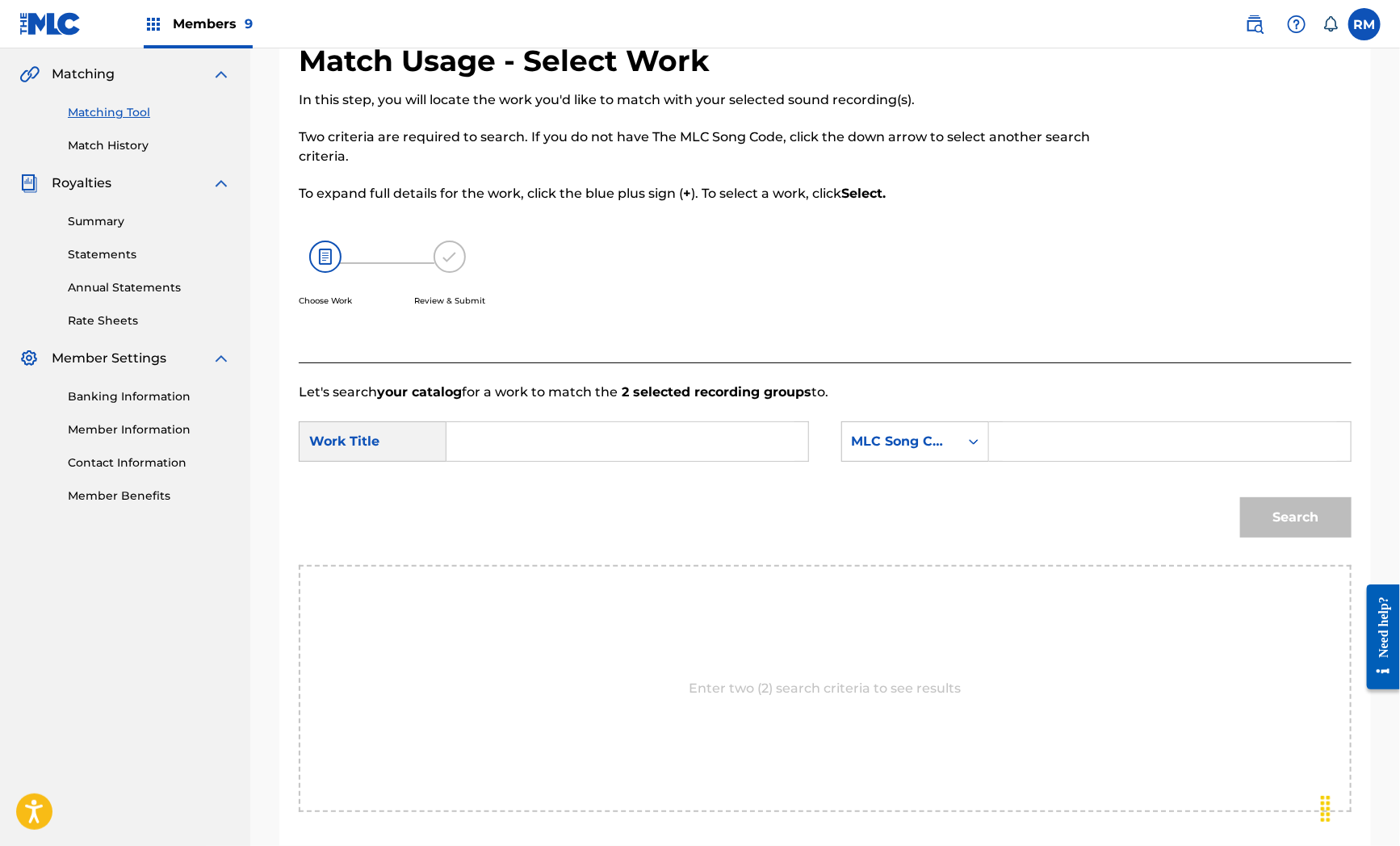
paste input "Never Knew"
type input "Never Knew"
drag, startPoint x: 565, startPoint y: 590, endPoint x: 868, endPoint y: 483, distance: 321.3
click at [582, 582] on div "Enter two (2) search criteria to see results" at bounding box center [824, 689] width 1053 height 247
click at [995, 436] on div "Search Form" at bounding box center [1170, 441] width 362 height 40
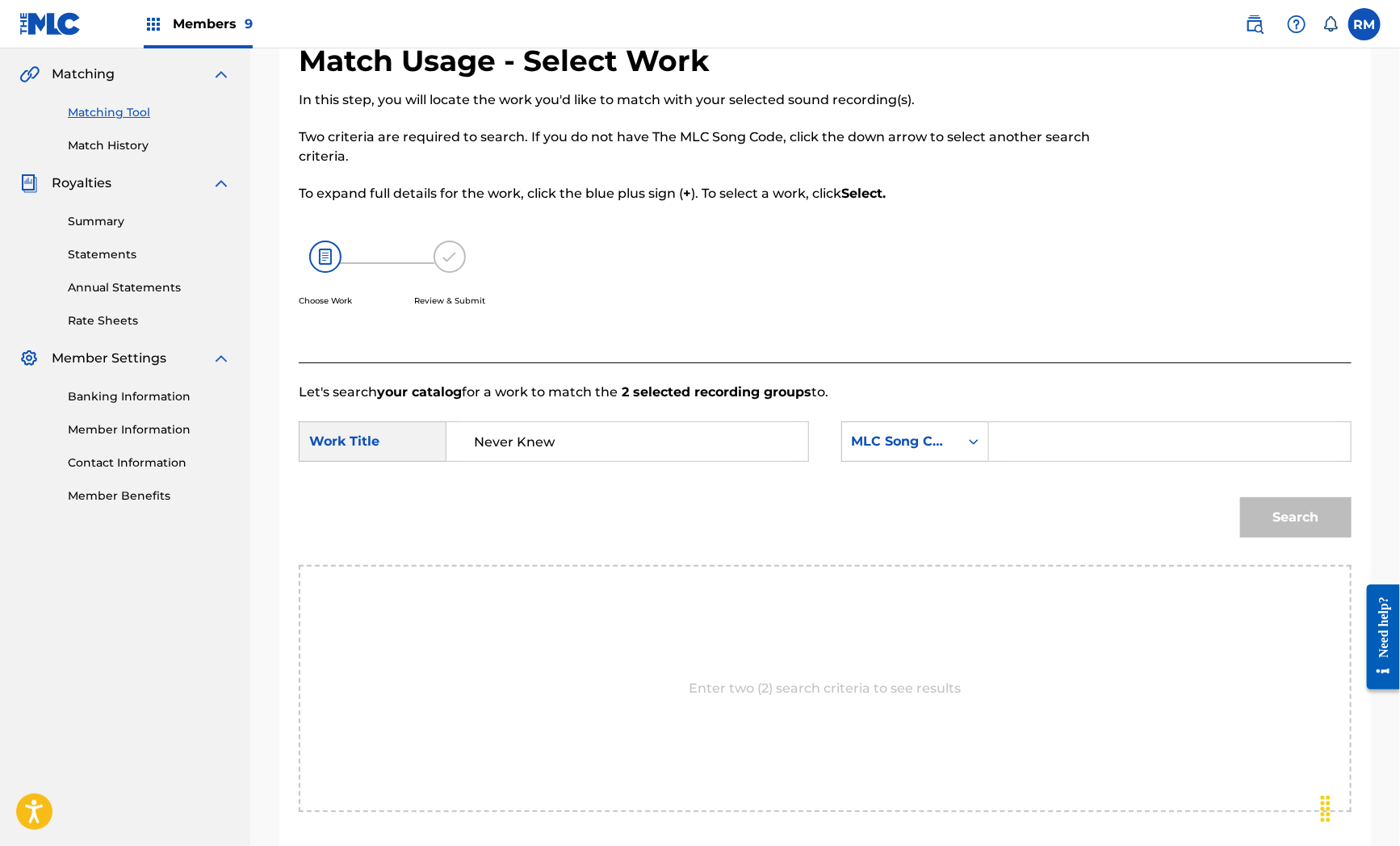
click at [1066, 440] on input "Search Form" at bounding box center [1170, 441] width 334 height 38
paste input "N99HMN"
type input "N99HMN"
click at [1270, 519] on button "Search" at bounding box center [1295, 517] width 112 height 40
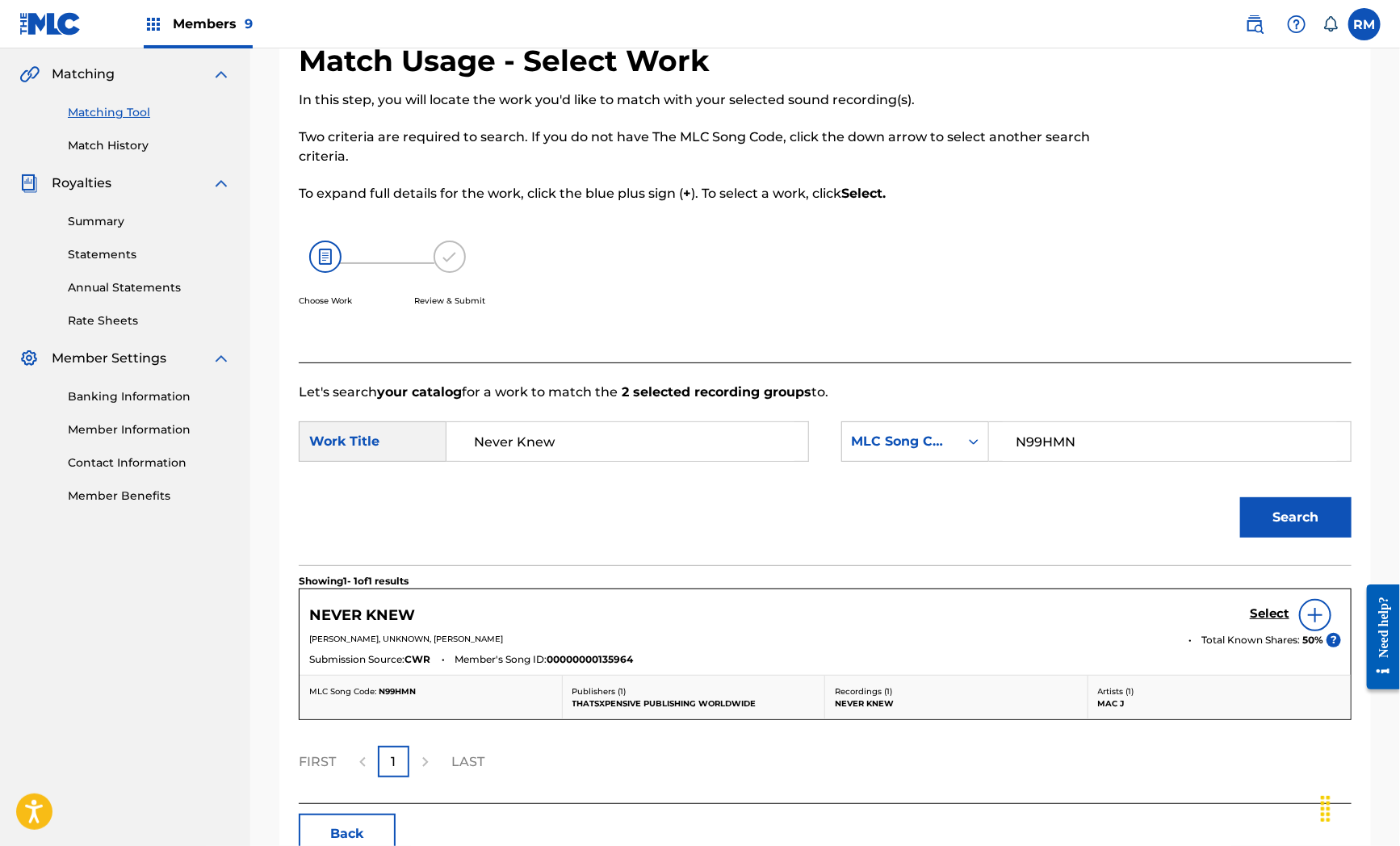
click at [651, 478] on form "SearchWithCriteria969448b4-3082-400a-9a0c-4ebba2241d96 Work Title Never Knew Se…" at bounding box center [824, 484] width 1053 height 163
click at [1265, 615] on h5 "Select" at bounding box center [1270, 614] width 39 height 15
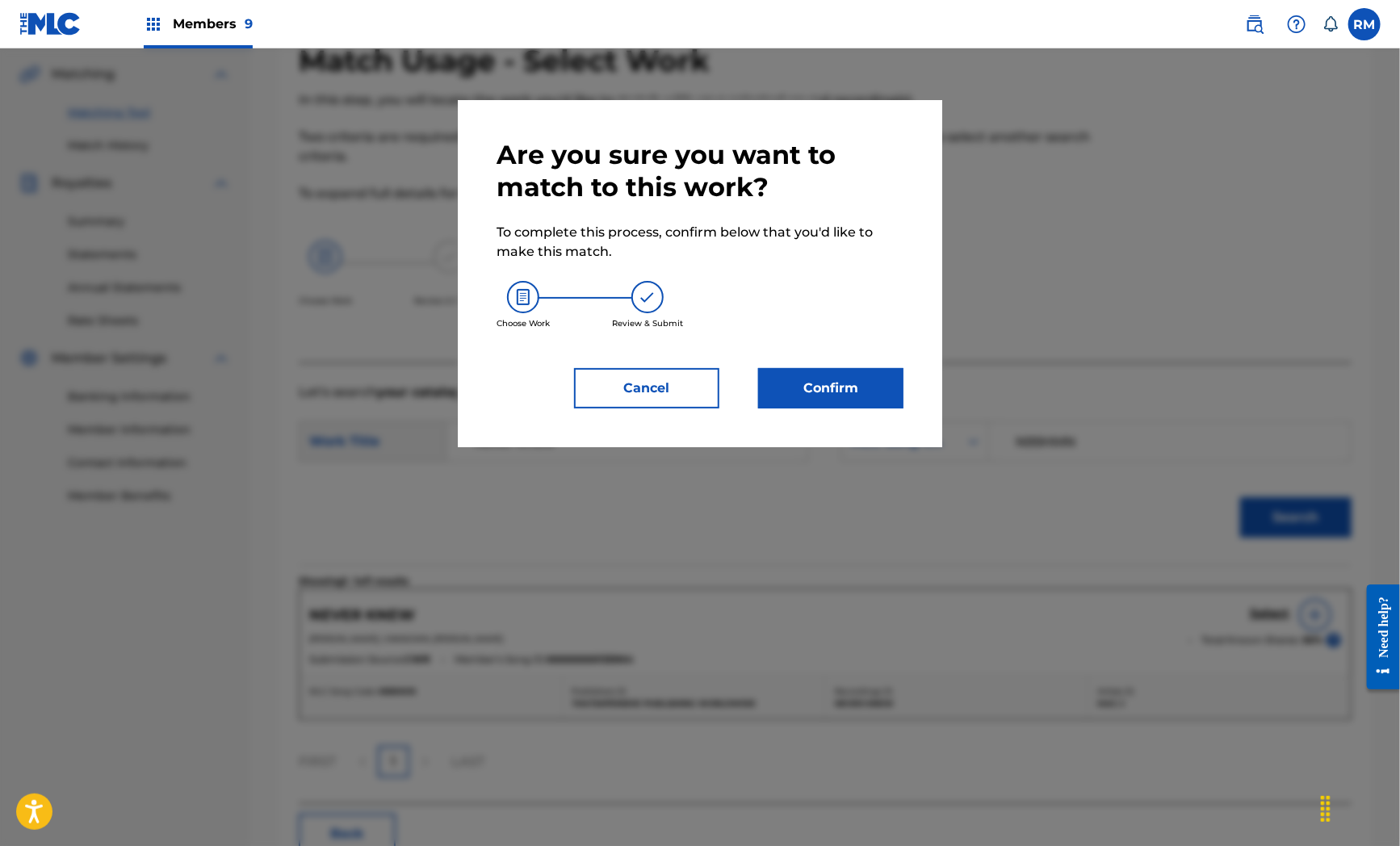
click at [825, 407] on button "Confirm" at bounding box center [830, 388] width 145 height 40
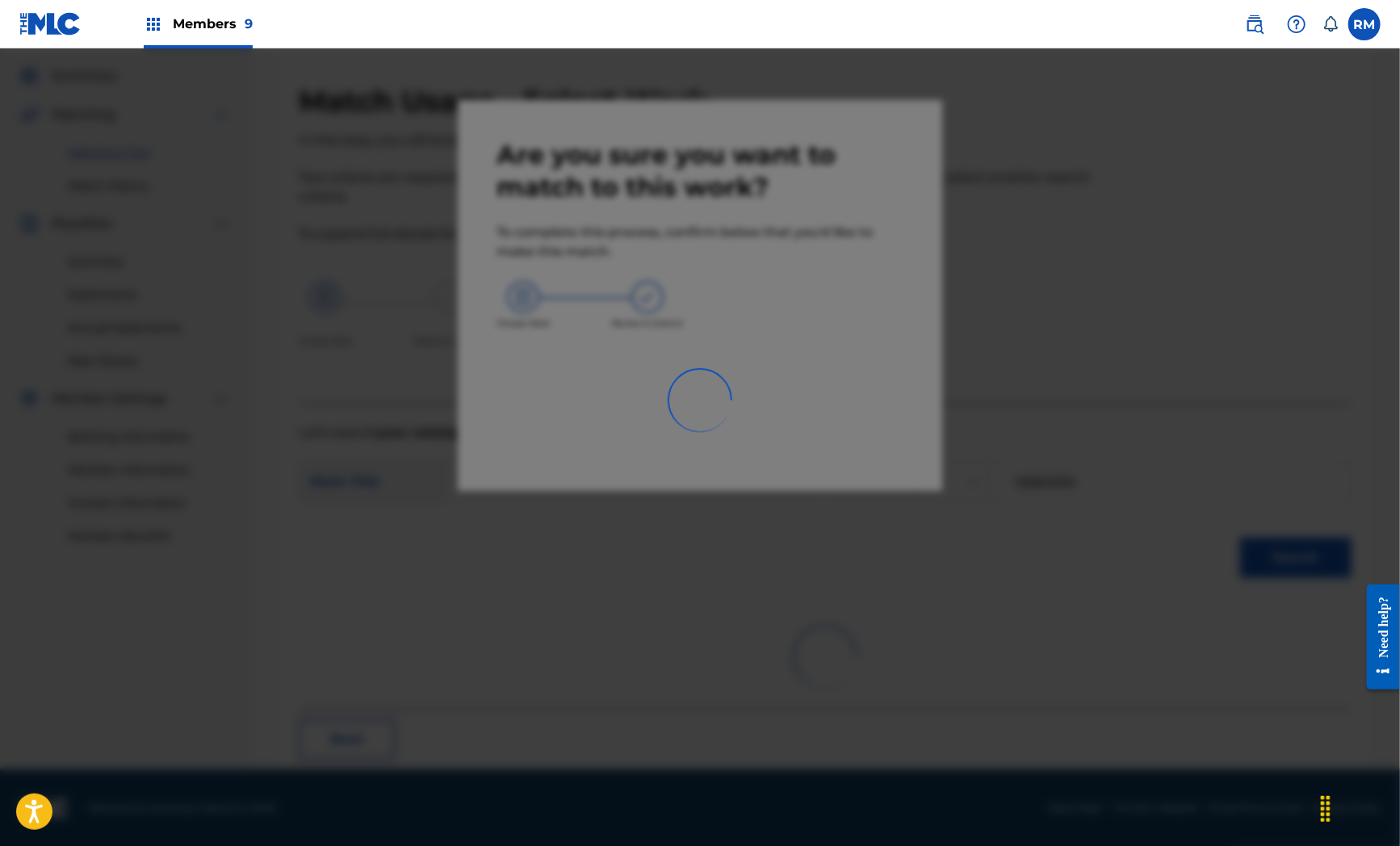
scroll to position [20, 0]
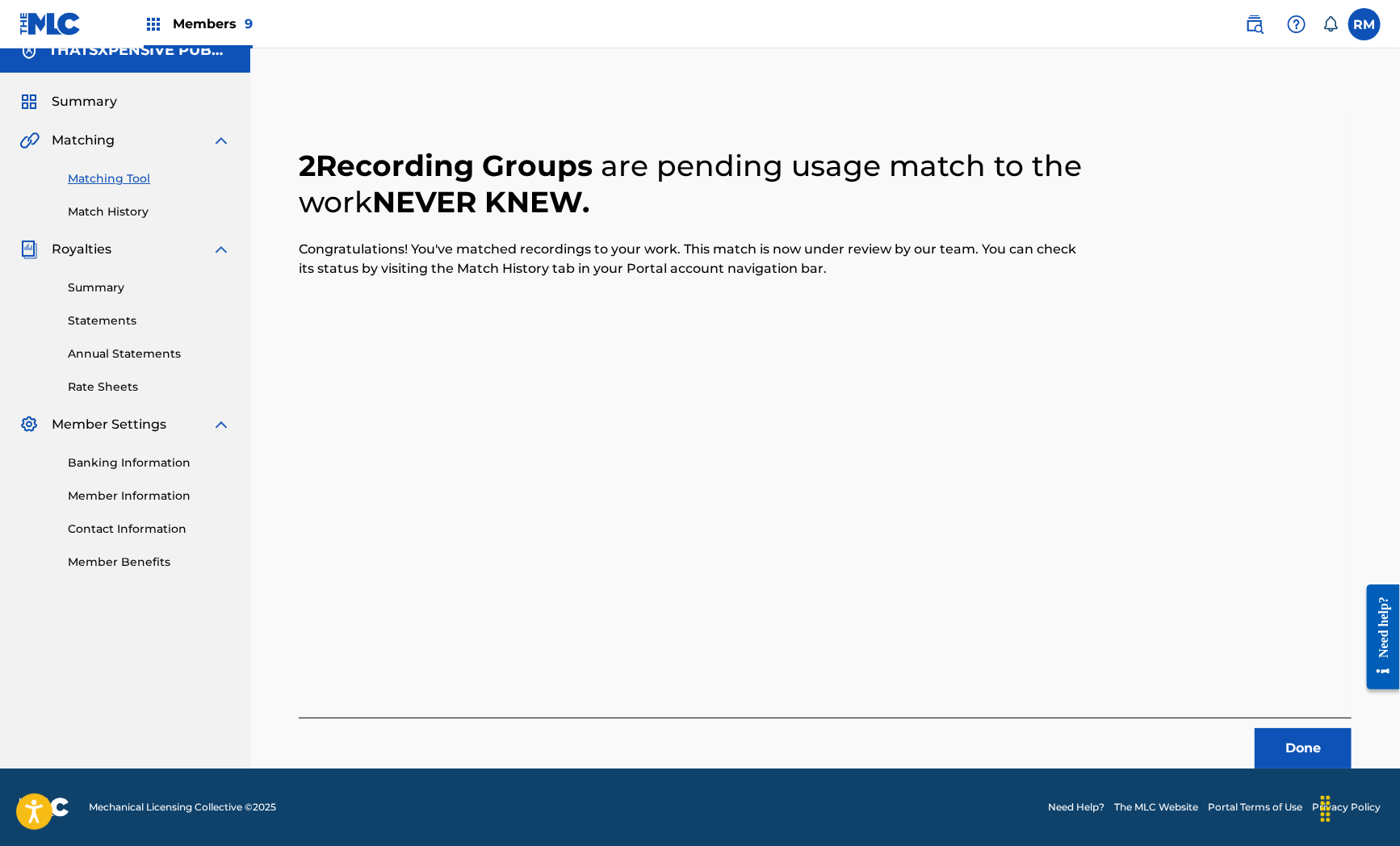
click at [554, 513] on div "2 Recording Groups are pending usage match to the work NEVER KNEW . Congratulat…" at bounding box center [824, 439] width 1053 height 660
click at [1321, 741] on button "Done" at bounding box center [1303, 748] width 97 height 40
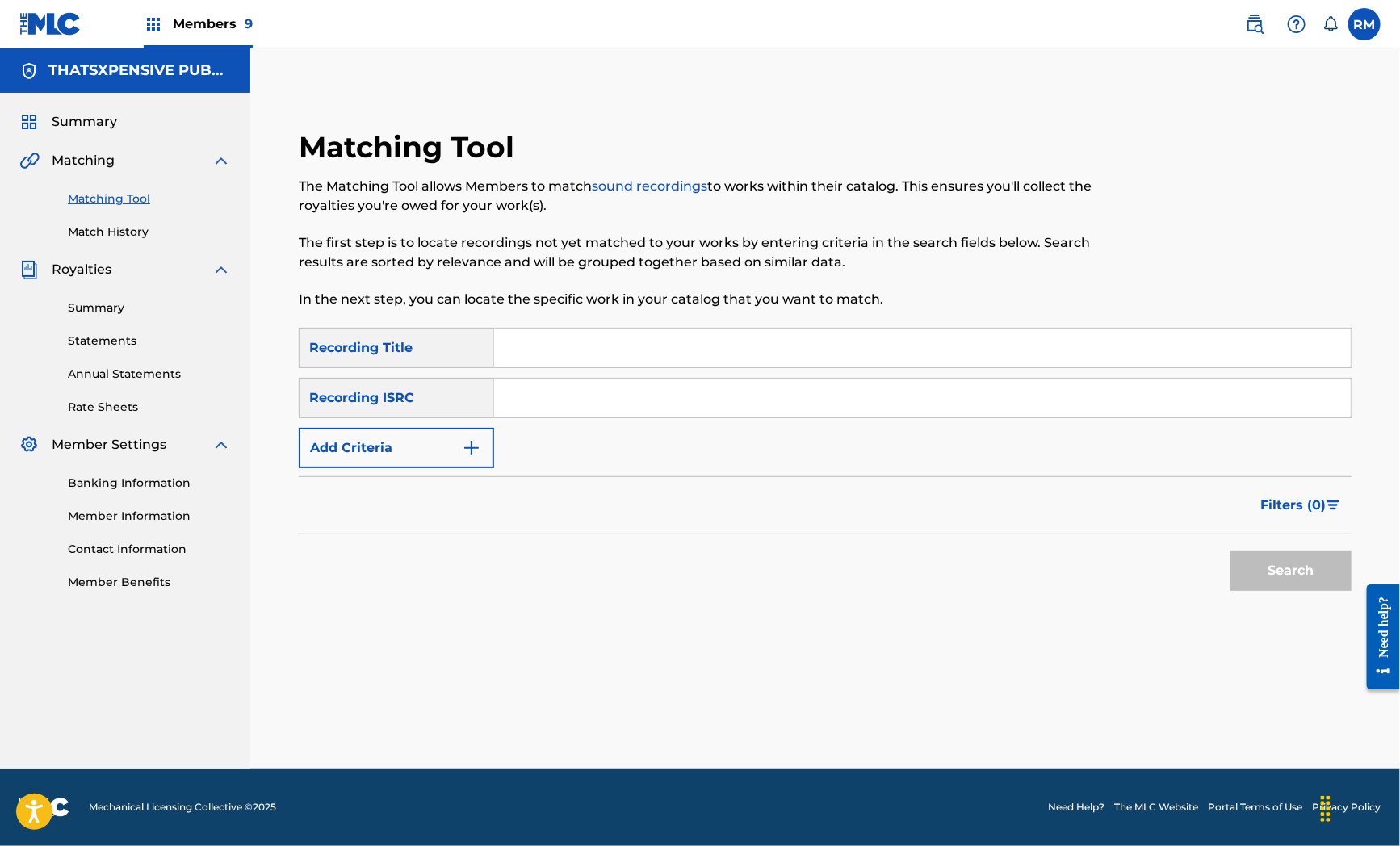
scroll to position [0, 0]
drag, startPoint x: 428, startPoint y: 658, endPoint x: 569, endPoint y: 366, distance: 324.3
click at [437, 634] on div "Matching Tool The Matching Tool allows Members to match sound recordings to wor…" at bounding box center [824, 409] width 1053 height 560
click at [550, 399] on input "Search Form" at bounding box center [922, 397] width 857 height 38
paste input "QZES82436179"
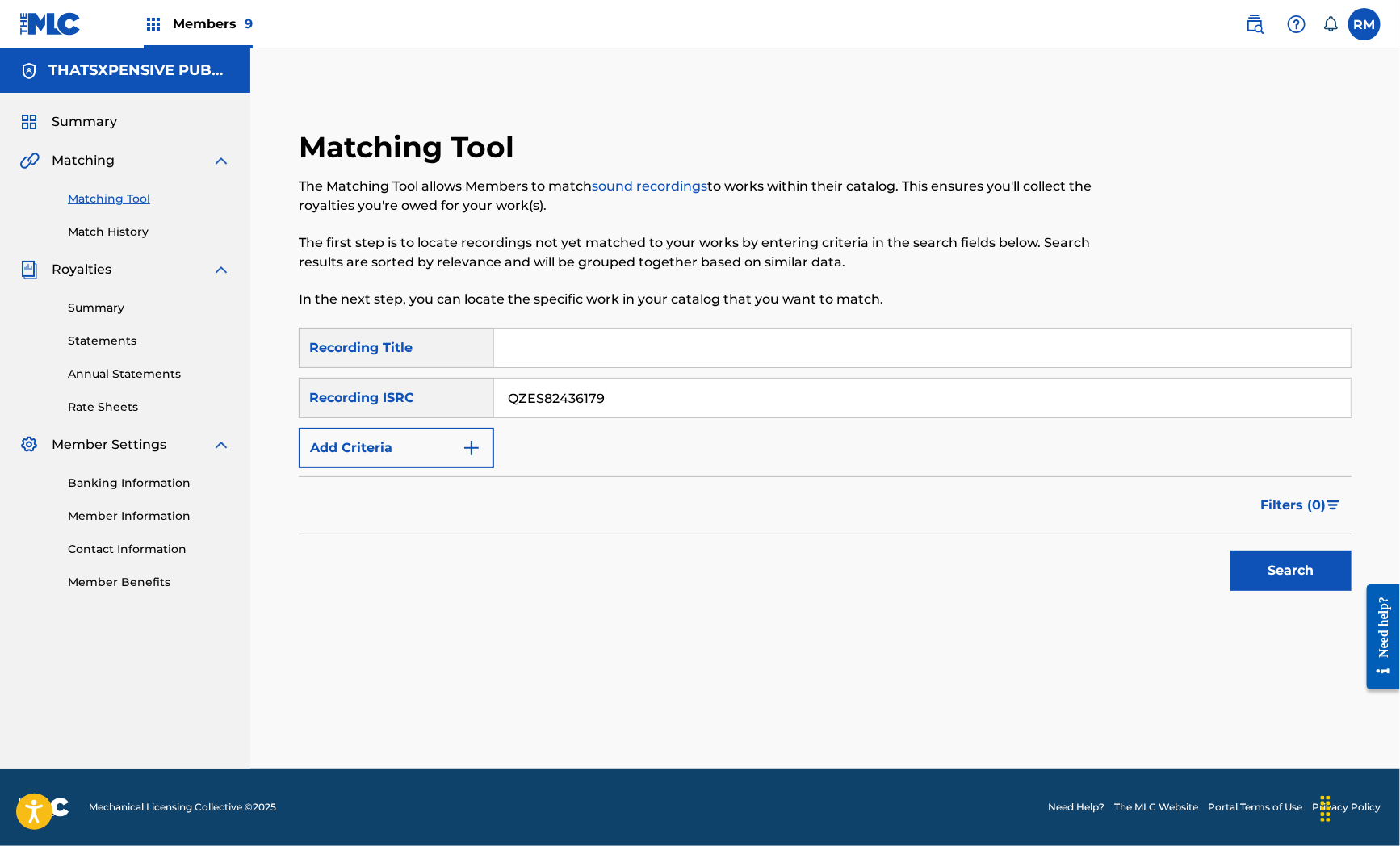
type input "QZES82436179"
click at [1296, 578] on button "Search" at bounding box center [1291, 571] width 121 height 40
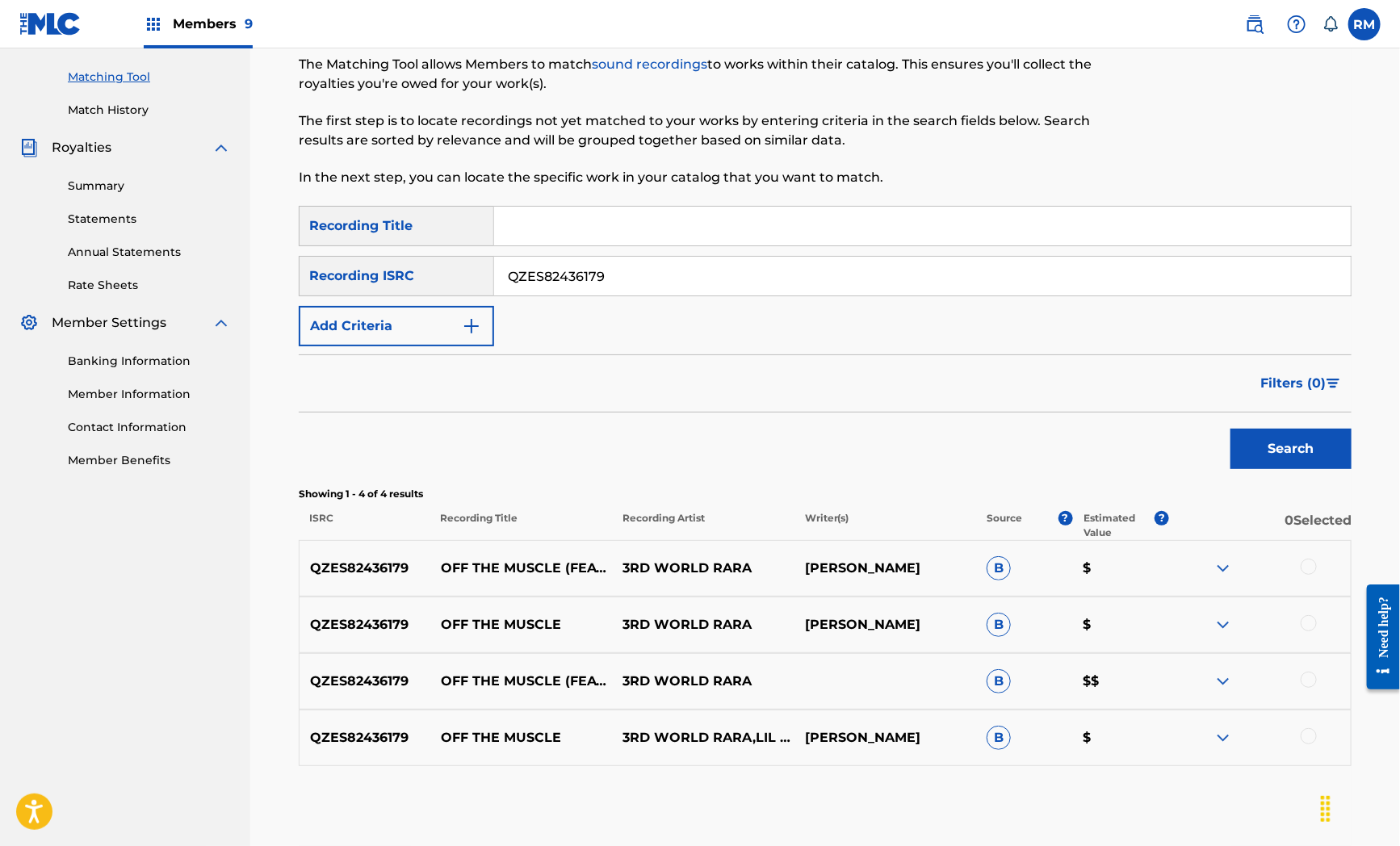
scroll to position [200, 0]
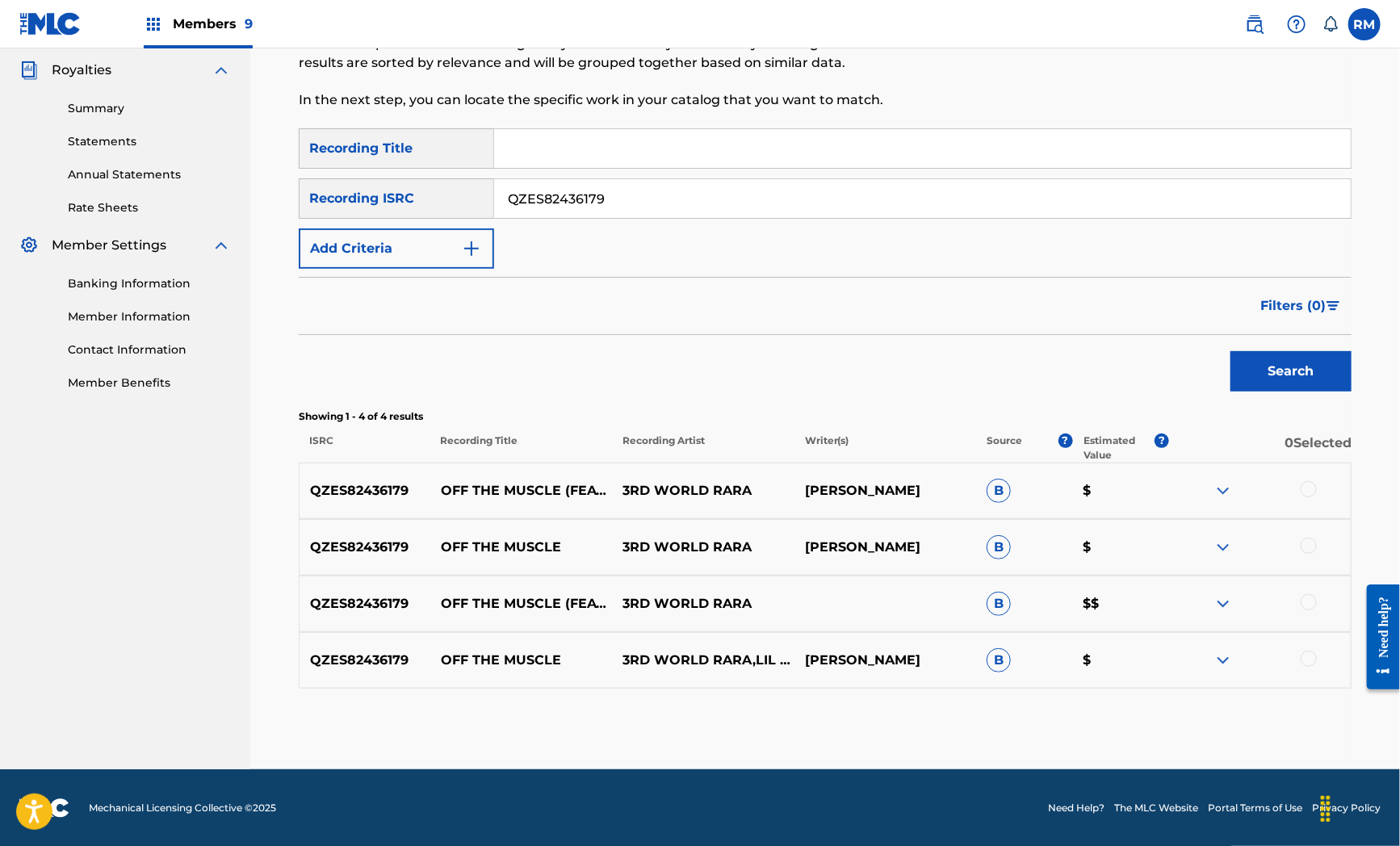
click at [1310, 493] on div at bounding box center [1308, 489] width 16 height 16
click at [1310, 545] on div at bounding box center [1308, 546] width 16 height 16
click at [1306, 601] on div at bounding box center [1308, 602] width 16 height 16
click at [1311, 658] on div at bounding box center [1308, 658] width 16 height 16
click at [1150, 716] on button "Match 4 Groups" at bounding box center [1134, 714] width 178 height 40
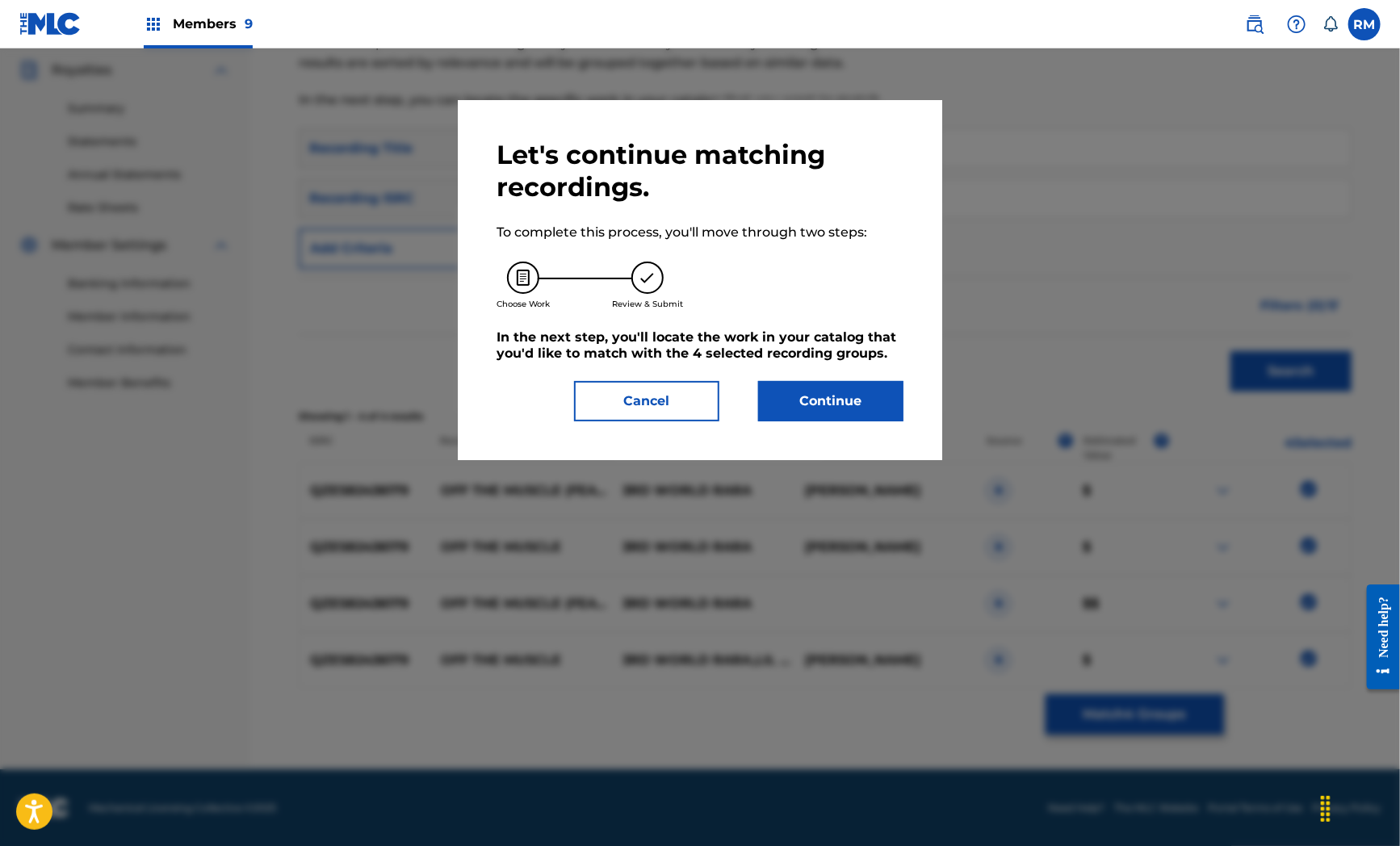
click at [833, 405] on button "Continue" at bounding box center [830, 401] width 145 height 40
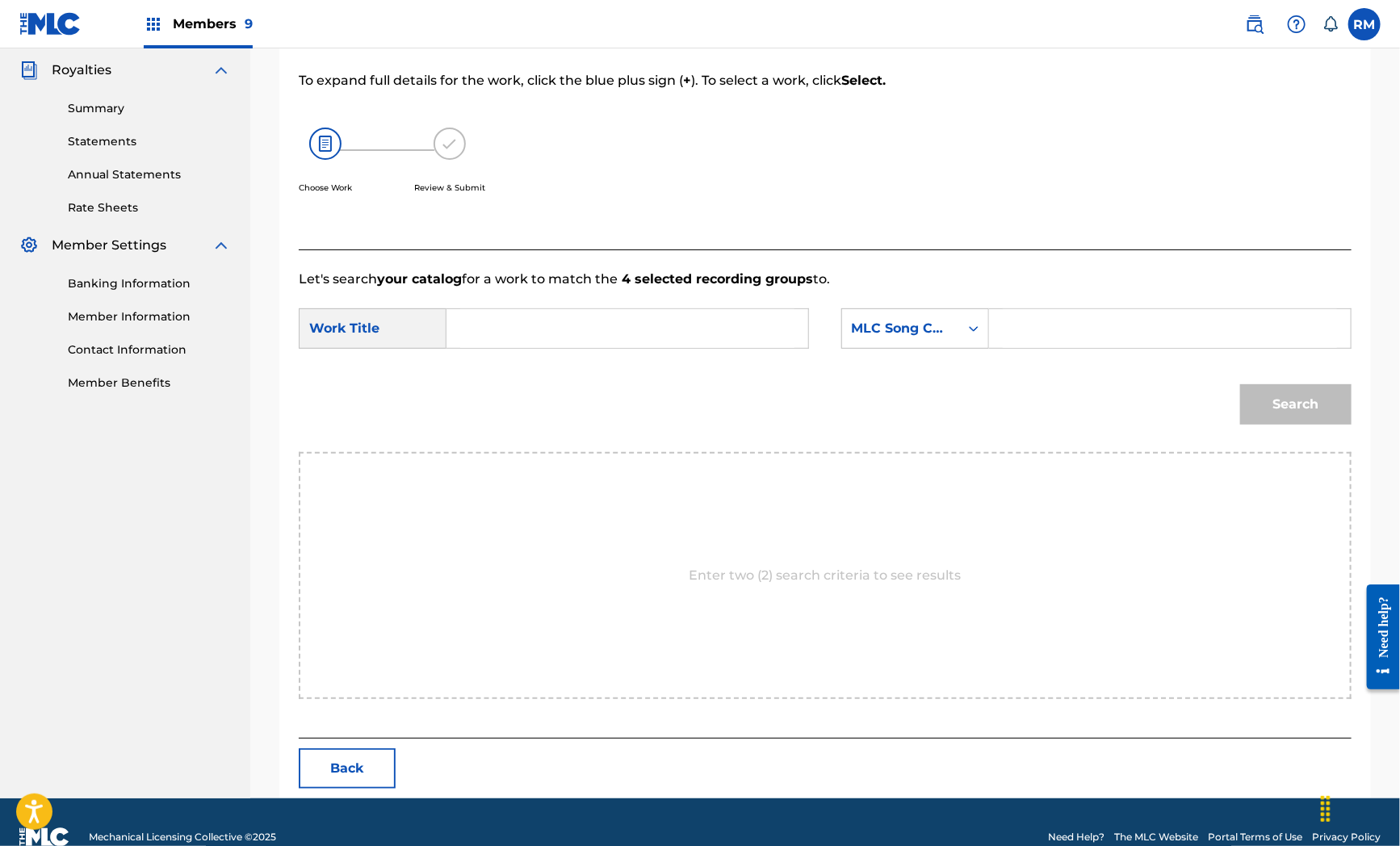
click at [509, 510] on div "Enter two (2) search criteria to see results" at bounding box center [824, 576] width 1053 height 247
click at [531, 322] on input "Search Form" at bounding box center [628, 328] width 334 height 38
paste input "Off The Muscle"
type input "Off The Muscle"
click at [1284, 391] on div "Search" at bounding box center [1292, 401] width 119 height 65
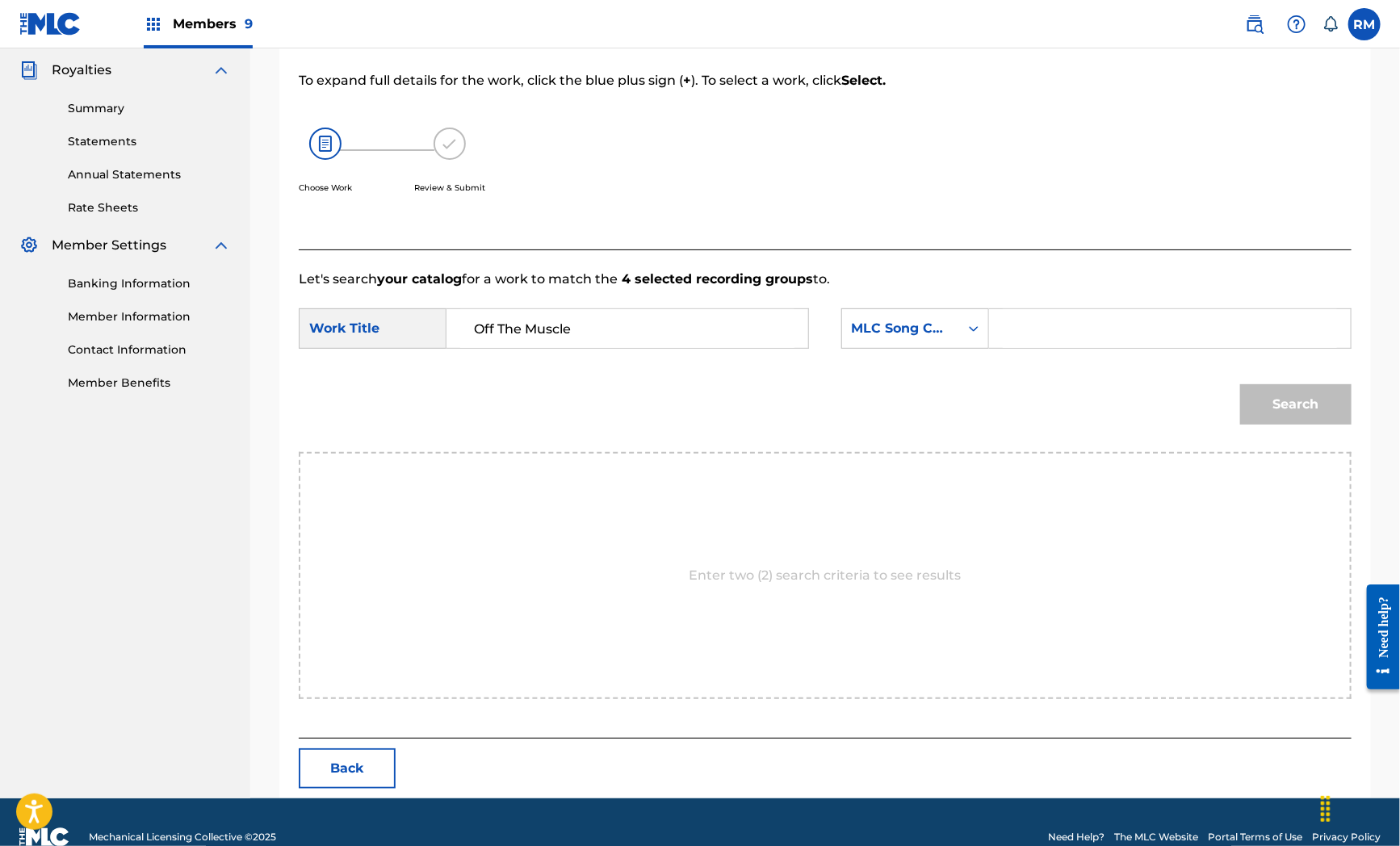
drag, startPoint x: 463, startPoint y: 574, endPoint x: 474, endPoint y: 566, distance: 13.6
click at [463, 574] on div "Enter two (2) search criteria to see results" at bounding box center [824, 576] width 1053 height 247
click at [1021, 344] on input "Search Form" at bounding box center [1170, 328] width 334 height 38
paste input "OM7EO0"
type input "OM7EO0"
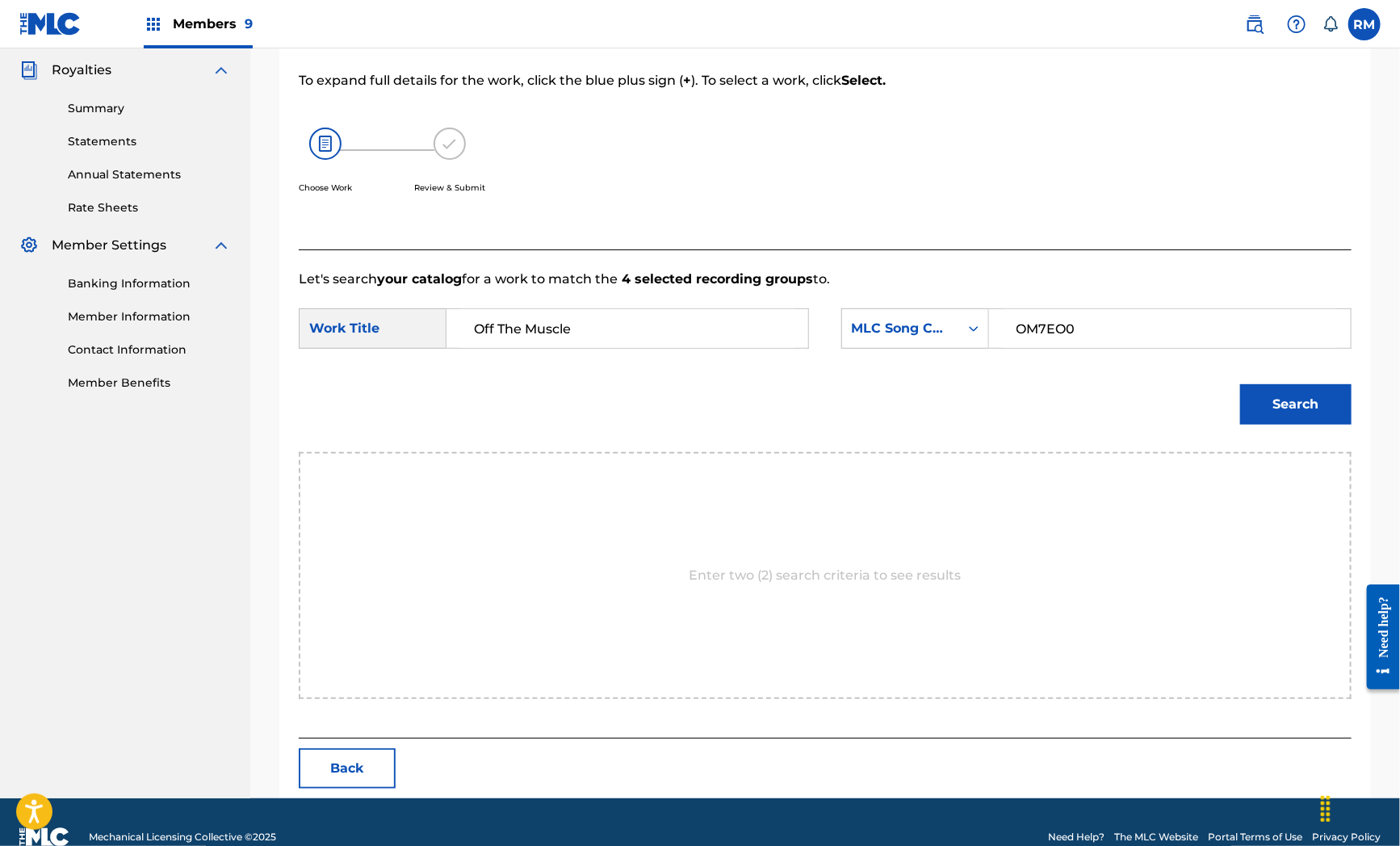
drag, startPoint x: 1293, startPoint y: 401, endPoint x: 790, endPoint y: 550, distance: 524.6
click at [1279, 401] on button "Search" at bounding box center [1295, 404] width 112 height 40
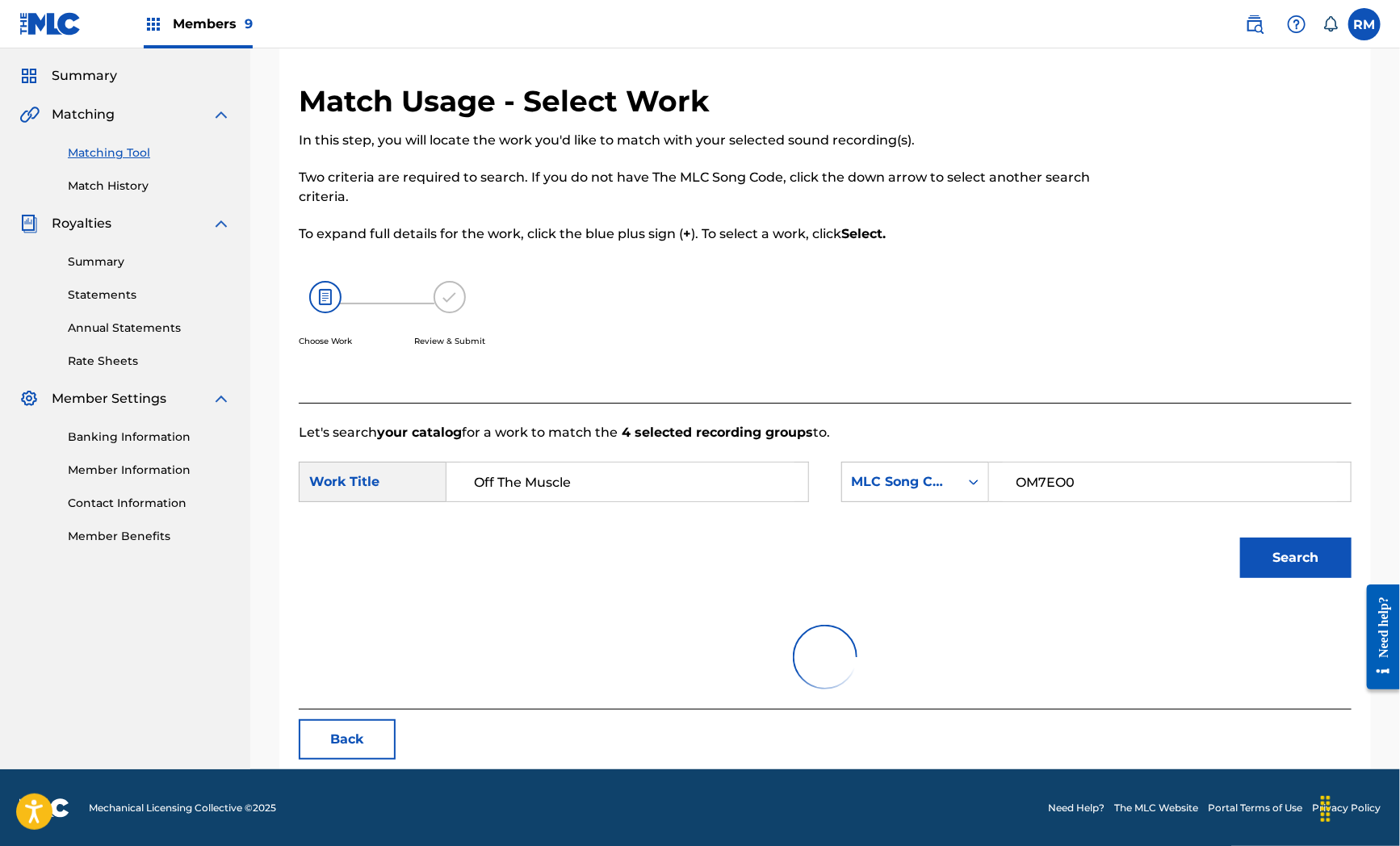
scroll to position [181, 0]
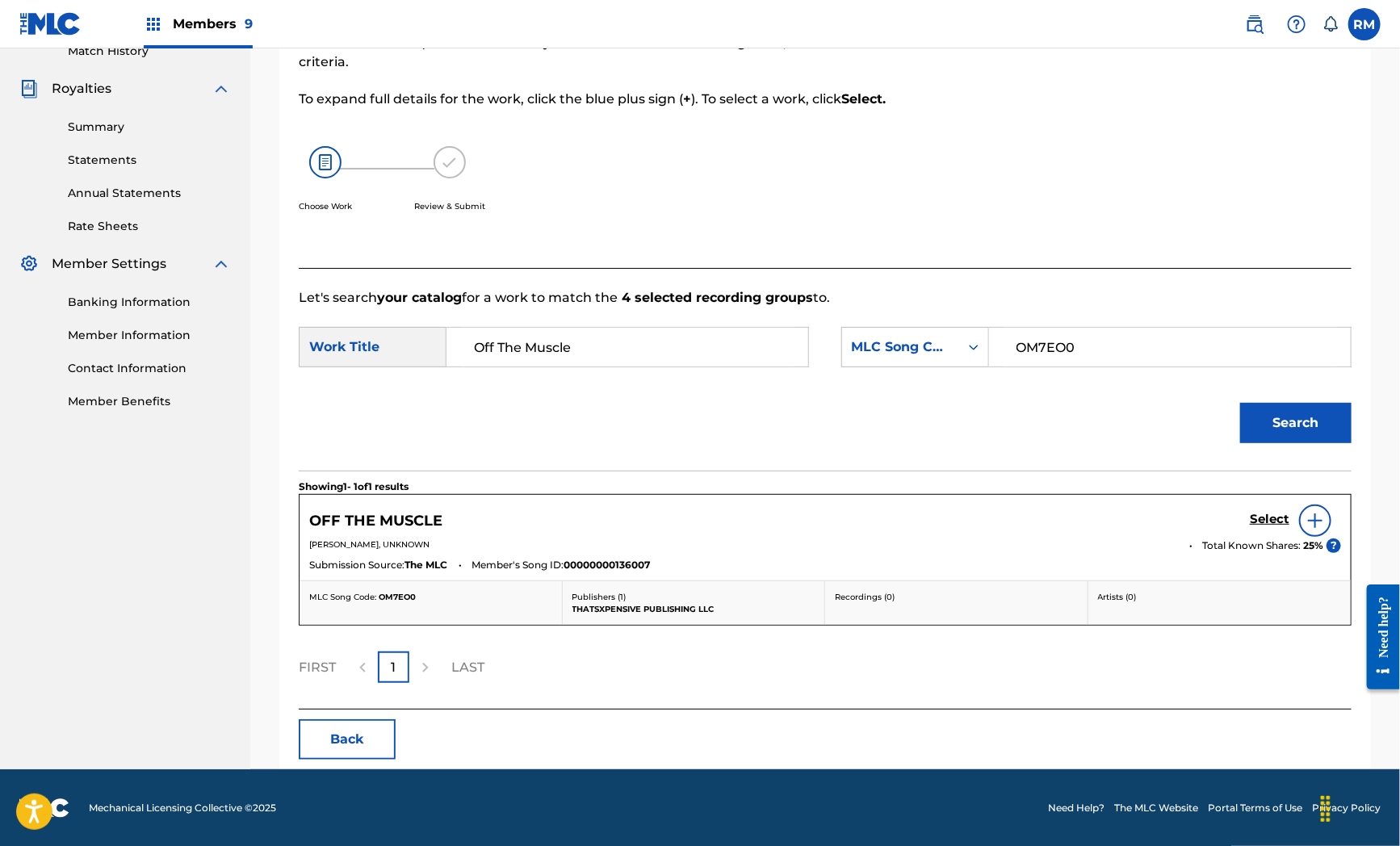
click at [1397, 504] on div "Match Usage - Select Work In this step, you will locate the work you'd like to …" at bounding box center [825, 319] width 1149 height 902
click at [607, 707] on div "Showing 1 - 1 of 1 results OFF THE MUSCLE Select [PERSON_NAME], UNKNOWN Total K…" at bounding box center [824, 589] width 1053 height 238
click at [657, 701] on div "Showing 1 - 1 of 1 results OFF THE MUSCLE Select [PERSON_NAME], UNKNOWN Total K…" at bounding box center [824, 589] width 1053 height 238
click at [1270, 526] on h5 "Select" at bounding box center [1270, 519] width 39 height 15
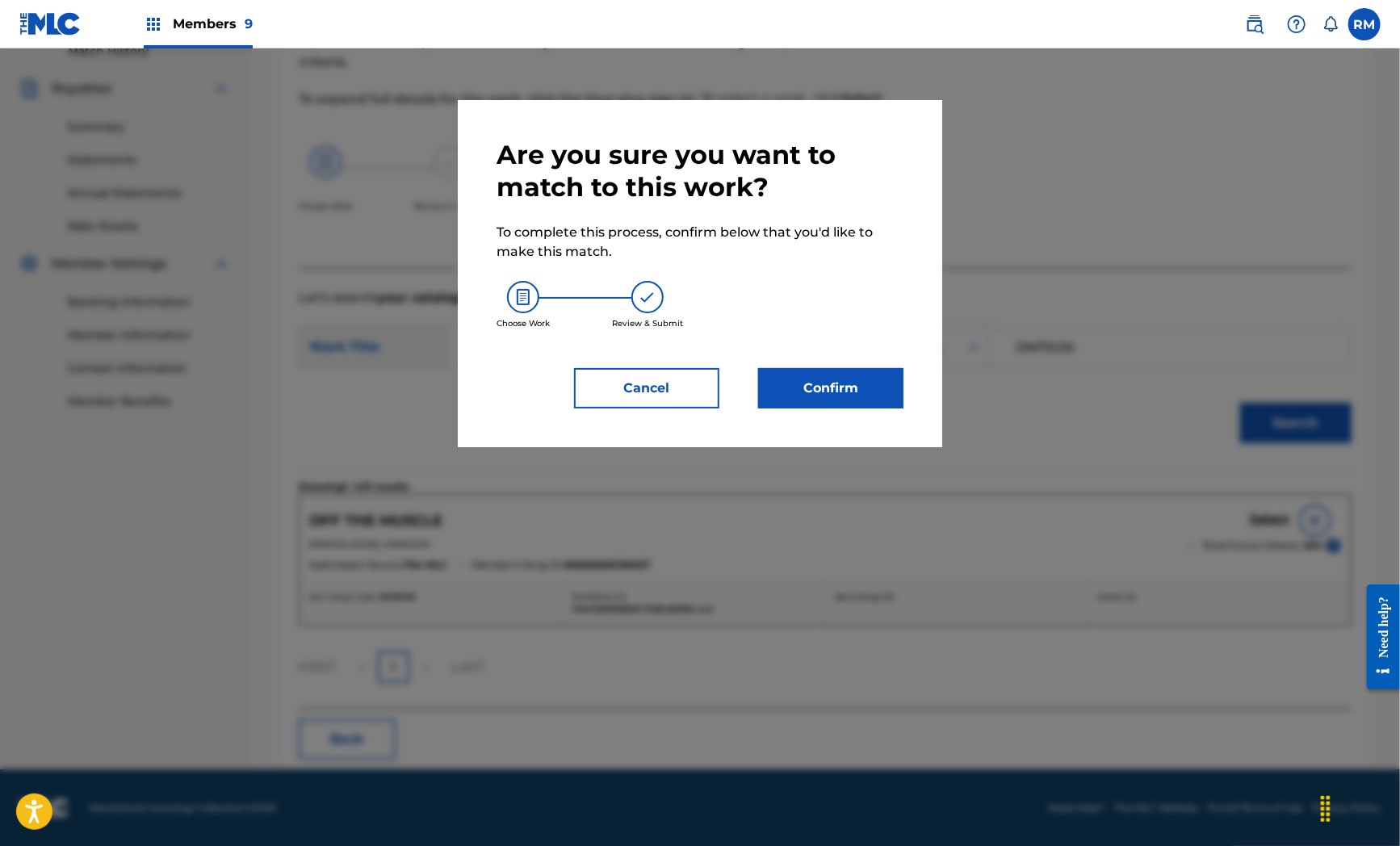
click at [846, 391] on button "Confirm" at bounding box center [830, 388] width 145 height 40
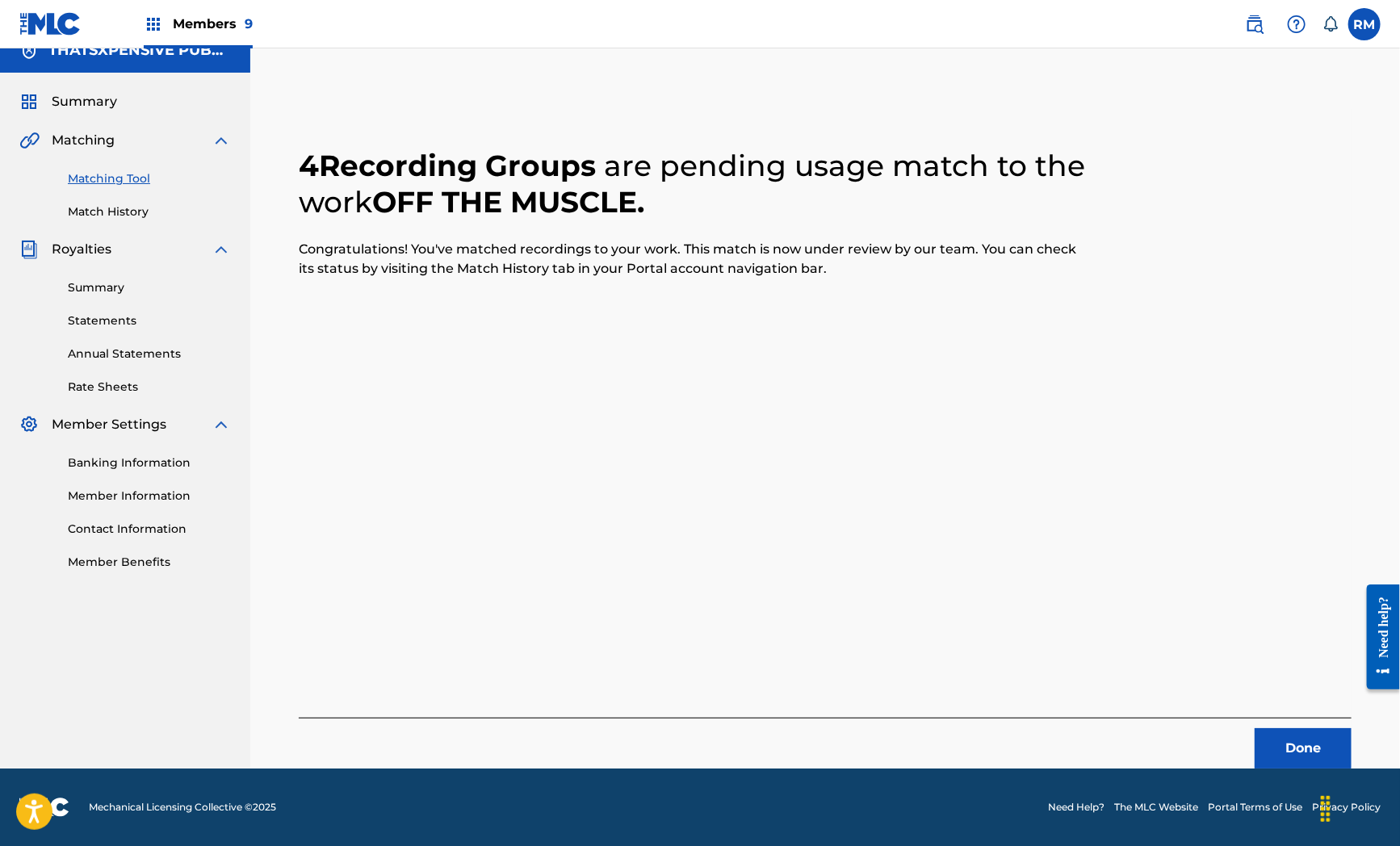
scroll to position [20, 0]
click at [594, 550] on div "4 Recording Groups are pending usage match to the work OFF THE MUSCLE . Congrat…" at bounding box center [824, 439] width 1053 height 660
click at [1280, 740] on button "Done" at bounding box center [1303, 748] width 97 height 40
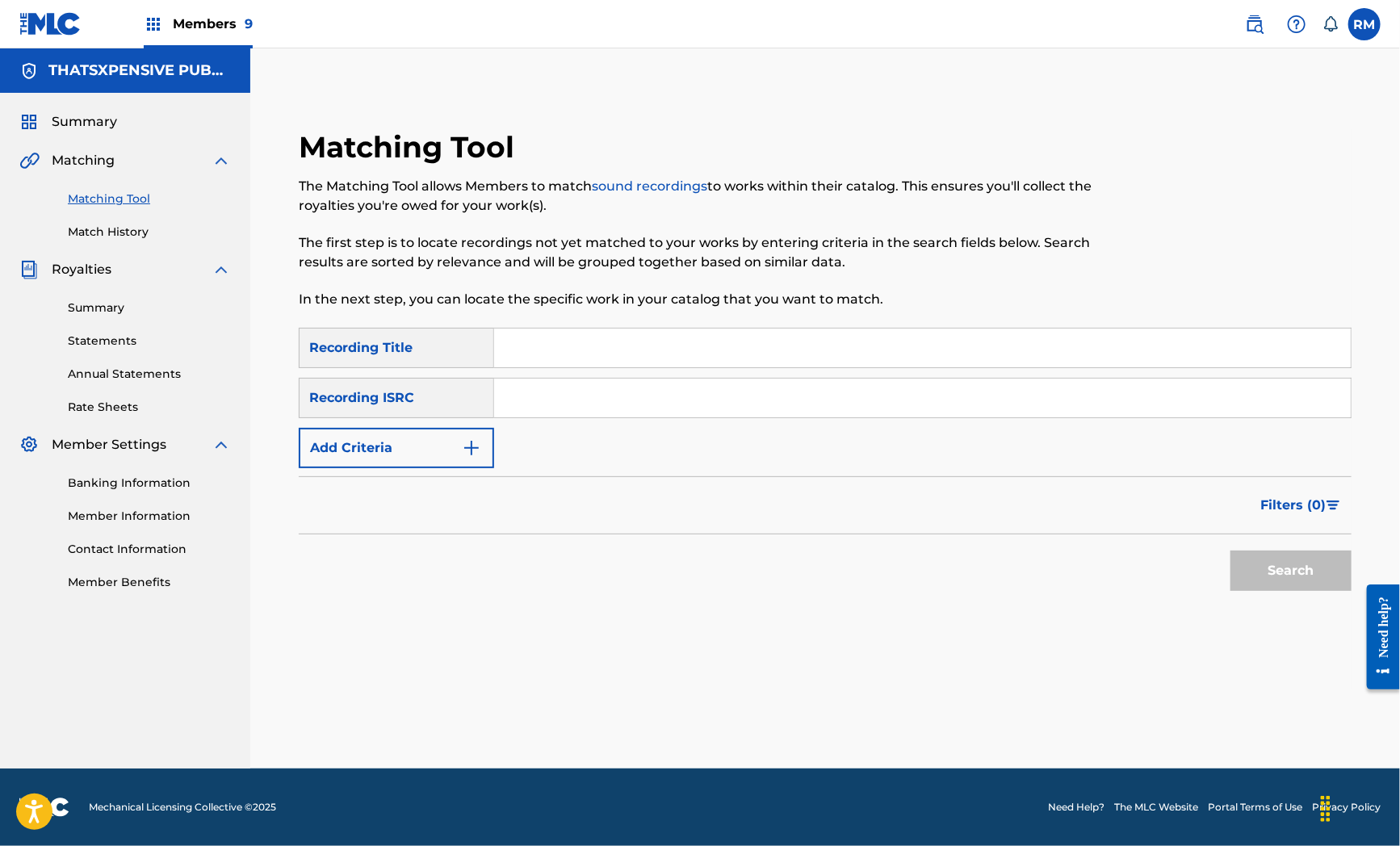
click at [668, 398] on input "Search Form" at bounding box center [922, 397] width 857 height 38
paste input "QZES8243617"
click at [1316, 577] on button "Search" at bounding box center [1291, 571] width 121 height 40
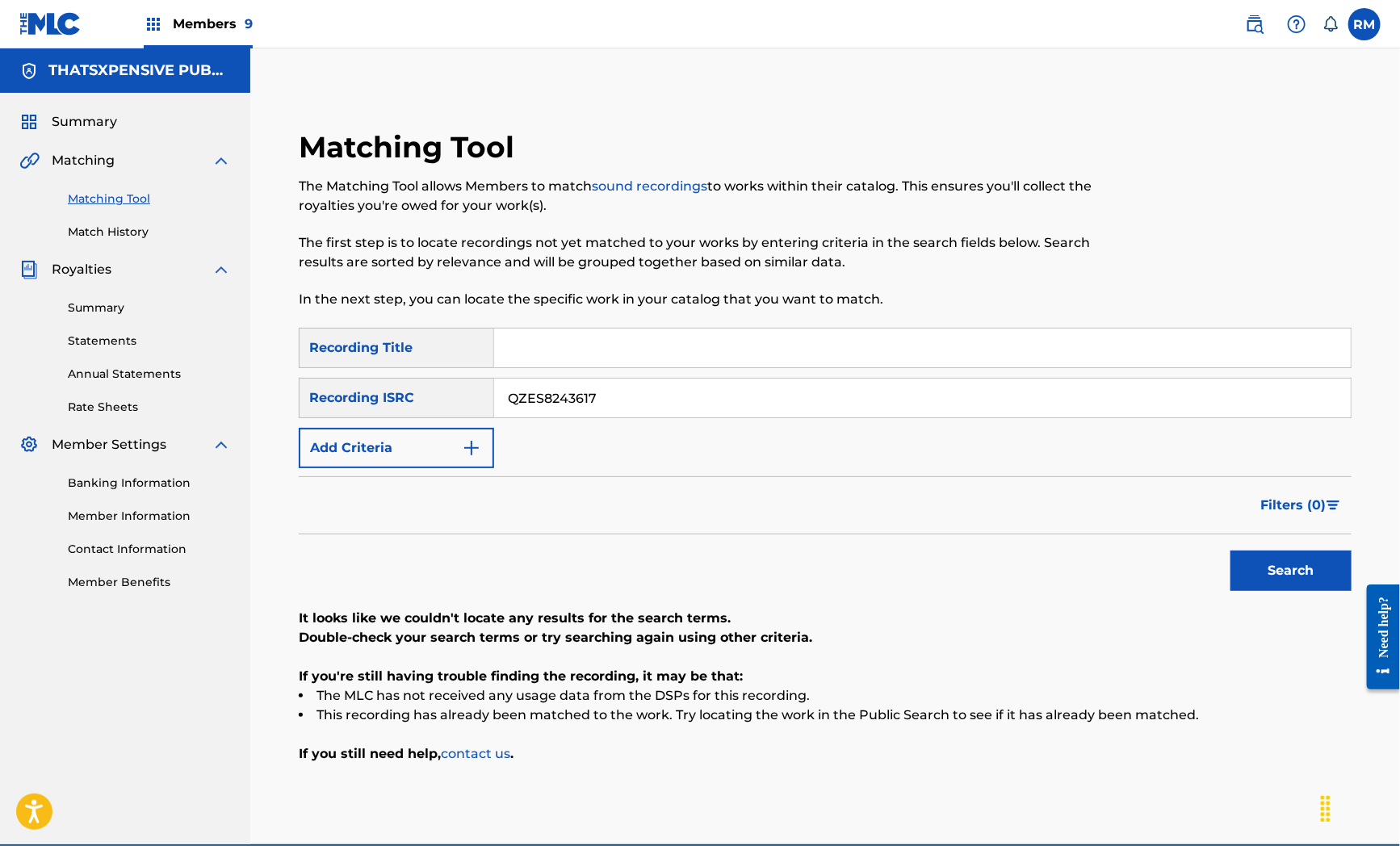
click at [618, 661] on div "It looks like we couldn't locate any results for the search terms. Double-check…" at bounding box center [824, 687] width 1053 height 155
drag, startPoint x: 1272, startPoint y: 579, endPoint x: 500, endPoint y: 494, distance: 776.7
click at [453, 570] on div "Search" at bounding box center [824, 567] width 1053 height 65
click at [657, 403] on input "QZES8243617" at bounding box center [922, 397] width 857 height 38
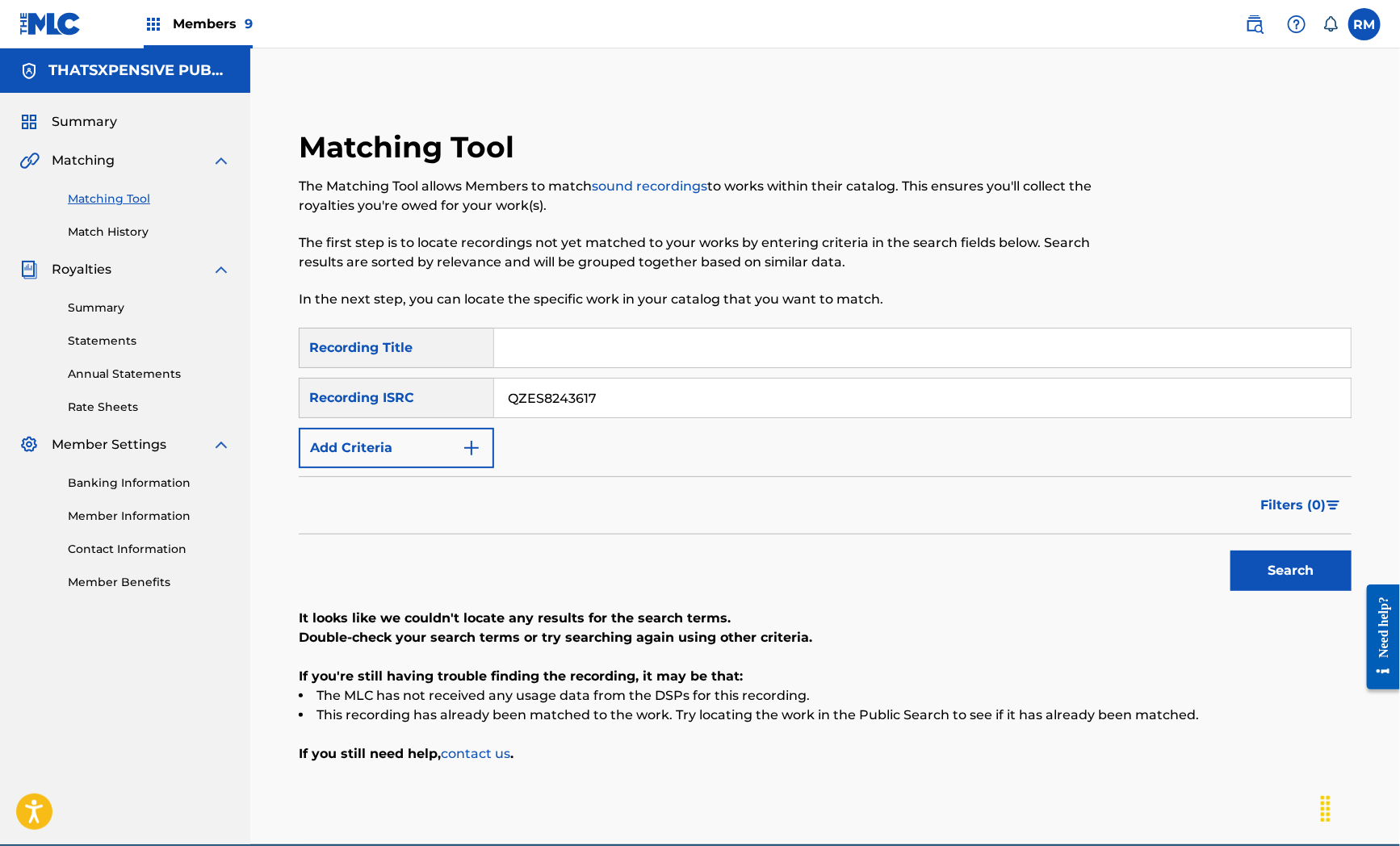
paste input "MEN2405460"
type input "QZMEN2405460"
click at [1287, 559] on button "Search" at bounding box center [1291, 571] width 121 height 40
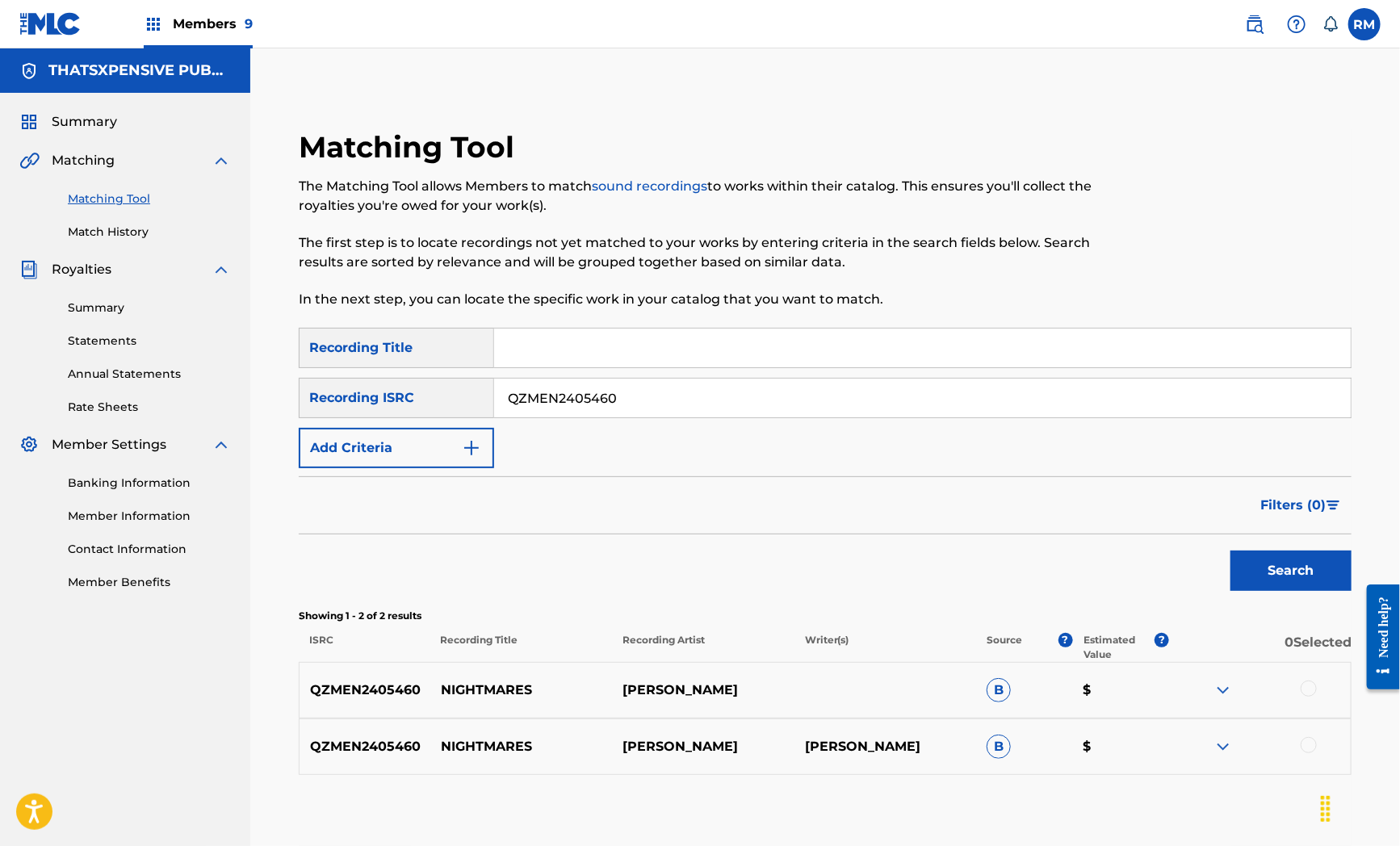
click at [603, 564] on div "Search" at bounding box center [824, 567] width 1053 height 65
click at [1303, 692] on div at bounding box center [1308, 688] width 16 height 16
click at [1310, 745] on div at bounding box center [1308, 745] width 16 height 16
click at [1185, 704] on button "Match 2 Groups" at bounding box center [1134, 714] width 178 height 40
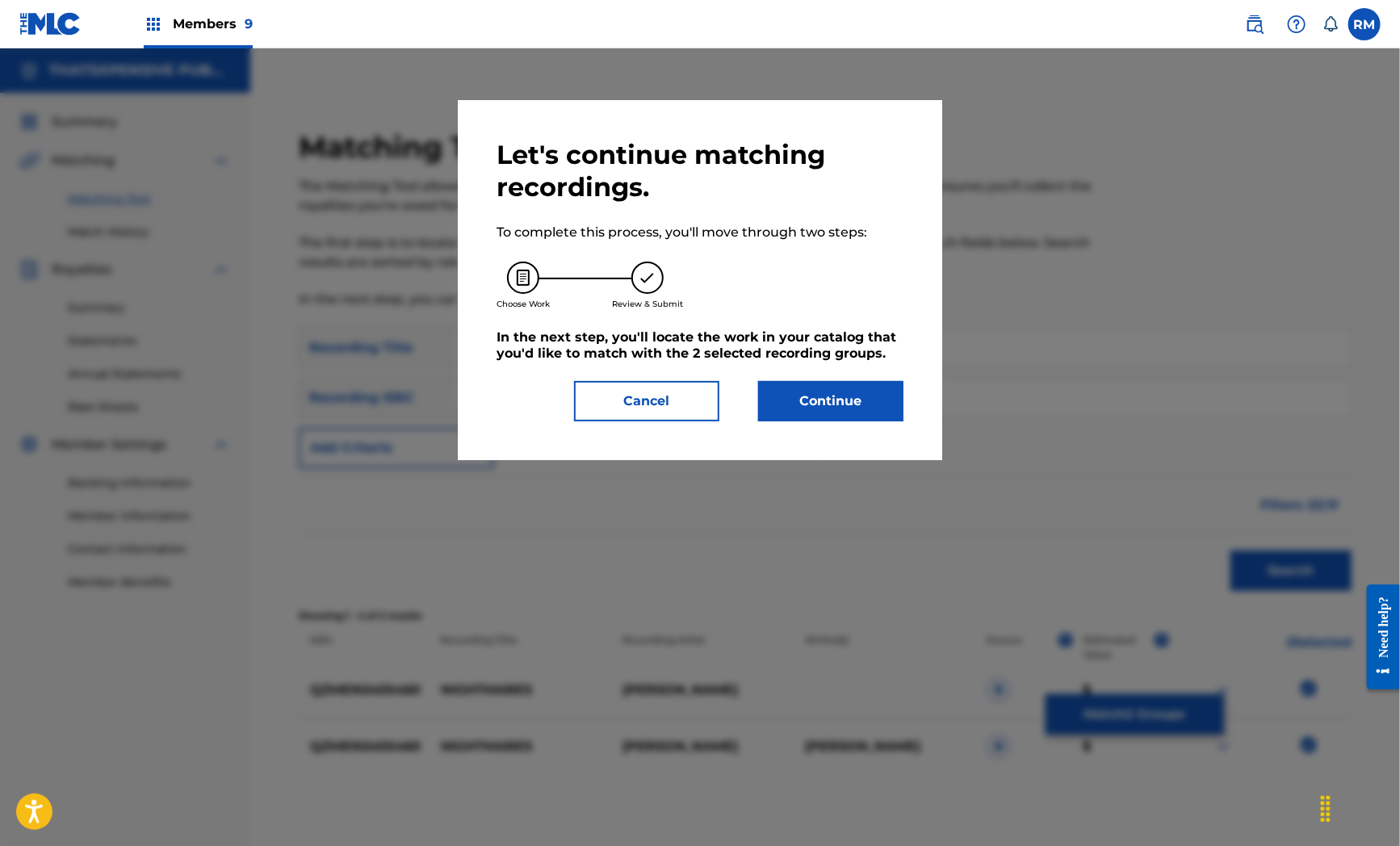
drag, startPoint x: 668, startPoint y: 450, endPoint x: 679, endPoint y: 447, distance: 11.4
click at [668, 450] on div "Let's continue matching recordings. To complete this process, you'll move throu…" at bounding box center [700, 280] width 484 height 360
drag, startPoint x: 872, startPoint y: 397, endPoint x: 1391, endPoint y: 495, distance: 528.2
click at [885, 397] on button "Continue" at bounding box center [830, 401] width 145 height 40
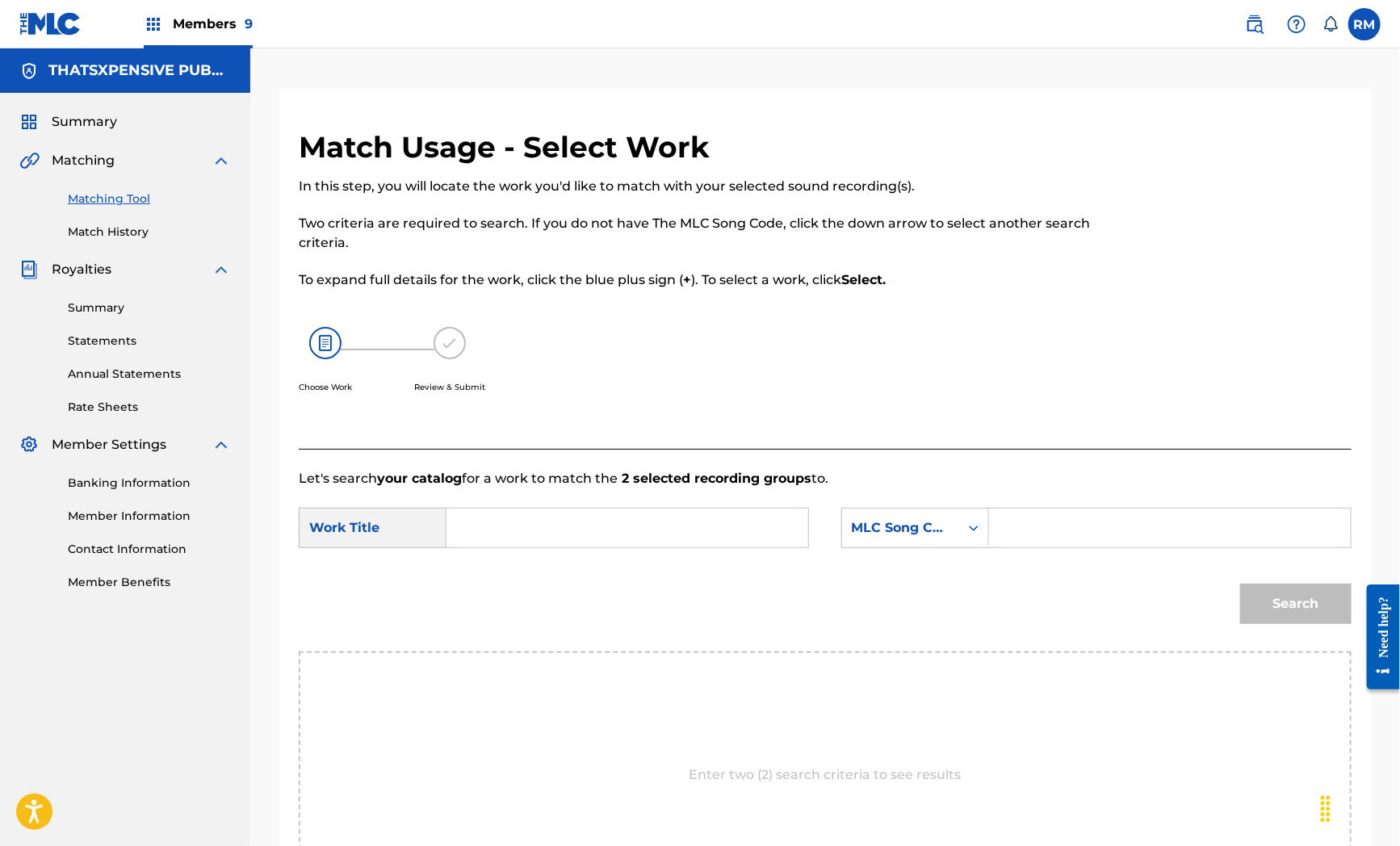
click at [539, 529] on input "Search Form" at bounding box center [628, 528] width 334 height 38
paste input "Nightmares"
type input "Nightmares"
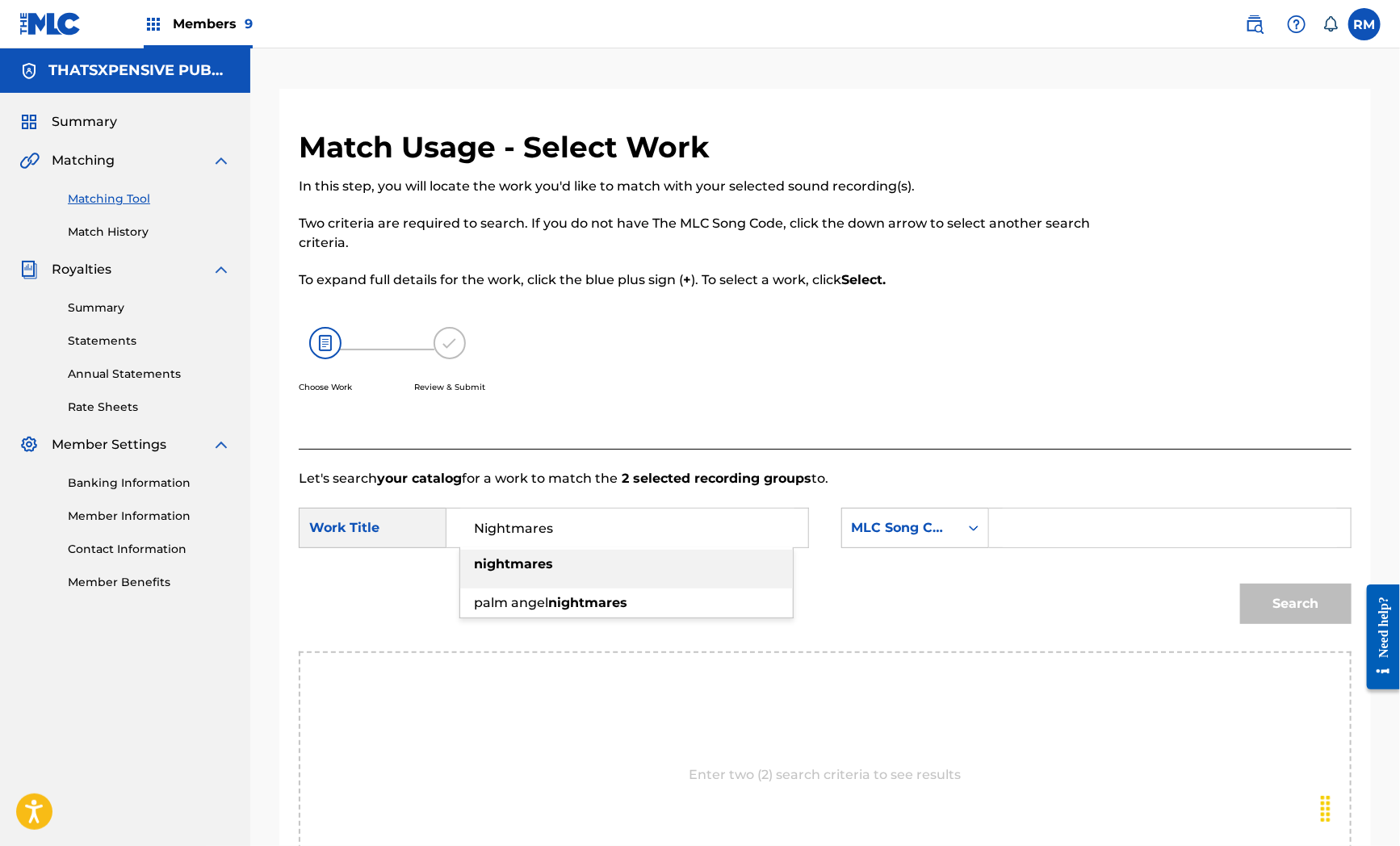
drag, startPoint x: 703, startPoint y: 667, endPoint x: 956, endPoint y: 554, distance: 277.1
click at [703, 667] on div "Enter two (2) search criteria to see results" at bounding box center [824, 775] width 1053 height 247
click at [1090, 513] on input "Search Form" at bounding box center [1170, 528] width 334 height 38
paste input "N99QW6"
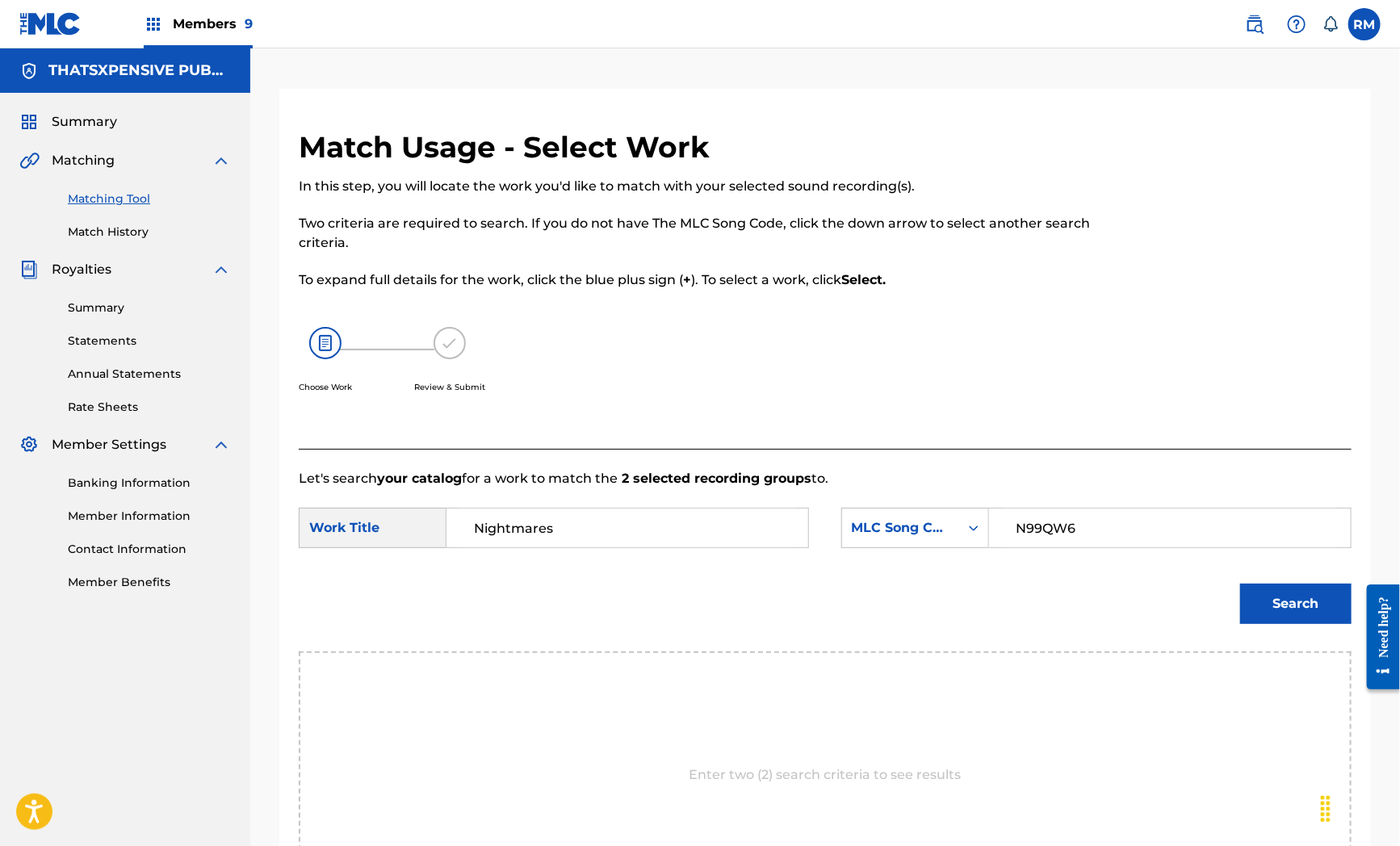
type input "N99QW6"
drag, startPoint x: 1271, startPoint y: 591, endPoint x: 1158, endPoint y: 575, distance: 114.1
click at [1273, 591] on button "Search" at bounding box center [1295, 604] width 112 height 40
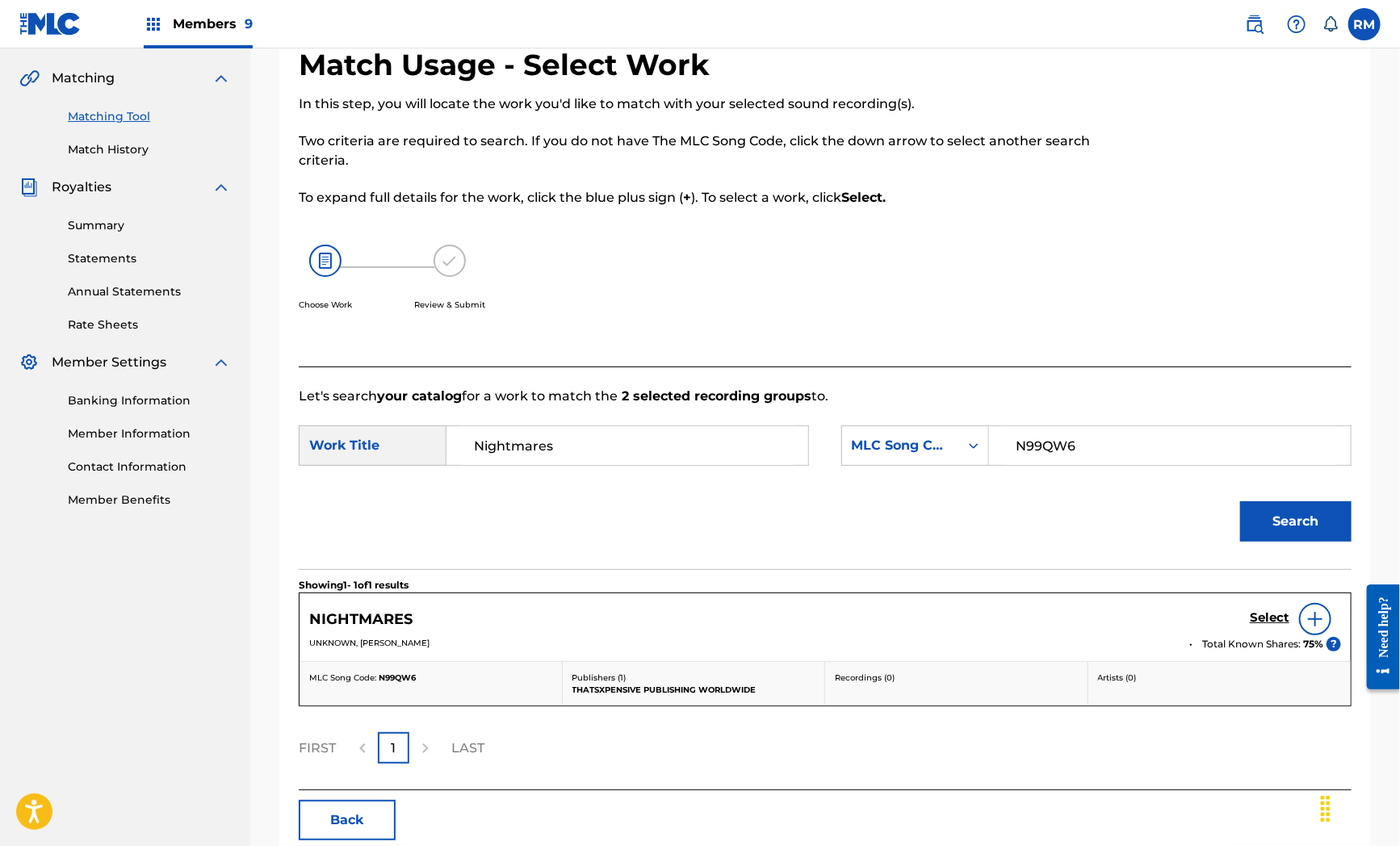
scroll to position [163, 0]
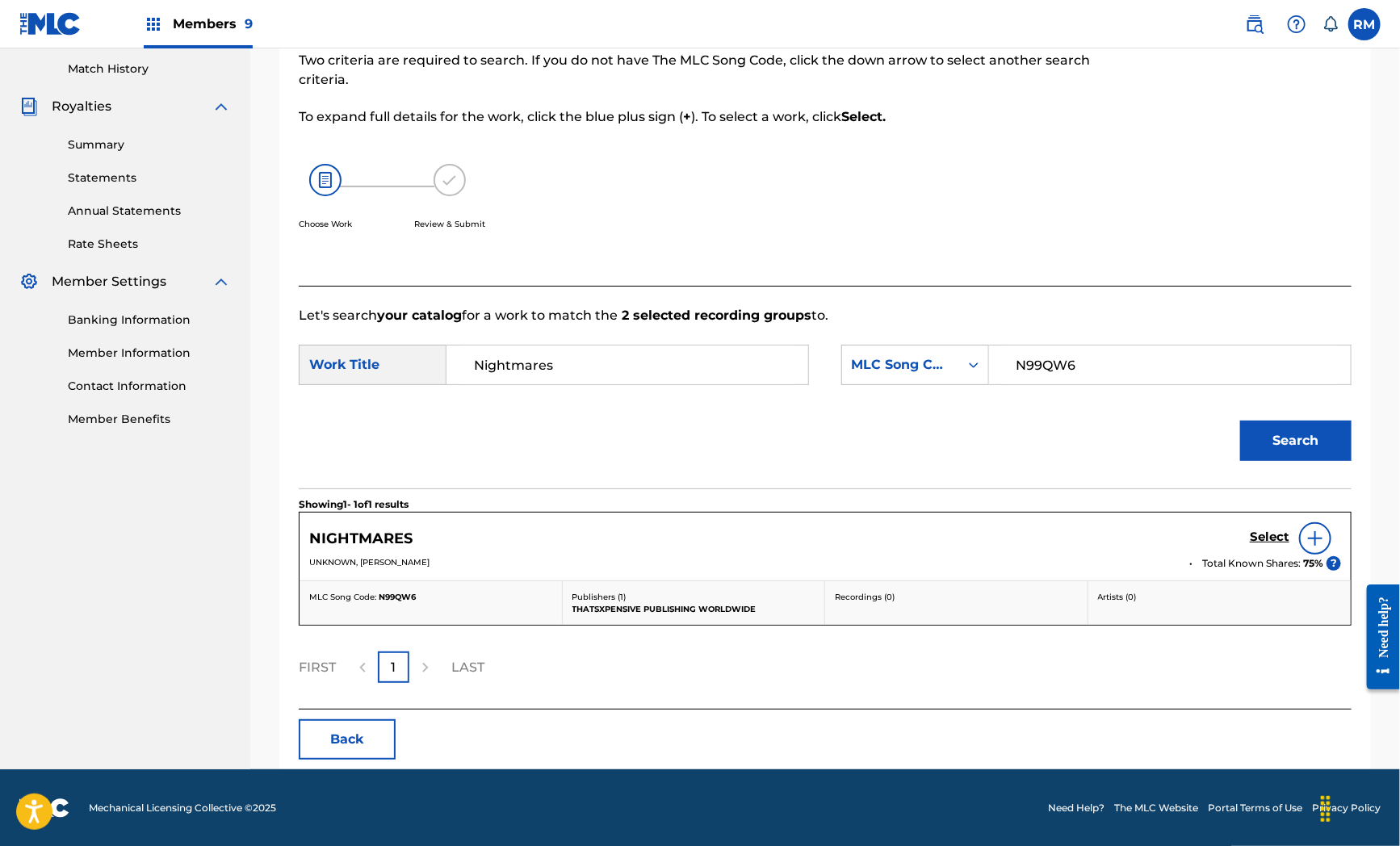
drag, startPoint x: 551, startPoint y: 437, endPoint x: 720, endPoint y: 390, distance: 175.4
click at [551, 437] on div "Search" at bounding box center [824, 446] width 1053 height 84
click at [926, 364] on div "MLC Song Code" at bounding box center [900, 365] width 98 height 20
click at [900, 410] on div "Writer Name" at bounding box center [915, 405] width 146 height 40
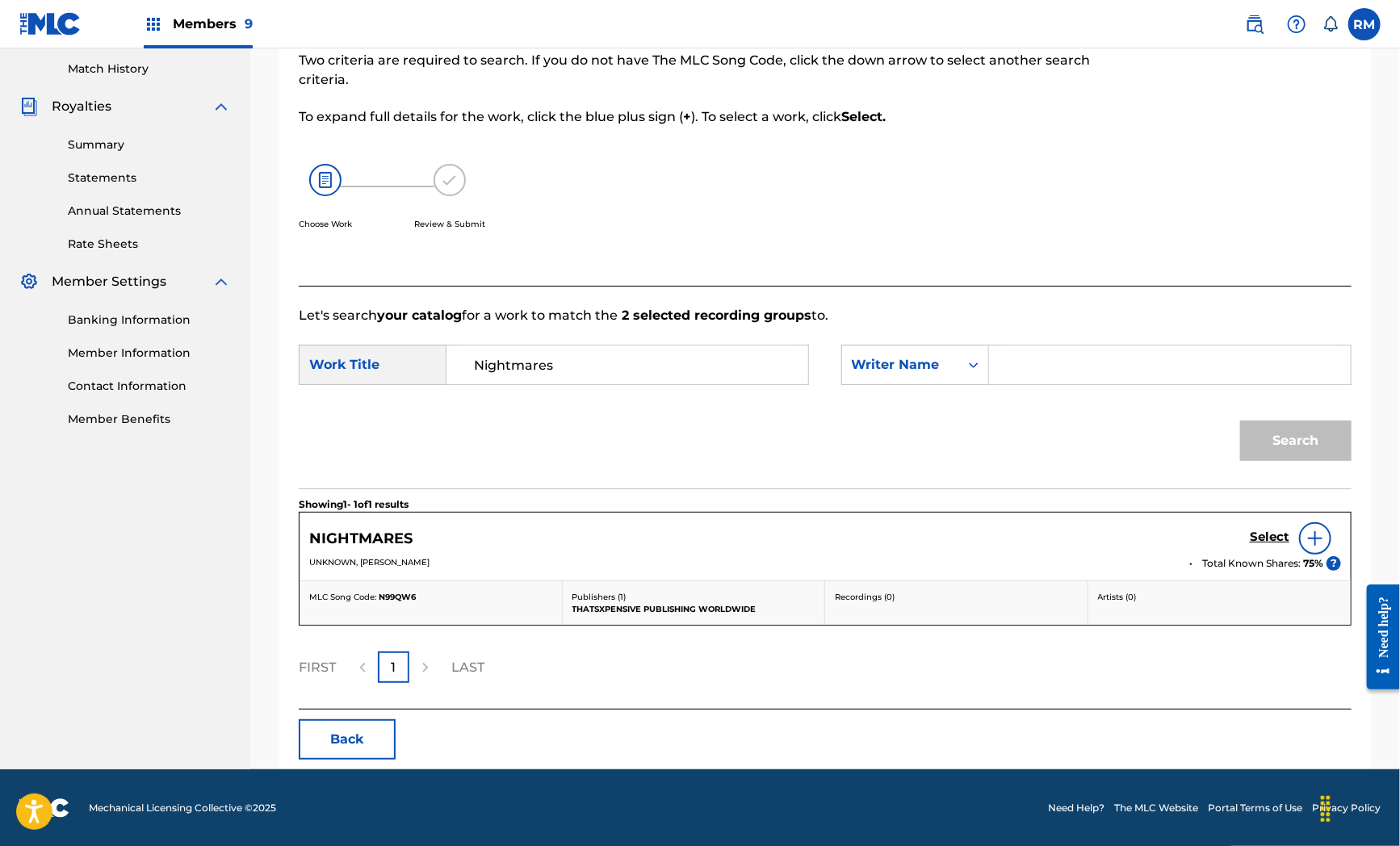
click at [1038, 365] on input "Search Form" at bounding box center [1170, 364] width 334 height 38
paste input "[PERSON_NAME]"
type input "[PERSON_NAME]"
drag, startPoint x: 1299, startPoint y: 438, endPoint x: 986, endPoint y: 459, distance: 313.7
click at [1298, 439] on button "Search" at bounding box center [1295, 440] width 112 height 40
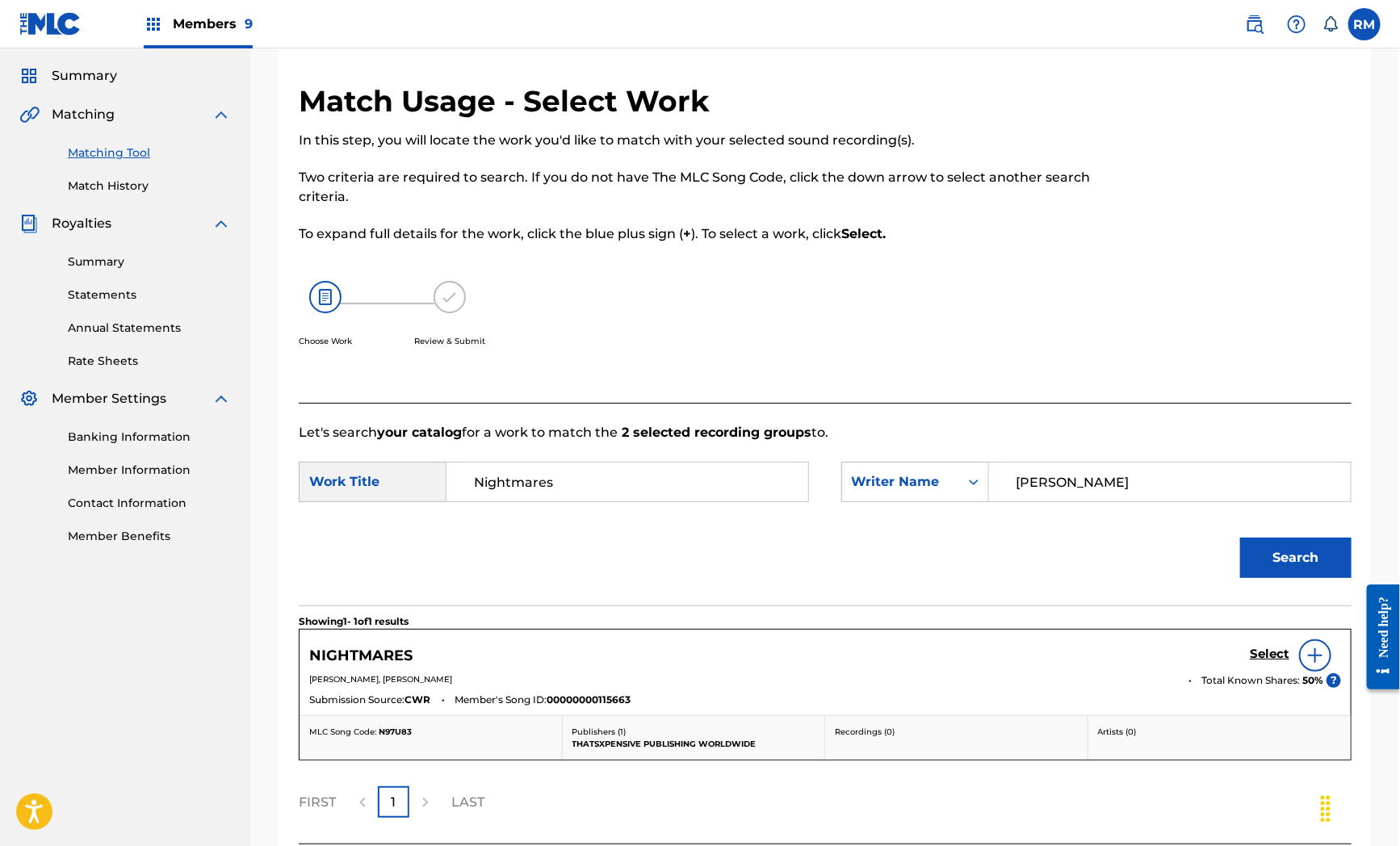
scroll to position [163, 0]
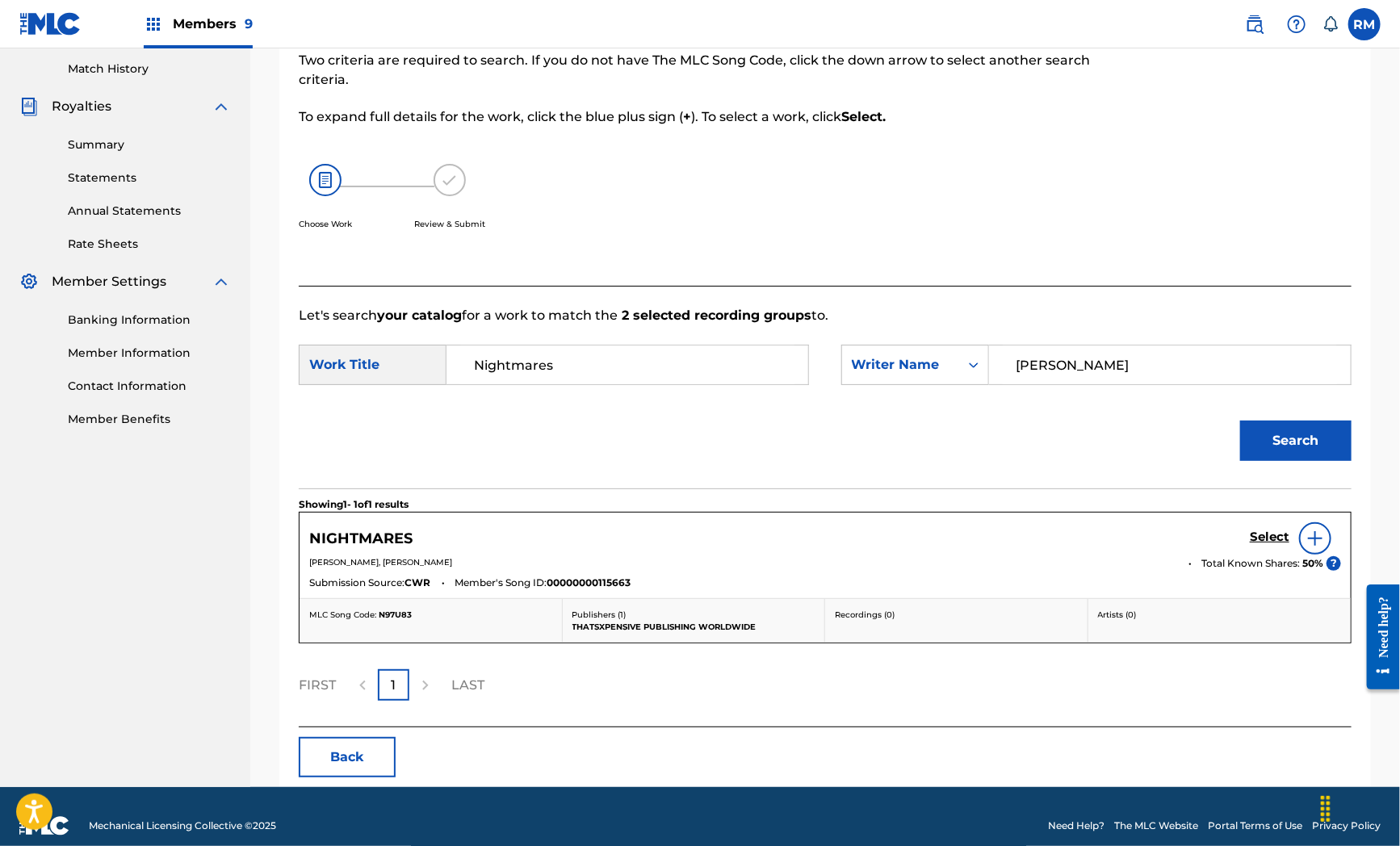
click at [1256, 528] on div "Select" at bounding box center [1295, 539] width 91 height 32
click at [1269, 537] on h5 "Select" at bounding box center [1270, 537] width 39 height 15
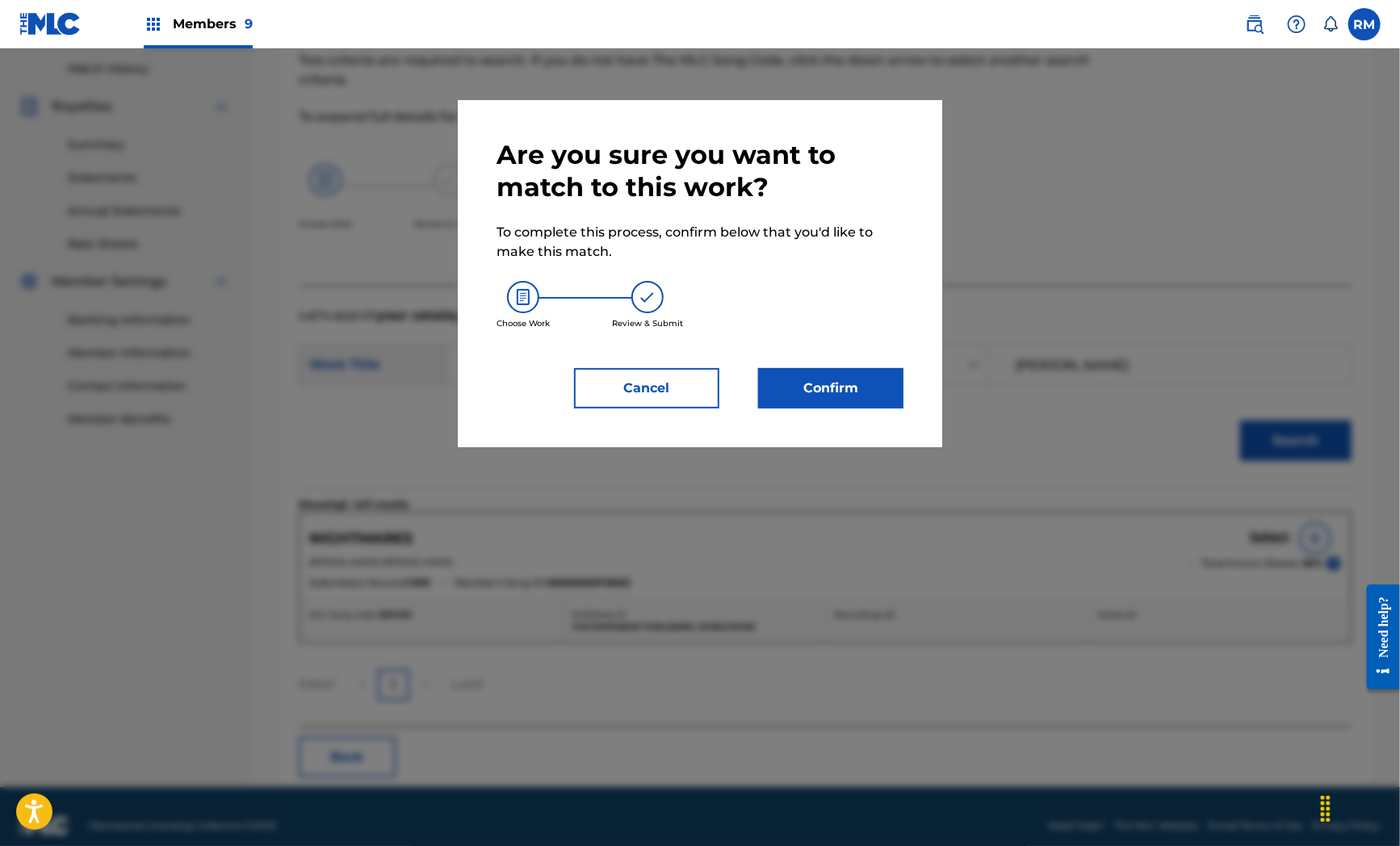
click at [843, 393] on button "Confirm" at bounding box center [830, 388] width 145 height 40
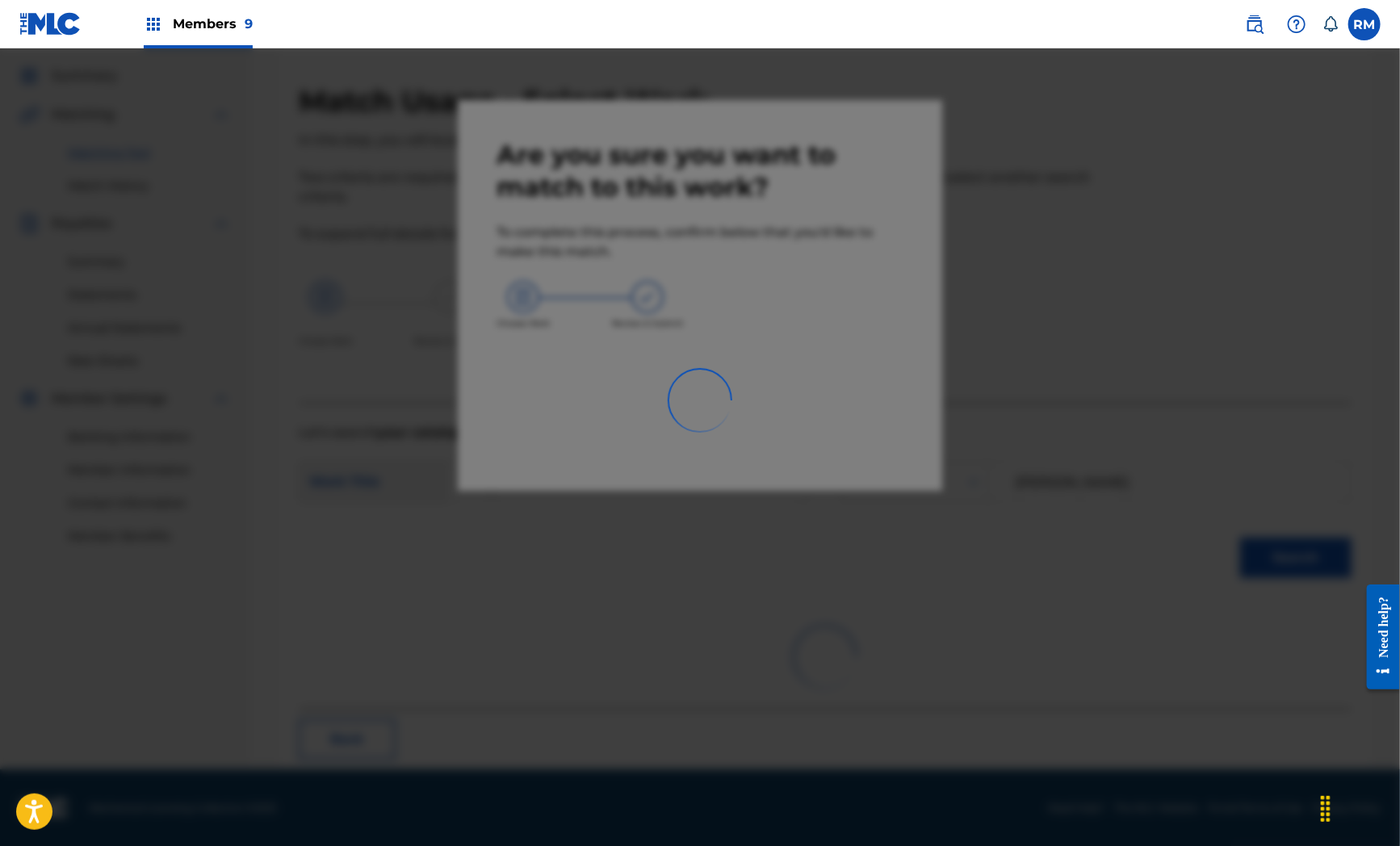
scroll to position [20, 0]
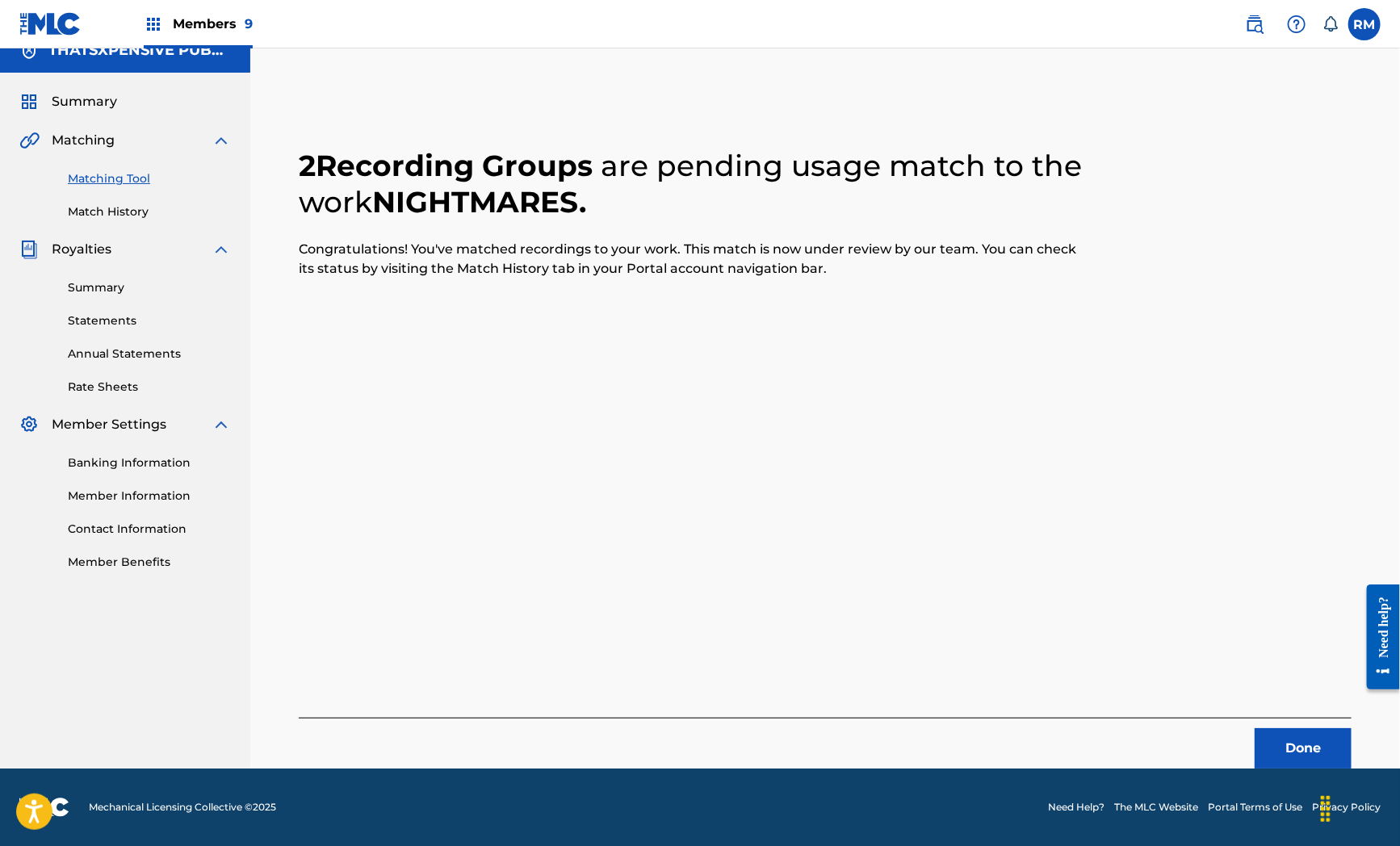
drag, startPoint x: 534, startPoint y: 498, endPoint x: 642, endPoint y: 530, distance: 112.6
click at [534, 498] on div "2 Recording Groups are pending usage match to the work NIGHTMARES . Congratulat…" at bounding box center [824, 439] width 1053 height 660
click at [1318, 736] on button "Done" at bounding box center [1303, 748] width 97 height 40
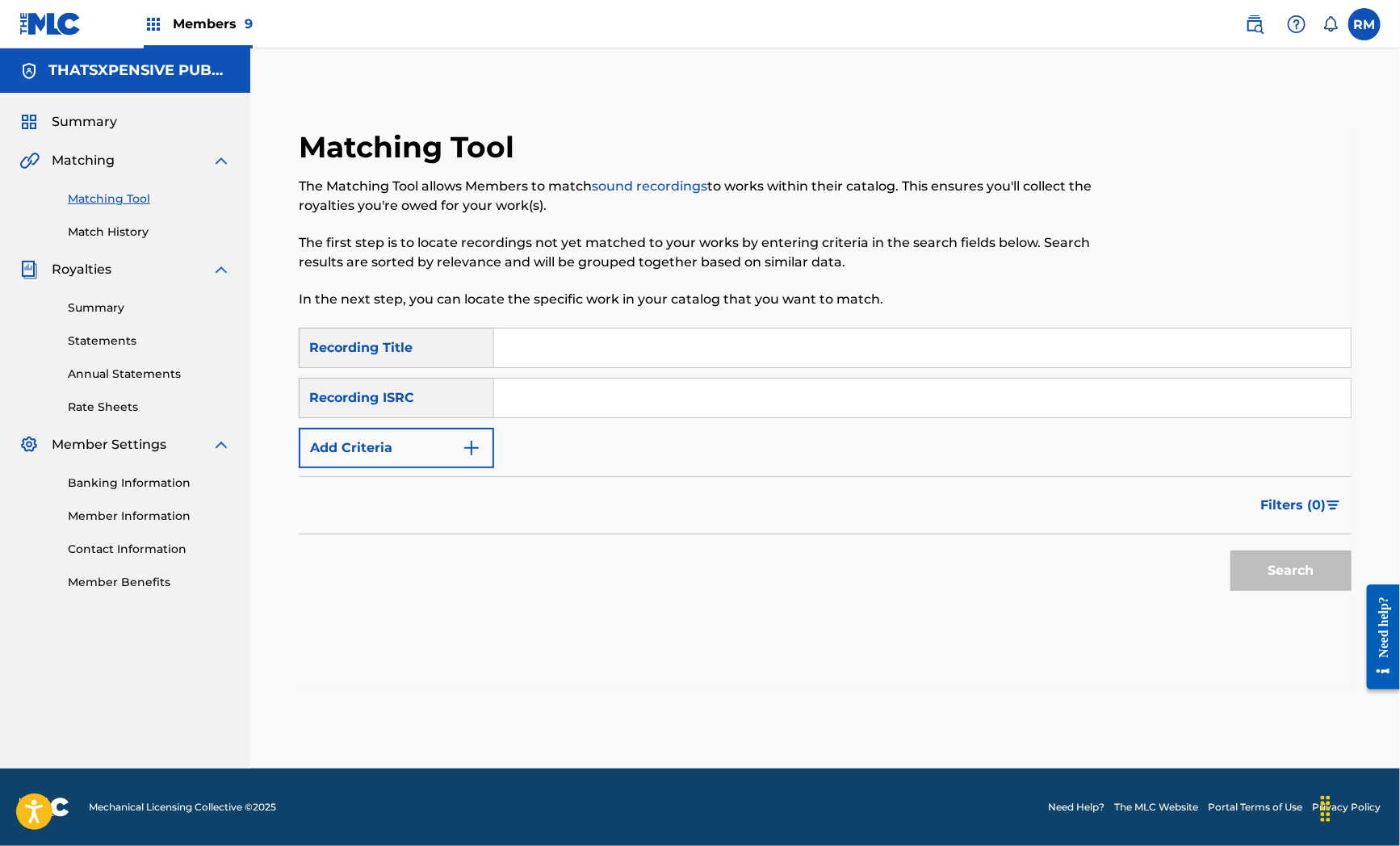
scroll to position [0, 0]
click at [552, 403] on input "Search Form" at bounding box center [922, 397] width 857 height 38
paste input "QZFZ52187794"
type input "QZFZ52187794"
click at [1303, 560] on button "Search" at bounding box center [1291, 571] width 121 height 40
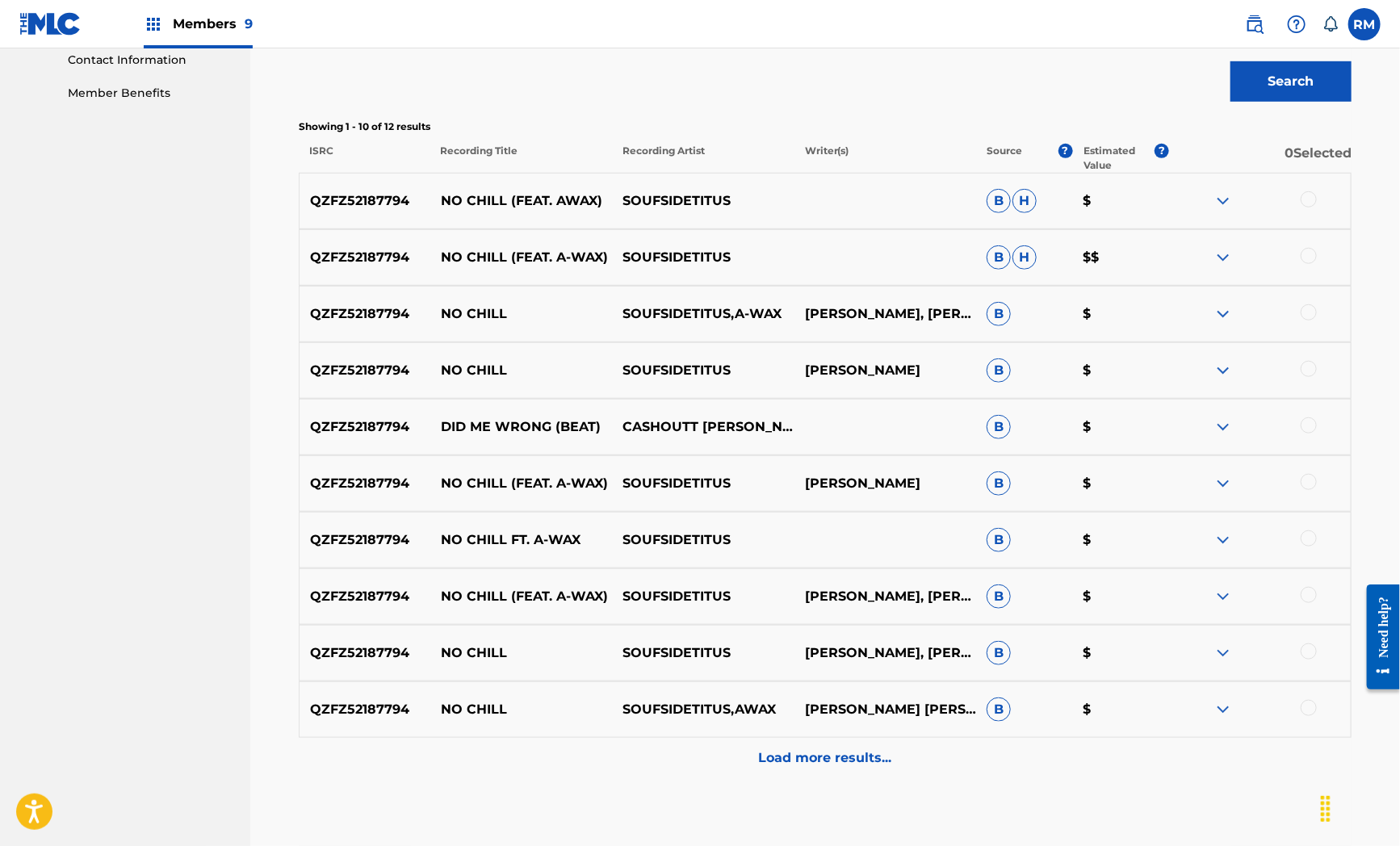
scroll to position [449, 0]
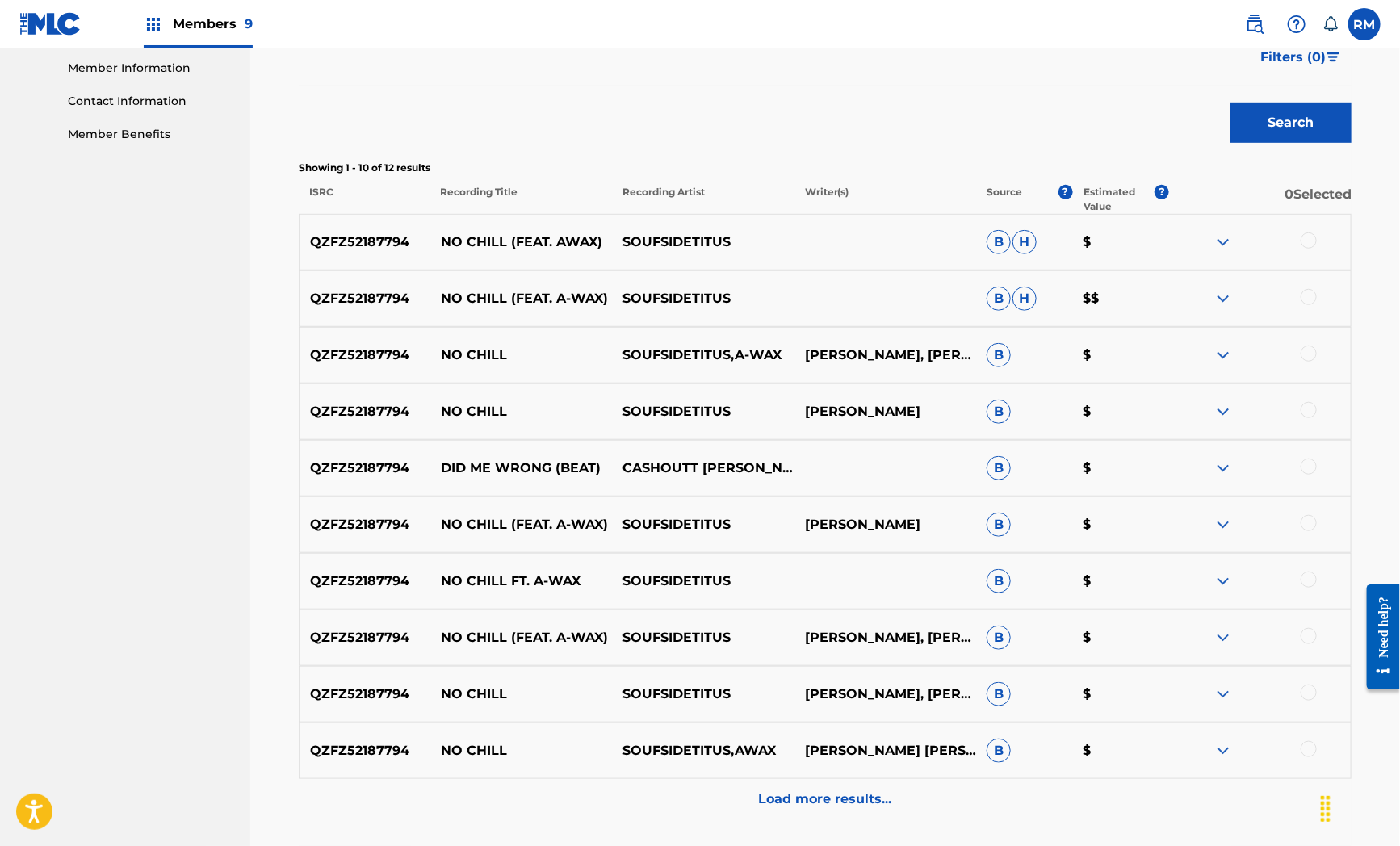
drag, startPoint x: 1314, startPoint y: 235, endPoint x: 1316, endPoint y: 269, distance: 34.1
click at [1313, 235] on div at bounding box center [1259, 242] width 182 height 20
click at [1314, 292] on div at bounding box center [1308, 297] width 16 height 16
click at [1309, 246] on div at bounding box center [1308, 240] width 16 height 16
click at [1309, 363] on div at bounding box center [1259, 355] width 182 height 20
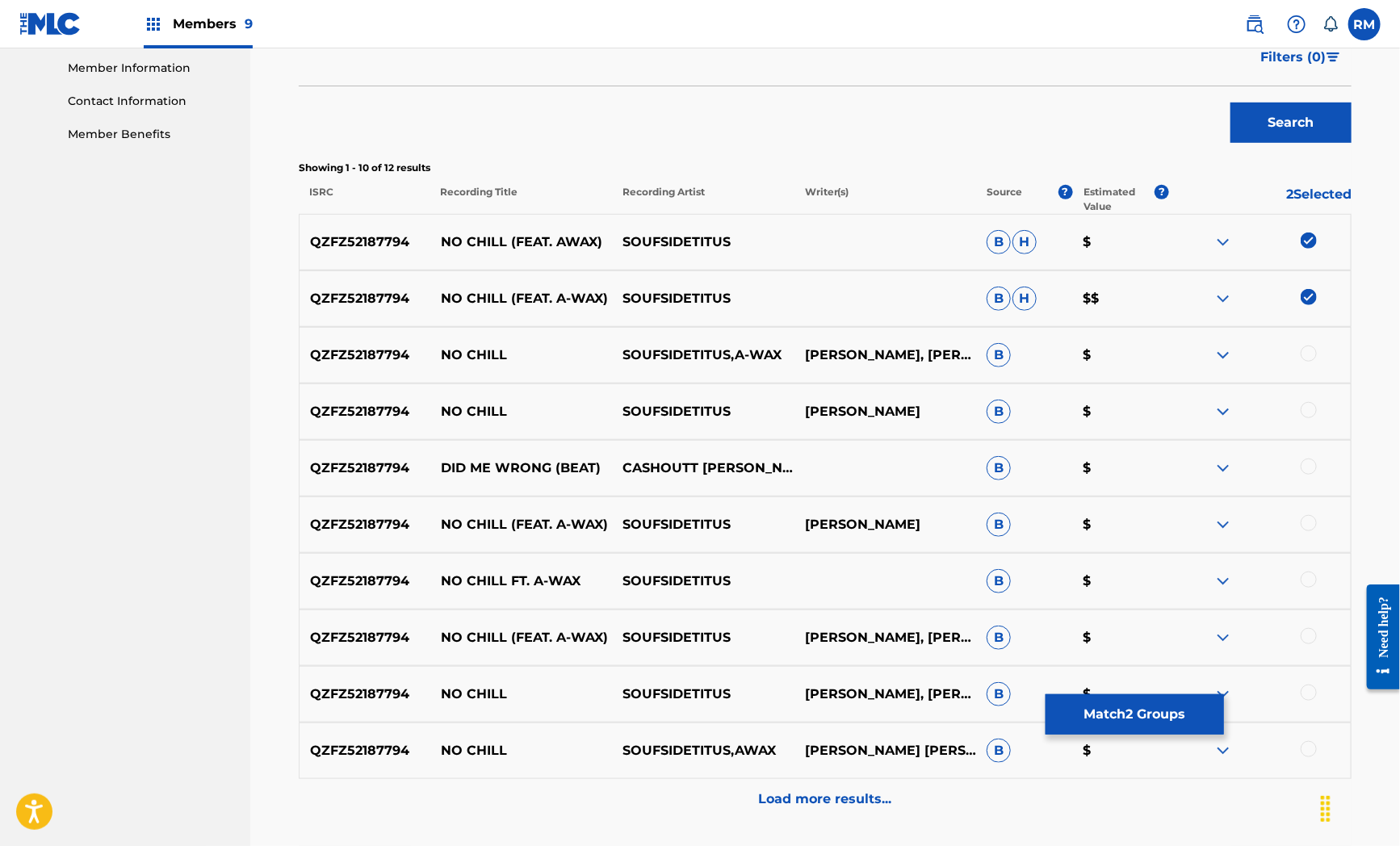
click at [1309, 358] on div at bounding box center [1308, 353] width 16 height 16
click at [1309, 403] on div at bounding box center [1308, 410] width 16 height 16
click at [1309, 452] on div "QZFZ52187794 DID ME WRONG (BEAT) CASHOUTT [PERSON_NAME] B $" at bounding box center [824, 468] width 1053 height 56
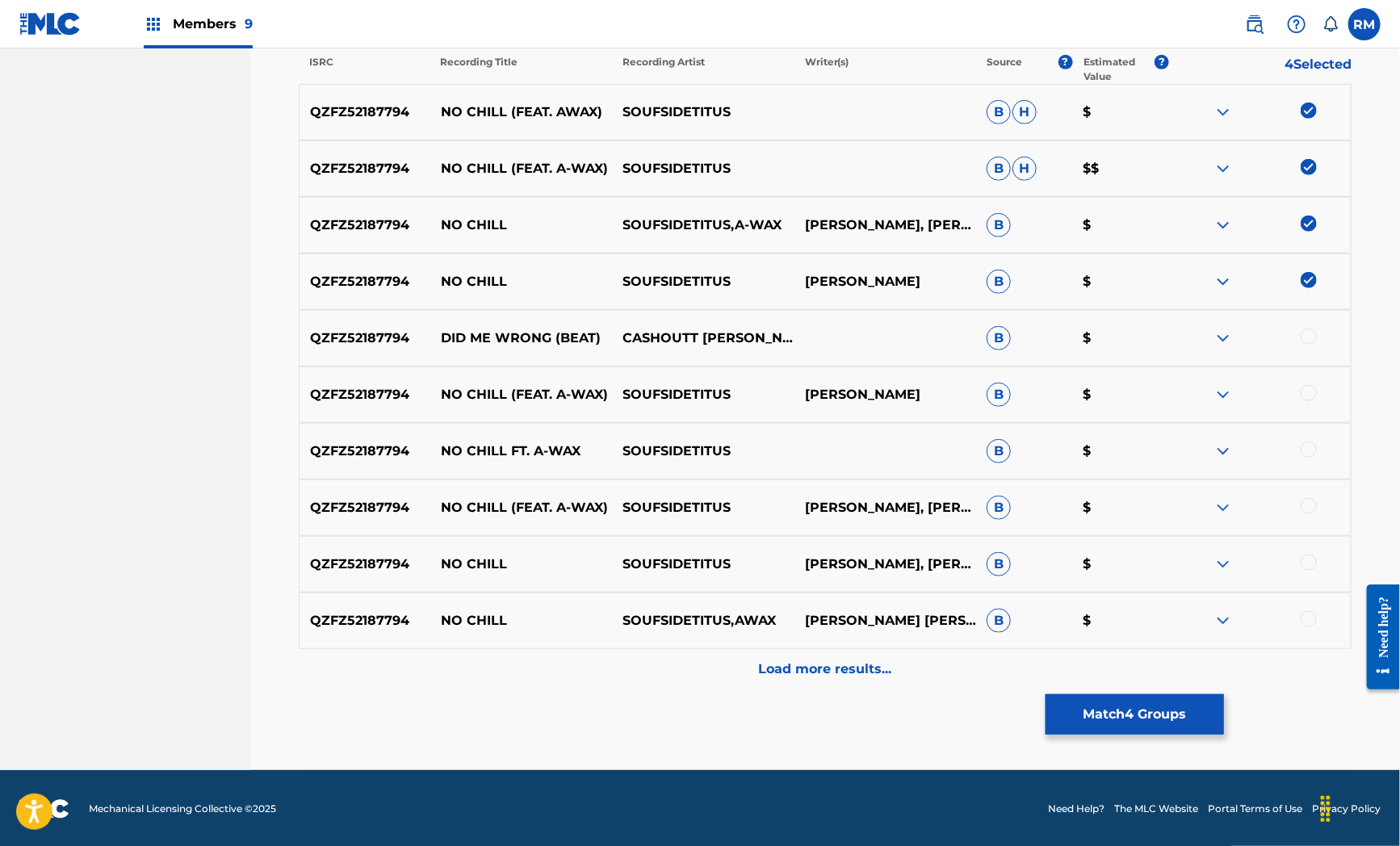
scroll to position [579, 0]
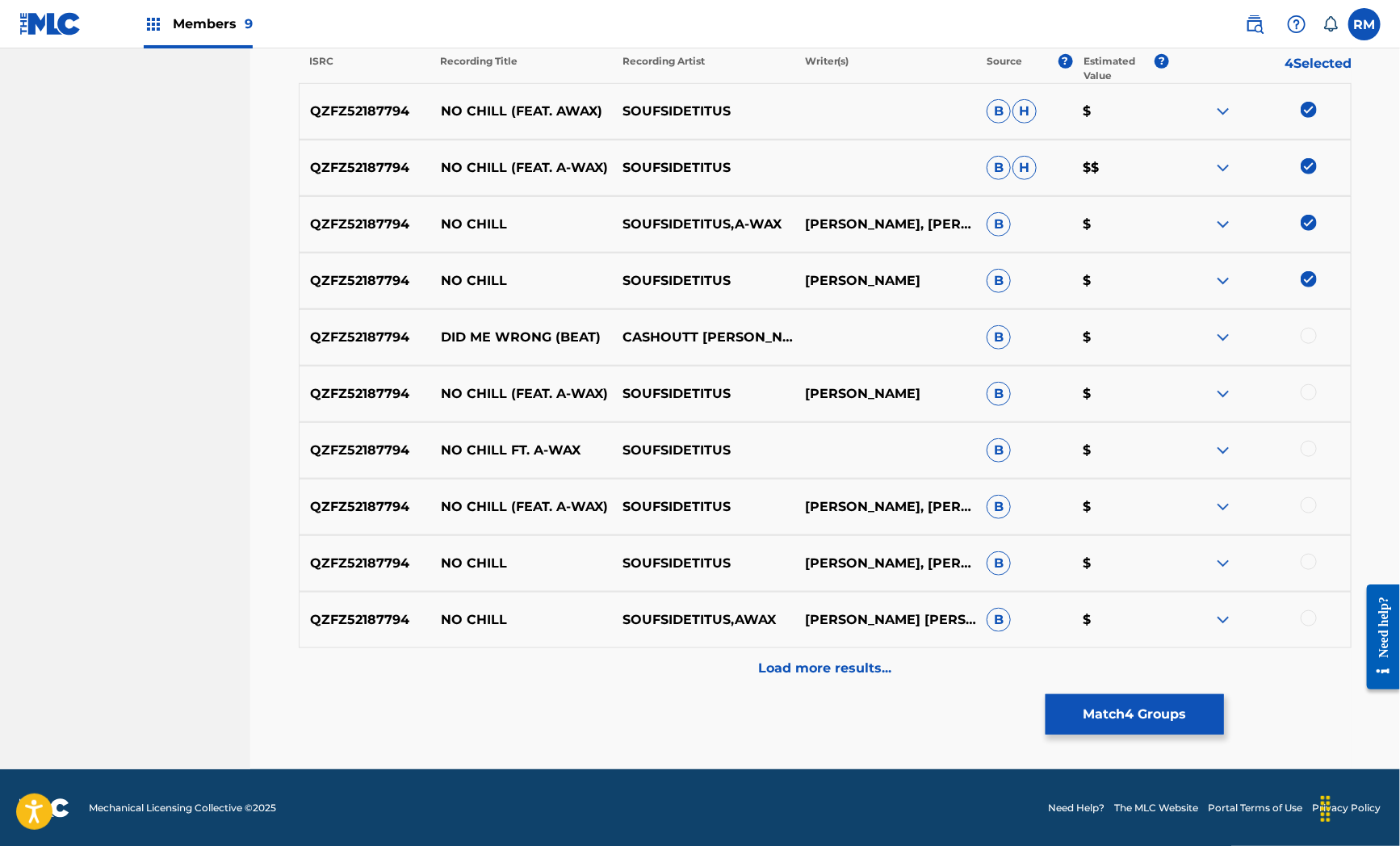
click at [1305, 339] on div at bounding box center [1308, 335] width 16 height 16
click at [1308, 399] on div at bounding box center [1308, 392] width 16 height 16
click at [1309, 446] on div at bounding box center [1308, 449] width 16 height 16
click at [1310, 494] on div "QZFZ52187794 NO CHILL (FEAT. A-WAX) SOUFSIDETITUS [PERSON_NAME], [PERSON_NAME] …" at bounding box center [824, 507] width 1053 height 56
click at [1314, 503] on div at bounding box center [1308, 505] width 16 height 16
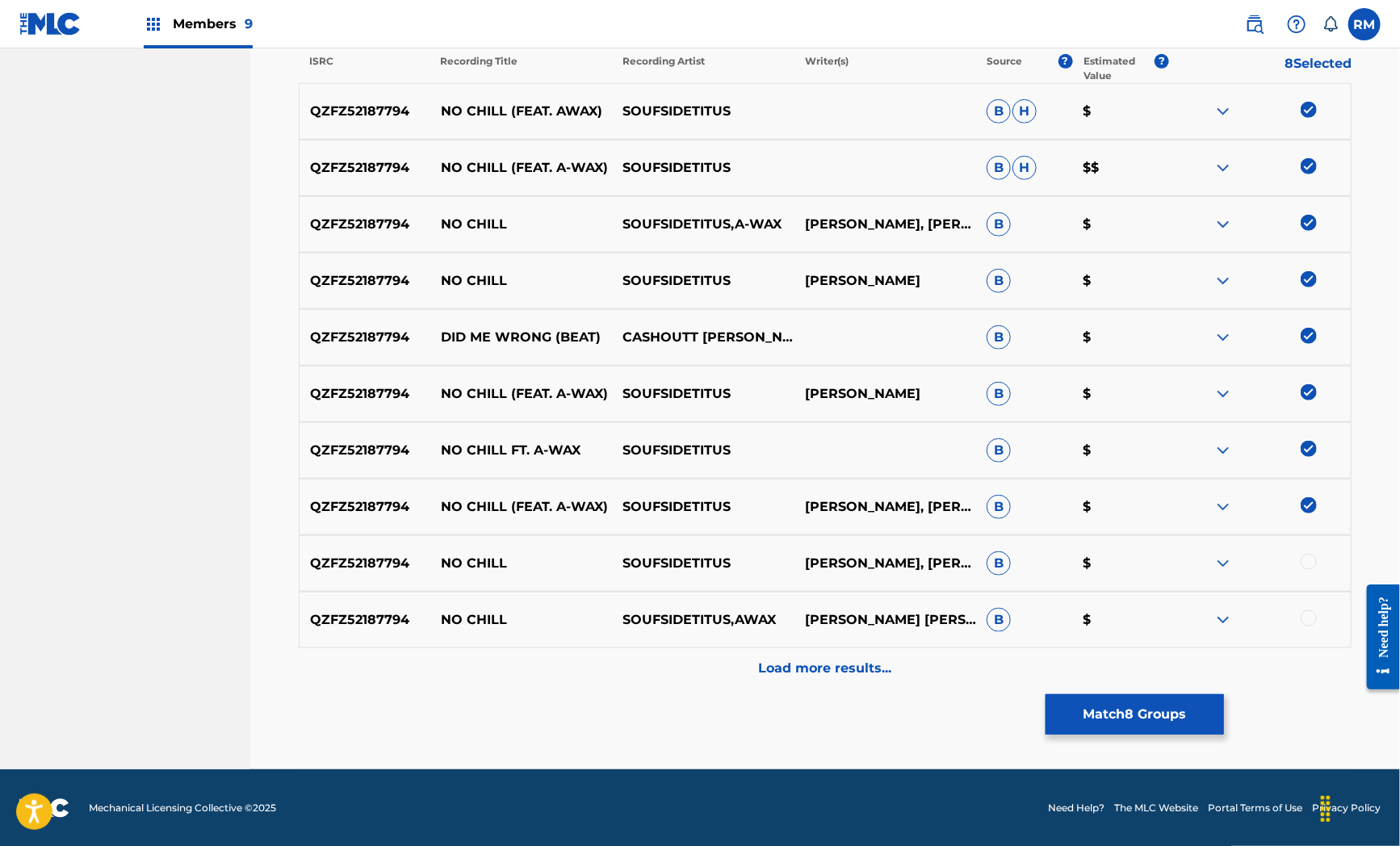
click at [1313, 560] on div at bounding box center [1308, 562] width 16 height 16
click at [1305, 620] on div at bounding box center [1308, 618] width 16 height 16
drag, startPoint x: 518, startPoint y: 706, endPoint x: 699, endPoint y: 698, distance: 181.2
click at [518, 707] on div "Matching Tool The Matching Tool allows Members to match sound recordings to wor…" at bounding box center [824, 160] width 1053 height 1220
drag, startPoint x: 822, startPoint y: 675, endPoint x: 835, endPoint y: 582, distance: 93.9
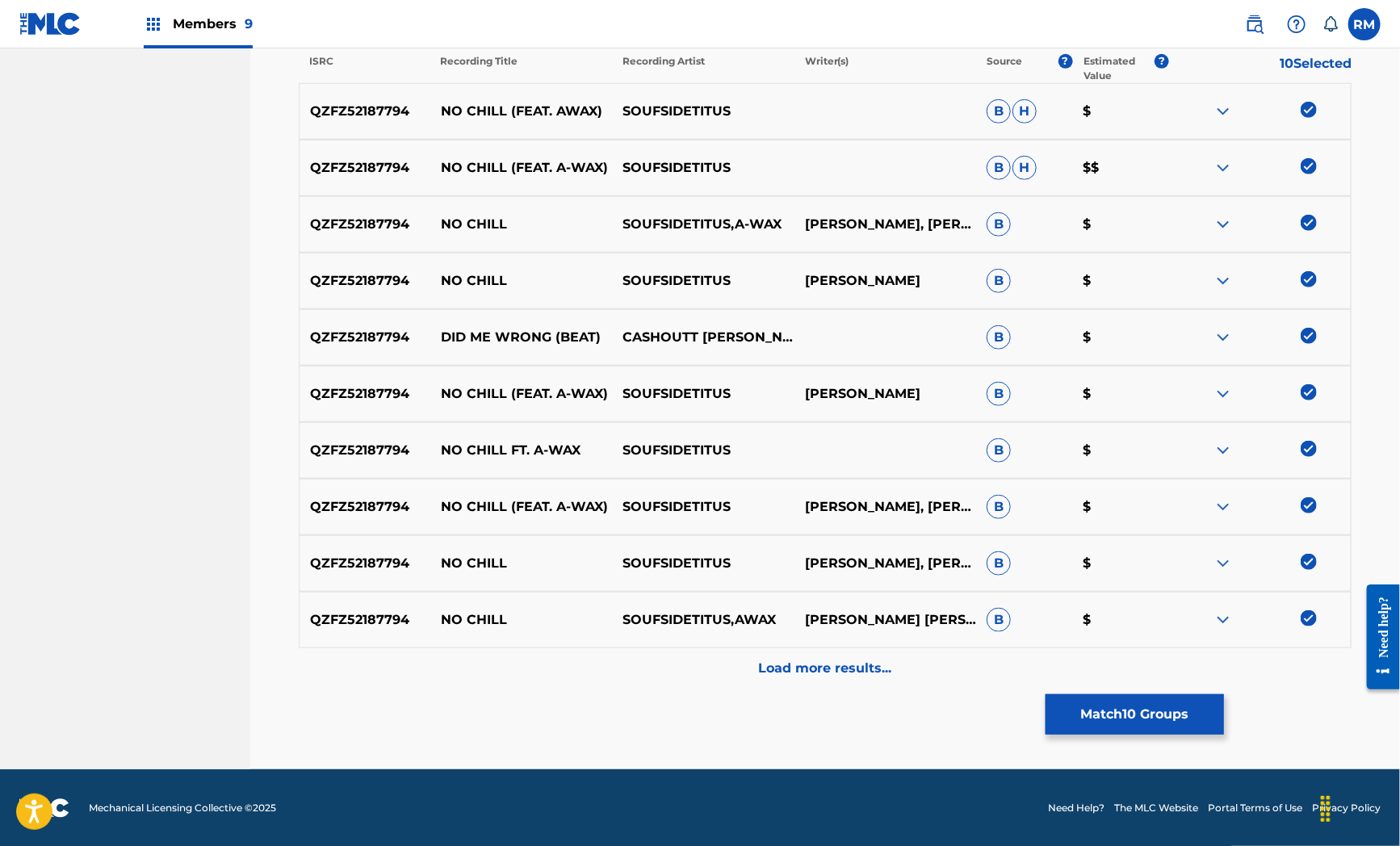
click at [821, 675] on p "Load more results..." at bounding box center [825, 669] width 133 height 20
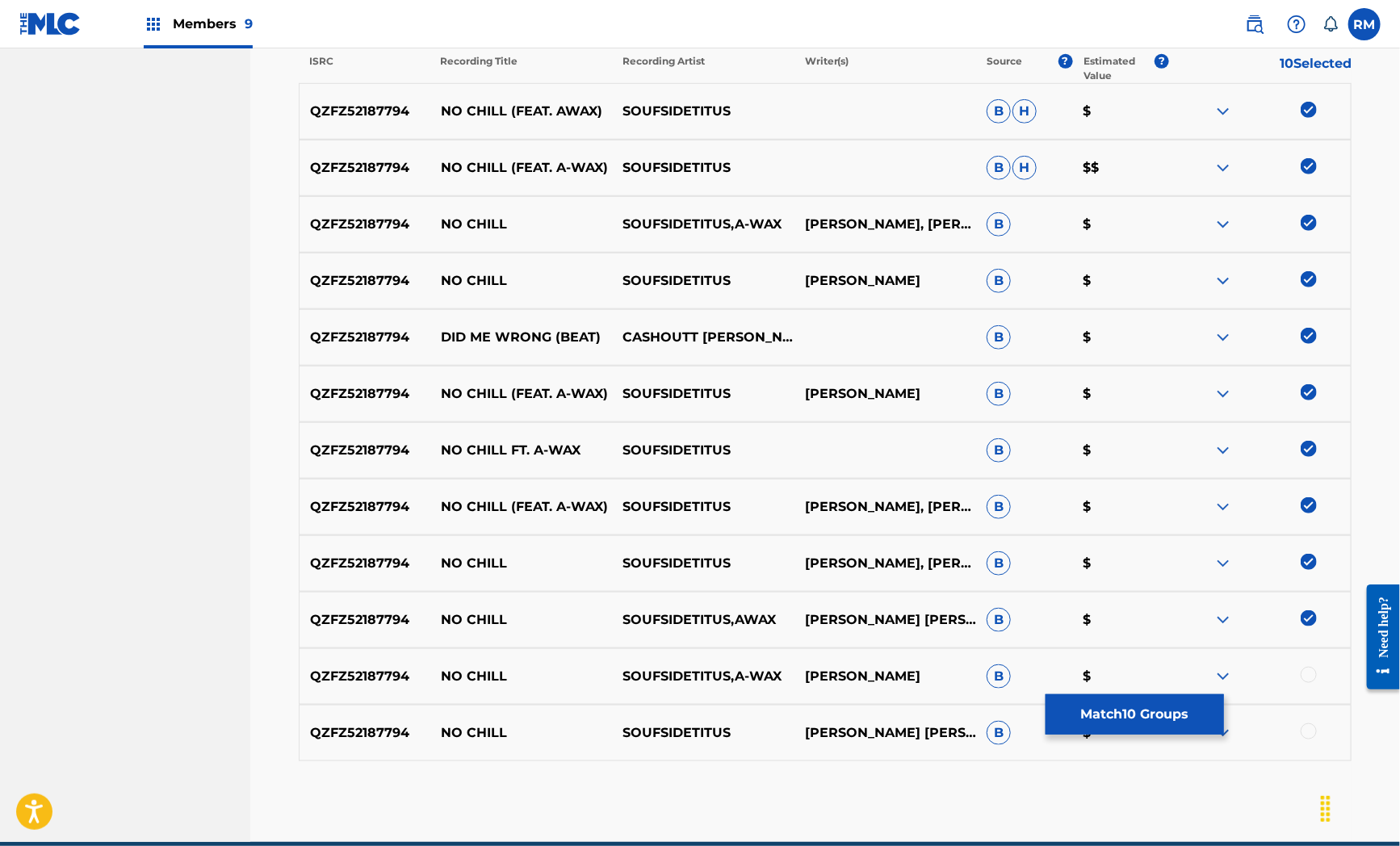
scroll to position [652, 0]
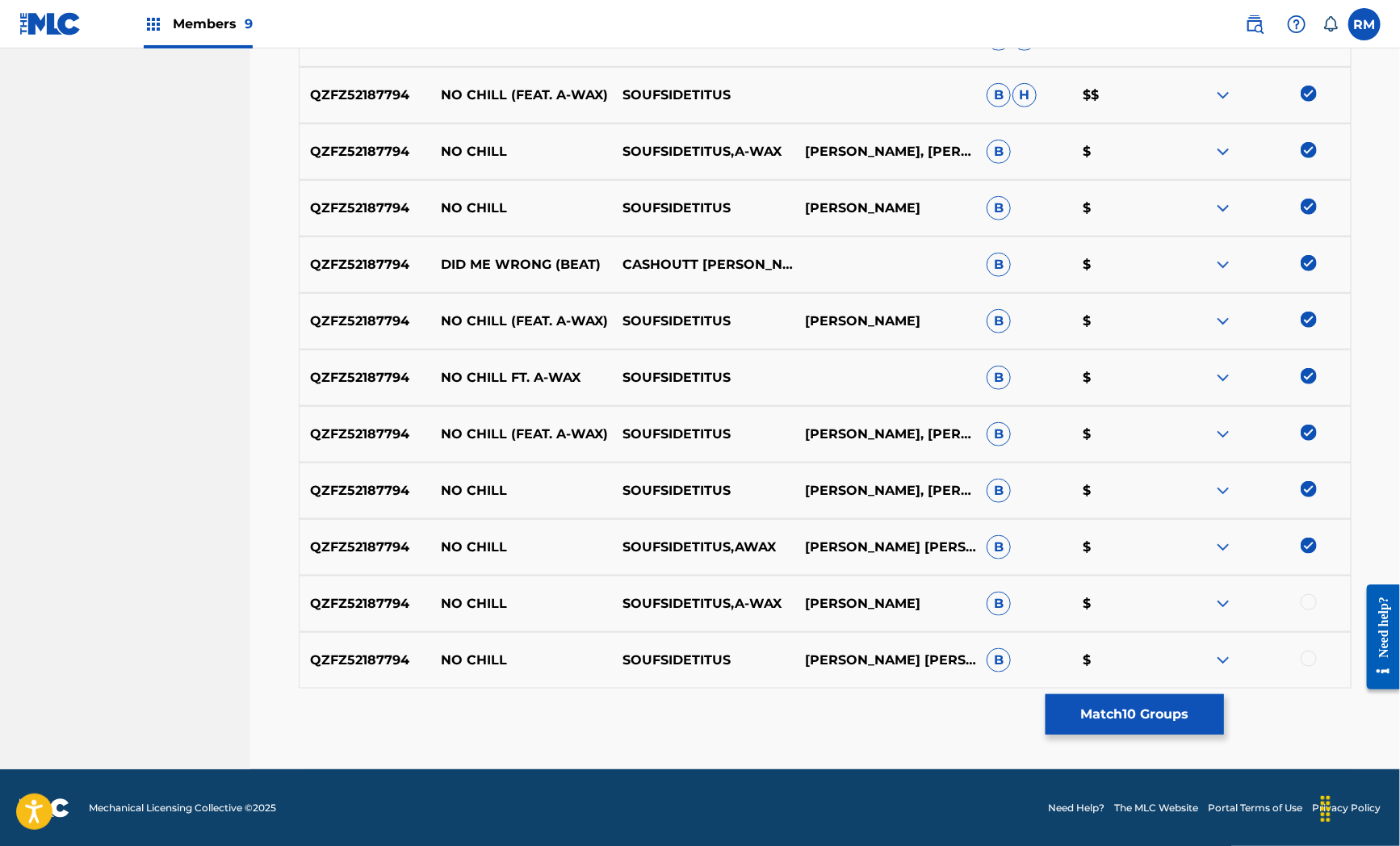
click at [1312, 604] on div at bounding box center [1308, 602] width 16 height 16
click at [1310, 654] on div at bounding box center [1308, 658] width 16 height 16
click at [1122, 727] on button "Match 12 Groups" at bounding box center [1134, 714] width 178 height 40
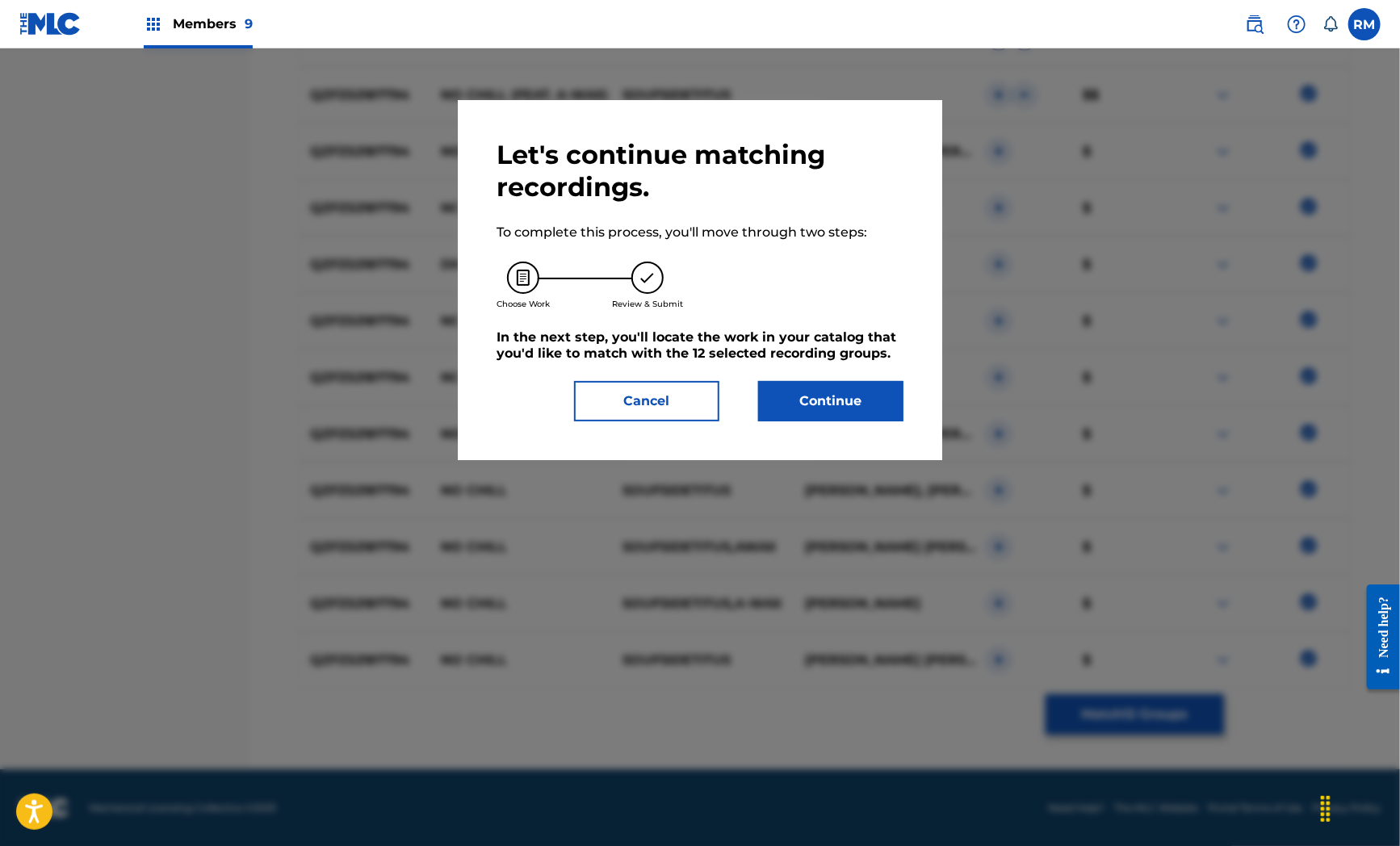
click at [811, 408] on button "Continue" at bounding box center [830, 401] width 145 height 40
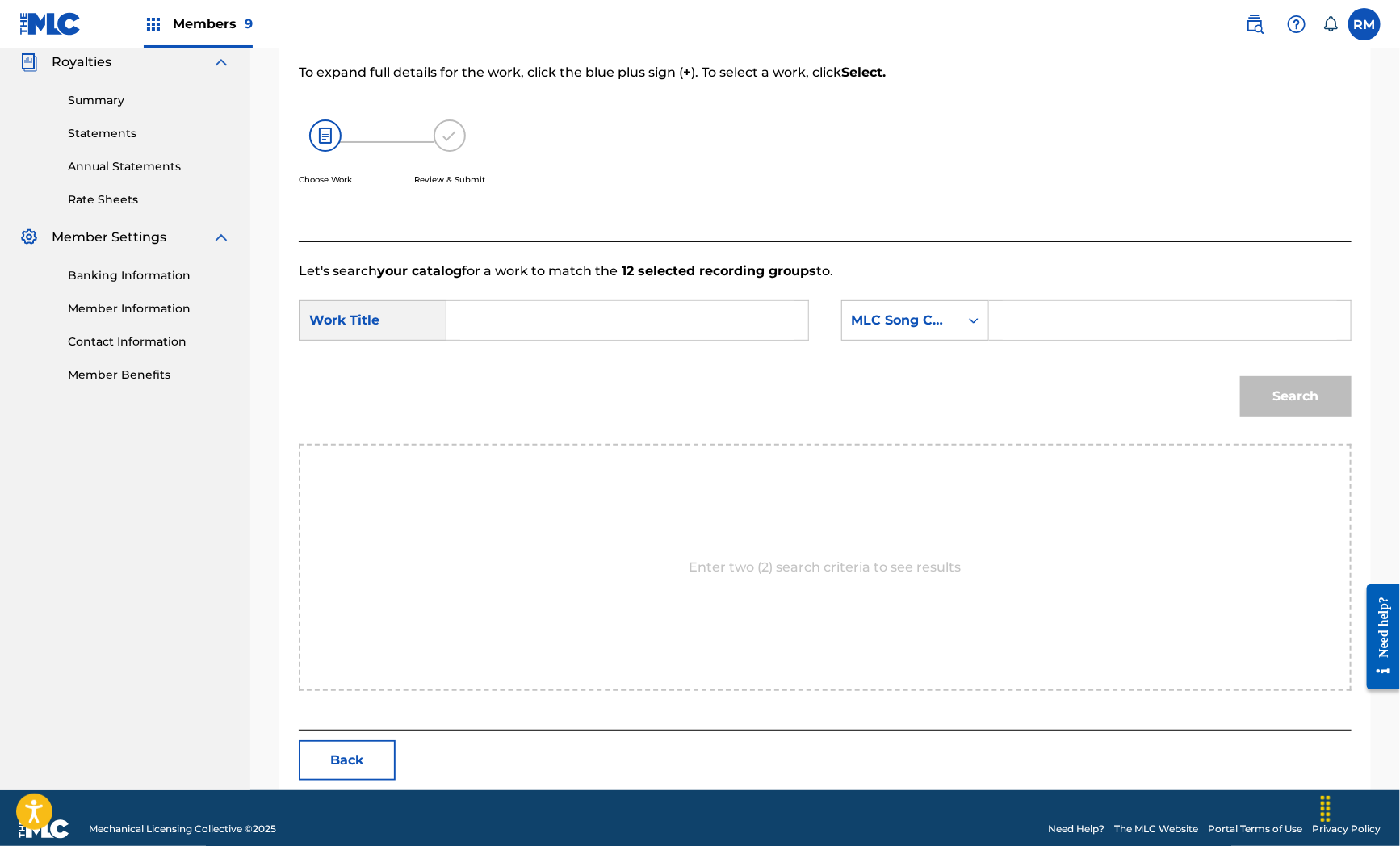
scroll to position [229, 0]
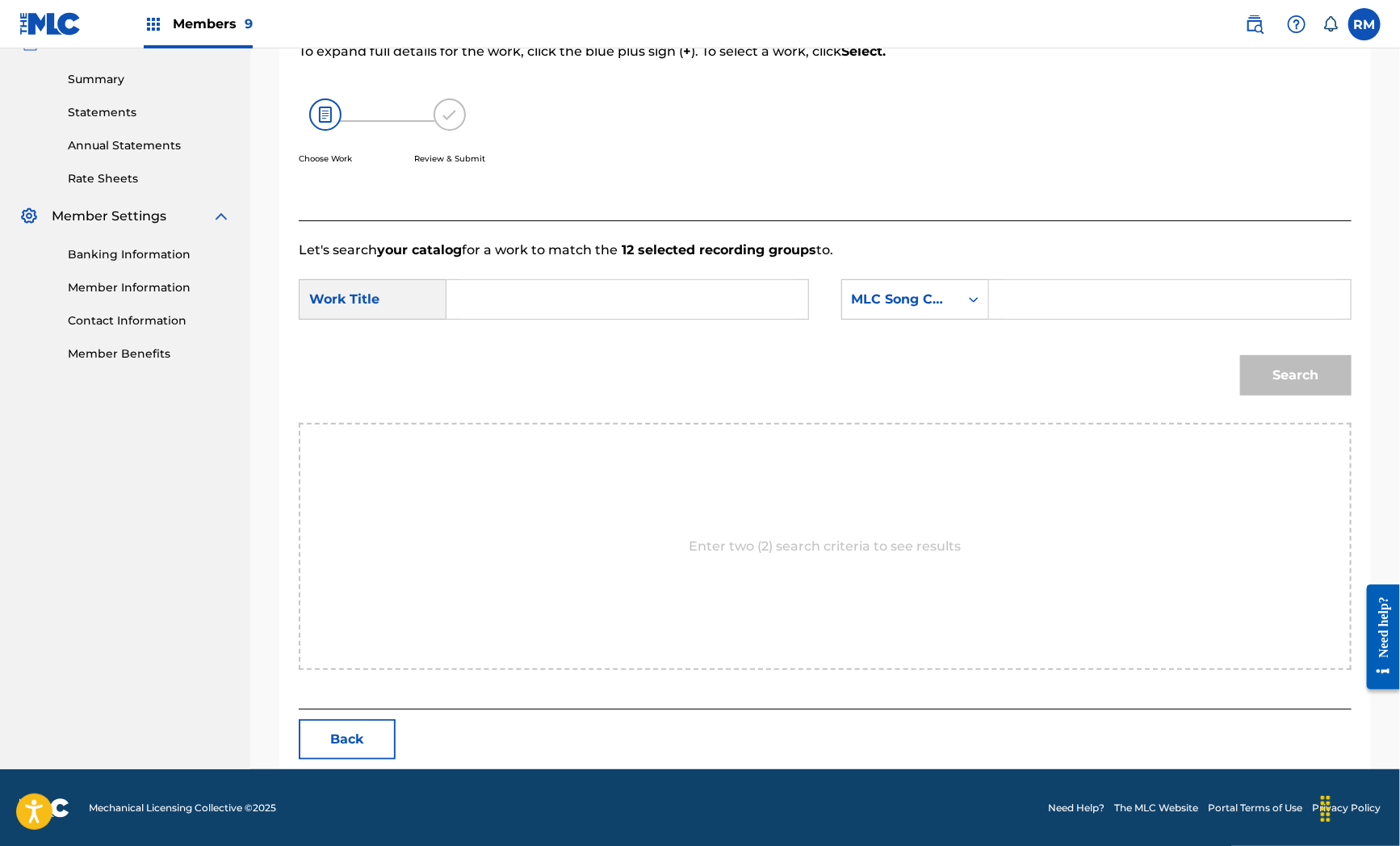
click at [537, 311] on input "Search Form" at bounding box center [628, 299] width 334 height 38
paste input "No Chill"
type input "No Chill"
drag, startPoint x: 562, startPoint y: 522, endPoint x: 691, endPoint y: 436, distance: 155.0
click at [570, 513] on div "Enter two (2) search criteria to see results" at bounding box center [824, 547] width 1053 height 247
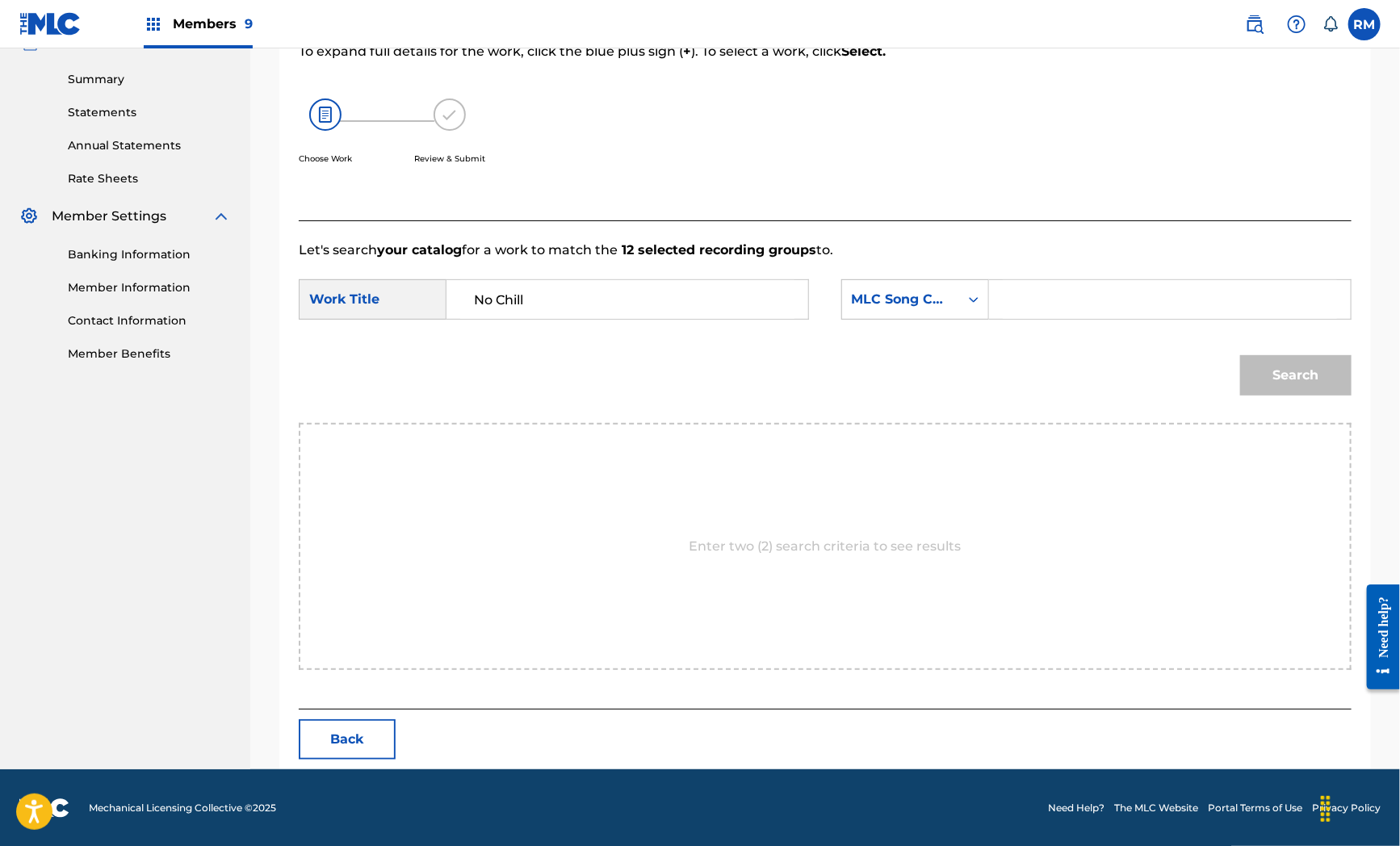
click at [1047, 311] on input "Search Form" at bounding box center [1170, 299] width 334 height 38
paste input "N7552P"
type input "N7552P"
click at [1287, 361] on button "Search" at bounding box center [1295, 375] width 112 height 40
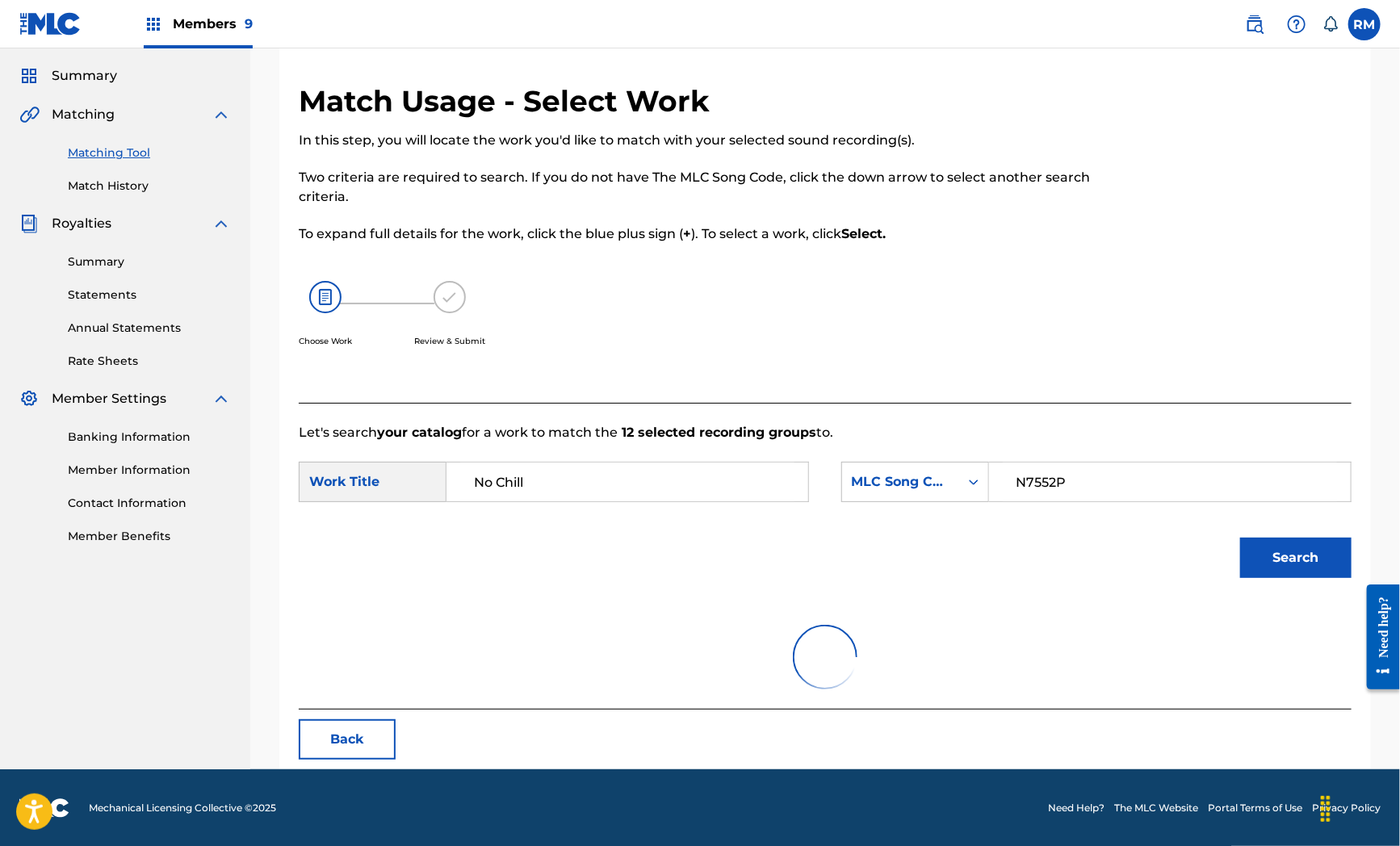
scroll to position [181, 0]
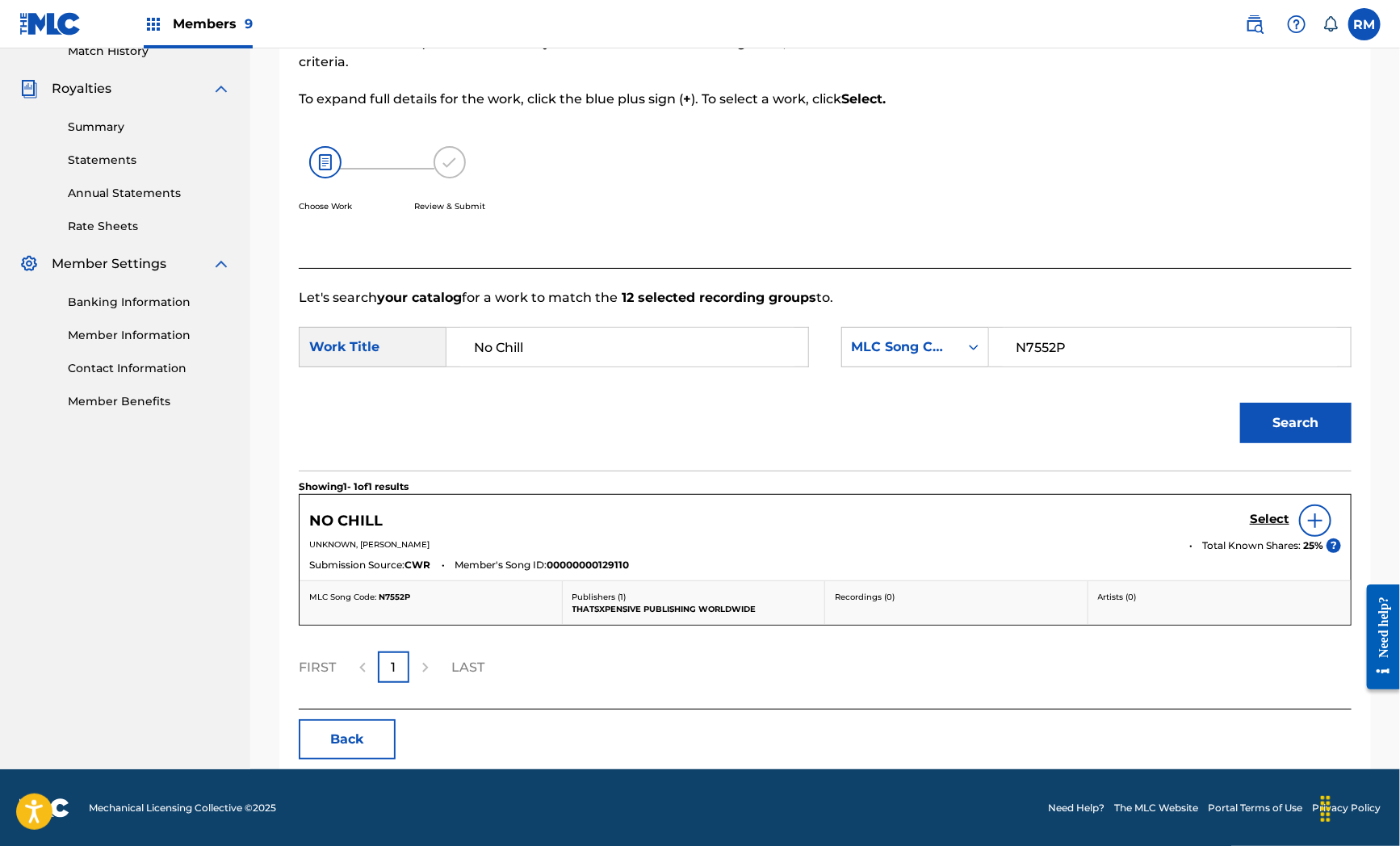
click at [1397, 530] on div "Match Usage - Select Work In this step, you will locate the work you'd like to …" at bounding box center [825, 319] width 1149 height 902
click at [607, 380] on form "SearchWithCriteria969448b4-3082-400a-9a0c-4ebba2241d96 Work Title No Chill Sear…" at bounding box center [824, 389] width 1053 height 163
click at [1263, 528] on link "Select" at bounding box center [1270, 520] width 39 height 18
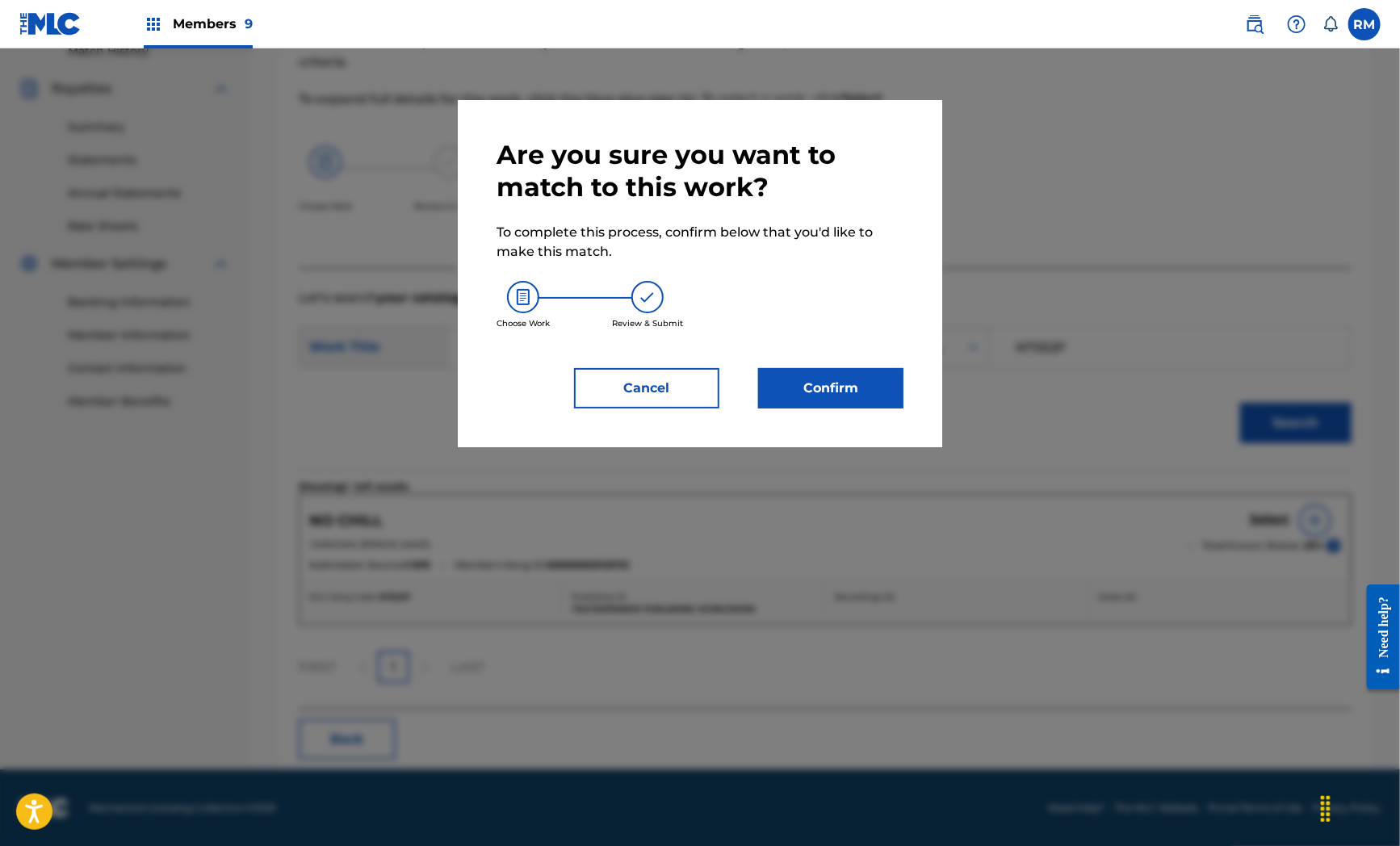
click at [856, 383] on button "Confirm" at bounding box center [830, 388] width 145 height 40
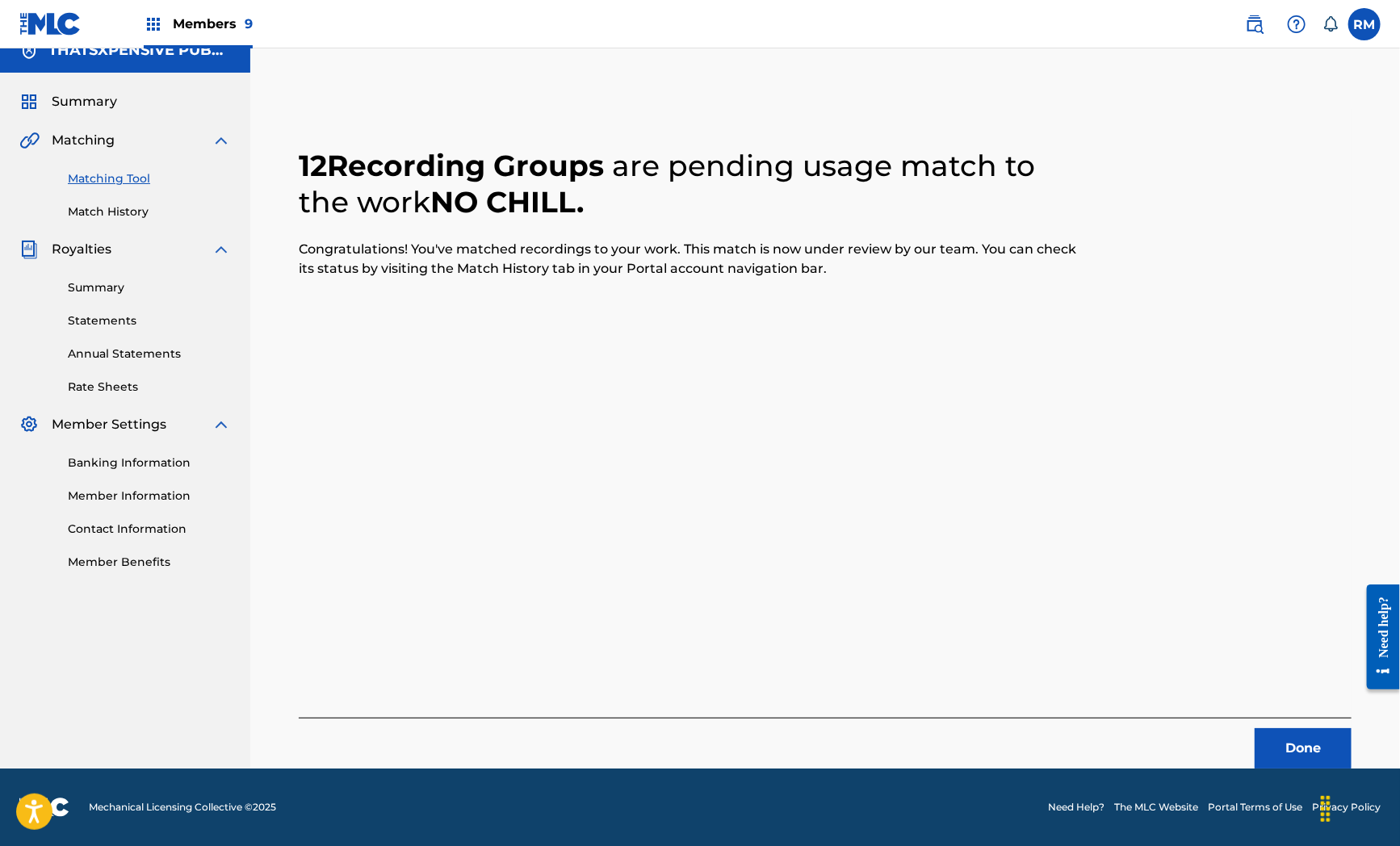
scroll to position [20, 0]
click at [586, 503] on div "12 Recording Groups are pending usage match to the work NO CHILL . Congratulati…" at bounding box center [824, 439] width 1053 height 660
click at [1316, 749] on button "Done" at bounding box center [1303, 748] width 97 height 40
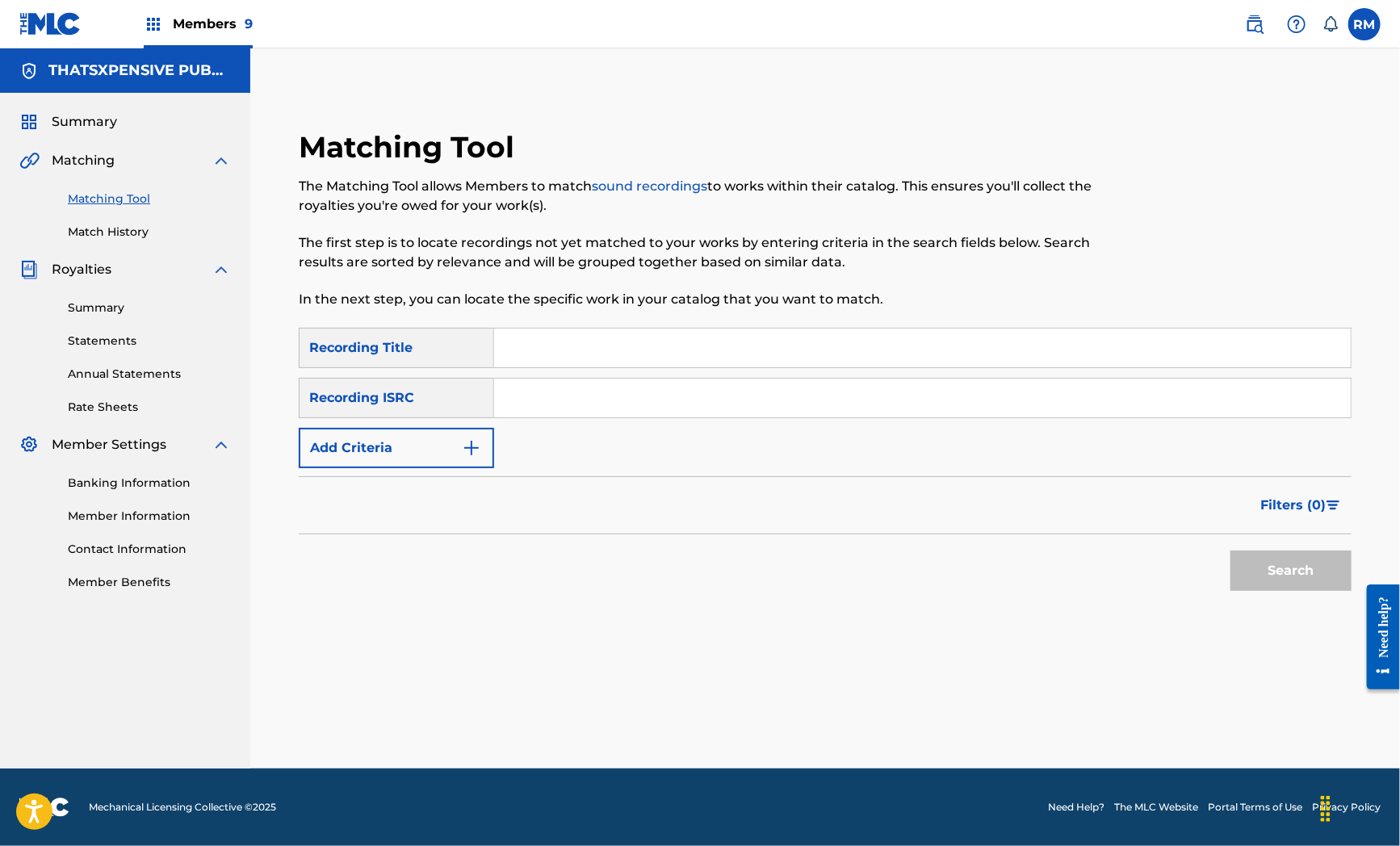
scroll to position [0, 0]
drag, startPoint x: 614, startPoint y: 377, endPoint x: 612, endPoint y: 389, distance: 12.2
click at [612, 388] on div "Search Form" at bounding box center [923, 397] width 858 height 40
click at [612, 389] on input "Search Form" at bounding box center [922, 397] width 857 height 38
paste input "QZTAZ2344324"
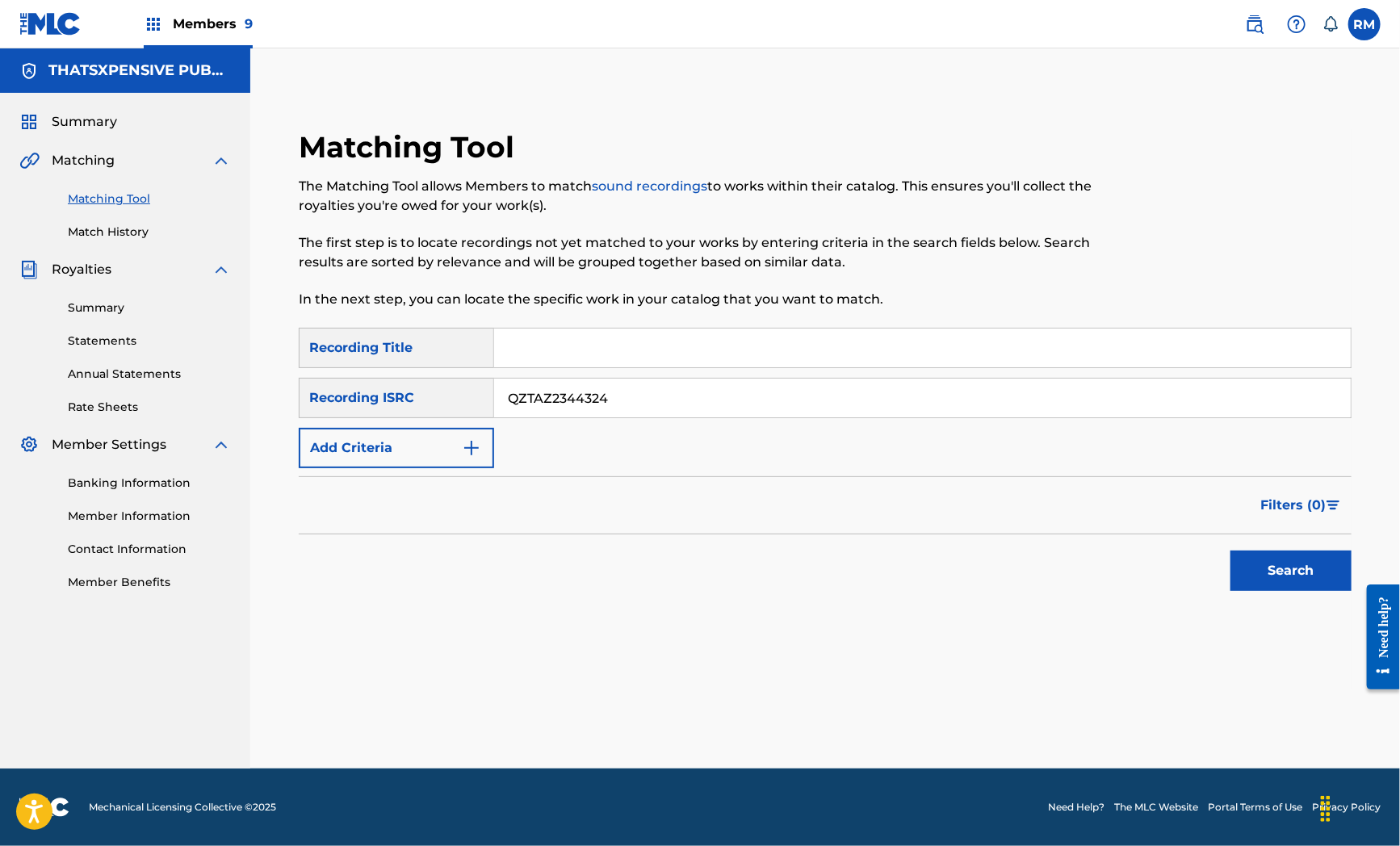
type input "QZTAZ2344324"
click at [1279, 575] on button "Search" at bounding box center [1291, 571] width 121 height 40
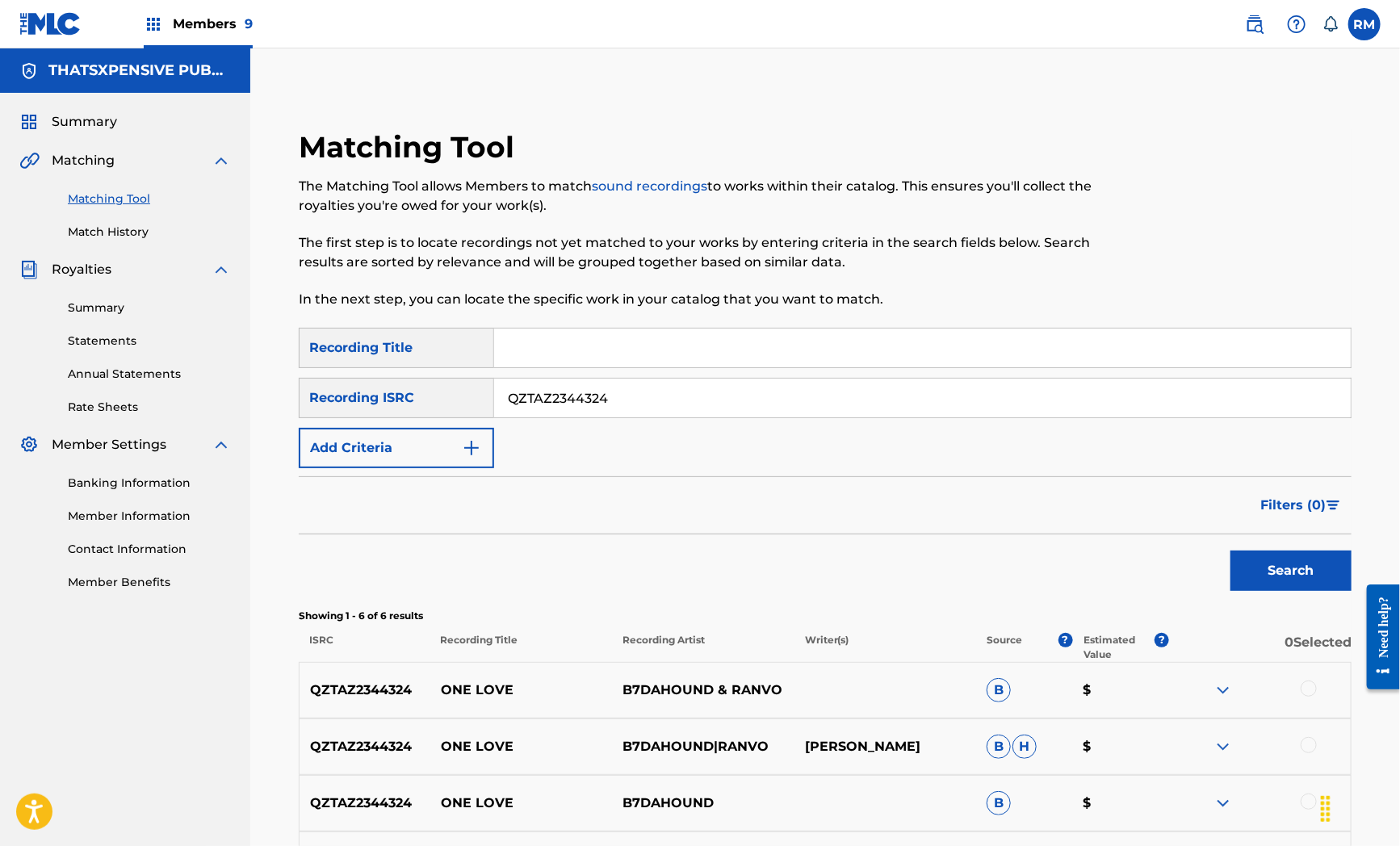
click at [623, 603] on div "SearchWithCriteria1dbf4454-170b-43f3-a5e9-c836744837af Recording Title SearchWi…" at bounding box center [824, 664] width 1053 height 674
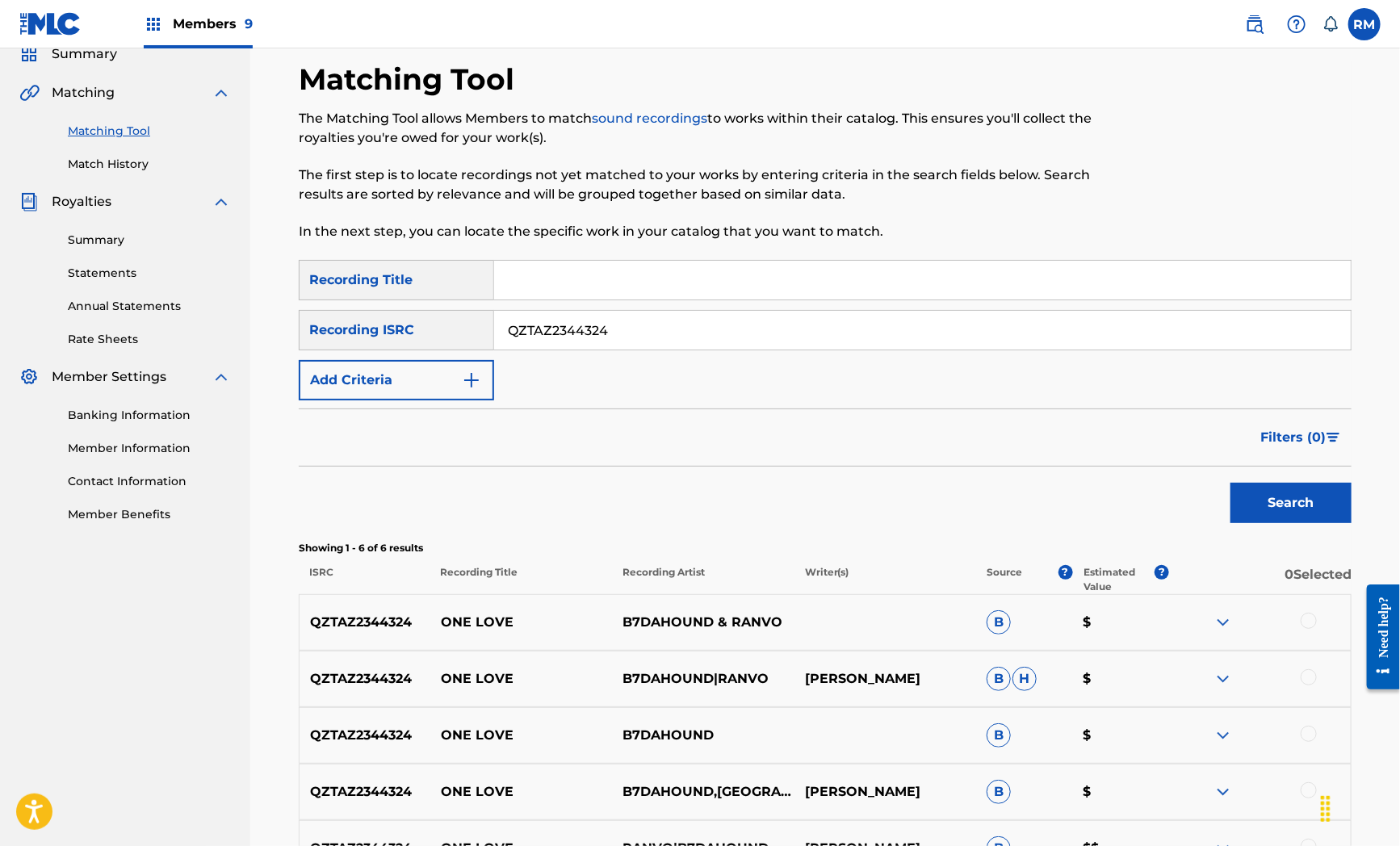
scroll to position [312, 0]
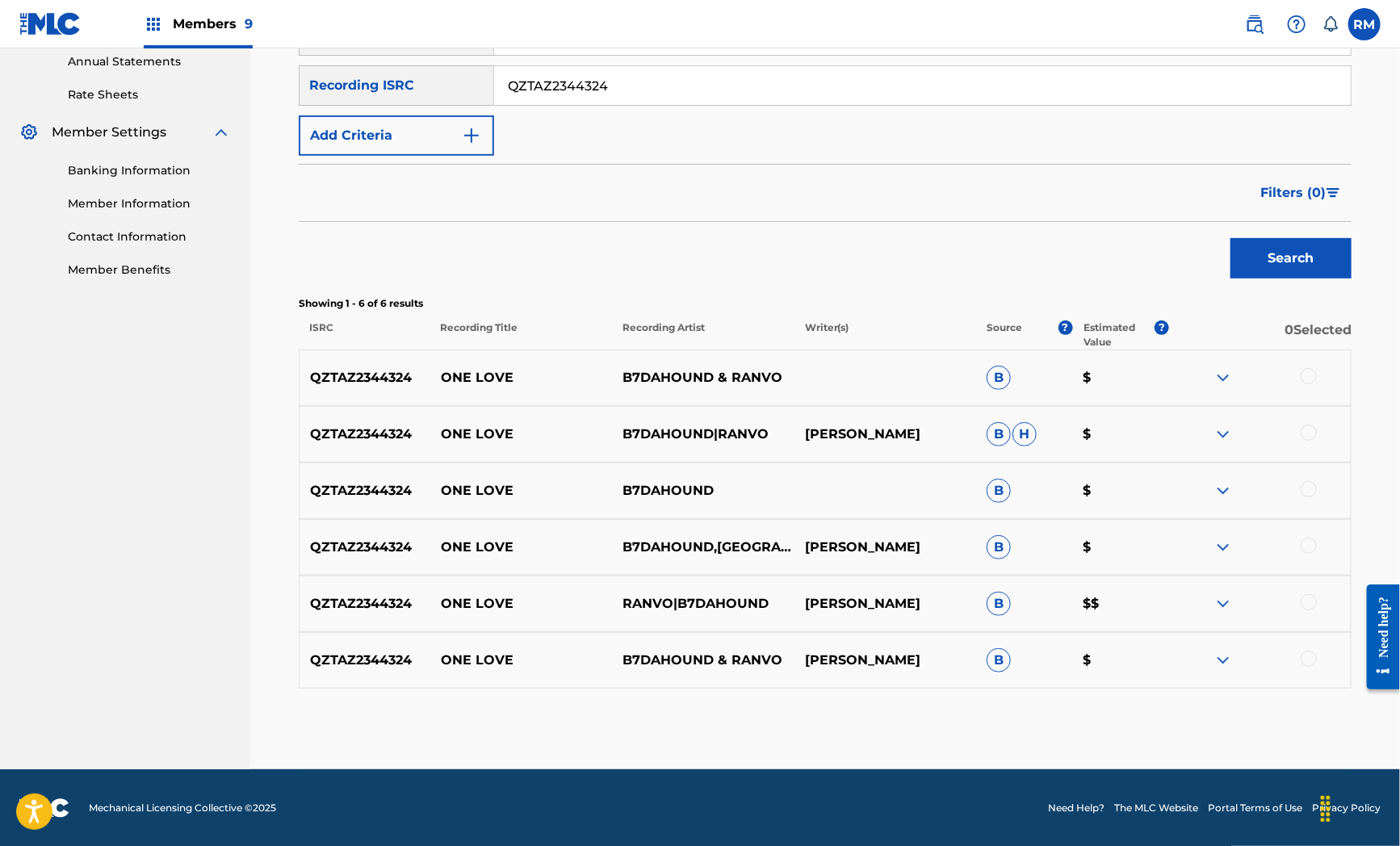
click at [1303, 374] on div at bounding box center [1308, 376] width 16 height 16
click at [1309, 436] on div at bounding box center [1308, 432] width 16 height 16
drag, startPoint x: 1305, startPoint y: 490, endPoint x: 1309, endPoint y: 524, distance: 34.2
click at [1305, 493] on div at bounding box center [1308, 489] width 16 height 16
click at [1309, 544] on div at bounding box center [1308, 546] width 16 height 16
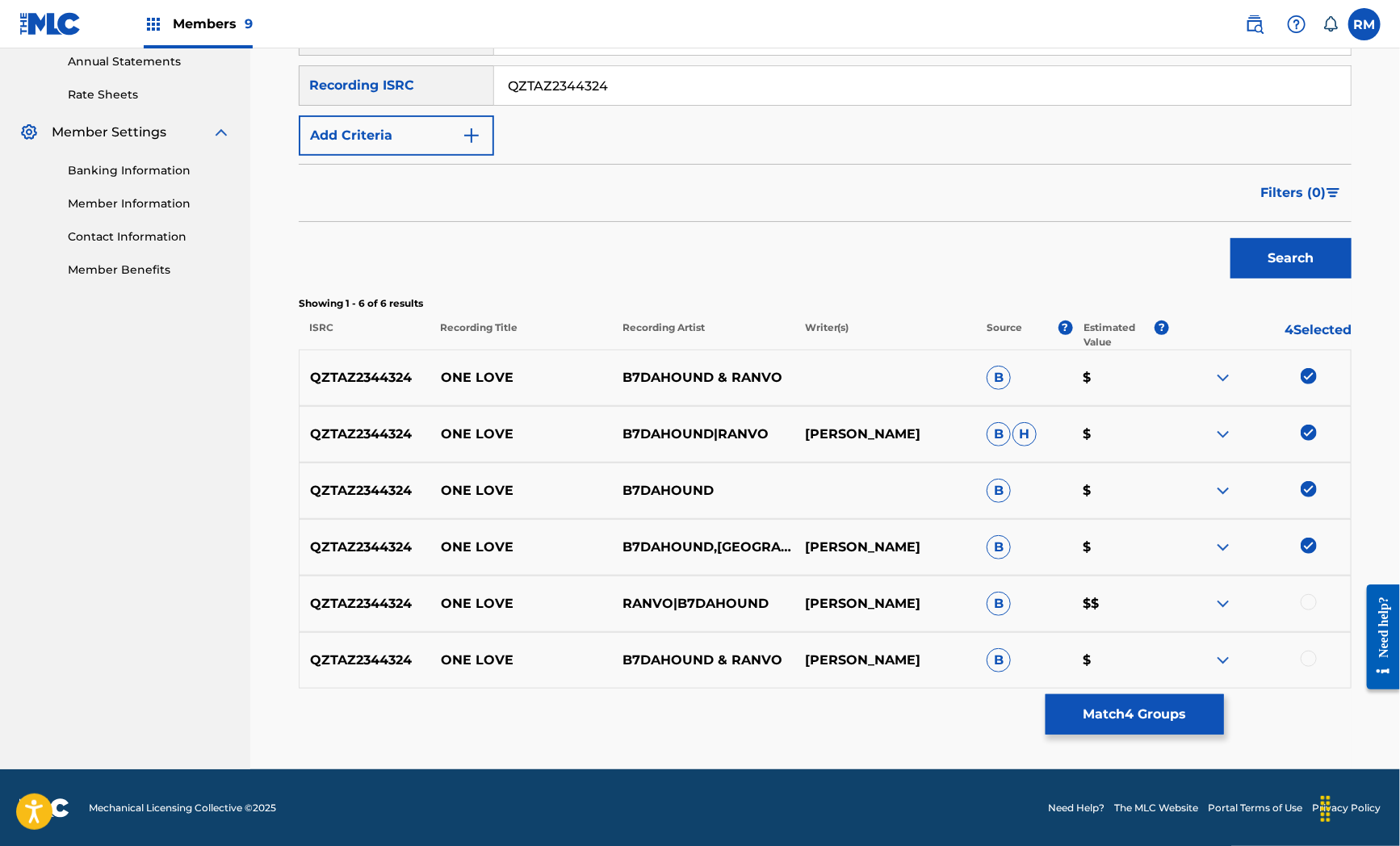
click at [1305, 600] on div at bounding box center [1308, 602] width 16 height 16
click at [1304, 661] on div at bounding box center [1308, 658] width 16 height 16
click at [1160, 714] on button "Match 6 Groups" at bounding box center [1134, 714] width 178 height 40
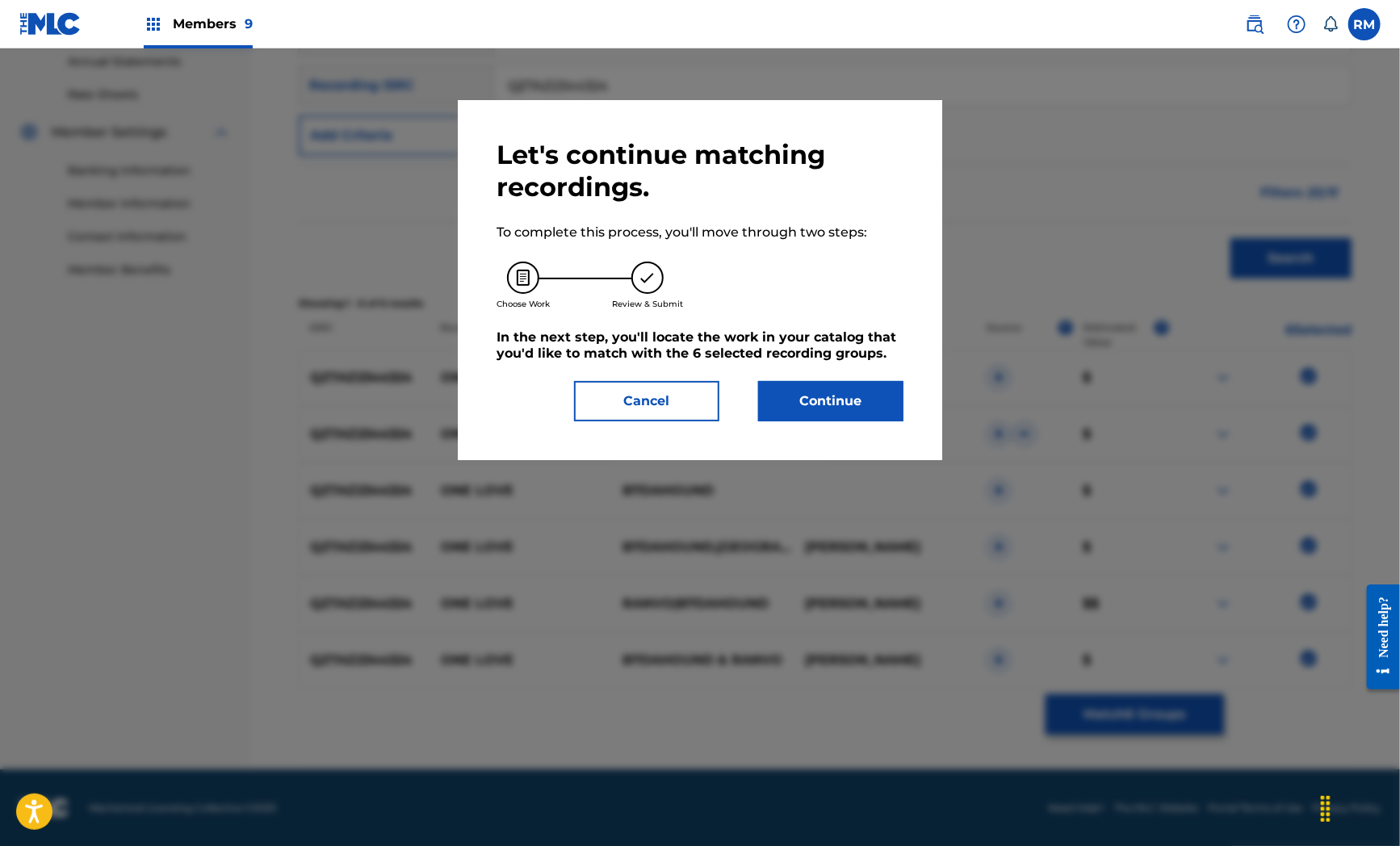
click at [860, 403] on button "Continue" at bounding box center [830, 401] width 145 height 40
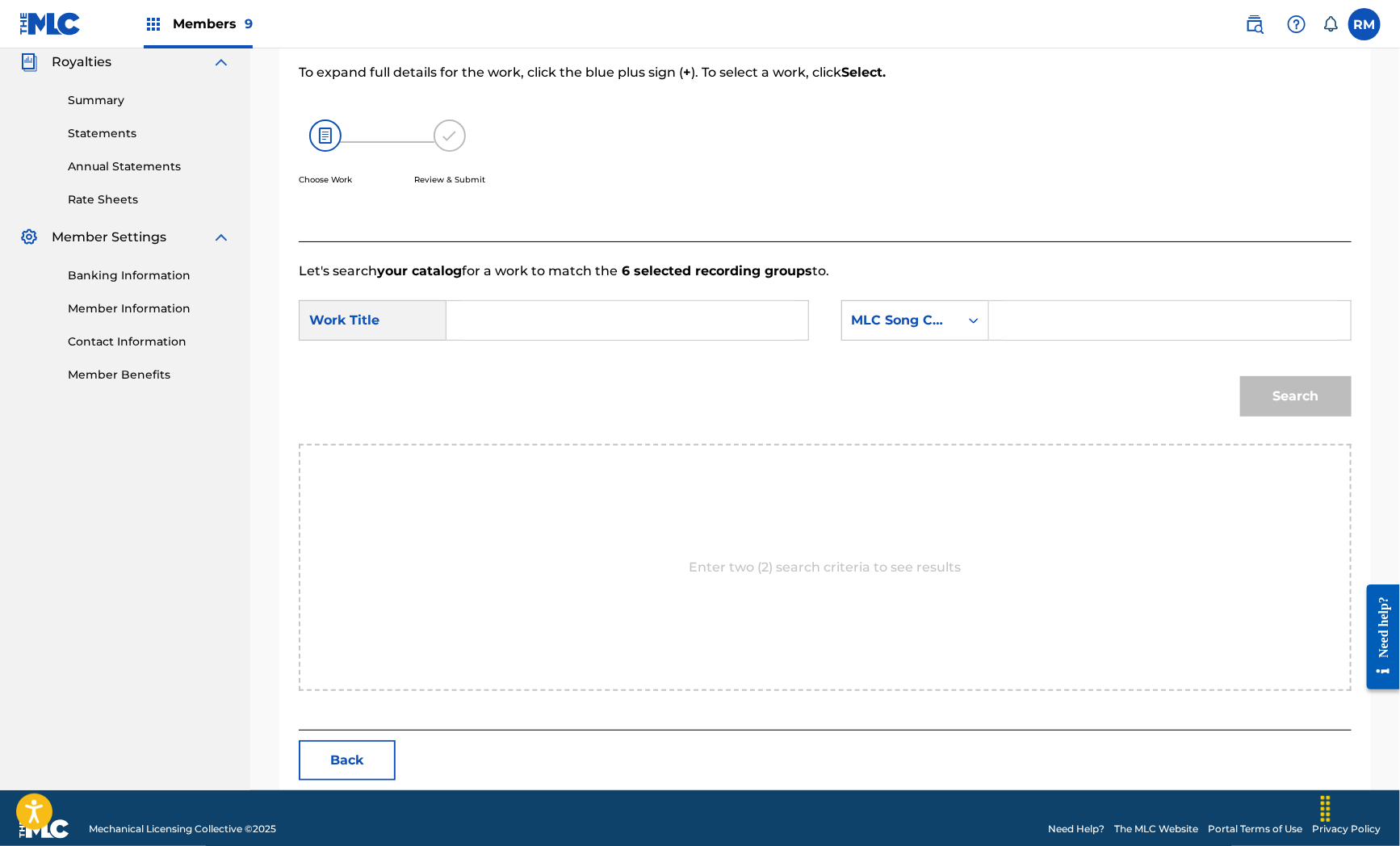
scroll to position [229, 0]
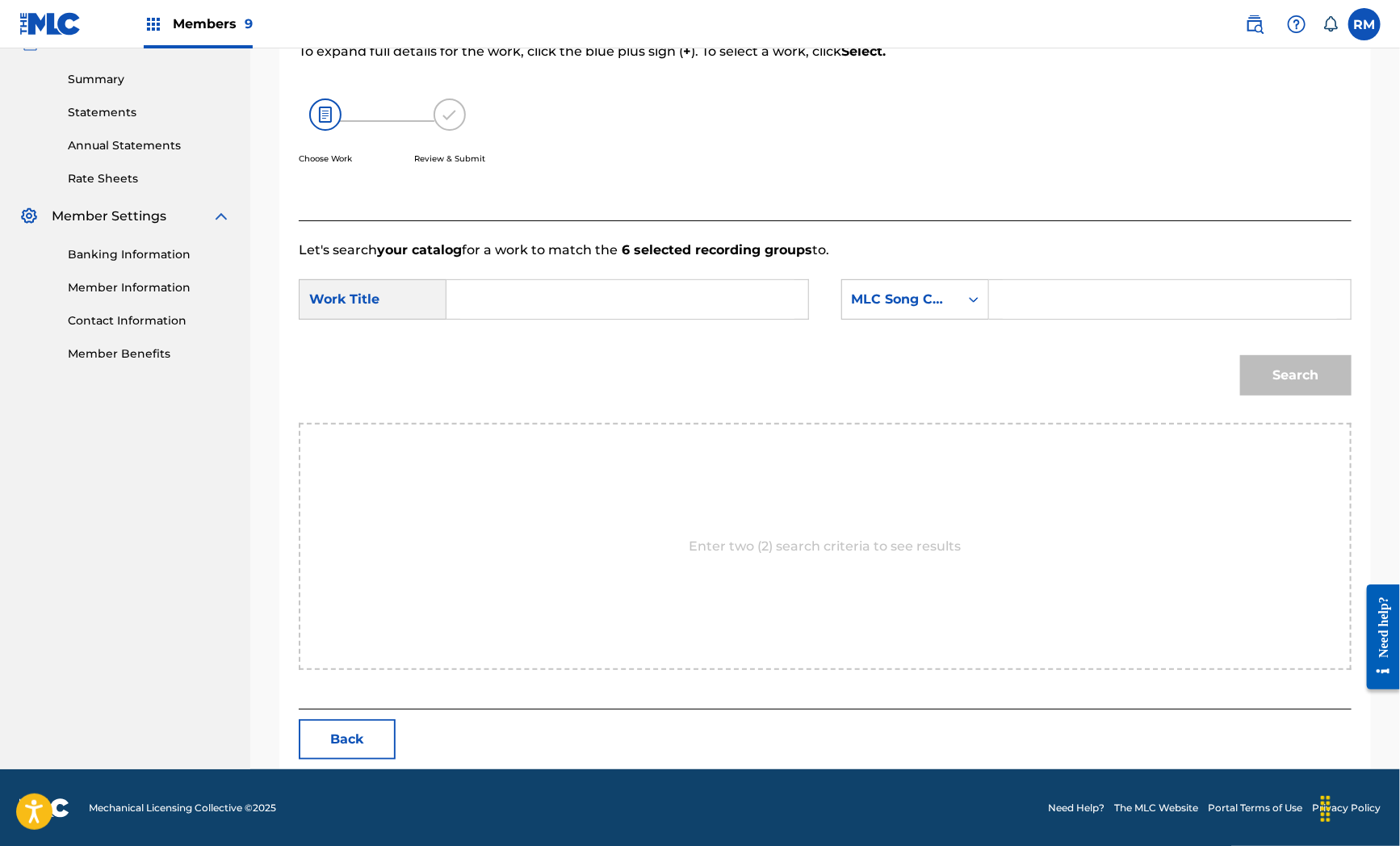
click at [547, 310] on input "Search Form" at bounding box center [628, 299] width 334 height 38
paste input "ON ONE"
type input "ON ONE"
drag, startPoint x: 593, startPoint y: 474, endPoint x: 794, endPoint y: 426, distance: 206.7
click at [593, 474] on div "Enter two (2) search criteria to see results" at bounding box center [824, 547] width 1053 height 247
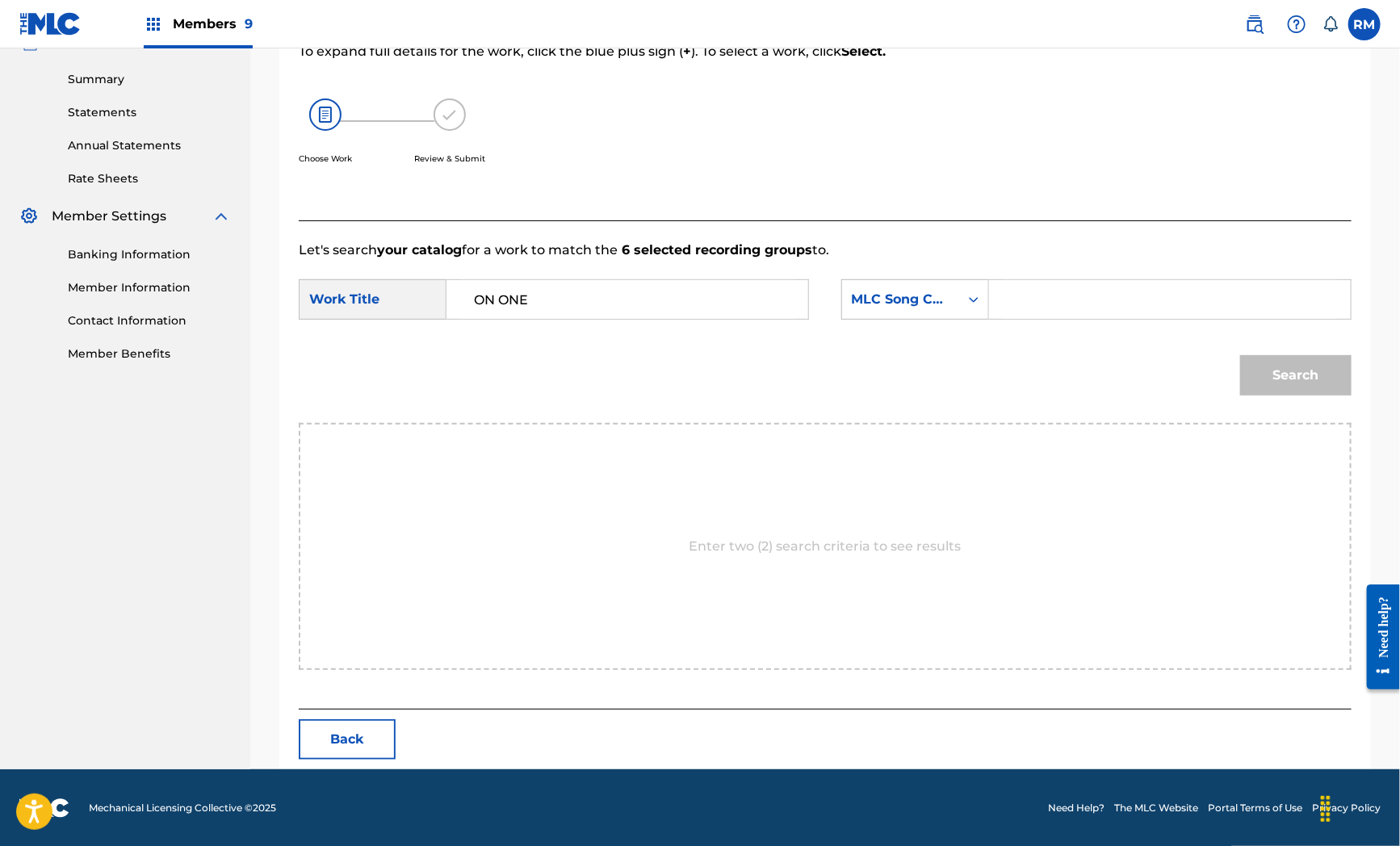
click at [1112, 289] on input "Search Form" at bounding box center [1170, 299] width 334 height 38
paste input "OM2A49"
type input "OM2A49"
click at [1301, 378] on button "Search" at bounding box center [1295, 375] width 112 height 40
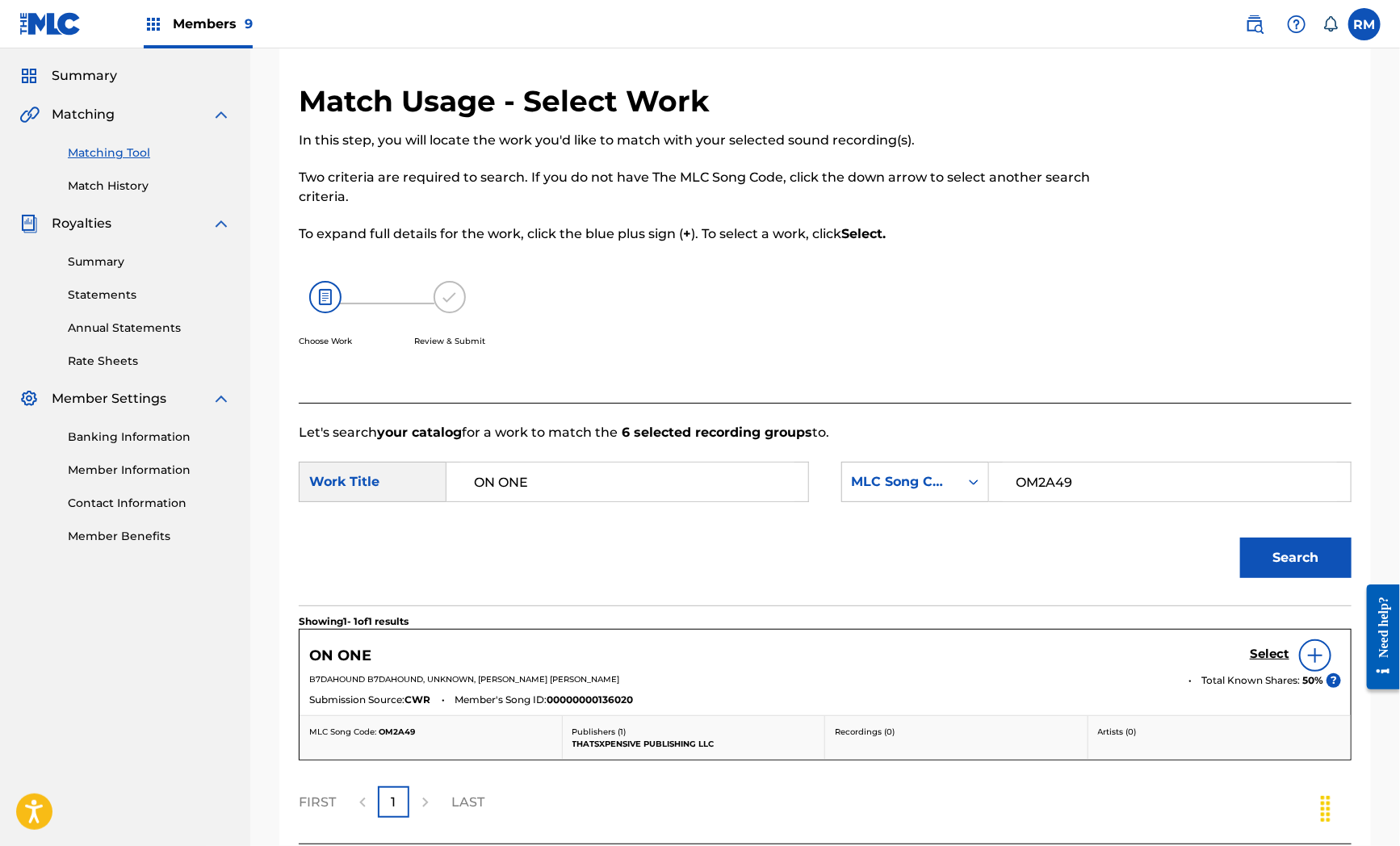
scroll to position [181, 0]
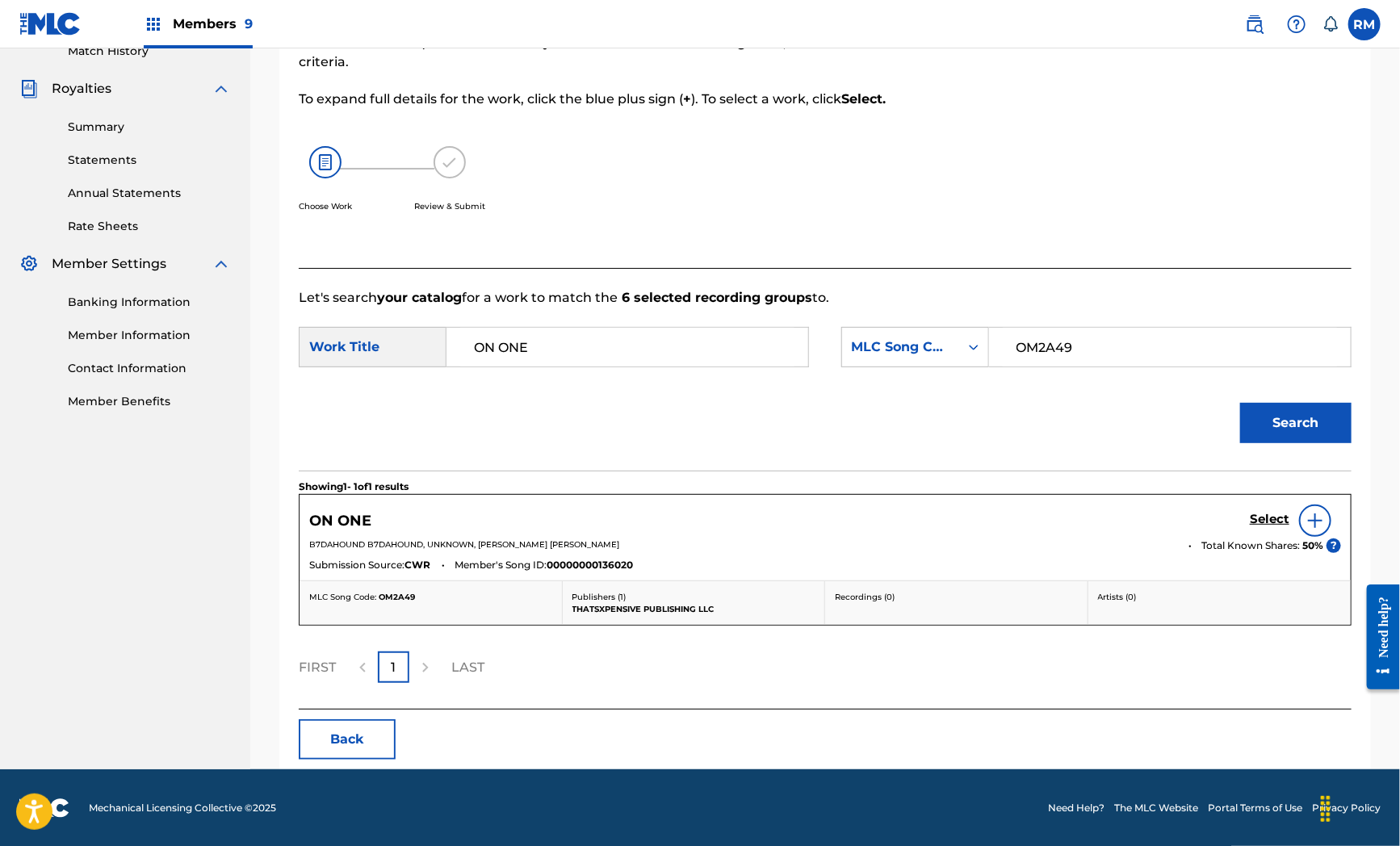
click at [615, 440] on div "Search" at bounding box center [824, 429] width 1053 height 84
click at [1269, 523] on h5 "Select" at bounding box center [1270, 519] width 39 height 15
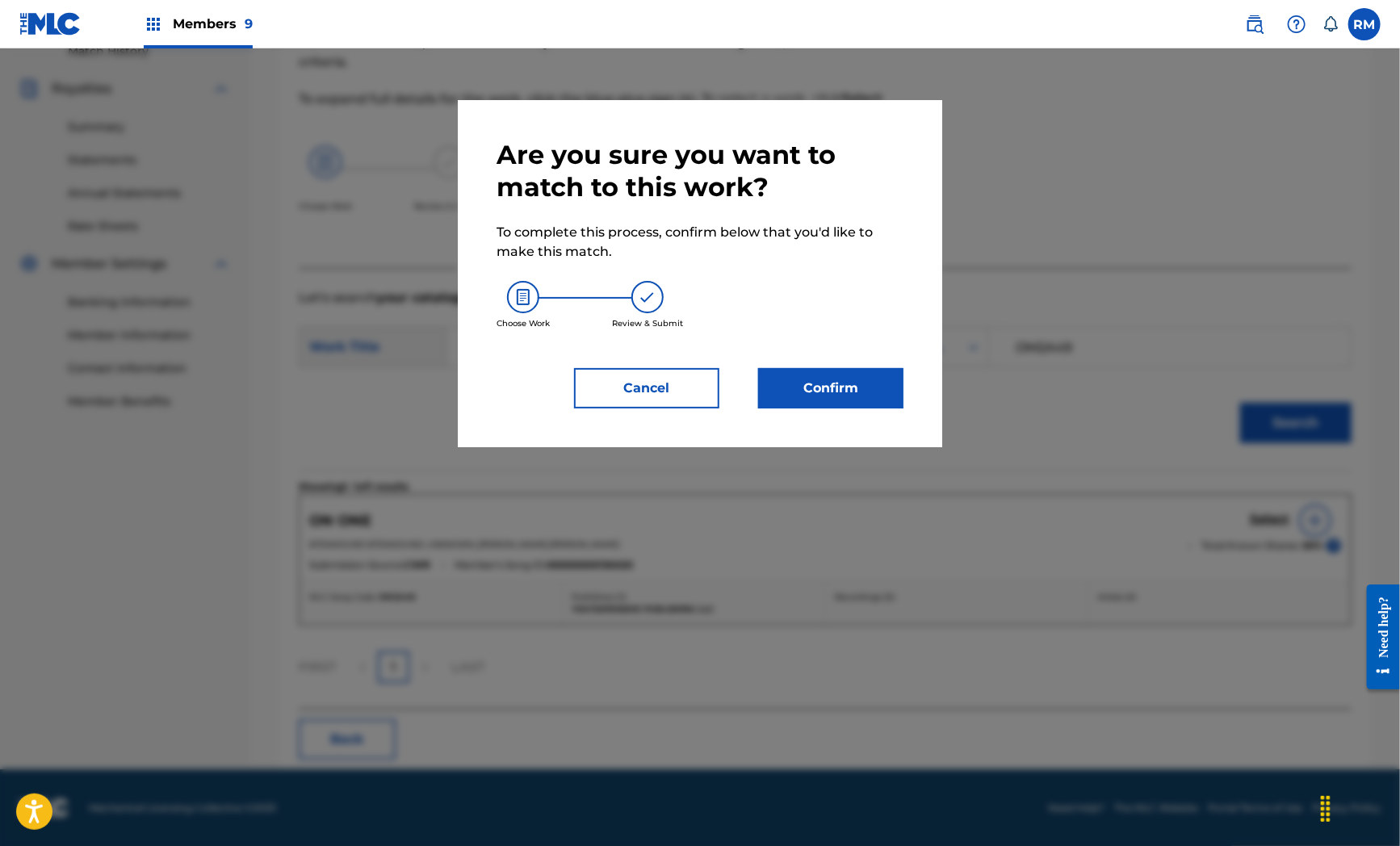
click at [835, 391] on button "Confirm" at bounding box center [830, 388] width 145 height 40
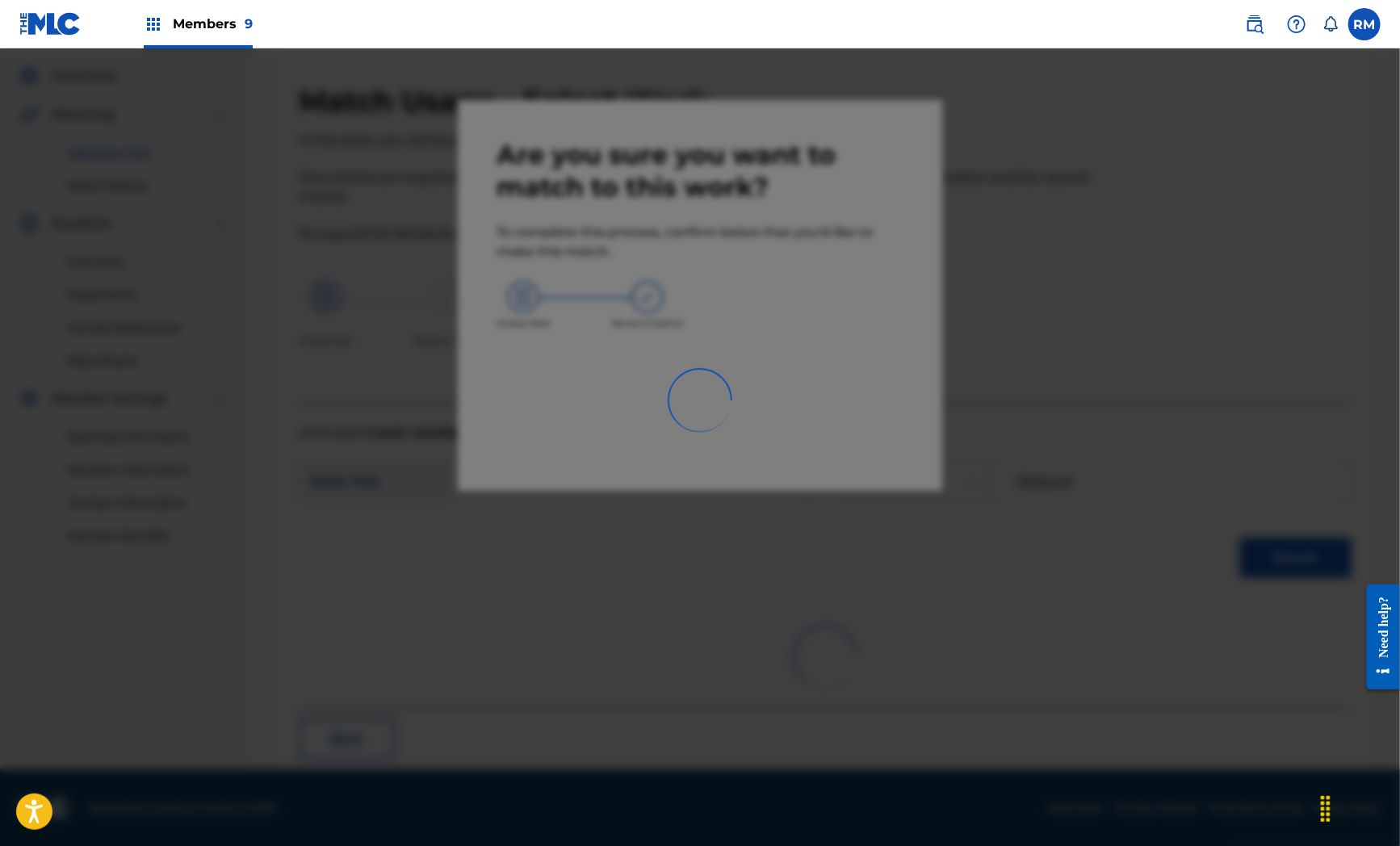
scroll to position [20, 0]
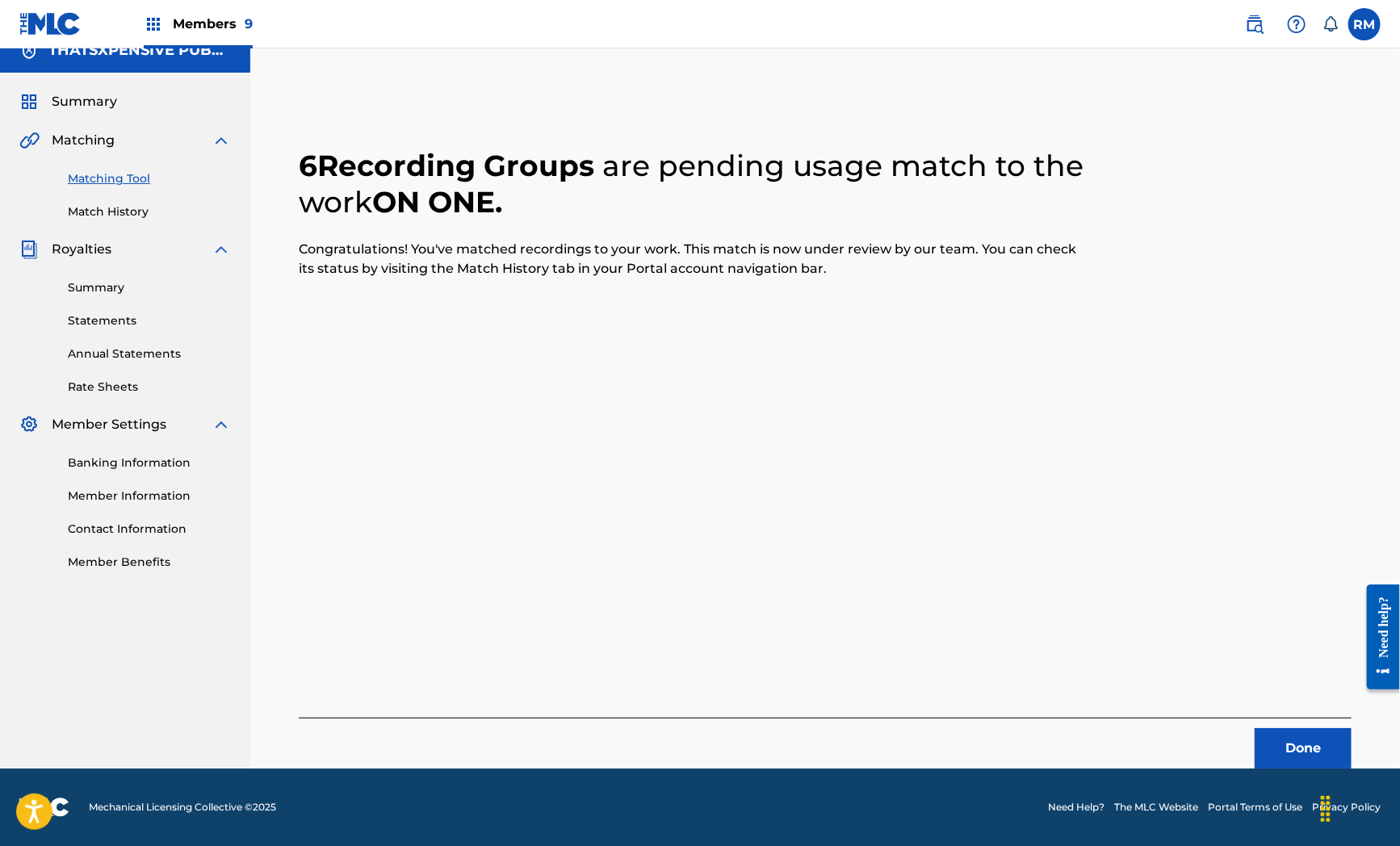
drag, startPoint x: 430, startPoint y: 526, endPoint x: 604, endPoint y: 570, distance: 179.5
click at [431, 526] on div "6 Recording Groups are pending usage match to the work ON ONE . Congratulations…" at bounding box center [824, 439] width 1053 height 660
click at [1292, 736] on button "Done" at bounding box center [1303, 748] width 97 height 40
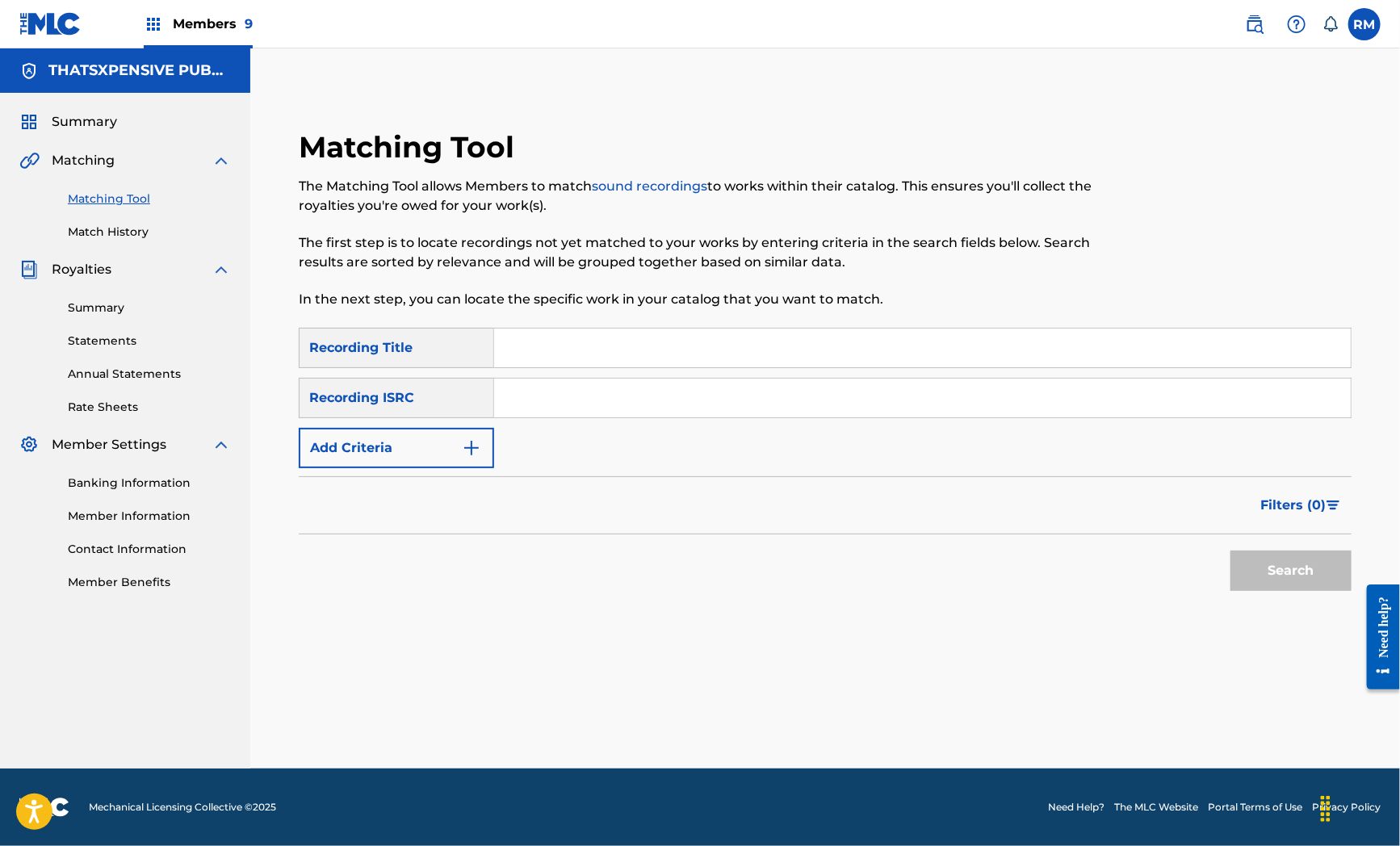
scroll to position [0, 0]
click at [542, 389] on input "Search Form" at bounding box center [922, 397] width 857 height 38
paste input "QZHN32453912"
type input "QZHN32453912"
click at [1281, 563] on button "Search" at bounding box center [1291, 571] width 121 height 40
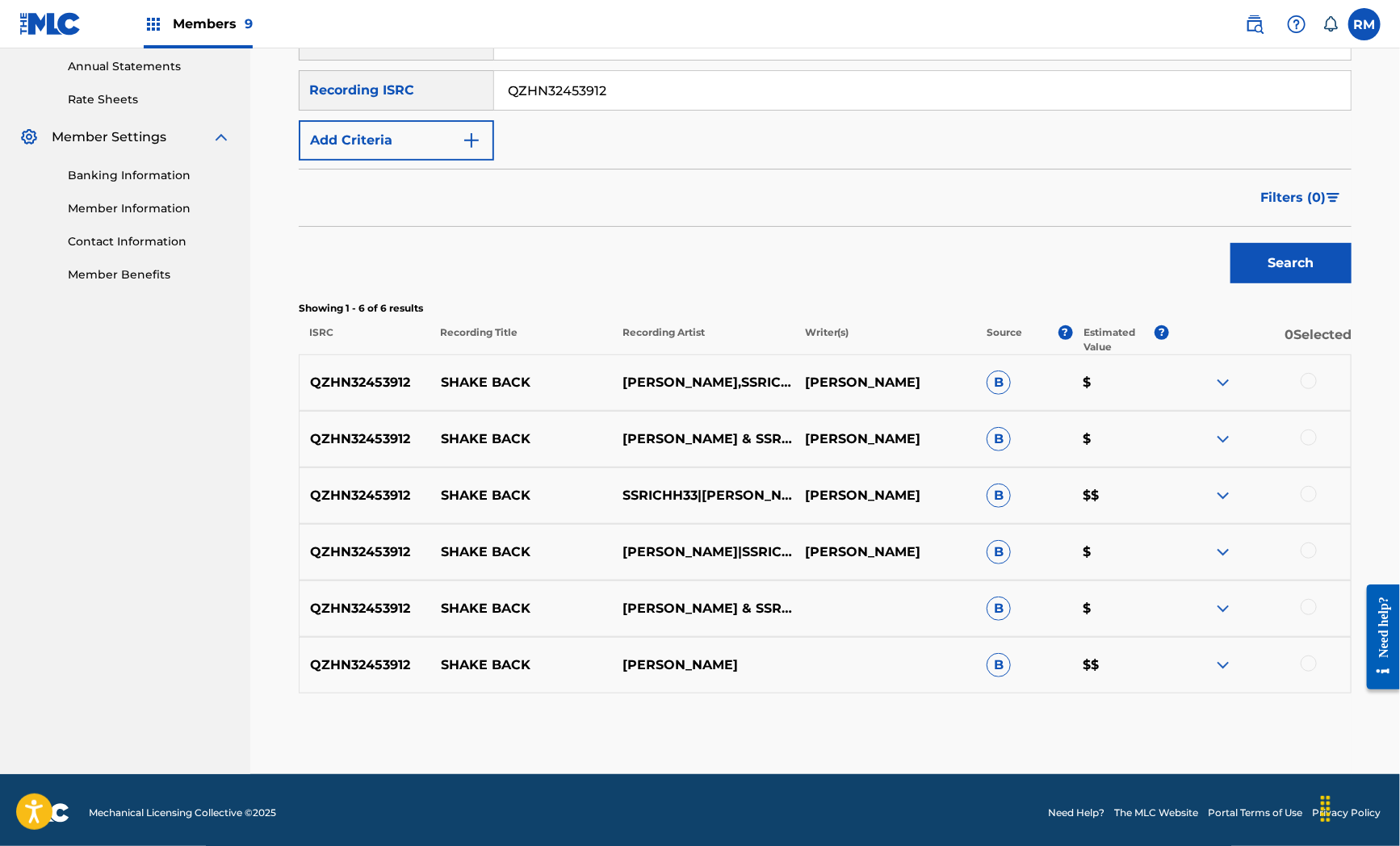
scroll to position [312, 0]
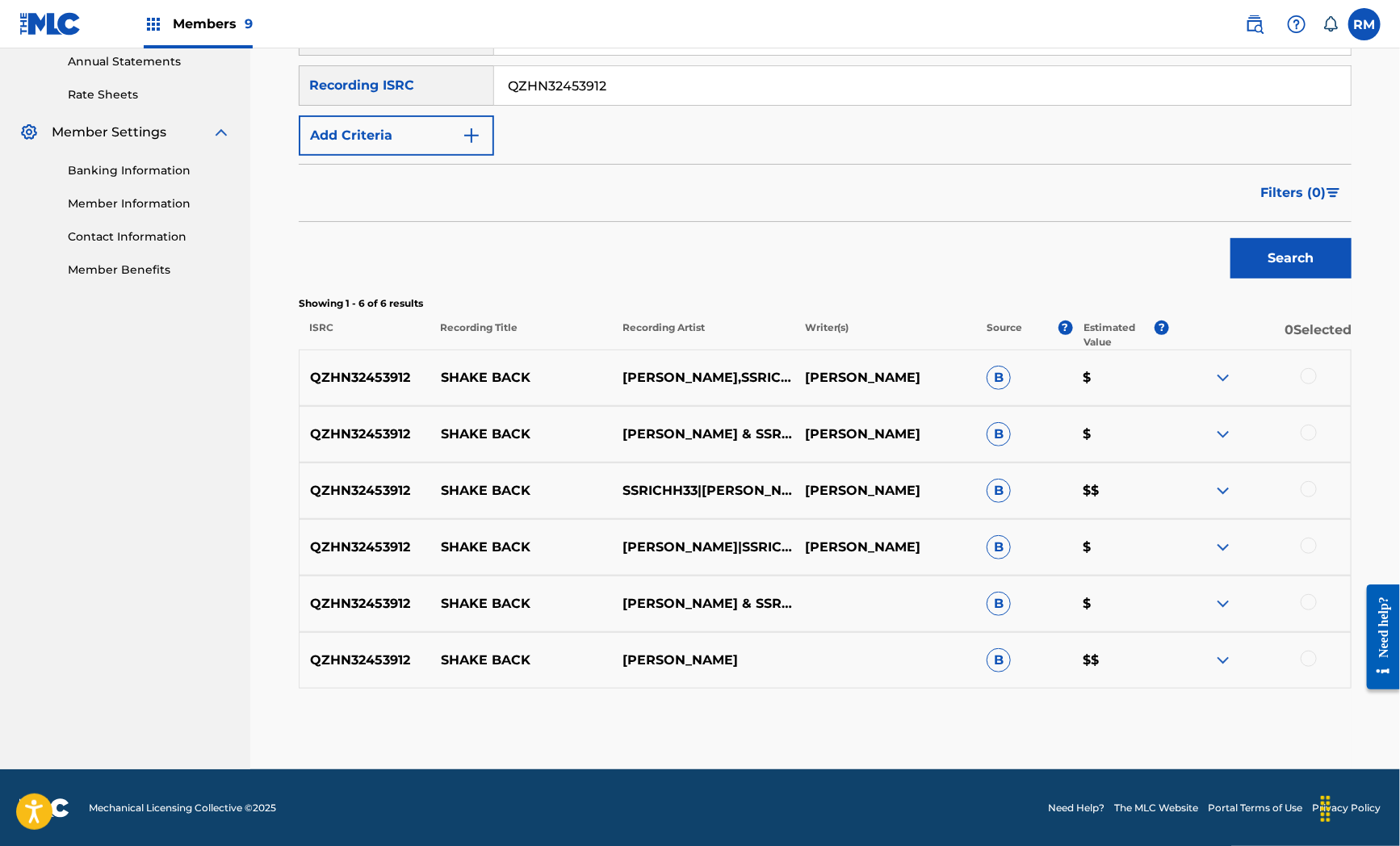
drag, startPoint x: 1311, startPoint y: 374, endPoint x: 1318, endPoint y: 432, distance: 58.4
click at [1312, 383] on div at bounding box center [1308, 376] width 16 height 16
click at [1312, 433] on div at bounding box center [1308, 432] width 16 height 16
click at [1309, 490] on div at bounding box center [1308, 489] width 16 height 16
click at [1305, 549] on div at bounding box center [1308, 546] width 16 height 16
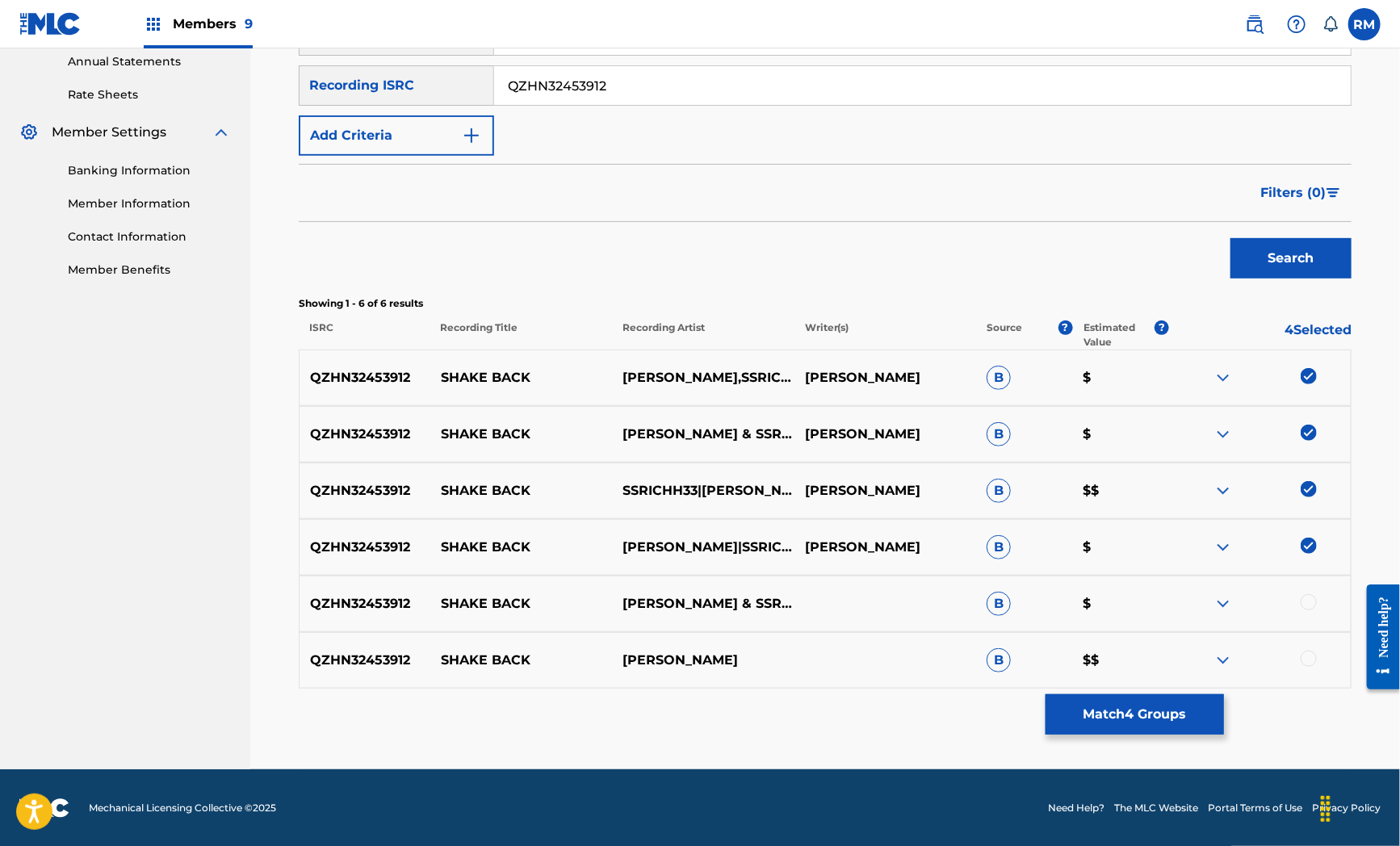
click at [1310, 604] on div at bounding box center [1308, 602] width 16 height 16
click at [1306, 666] on div at bounding box center [1259, 660] width 182 height 20
drag, startPoint x: 1308, startPoint y: 655, endPoint x: 1206, endPoint y: 710, distance: 115.9
click at [1298, 662] on div at bounding box center [1259, 660] width 182 height 20
click at [1301, 664] on div at bounding box center [1259, 660] width 182 height 20
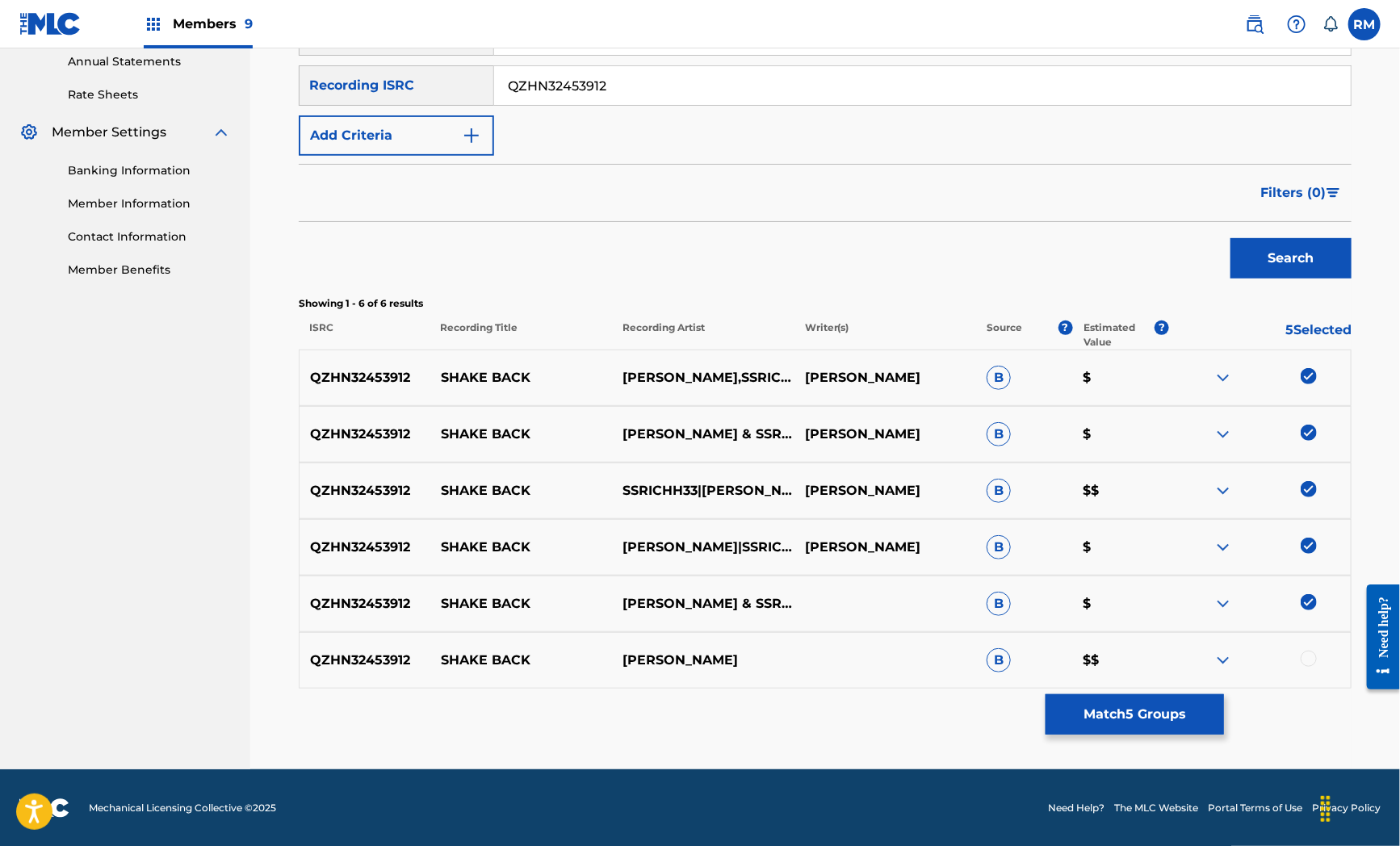
click at [1302, 661] on div at bounding box center [1308, 658] width 16 height 16
click at [1167, 713] on button "Match 6 Groups" at bounding box center [1134, 714] width 178 height 40
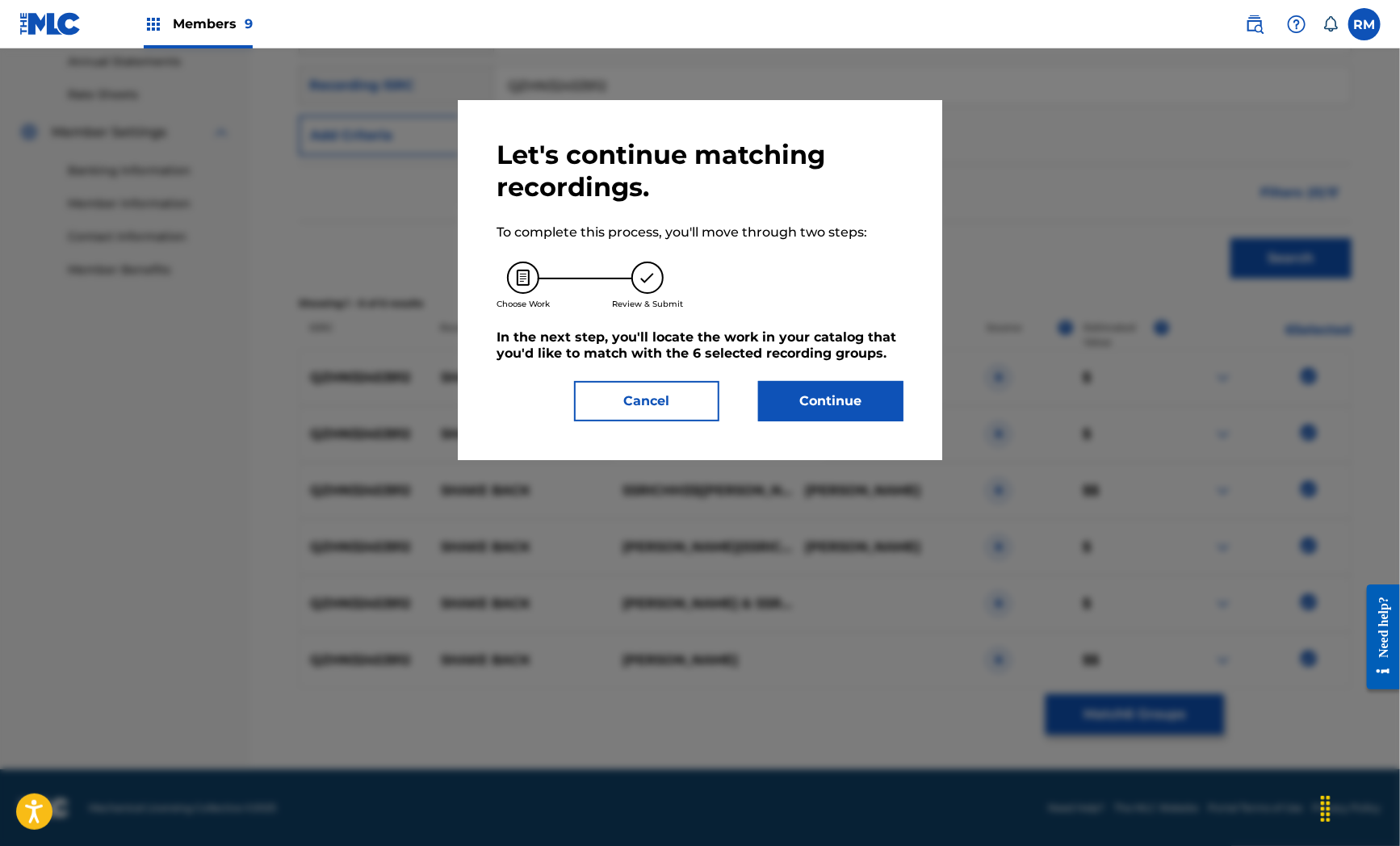
click at [795, 401] on button "Continue" at bounding box center [830, 401] width 145 height 40
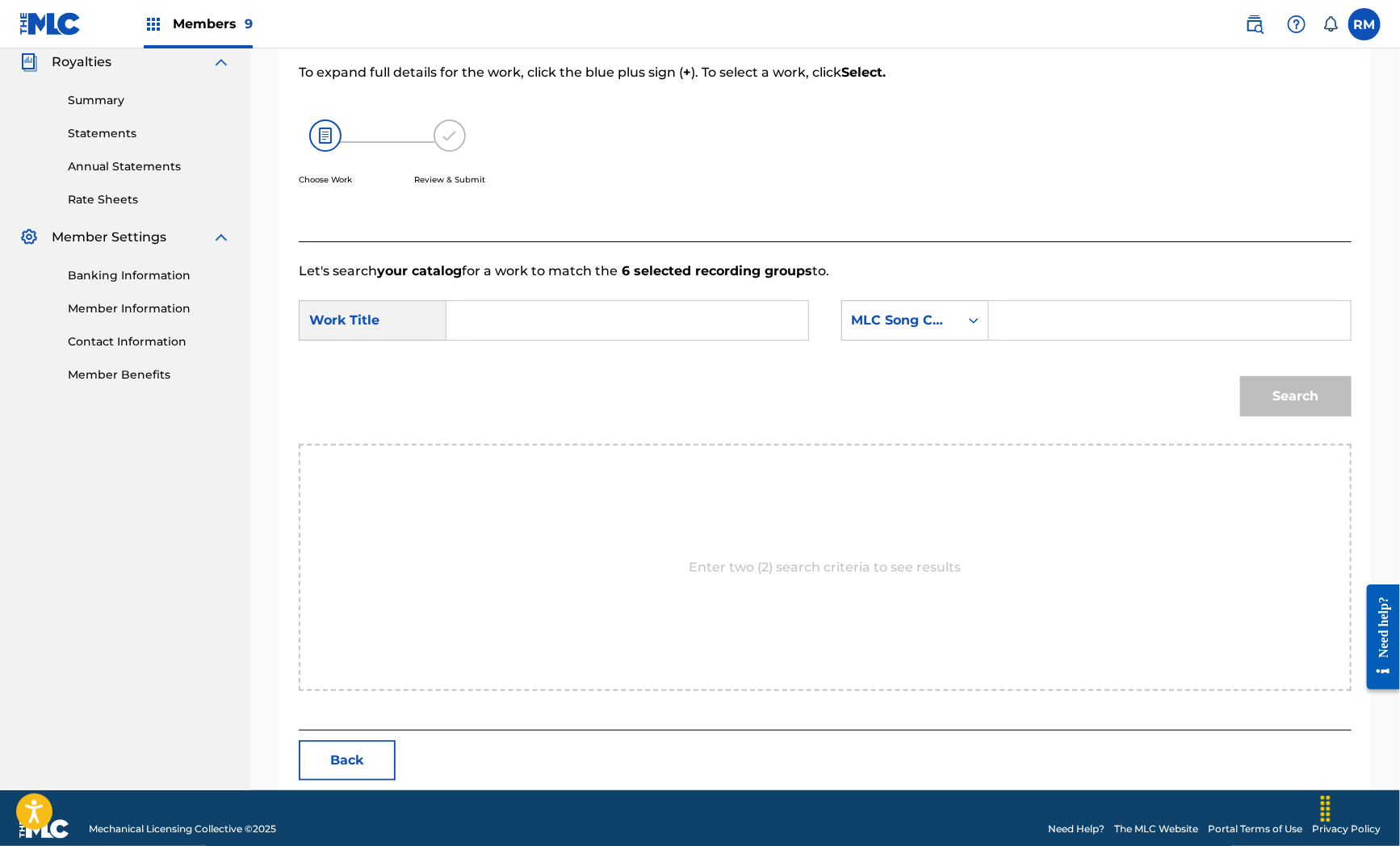
scroll to position [229, 0]
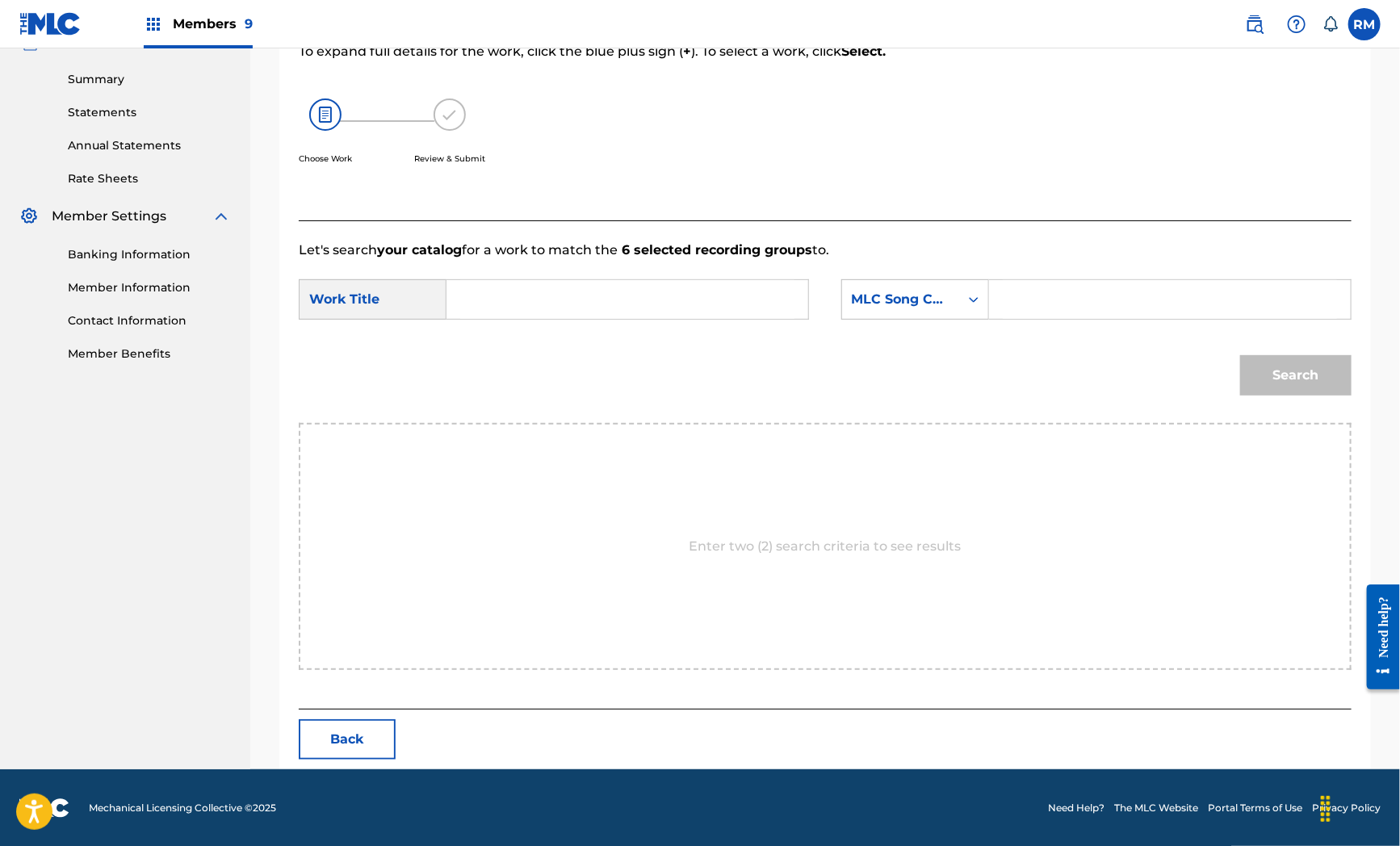
click at [512, 299] on input "Search Form" at bounding box center [628, 299] width 334 height 38
click at [565, 291] on input "Search Form" at bounding box center [628, 299] width 334 height 38
paste input "Shake Back"
type input "Shake Back"
drag, startPoint x: 528, startPoint y: 547, endPoint x: 565, endPoint y: 520, distance: 45.8
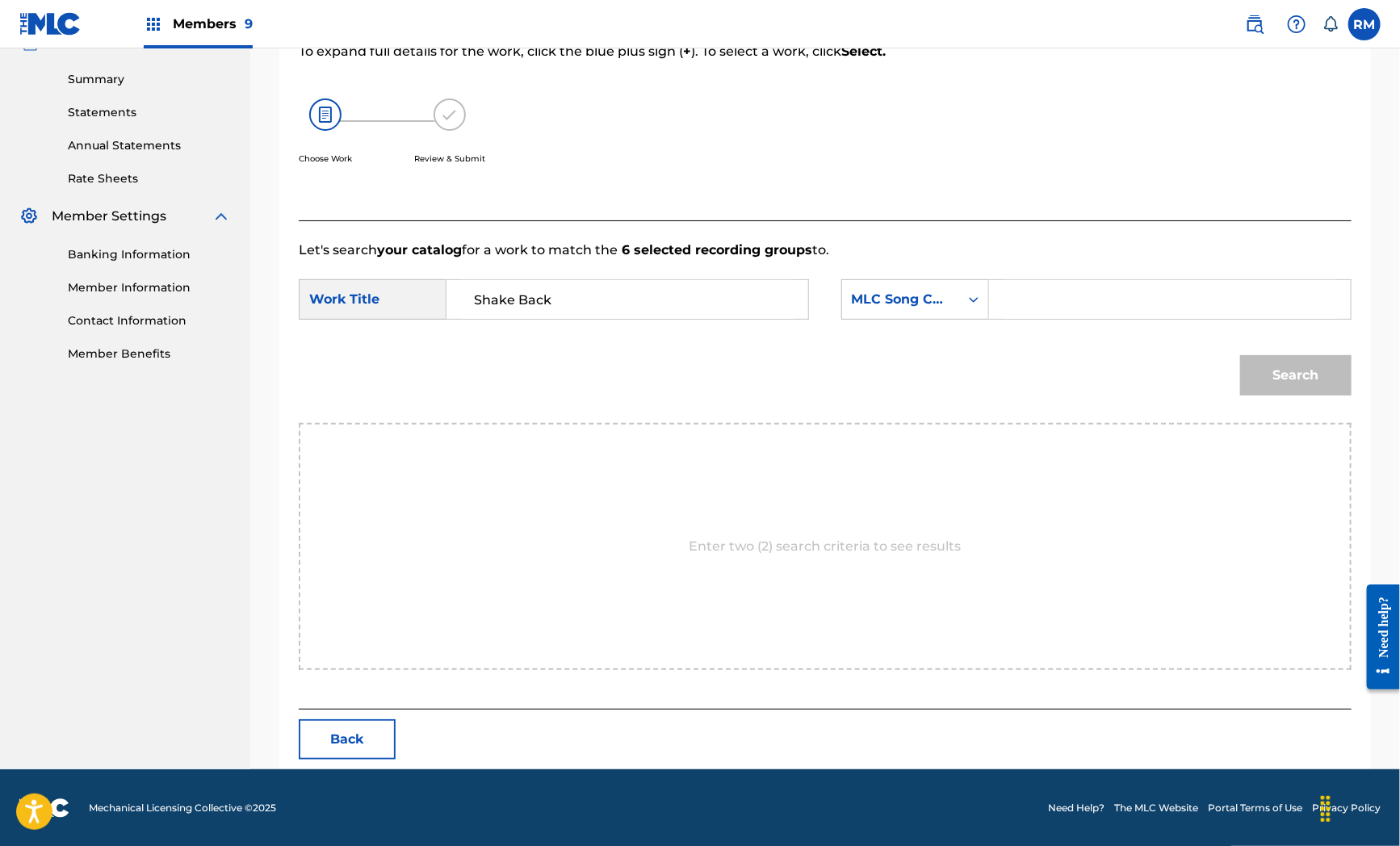
click at [528, 547] on div "Enter two (2) search criteria to see results" at bounding box center [824, 547] width 1053 height 247
drag, startPoint x: 587, startPoint y: 496, endPoint x: 749, endPoint y: 420, distance: 178.9
click at [587, 496] on div "Enter two (2) search criteria to see results" at bounding box center [824, 547] width 1053 height 247
click at [1125, 295] on input "Search Form" at bounding box center [1170, 299] width 334 height 38
paste input "S47REB"
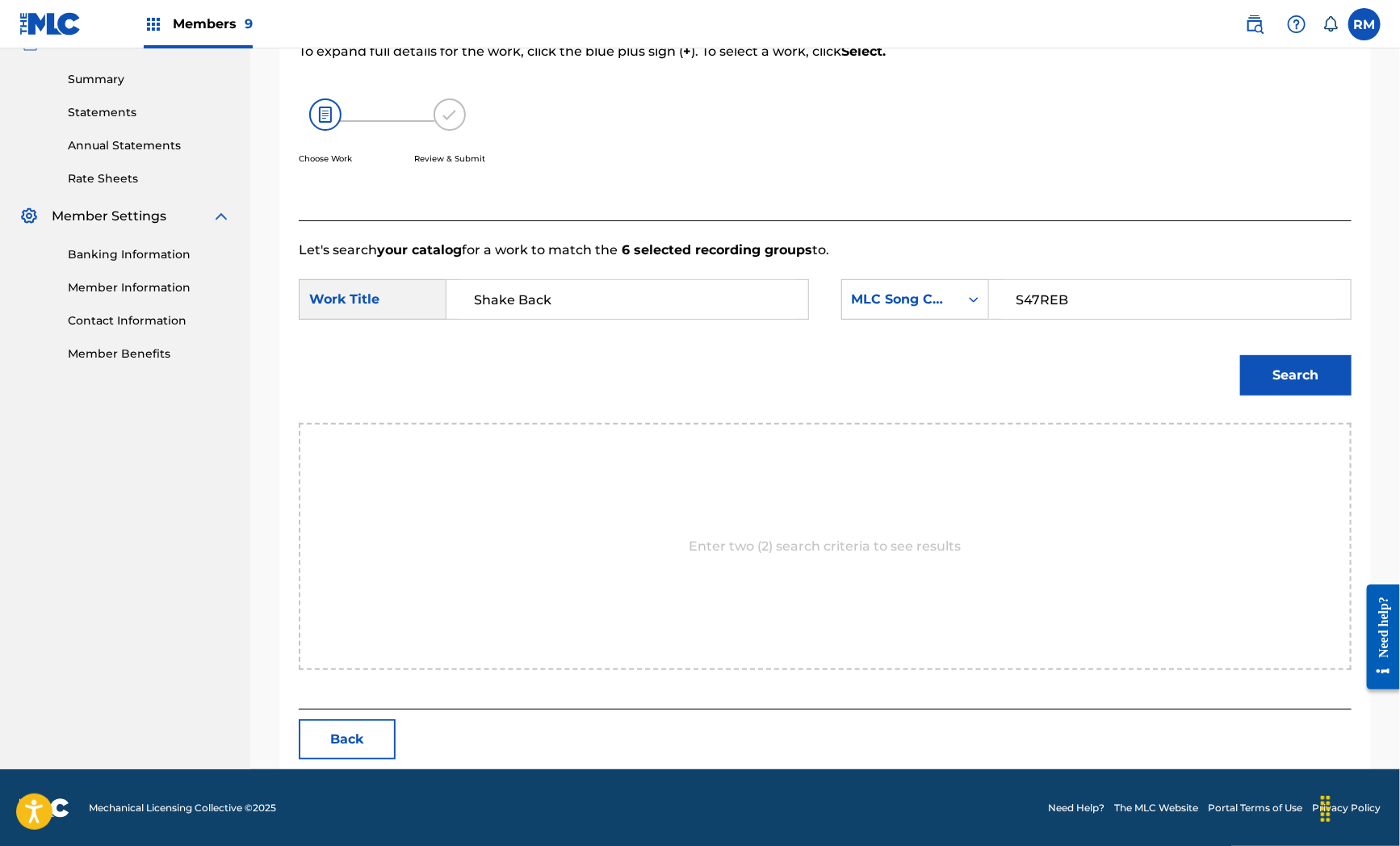
type input "S47REB"
click at [1268, 369] on button "Search" at bounding box center [1295, 375] width 112 height 40
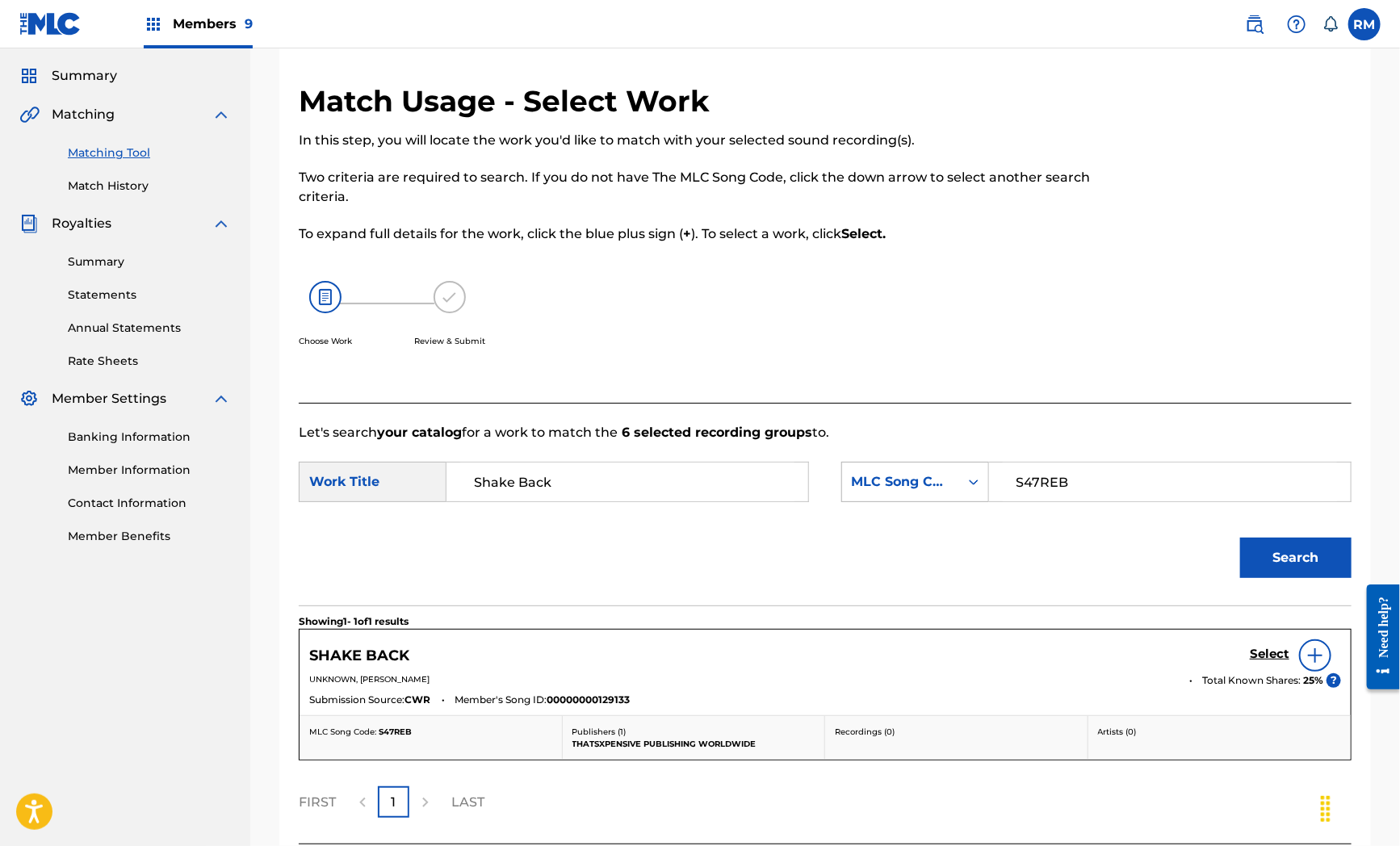
scroll to position [181, 0]
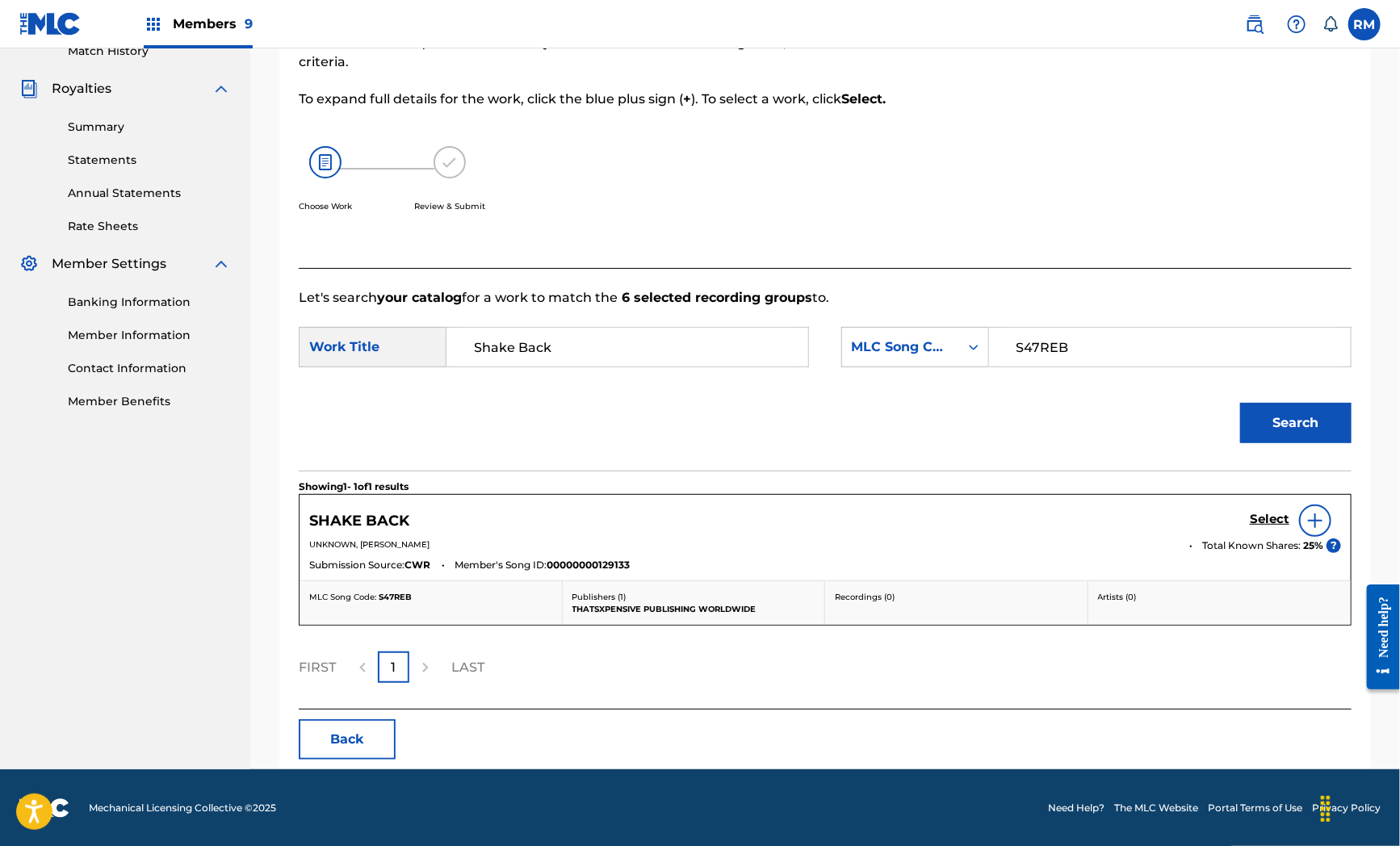
click at [591, 560] on span "00000000129133" at bounding box center [588, 565] width 84 height 14
drag, startPoint x: 691, startPoint y: 399, endPoint x: 753, endPoint y: 380, distance: 64.8
click at [691, 399] on div "Search" at bounding box center [824, 429] width 1053 height 84
click at [910, 342] on div "MLC Song Code" at bounding box center [900, 347] width 98 height 20
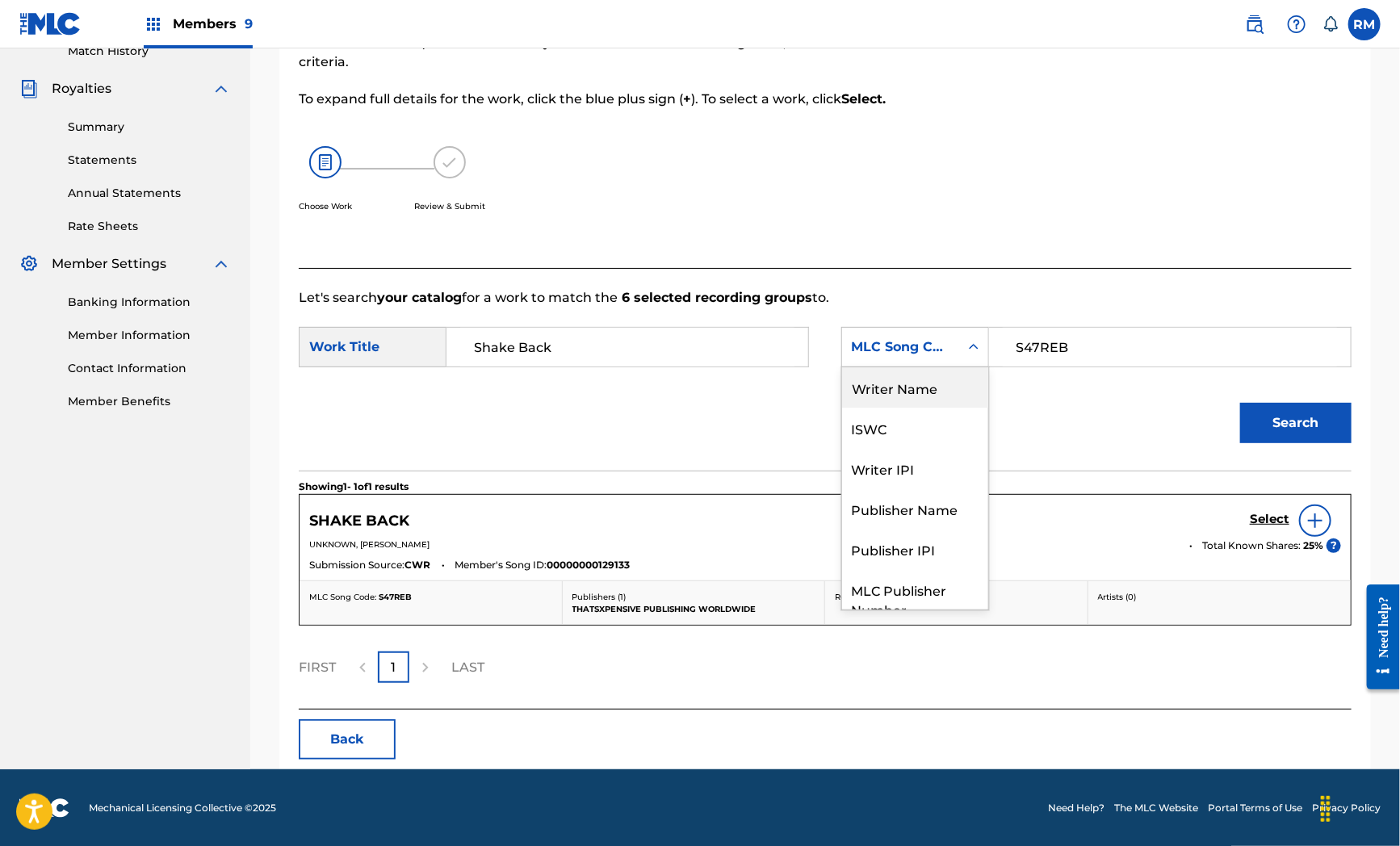
click at [900, 377] on div "Writer Name" at bounding box center [915, 387] width 146 height 40
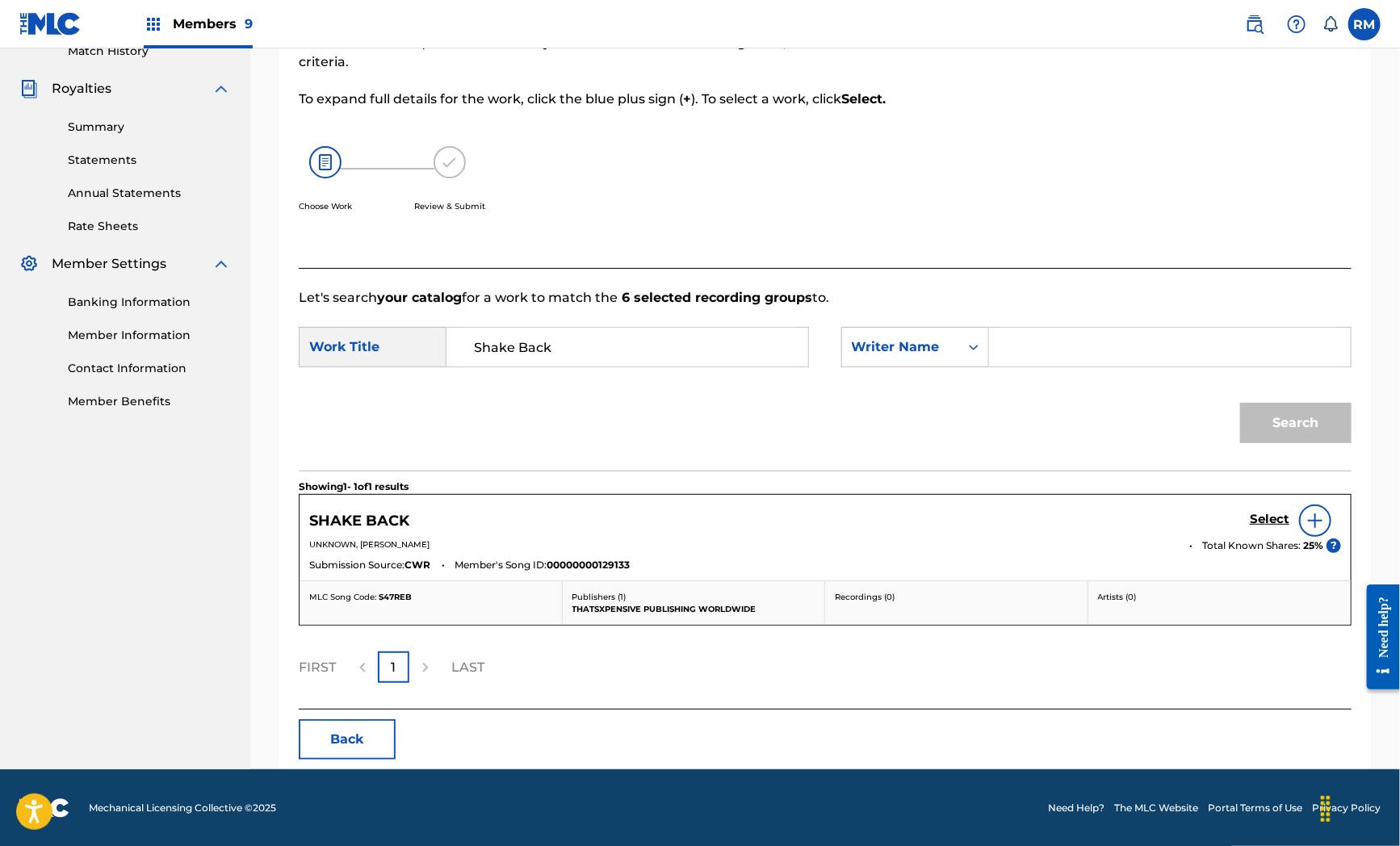
click at [1036, 354] on input "Search Form" at bounding box center [1170, 346] width 334 height 38
paste input "[PERSON_NAME]"
type input "[PERSON_NAME]"
drag, startPoint x: 1264, startPoint y: 413, endPoint x: 991, endPoint y: 456, distance: 276.4
click at [1259, 413] on button "Search" at bounding box center [1295, 422] width 112 height 40
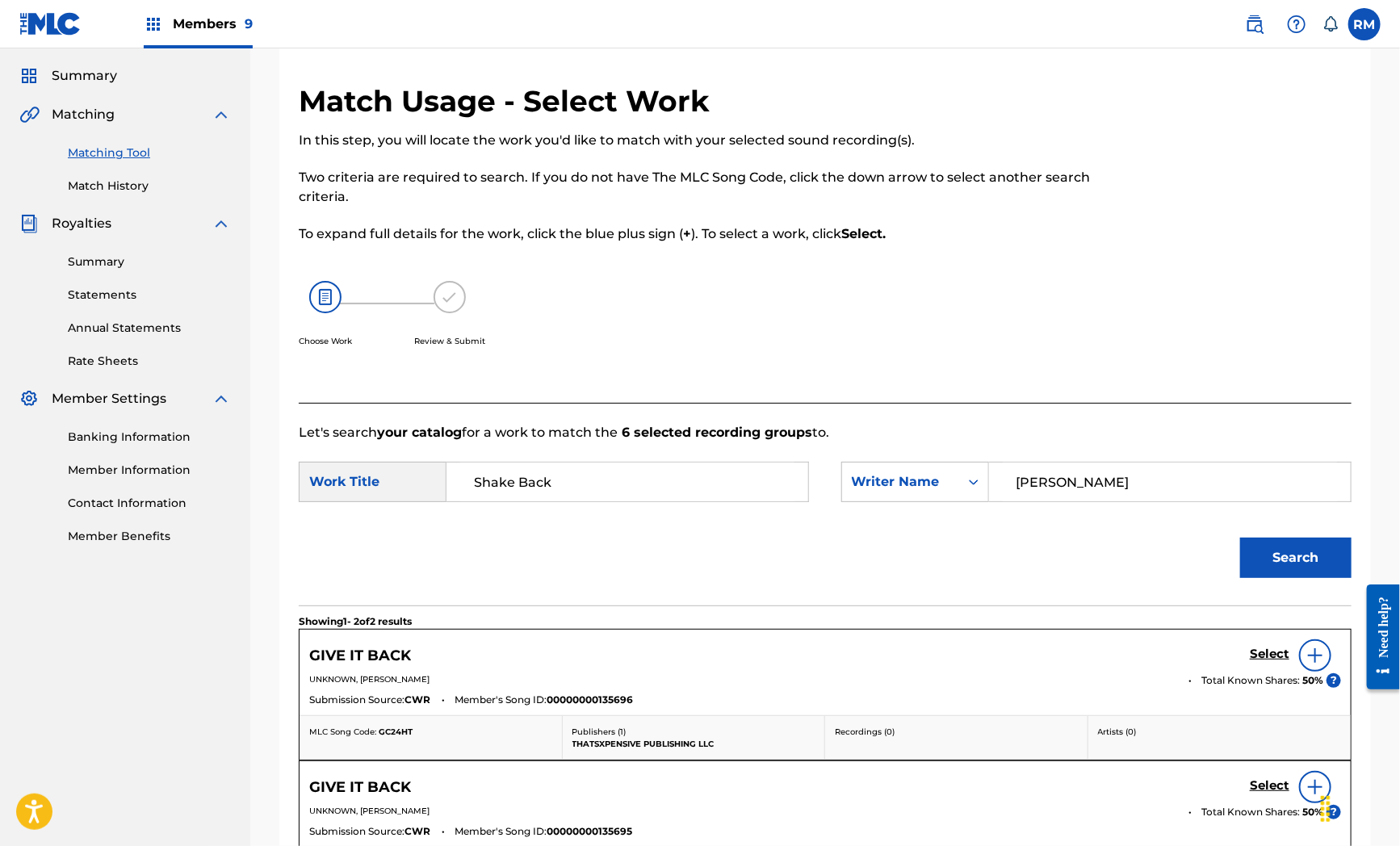
scroll to position [181, 0]
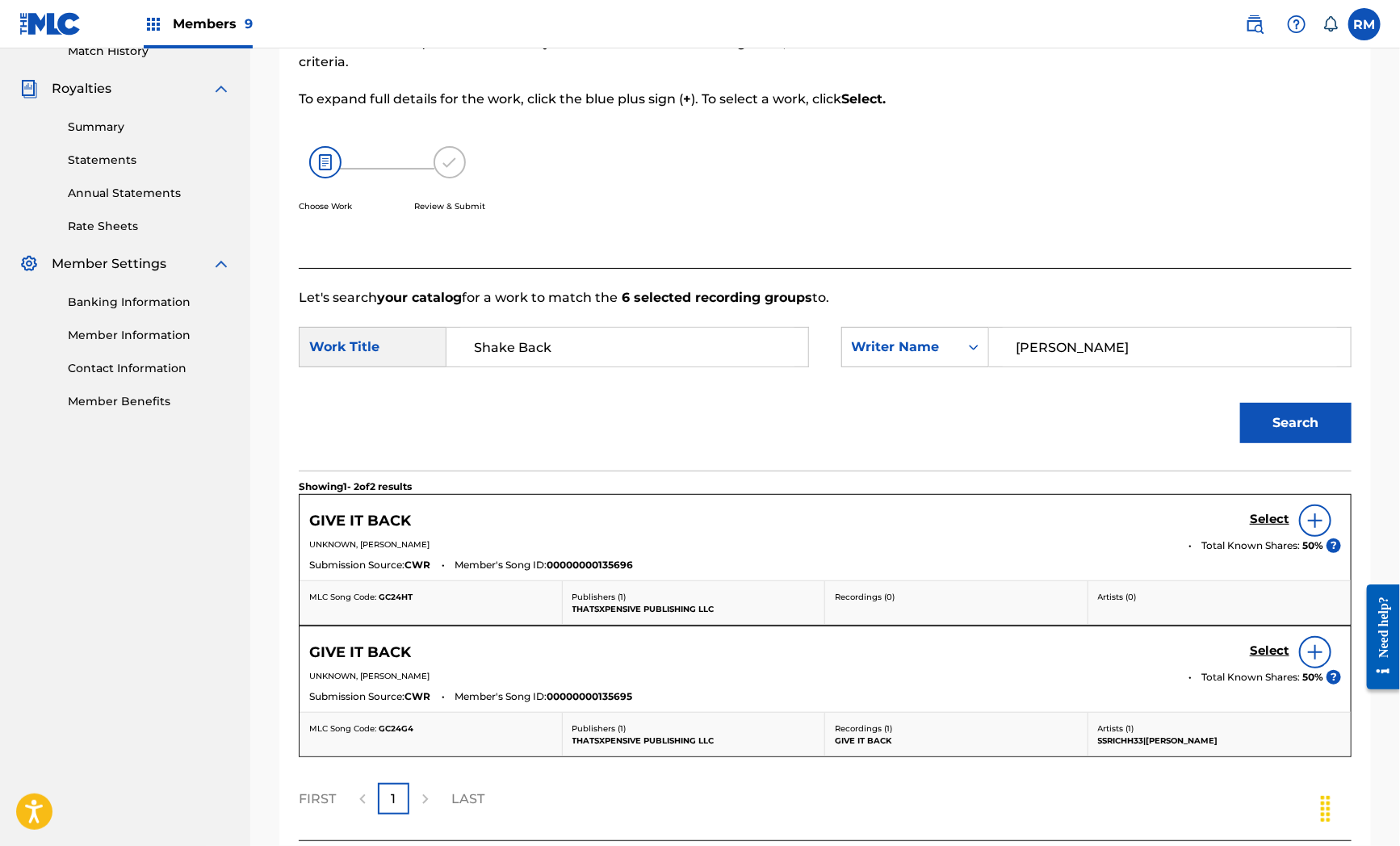
click at [642, 430] on div "Search" at bounding box center [824, 429] width 1053 height 84
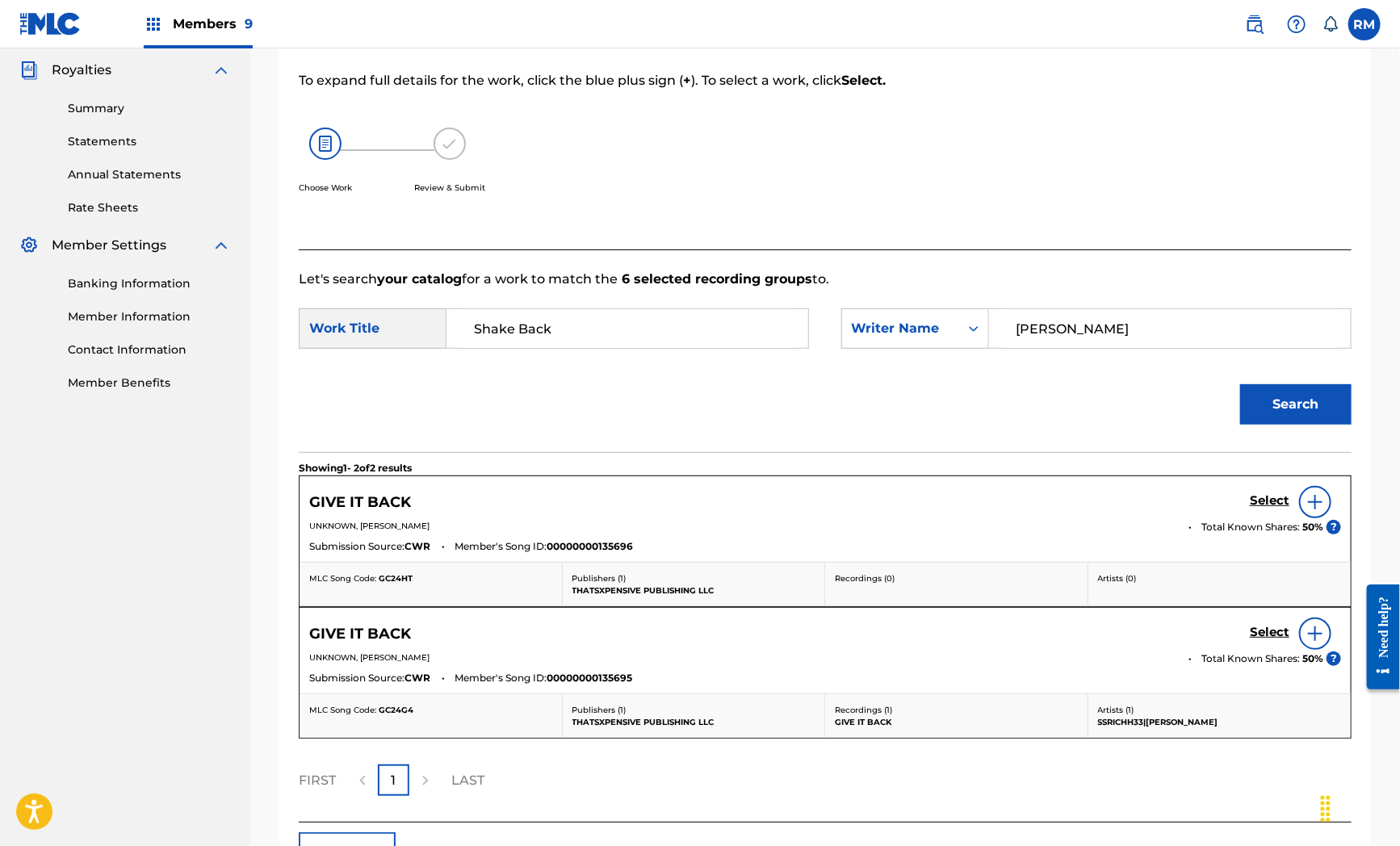
scroll to position [312, 0]
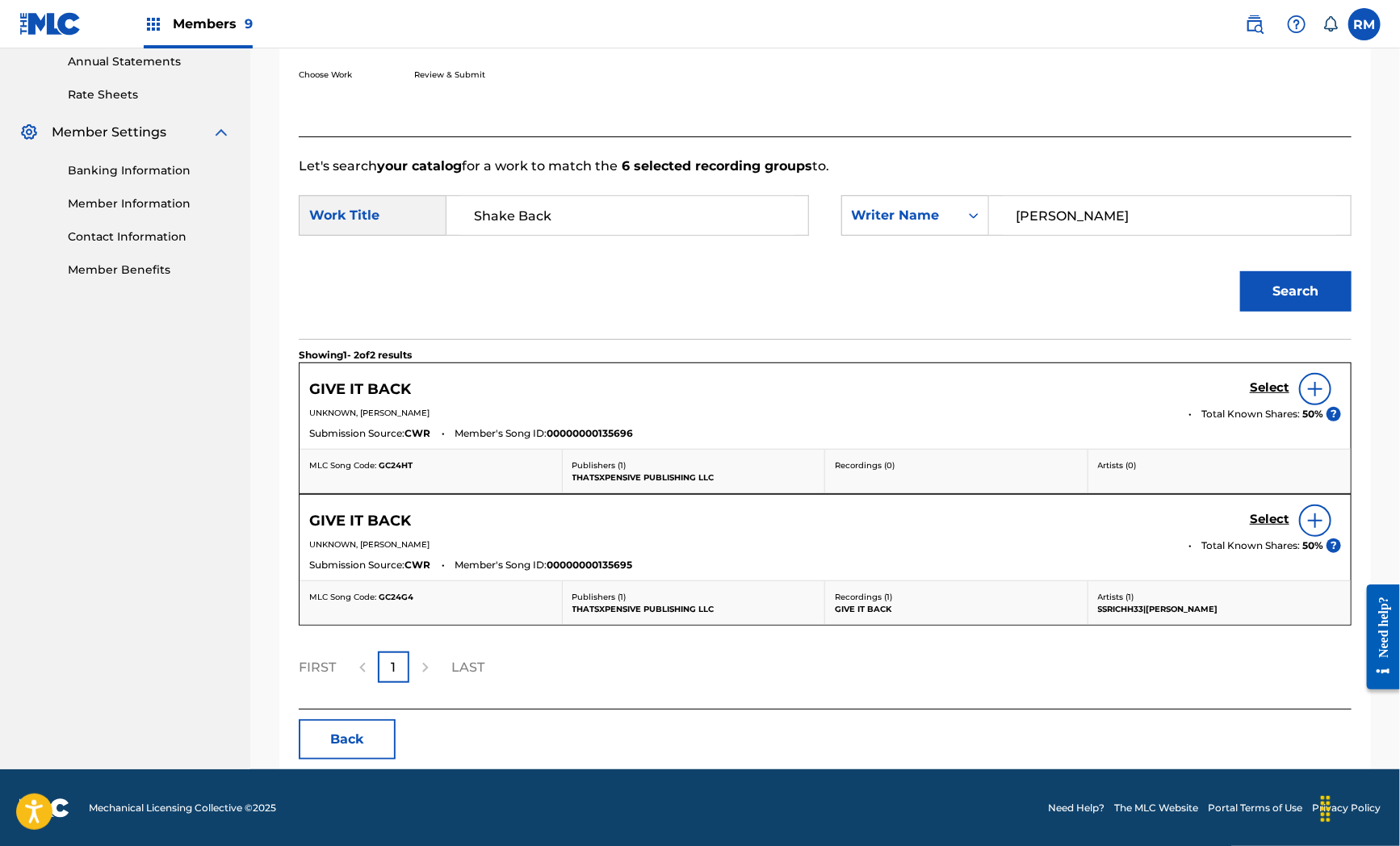
click at [383, 737] on button "Back" at bounding box center [347, 739] width 97 height 40
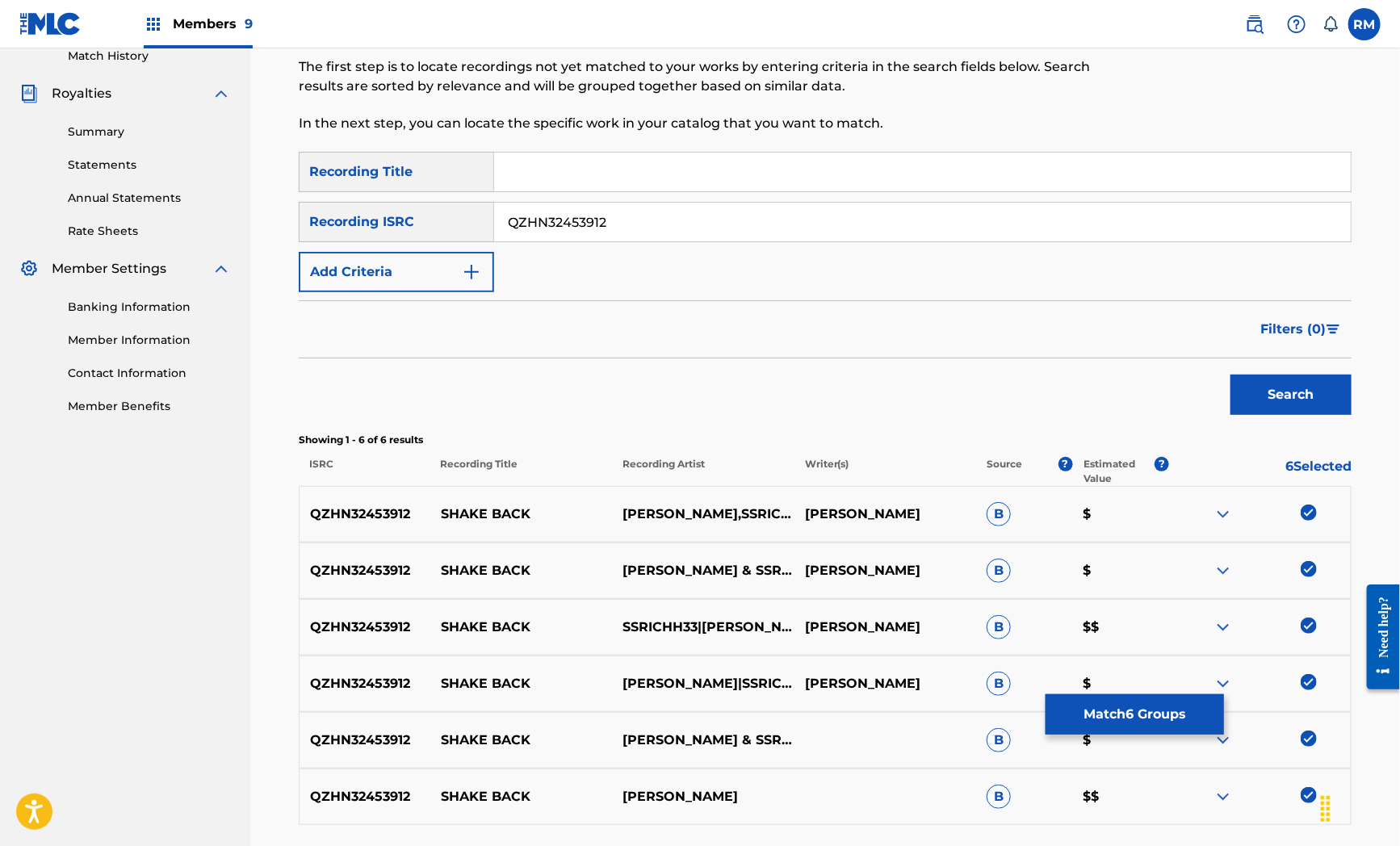
scroll to position [0, 0]
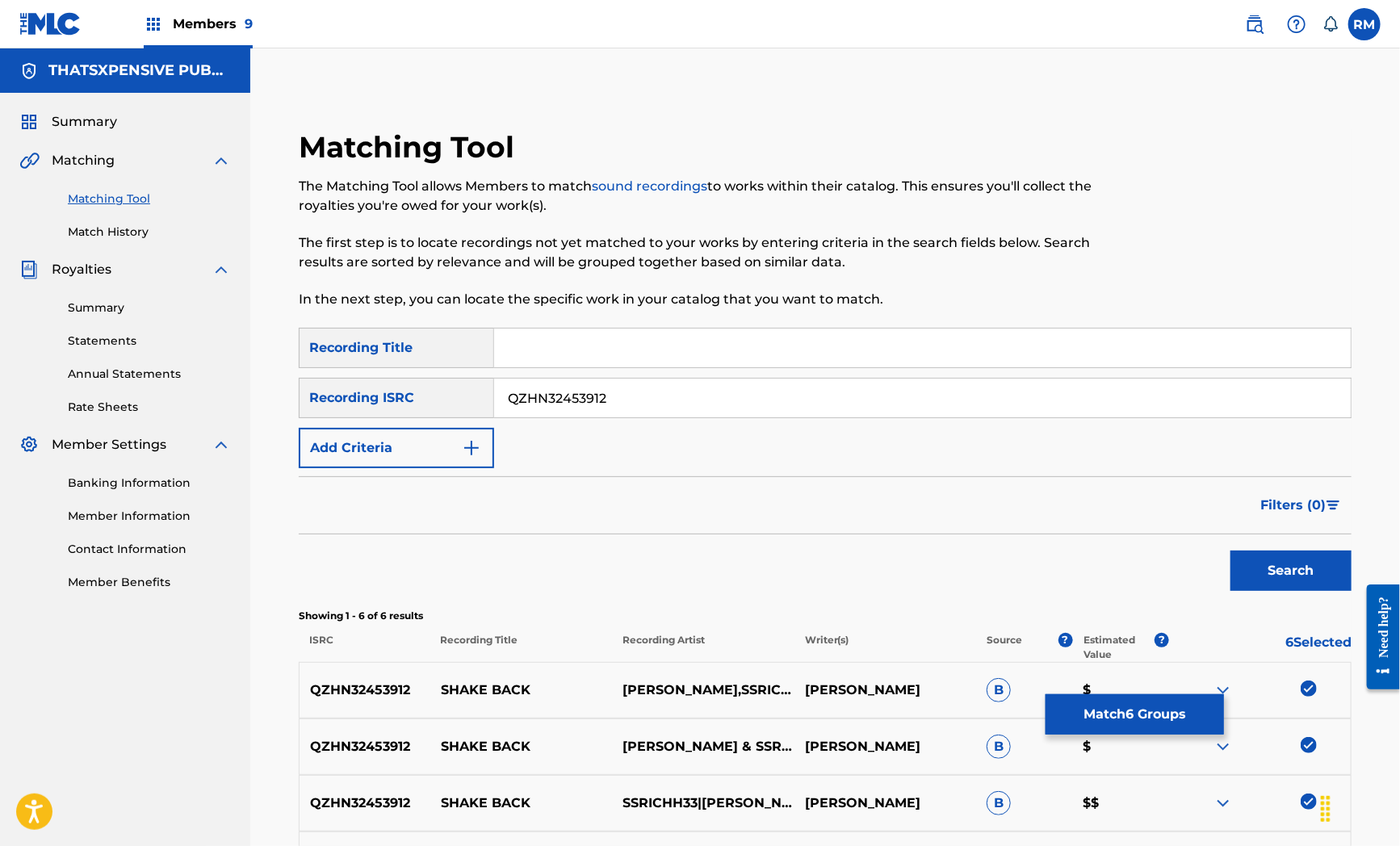
click at [614, 403] on input "QZHN32453912" at bounding box center [922, 397] width 857 height 38
paste input "USUYG1572789"
type input "USUYG1572789"
drag, startPoint x: 1264, startPoint y: 575, endPoint x: 1189, endPoint y: 664, distance: 116.4
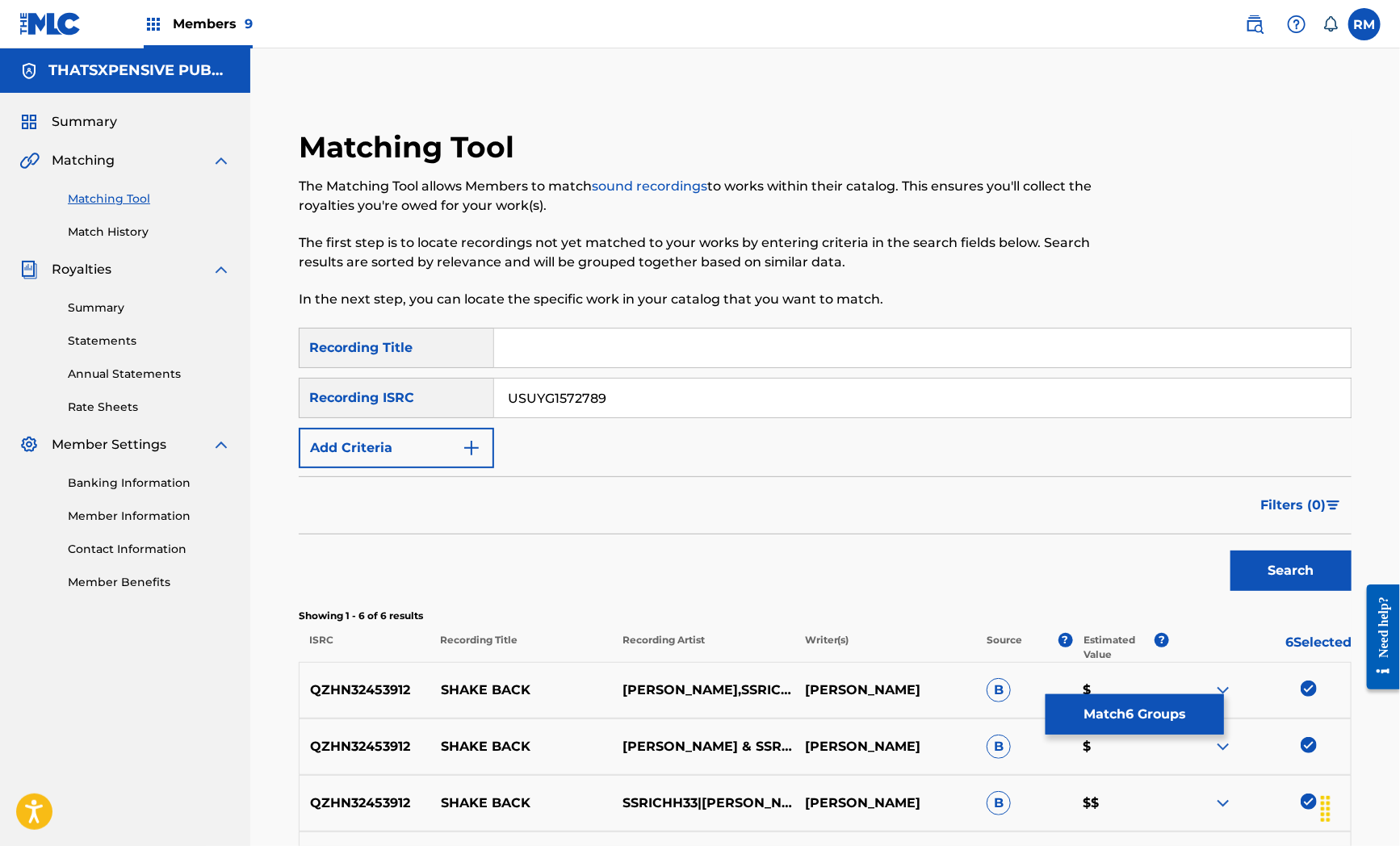
click at [898, 539] on div "Search" at bounding box center [824, 567] width 1053 height 65
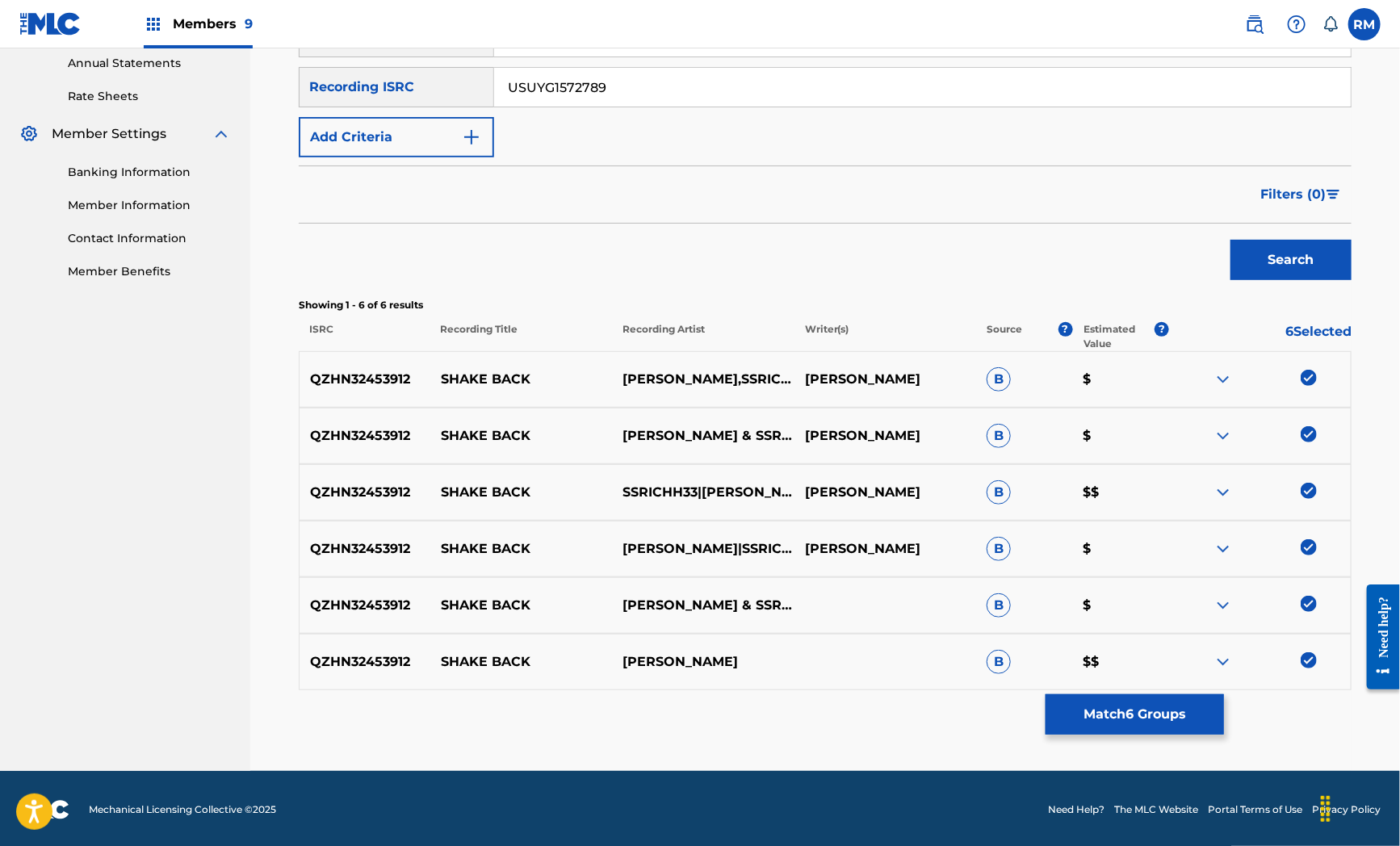
scroll to position [312, 0]
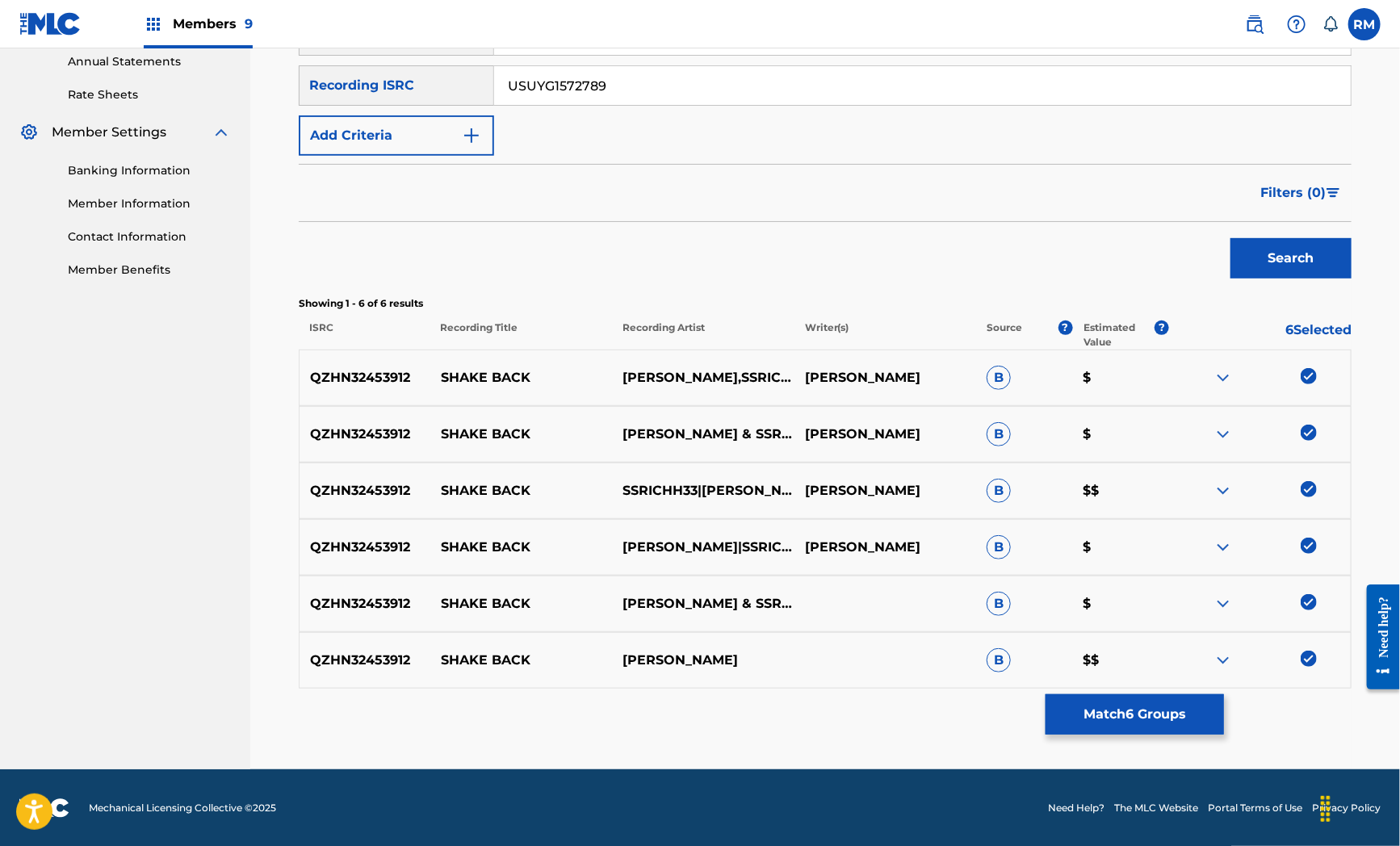
click at [1304, 384] on div at bounding box center [1259, 378] width 182 height 20
click at [1306, 374] on img at bounding box center [1308, 376] width 16 height 16
click at [1305, 438] on img at bounding box center [1308, 432] width 16 height 16
click at [1305, 438] on div at bounding box center [1308, 432] width 16 height 16
click at [1303, 482] on img at bounding box center [1308, 489] width 16 height 16
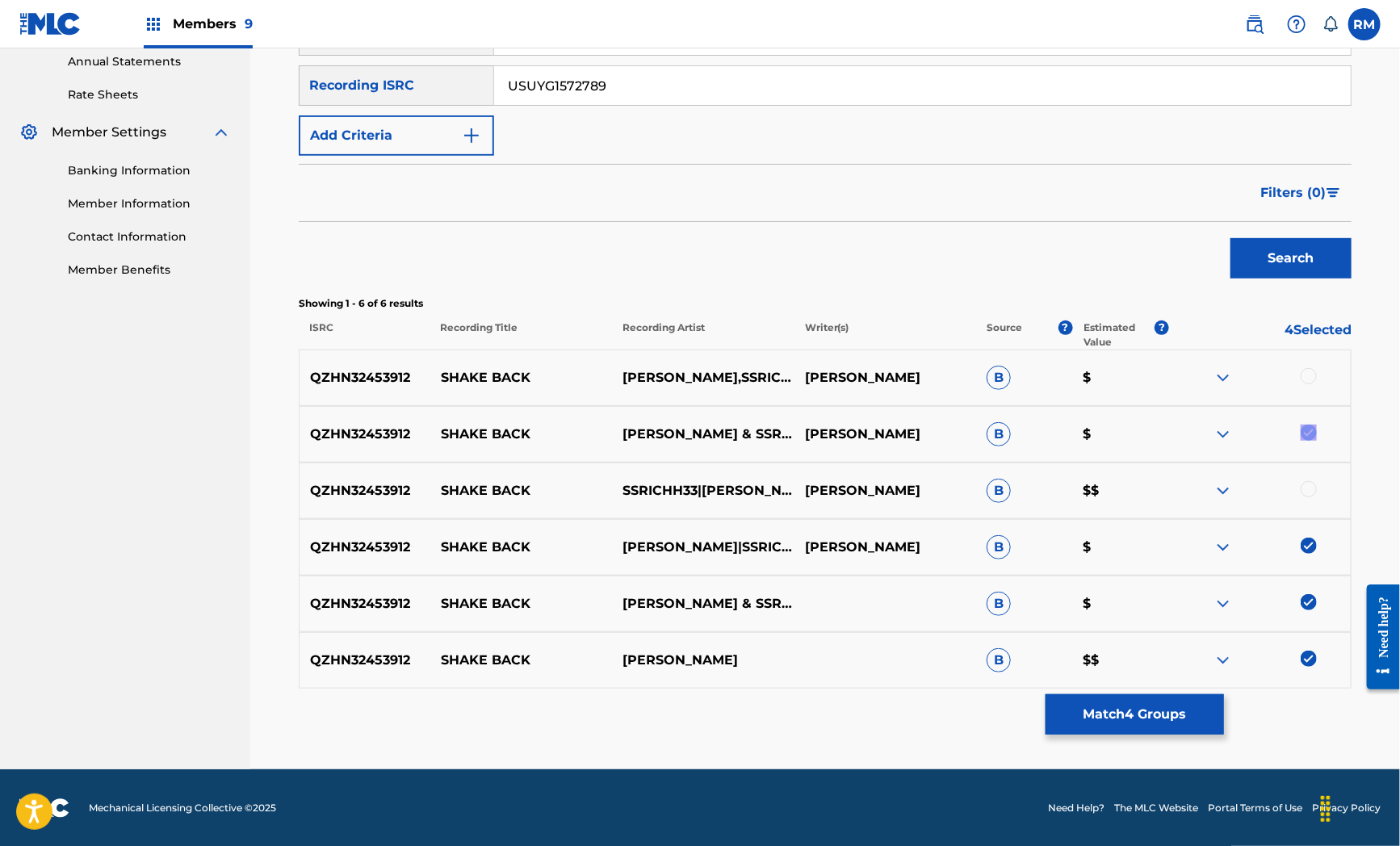
click at [1312, 443] on div at bounding box center [1259, 434] width 182 height 20
click at [1308, 430] on img at bounding box center [1308, 432] width 16 height 16
click at [1310, 547] on img at bounding box center [1308, 546] width 16 height 16
click at [1306, 604] on img at bounding box center [1308, 602] width 16 height 16
click at [1314, 658] on img at bounding box center [1308, 658] width 16 height 16
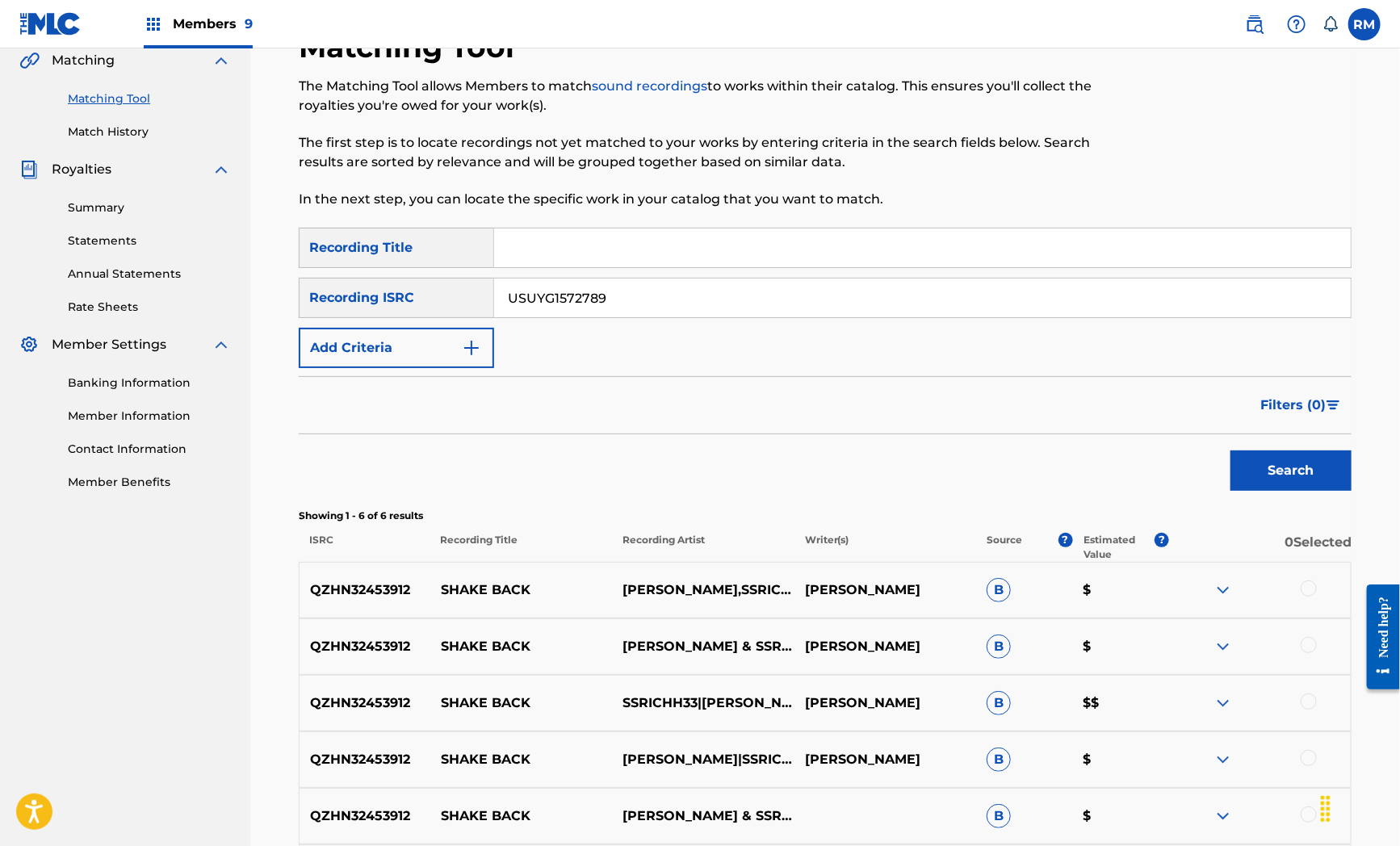
scroll to position [0, 0]
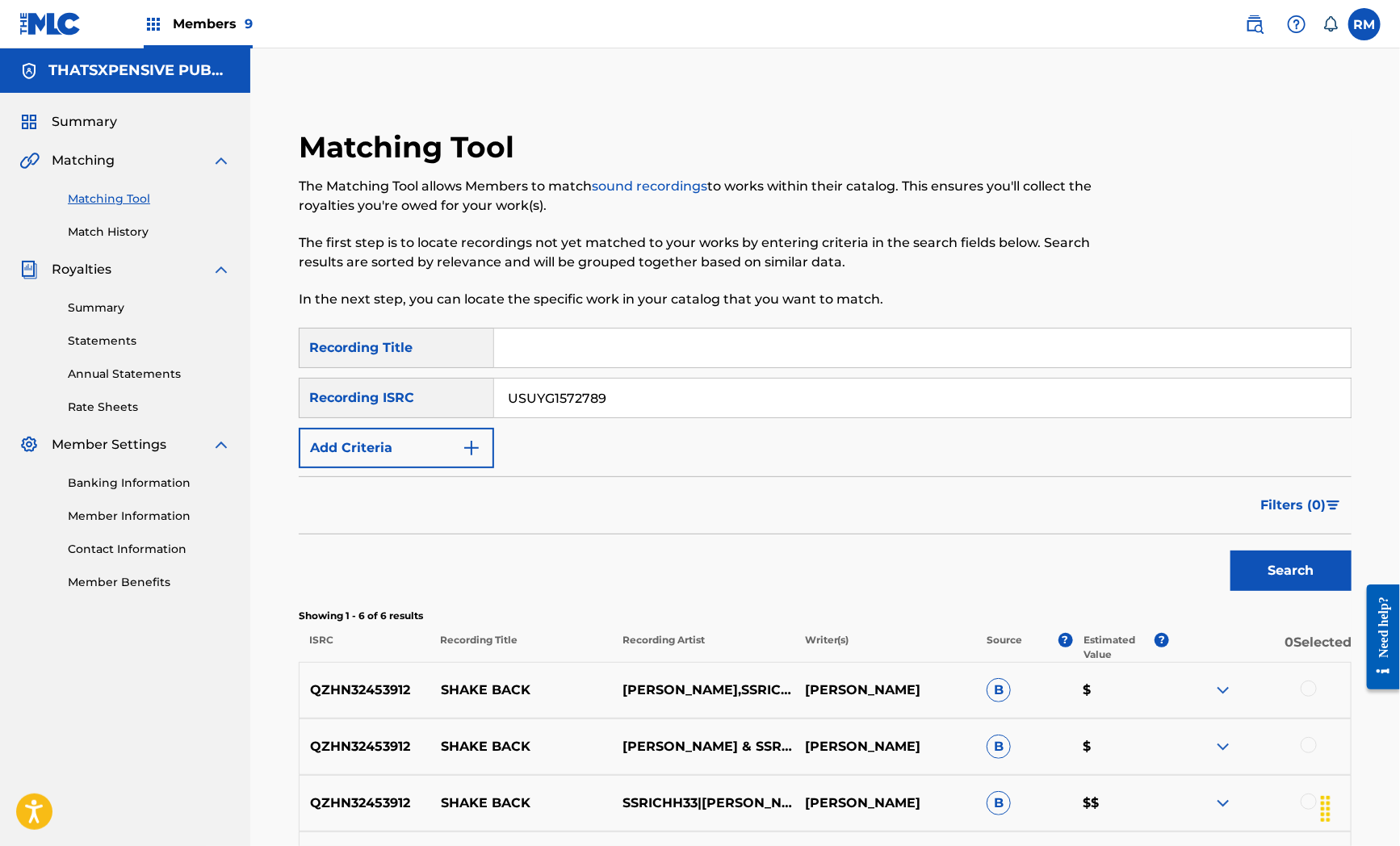
click at [1306, 559] on button "Search" at bounding box center [1291, 571] width 121 height 40
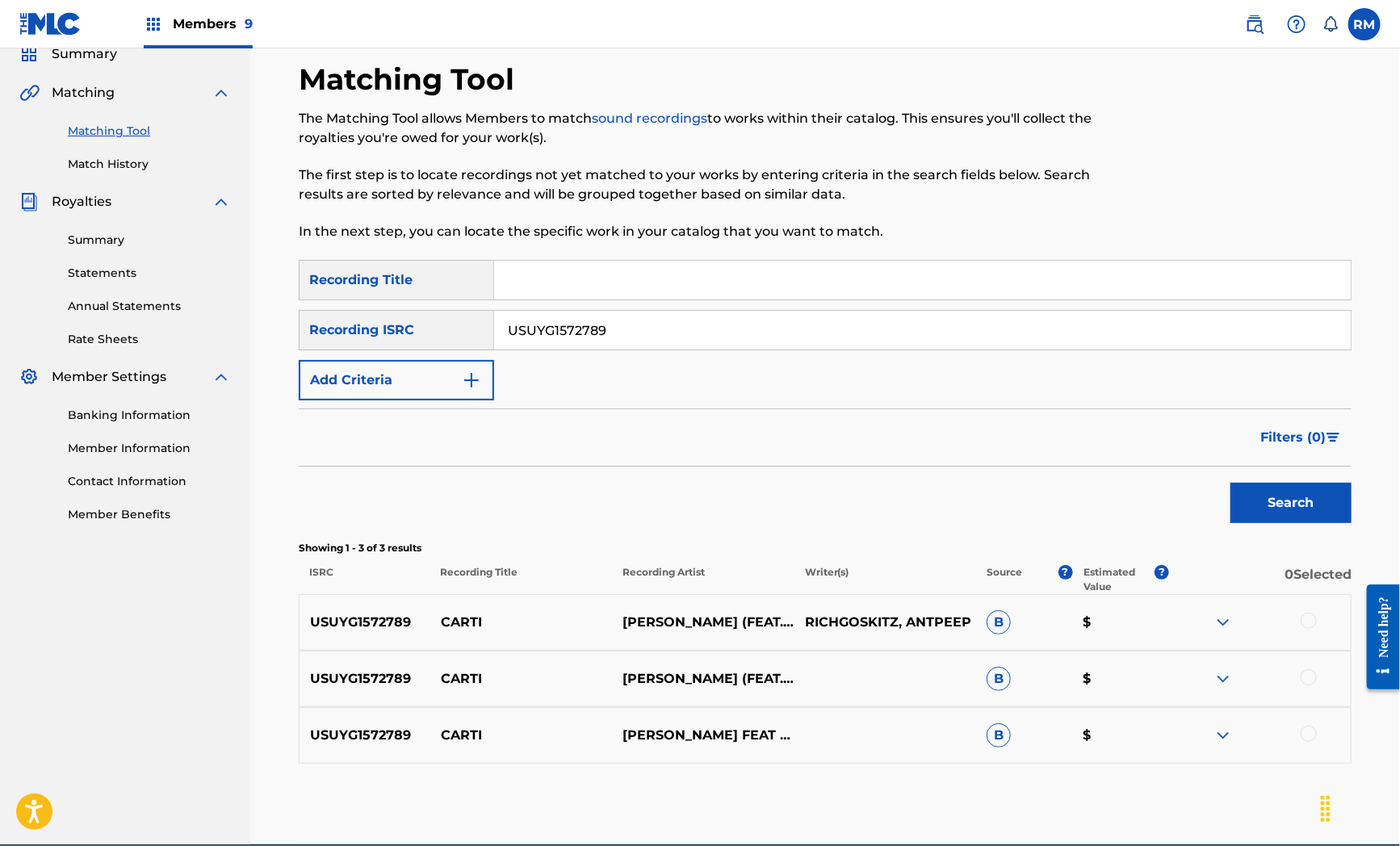
scroll to position [77, 0]
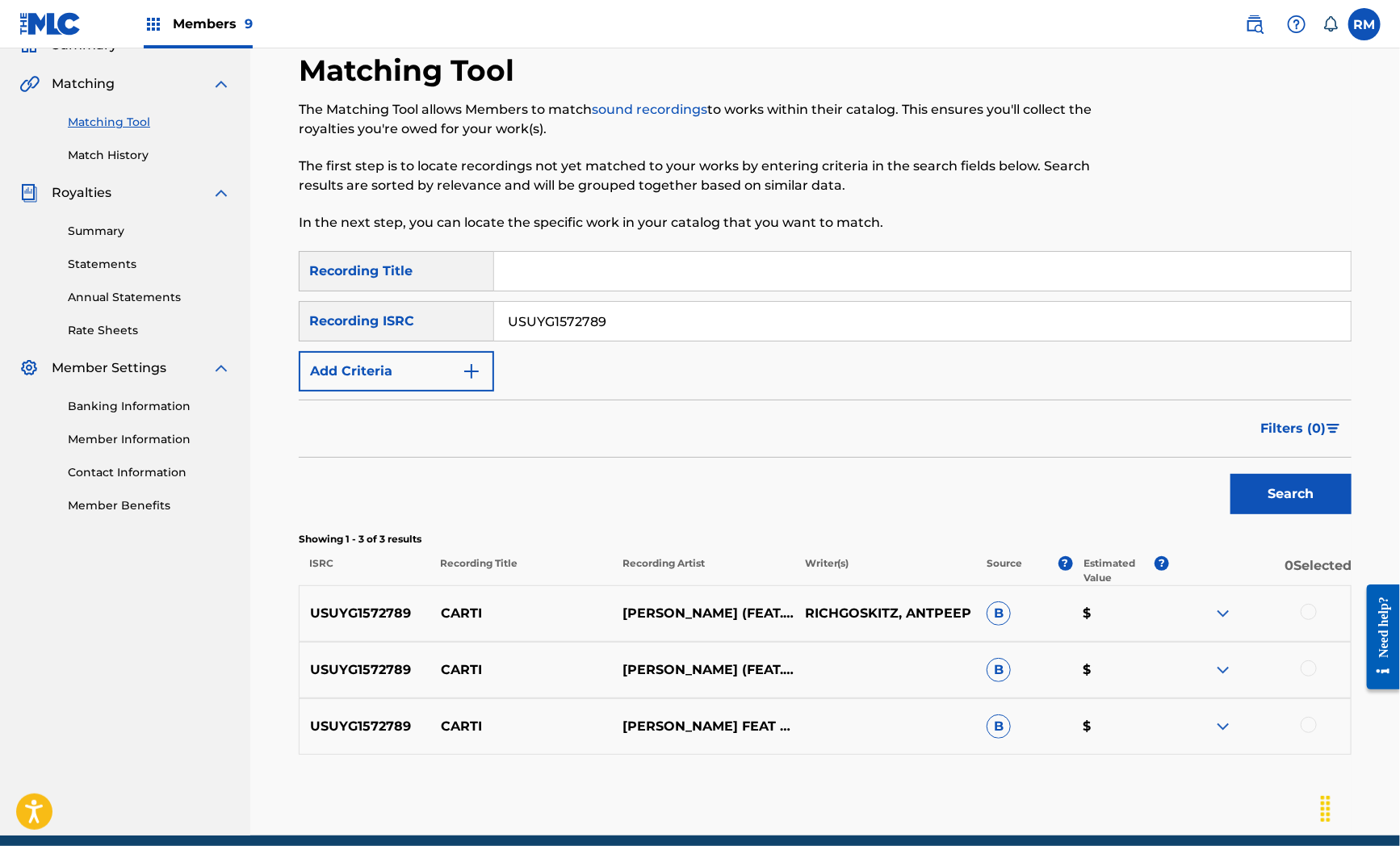
click at [1305, 607] on div at bounding box center [1308, 611] width 16 height 16
click at [1305, 662] on div at bounding box center [1308, 669] width 16 height 16
click at [1302, 714] on div "USUYG1572789 CARTI [PERSON_NAME] FEAT BIGMONEYRELL B $" at bounding box center [824, 727] width 1053 height 56
click at [1306, 719] on div at bounding box center [1308, 725] width 16 height 16
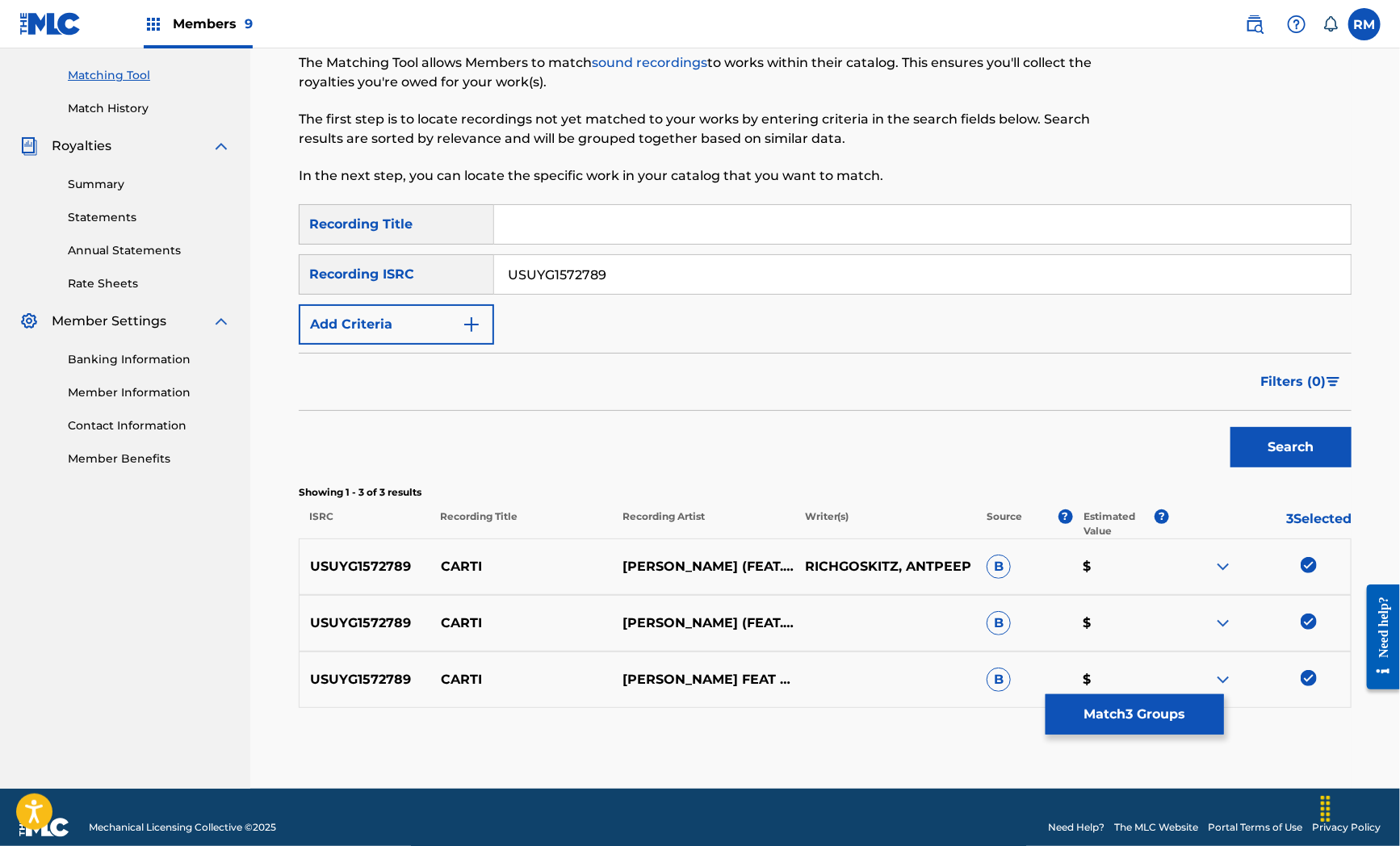
scroll to position [143, 0]
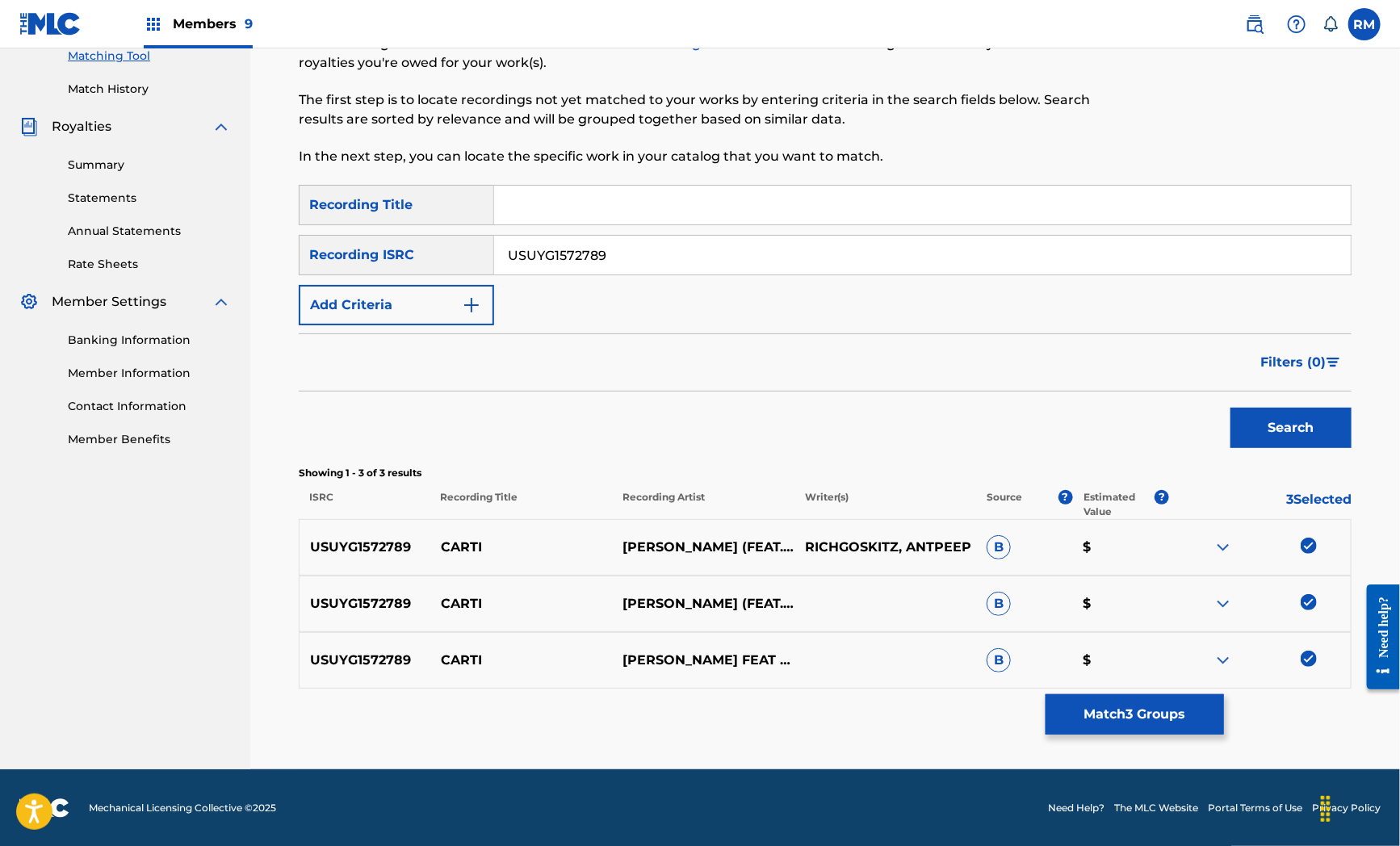
click at [1156, 707] on button "Match 3 Groups" at bounding box center [1134, 714] width 178 height 40
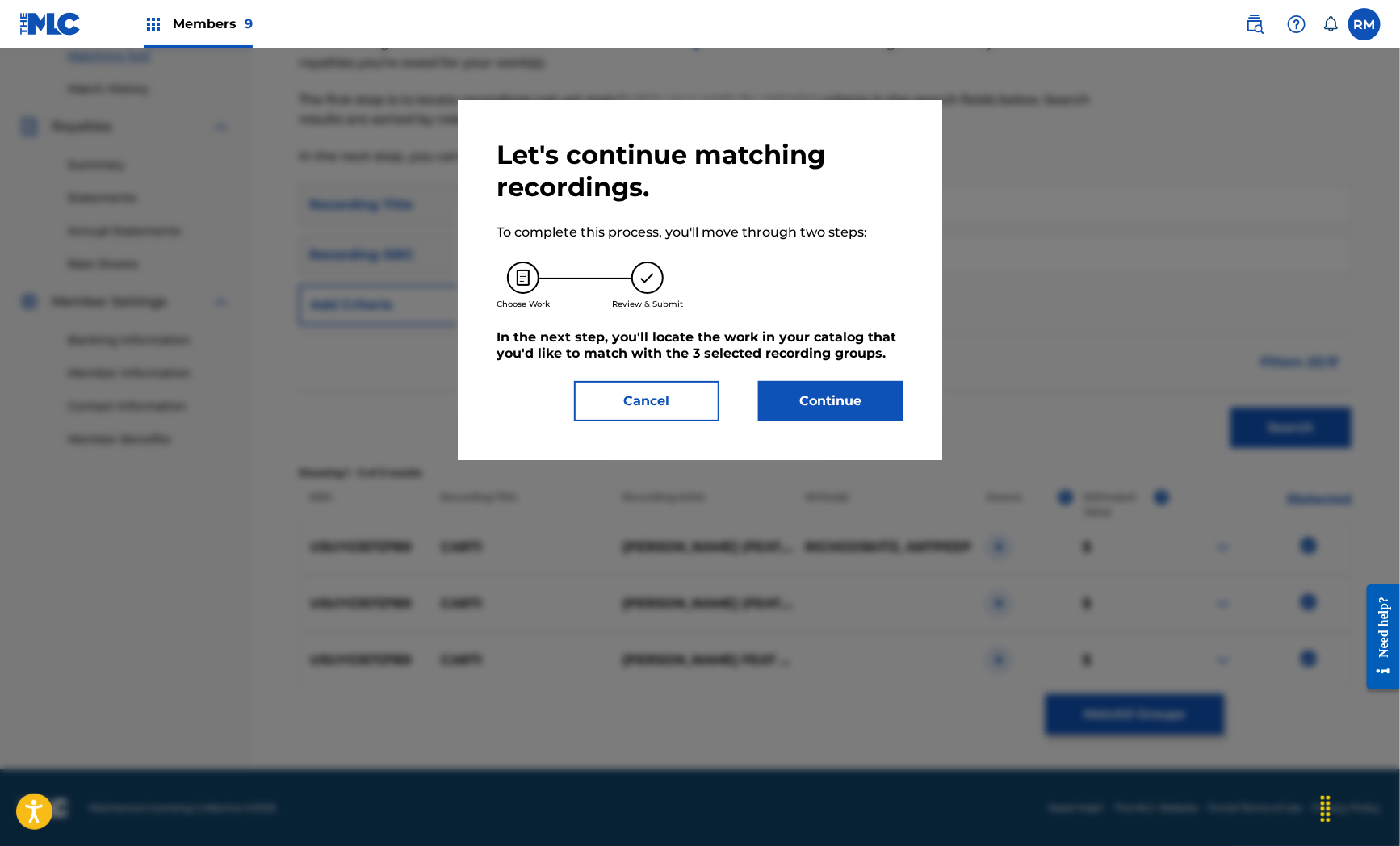
click at [842, 403] on button "Continue" at bounding box center [830, 401] width 145 height 40
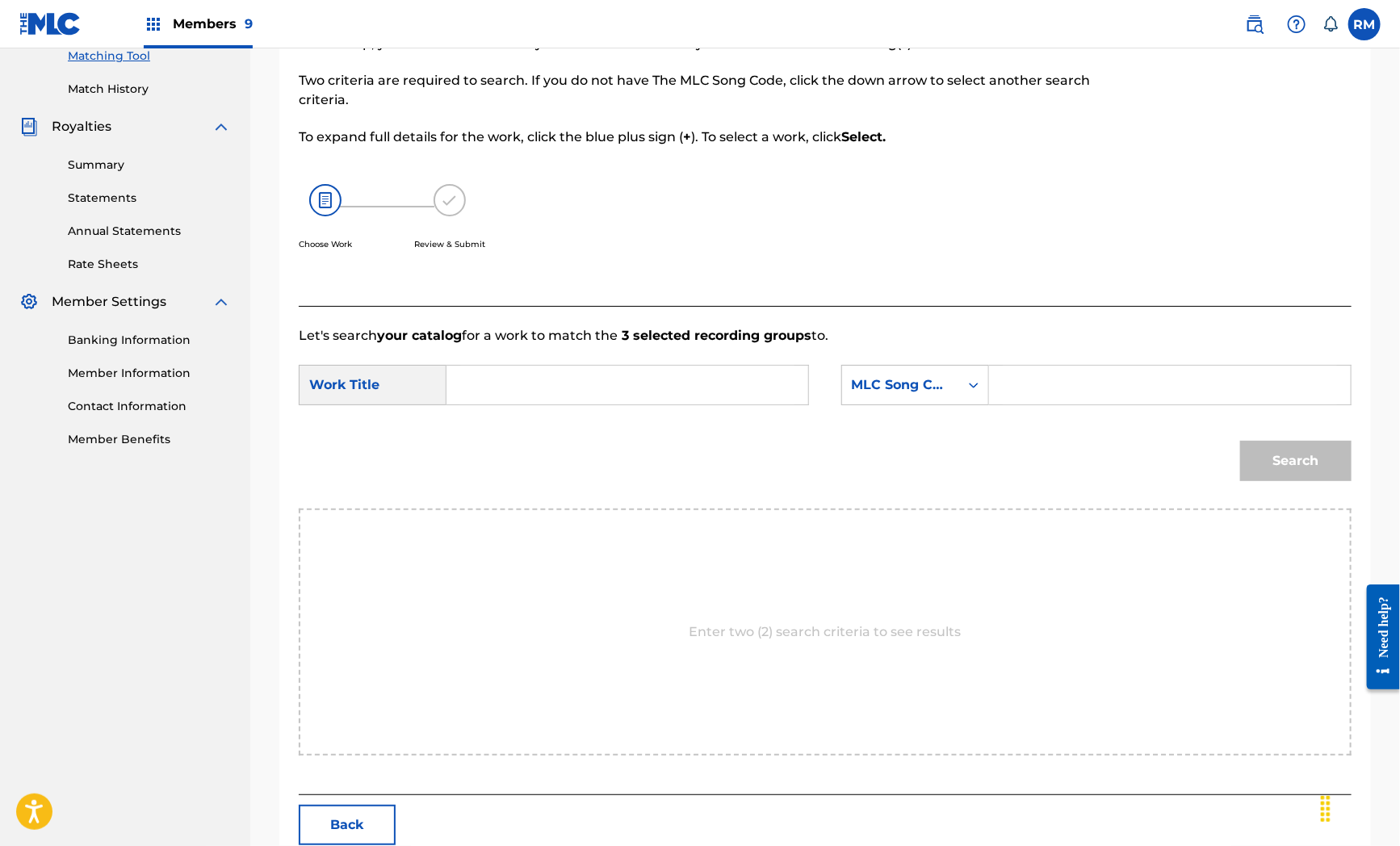
drag, startPoint x: 522, startPoint y: 504, endPoint x: 534, endPoint y: 390, distance: 114.6
click at [524, 478] on div "Search" at bounding box center [824, 466] width 1053 height 84
click at [535, 387] on input "Search Form" at bounding box center [628, 385] width 334 height 38
paste input "Carti"
type input "Carti"
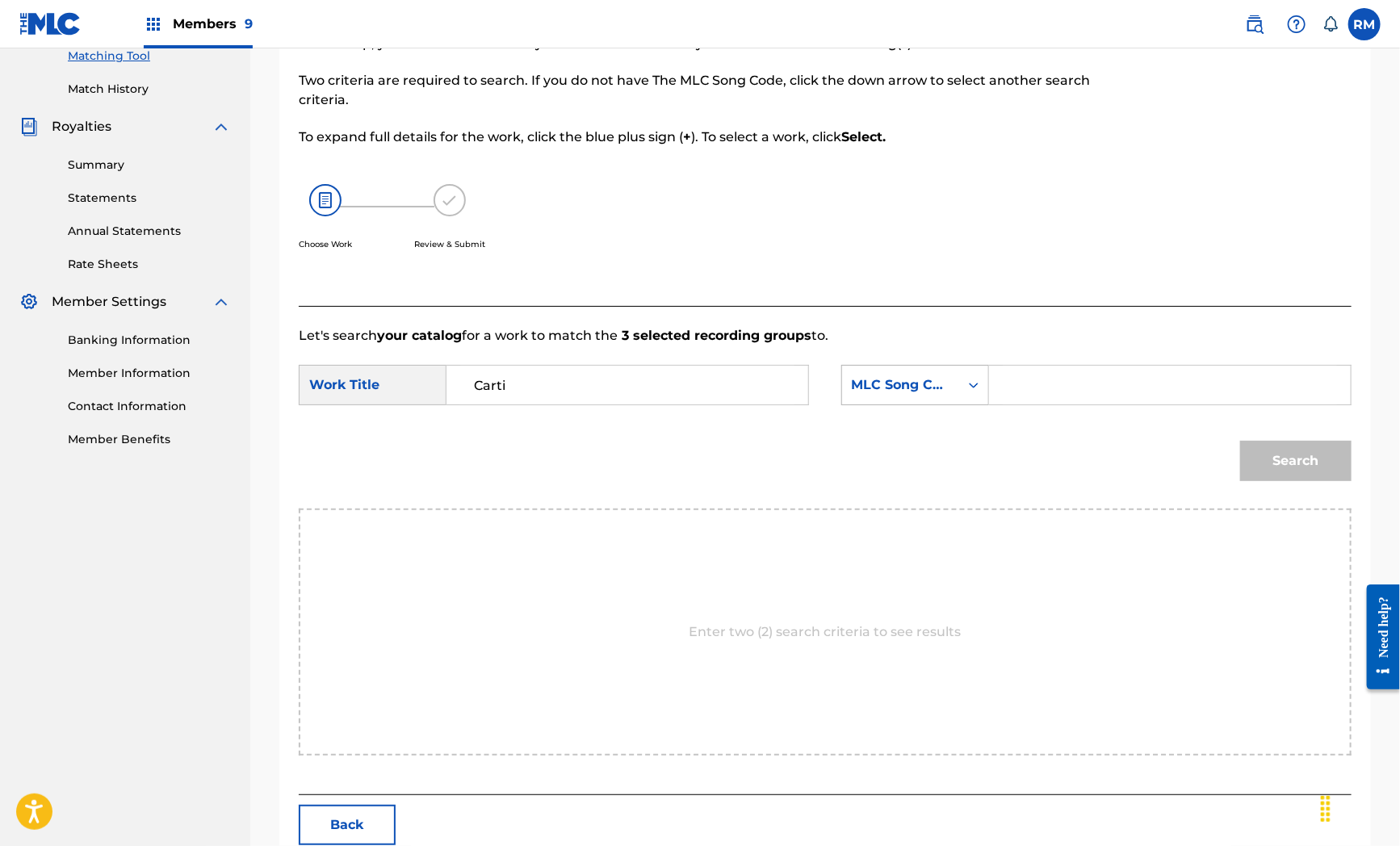
drag, startPoint x: 625, startPoint y: 445, endPoint x: 934, endPoint y: 378, distance: 316.2
click at [625, 445] on div "Search" at bounding box center [824, 466] width 1053 height 84
click at [670, 494] on div "Search" at bounding box center [824, 466] width 1053 height 84
click at [1043, 388] on input "Search Form" at bounding box center [1170, 385] width 334 height 38
paste input "CK5VO7"
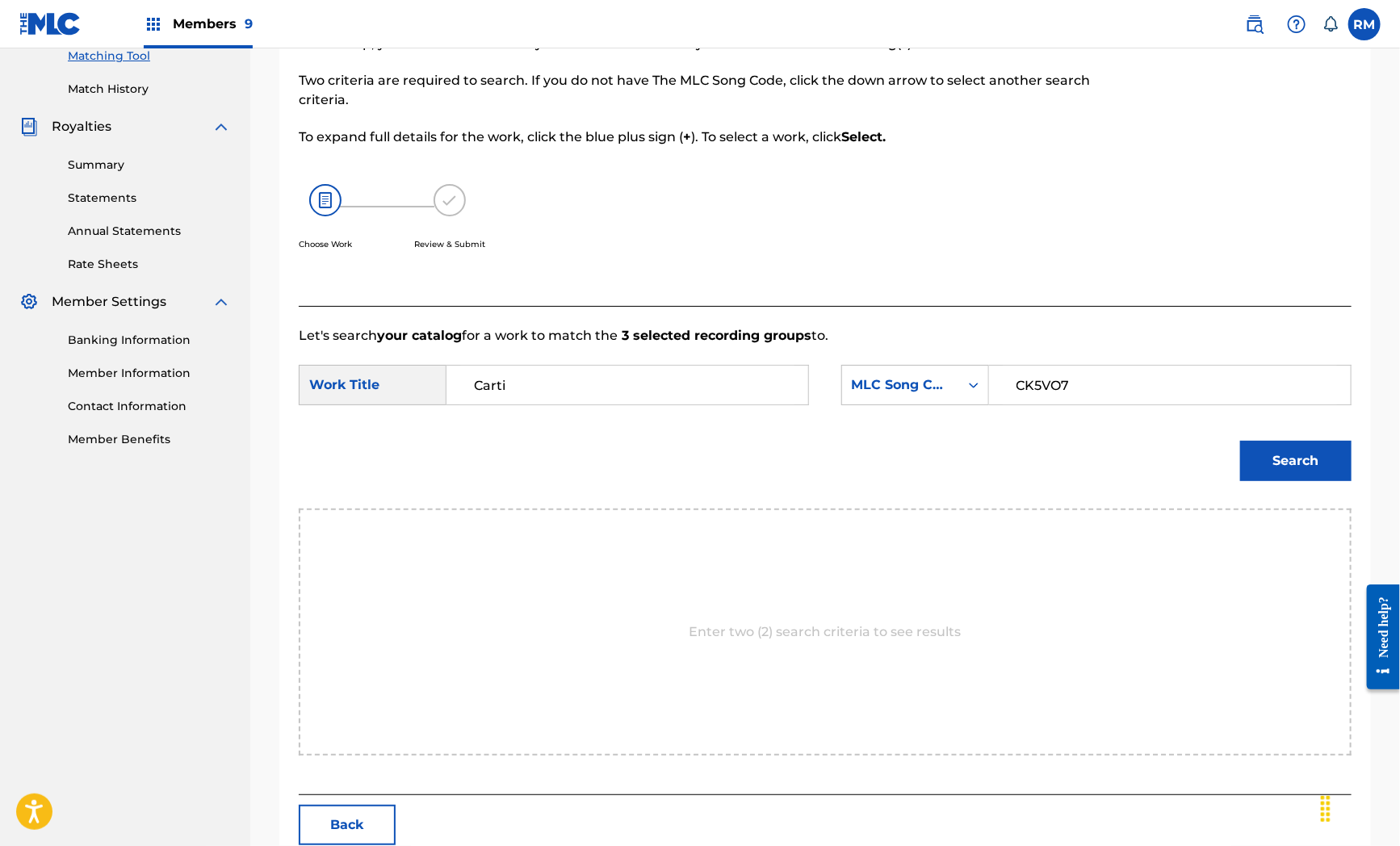
type input "CK5VO7"
click at [1271, 463] on button "Search" at bounding box center [1295, 461] width 112 height 40
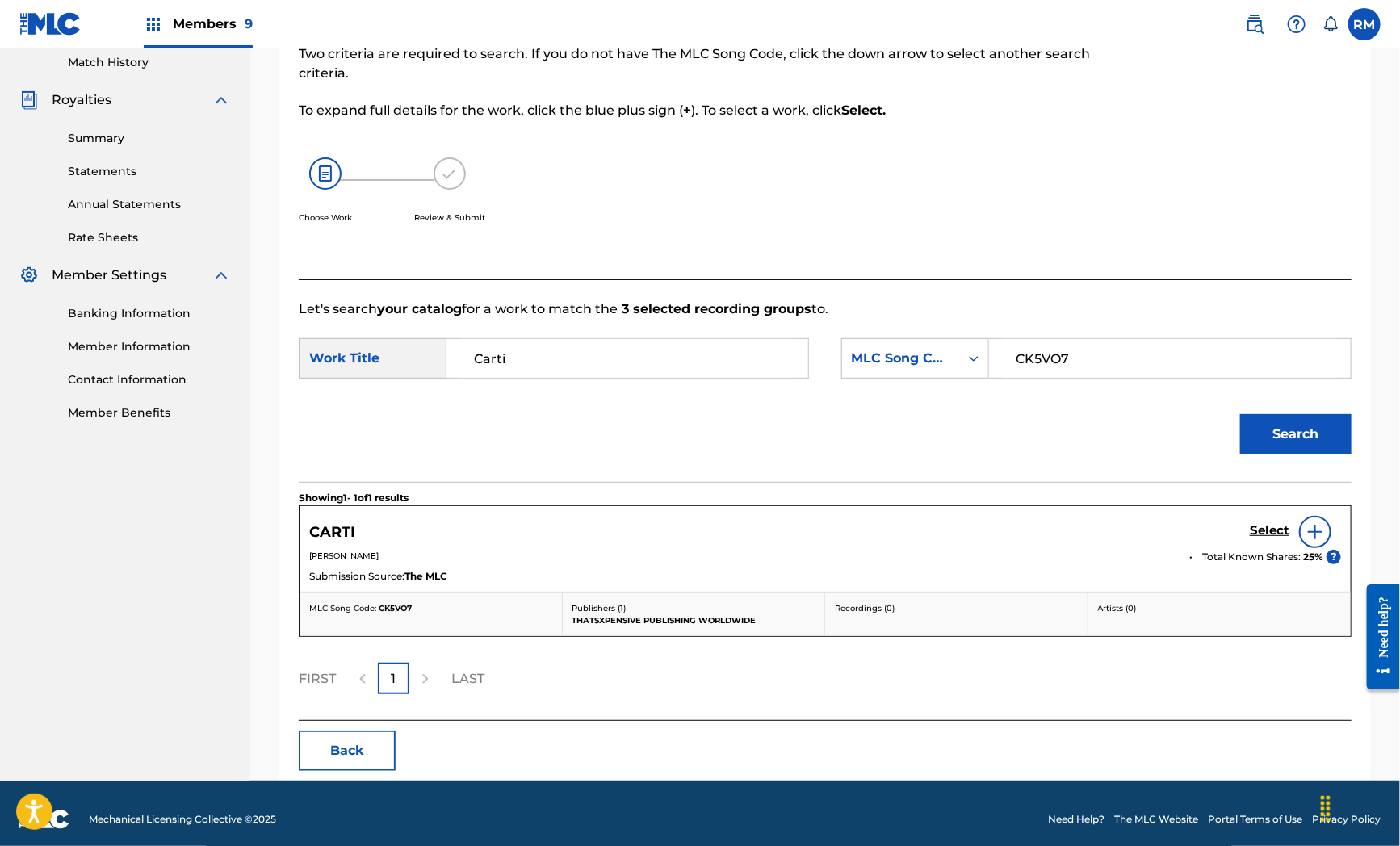
scroll to position [181, 0]
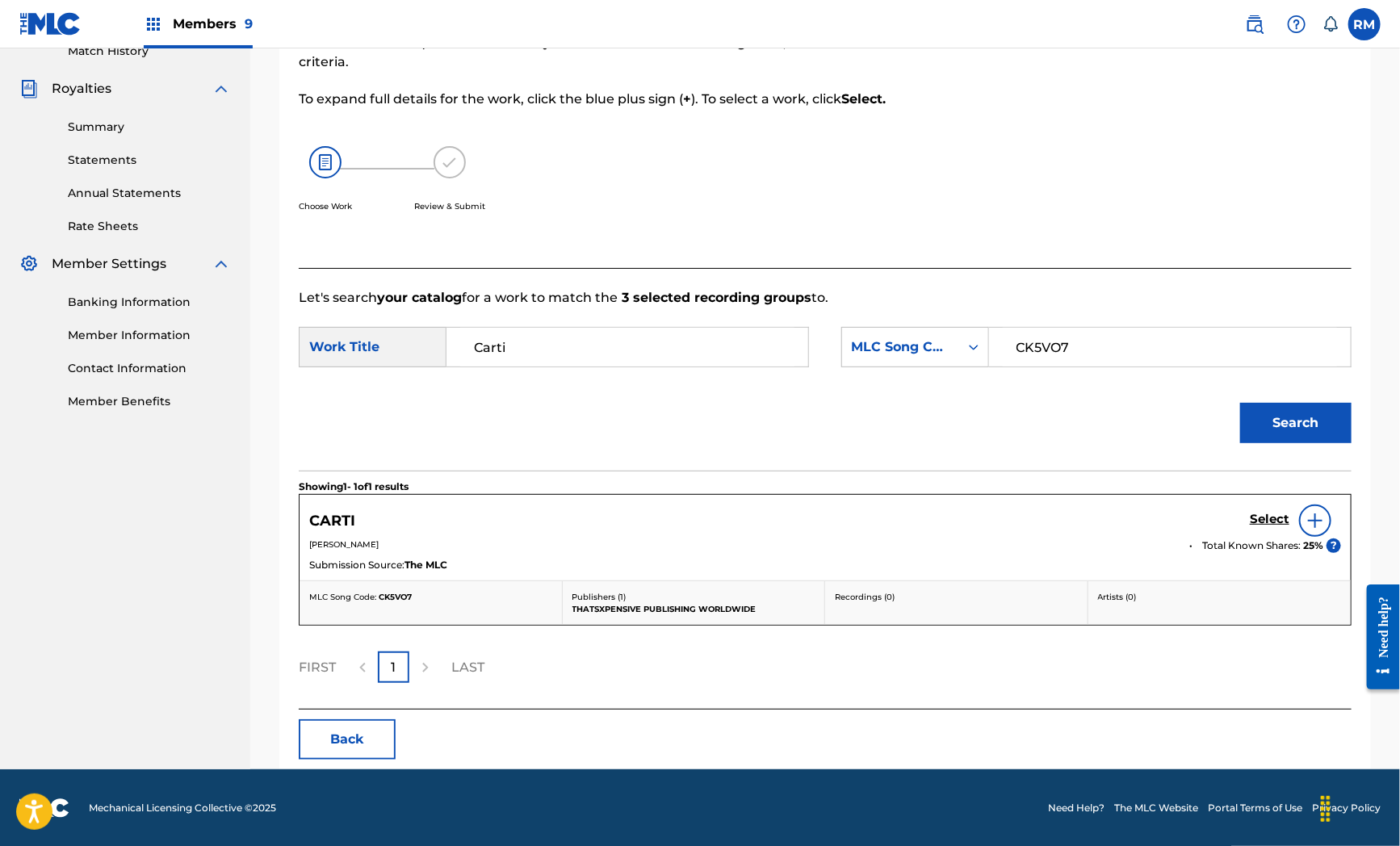
click at [658, 417] on div "Search" at bounding box center [824, 429] width 1053 height 84
click at [905, 341] on div "MLC Song Code" at bounding box center [900, 347] width 98 height 20
drag, startPoint x: 604, startPoint y: 373, endPoint x: 634, endPoint y: 366, distance: 30.8
click at [604, 373] on div "SearchWithCriteria969448b4-3082-400a-9a0c-4ebba2241d96 Work Title Carti SearchW…" at bounding box center [824, 351] width 1053 height 50
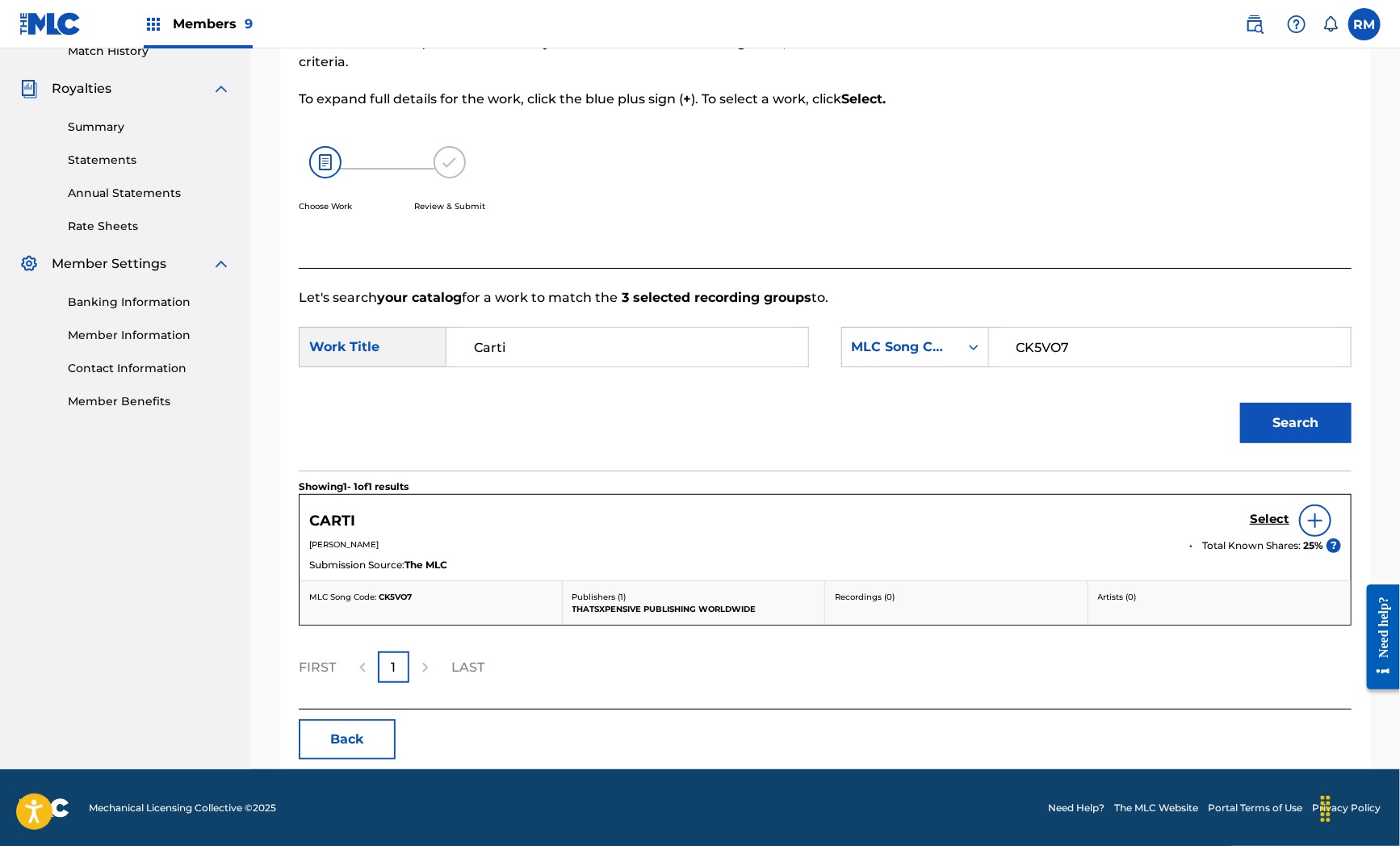
click at [991, 348] on div "CK5VO7" at bounding box center [1170, 346] width 362 height 40
click at [941, 348] on div "MLC Song Code" at bounding box center [900, 347] width 98 height 20
click at [921, 381] on div "Writer Name" at bounding box center [915, 387] width 146 height 40
click at [1022, 361] on input "Search Form" at bounding box center [1170, 346] width 334 height 38
paste input "[PERSON_NAME]"
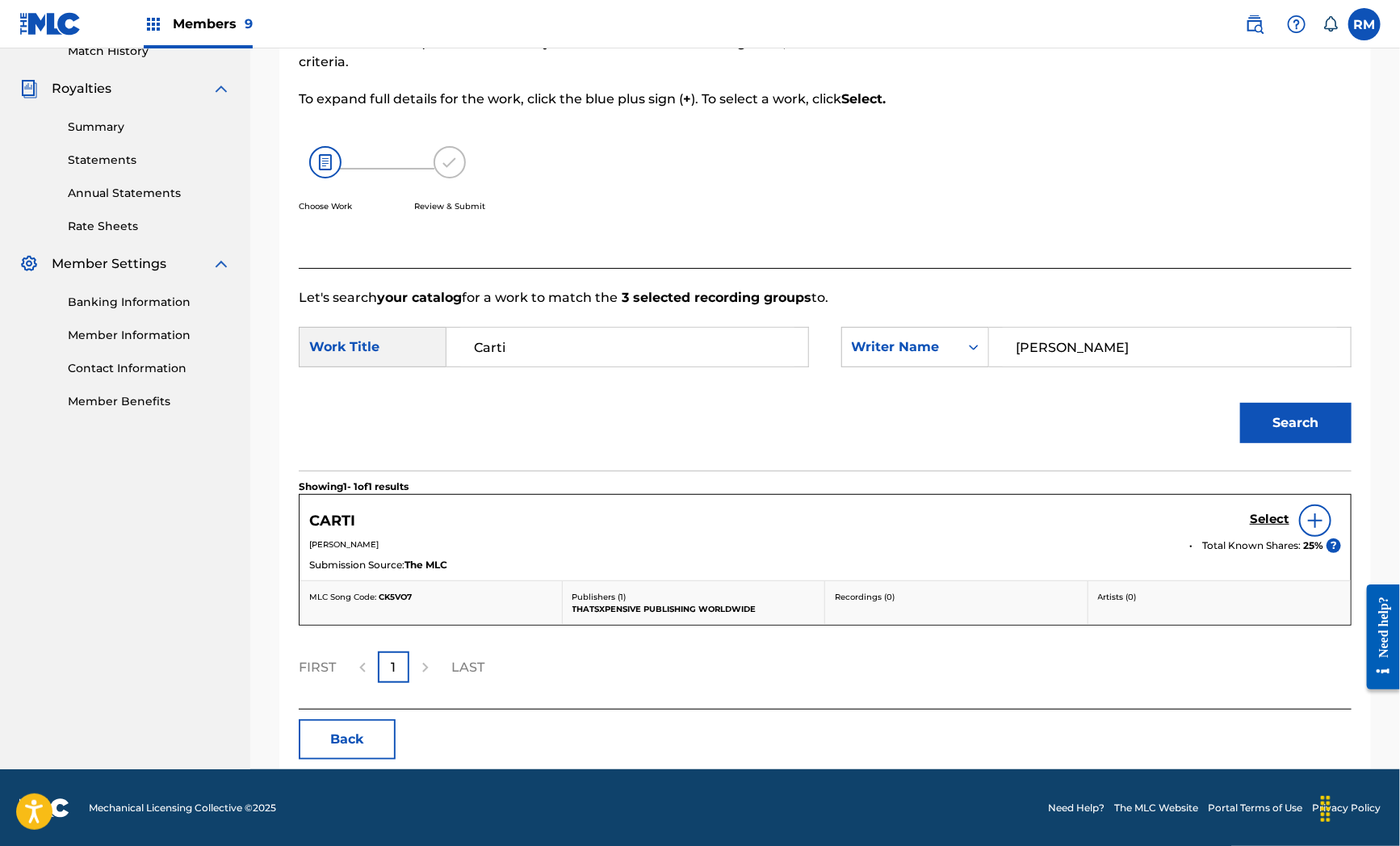
type input "[PERSON_NAME]"
click at [1289, 436] on button "Search" at bounding box center [1295, 422] width 112 height 40
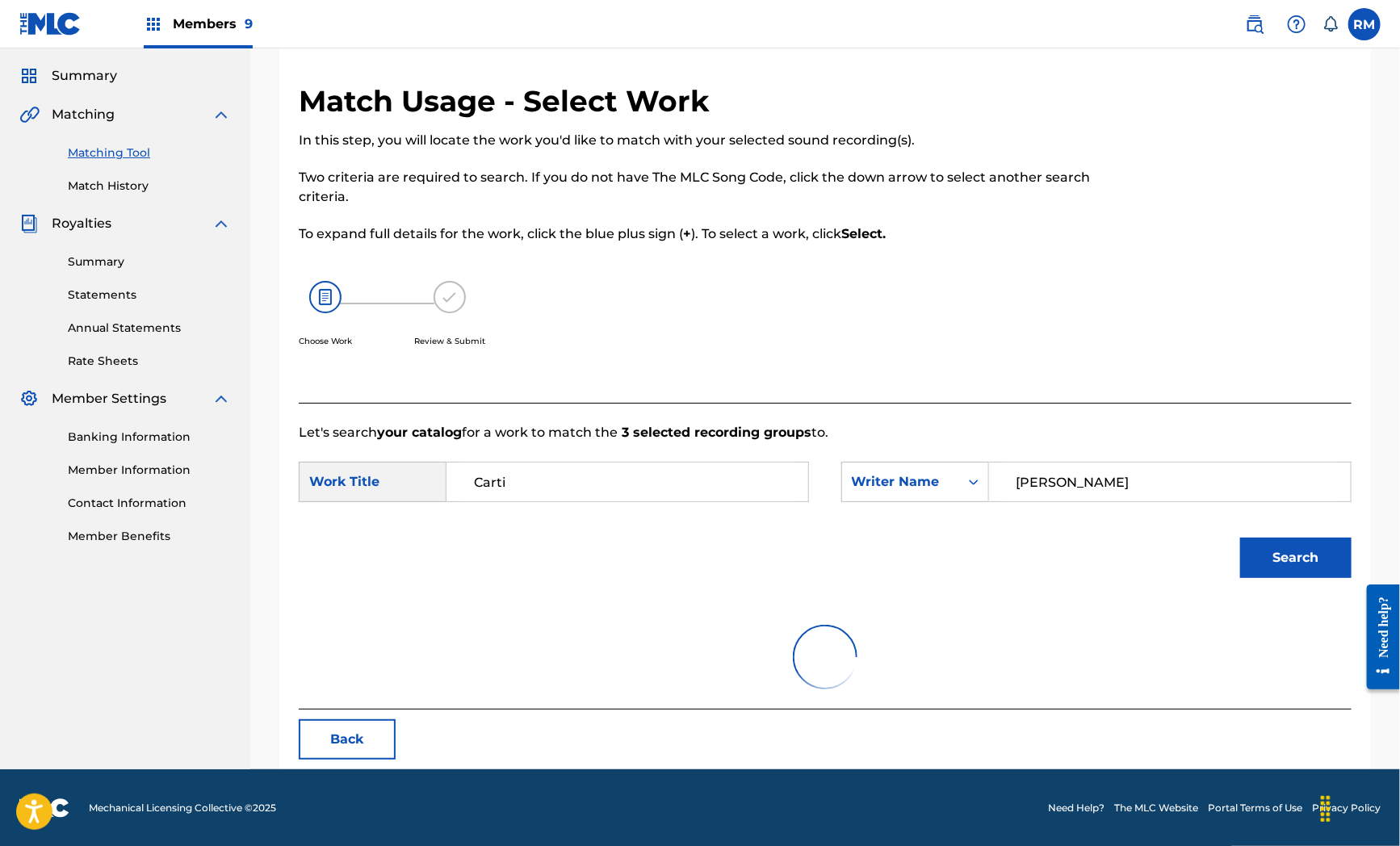
scroll to position [181, 0]
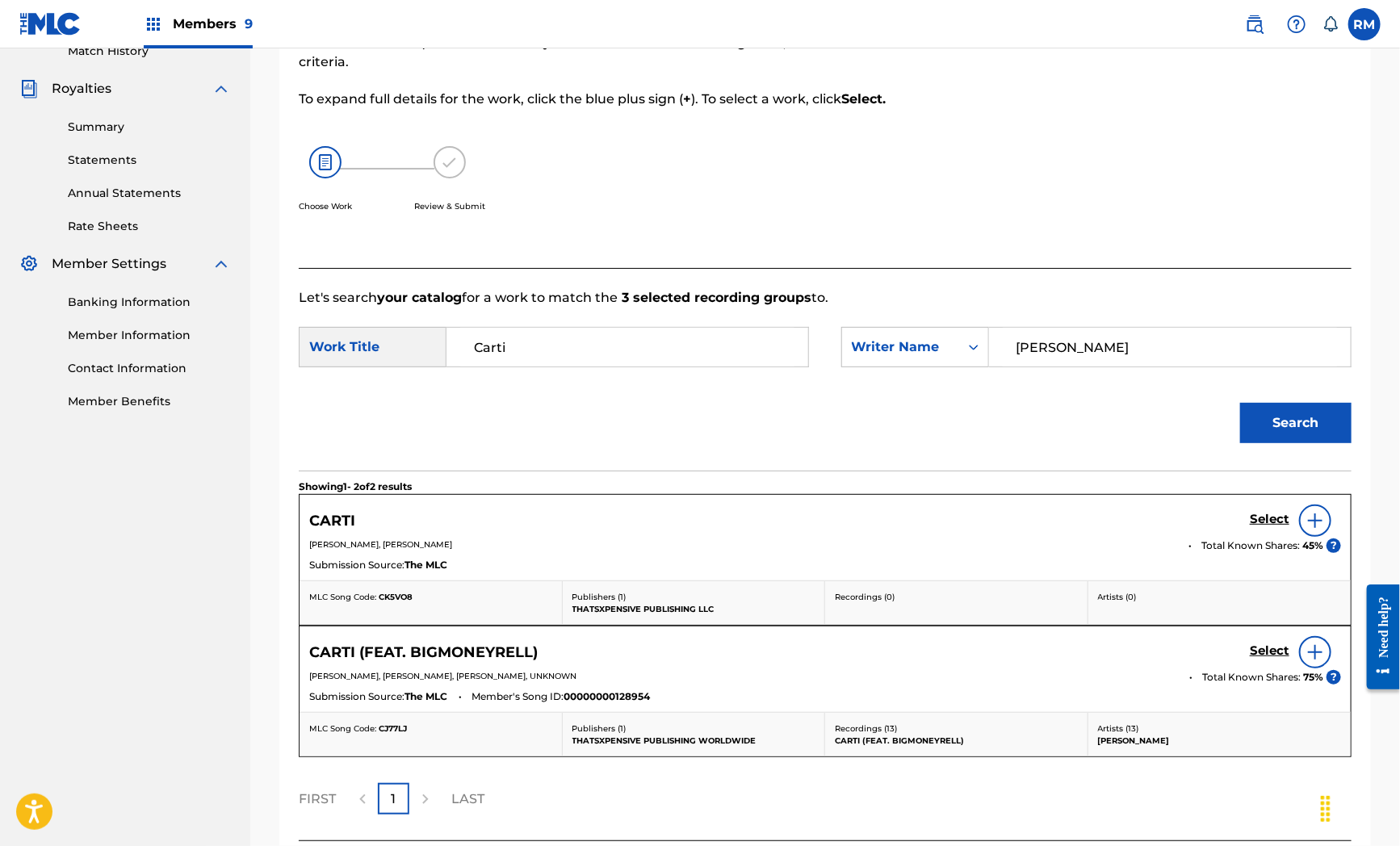
click at [1263, 514] on h5 "Select" at bounding box center [1270, 519] width 39 height 15
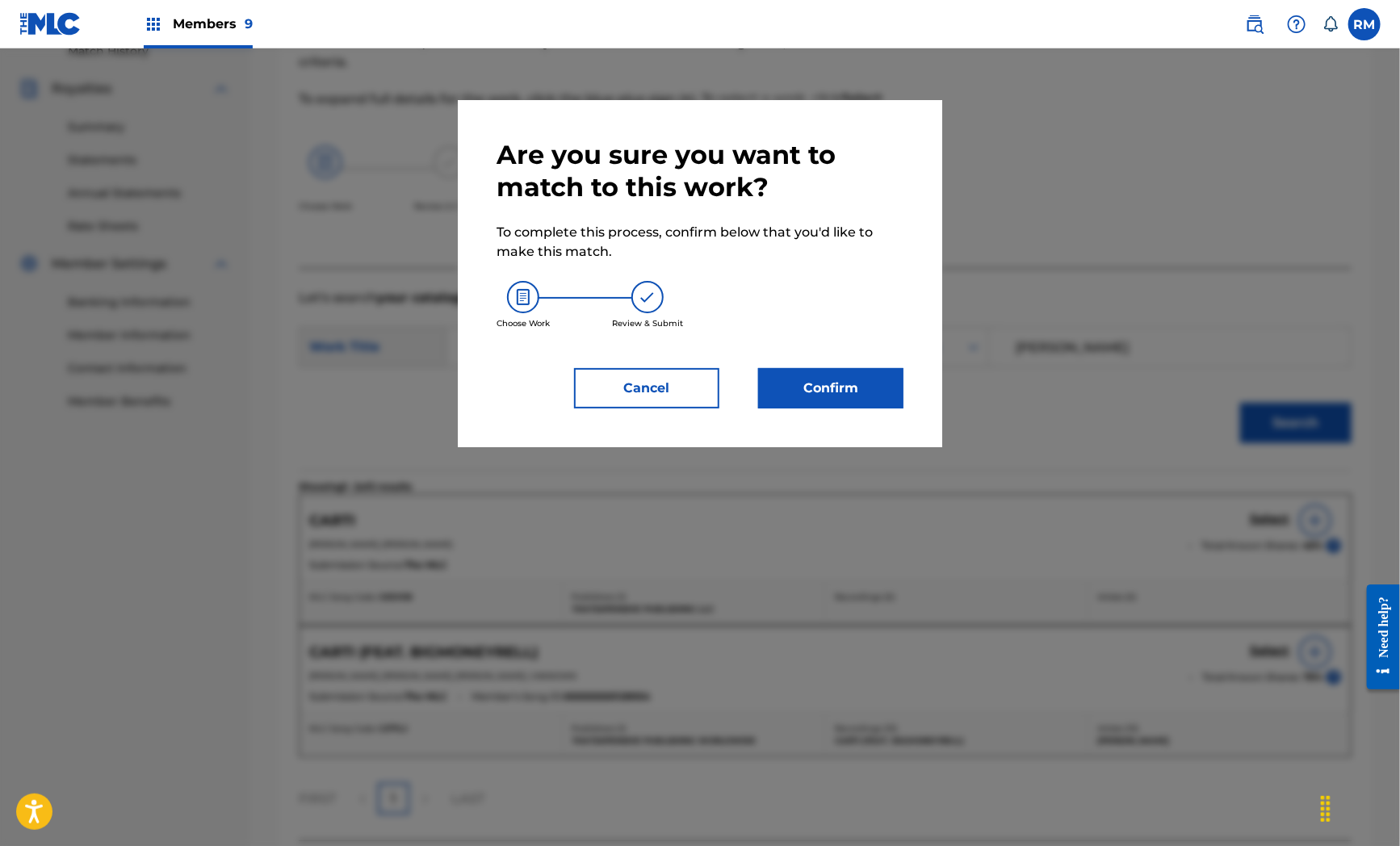
click at [696, 384] on button "Cancel" at bounding box center [646, 388] width 145 height 40
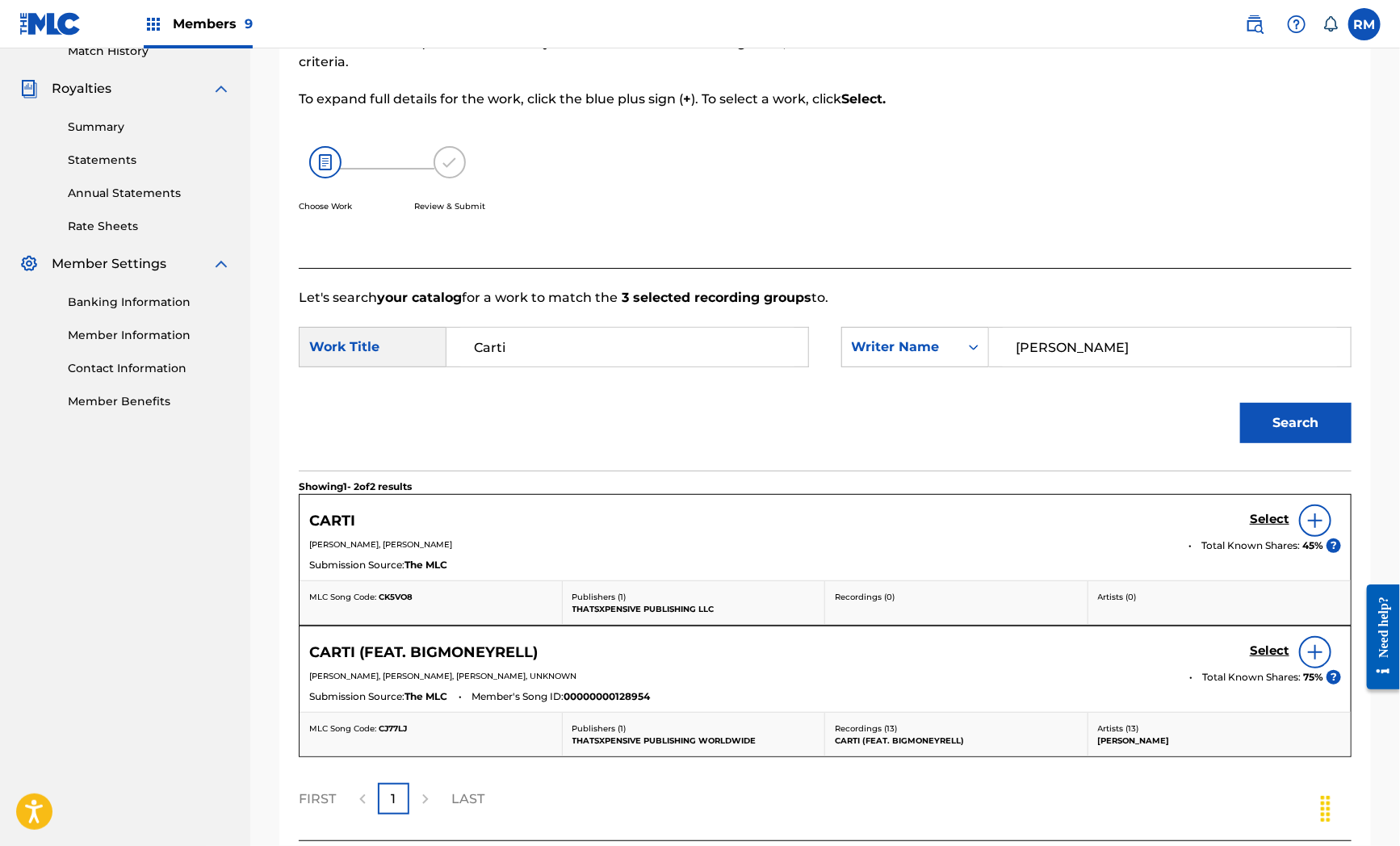
click at [1284, 527] on h5 "Select" at bounding box center [1270, 519] width 39 height 15
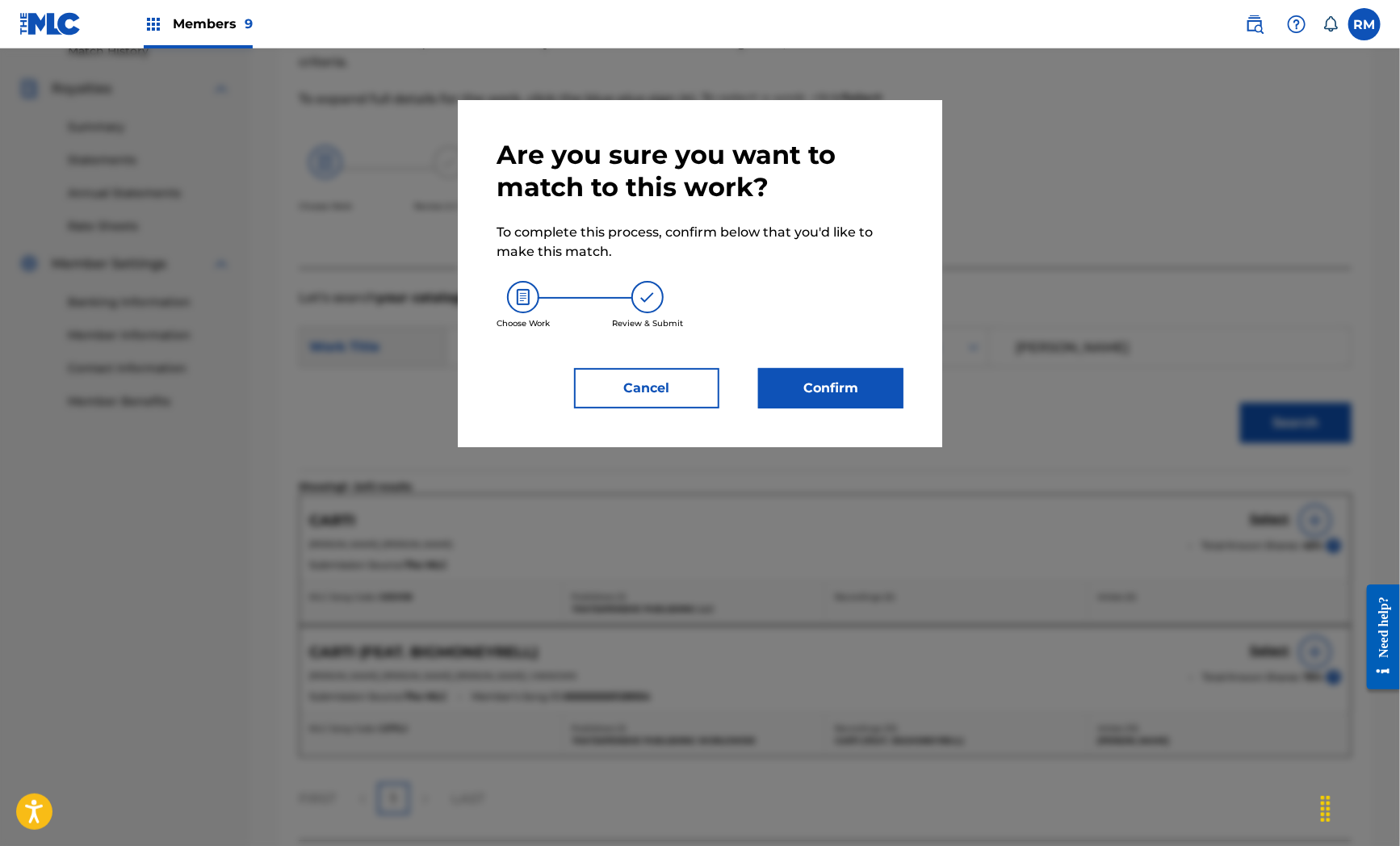
click at [859, 378] on button "Confirm" at bounding box center [830, 388] width 145 height 40
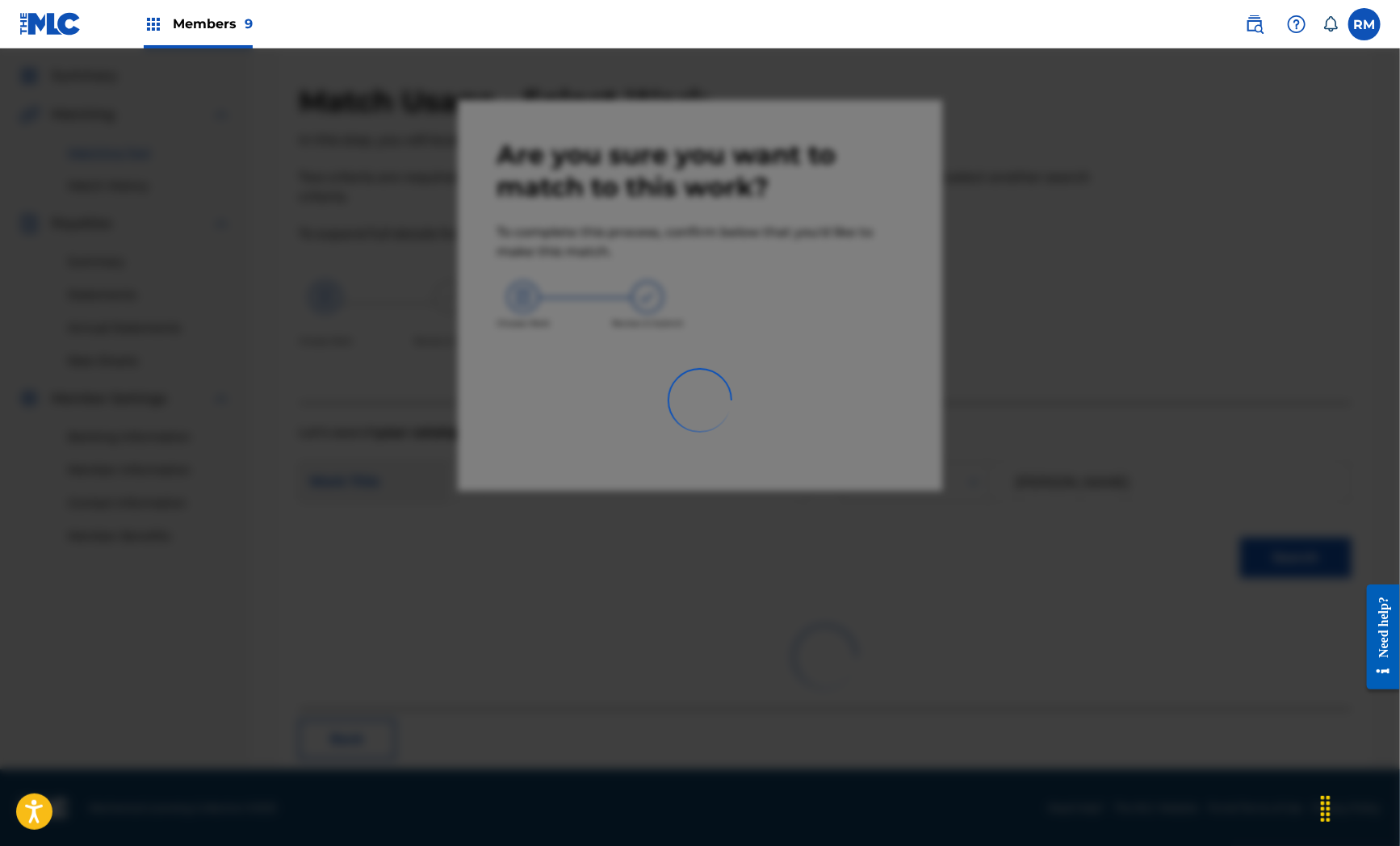
scroll to position [20, 0]
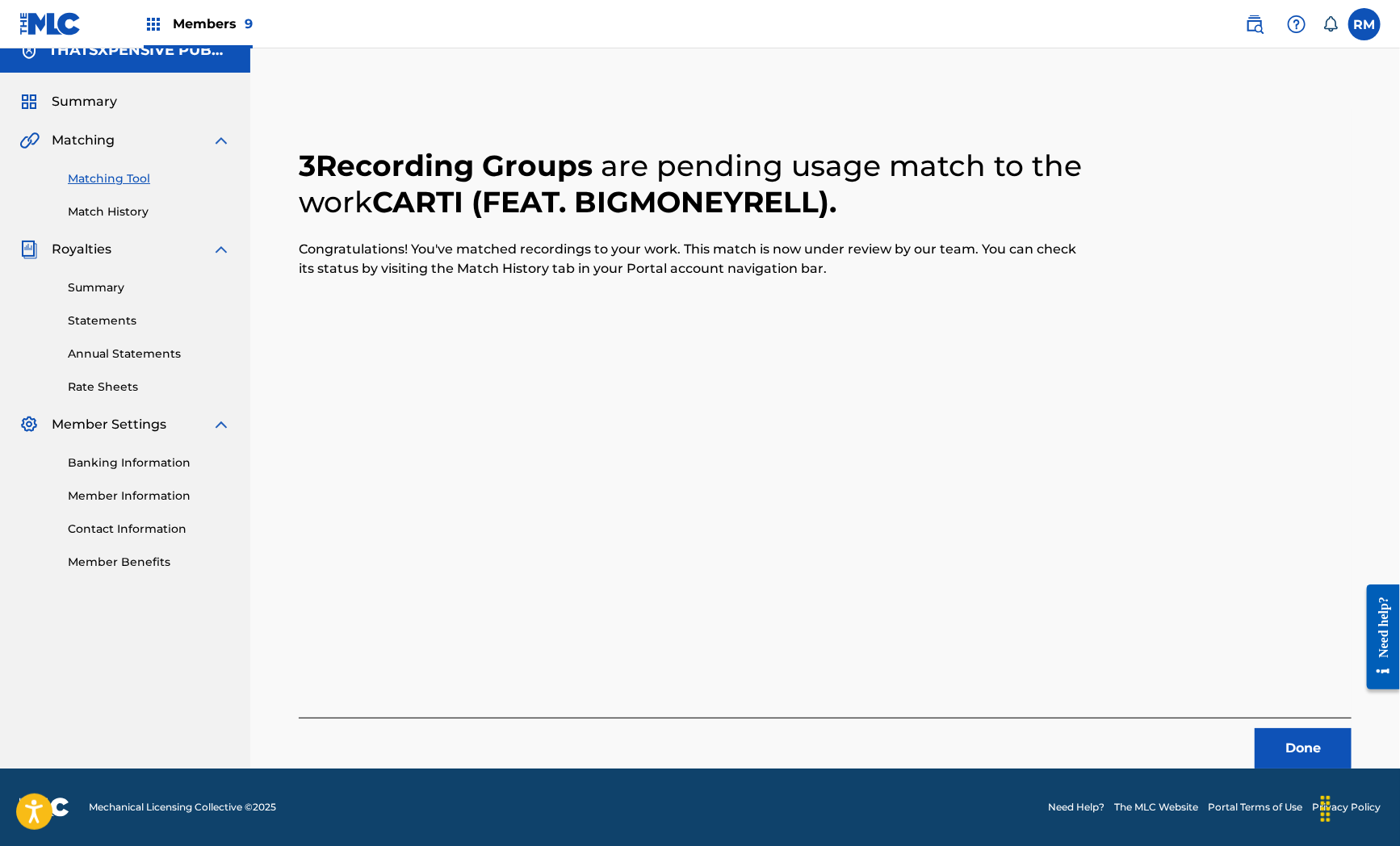
click at [649, 397] on div "3 Recording Groups are pending usage match to the work CARTI (FEAT. BIGMONEYREL…" at bounding box center [824, 439] width 1053 height 660
click at [1277, 743] on button "Done" at bounding box center [1303, 748] width 97 height 40
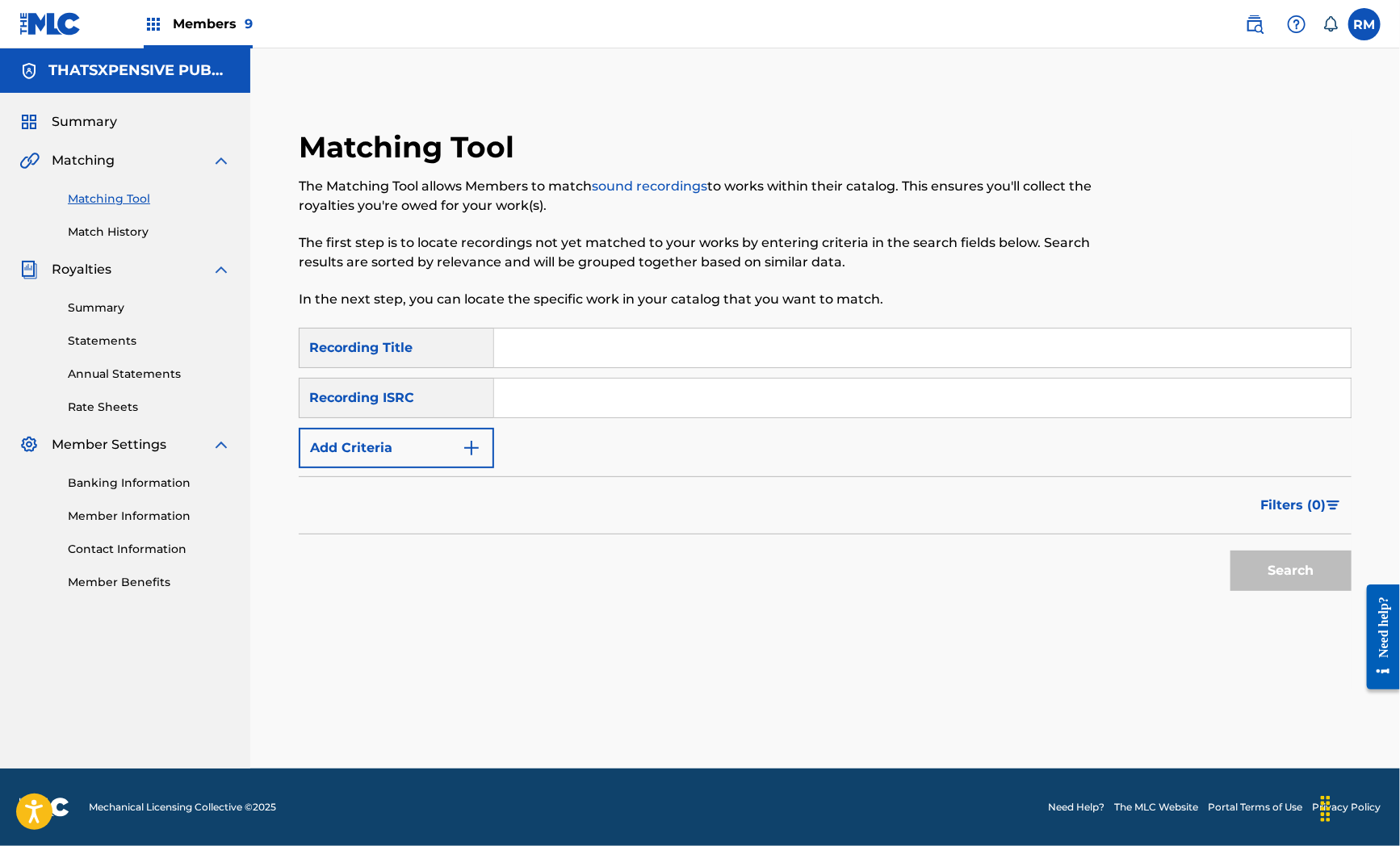
scroll to position [0, 0]
click at [575, 393] on input "Search Form" at bounding box center [922, 397] width 857 height 38
paste input "QZTAS2358192"
type input "QZTAS2358192"
click at [1313, 589] on button "Search" at bounding box center [1291, 571] width 121 height 40
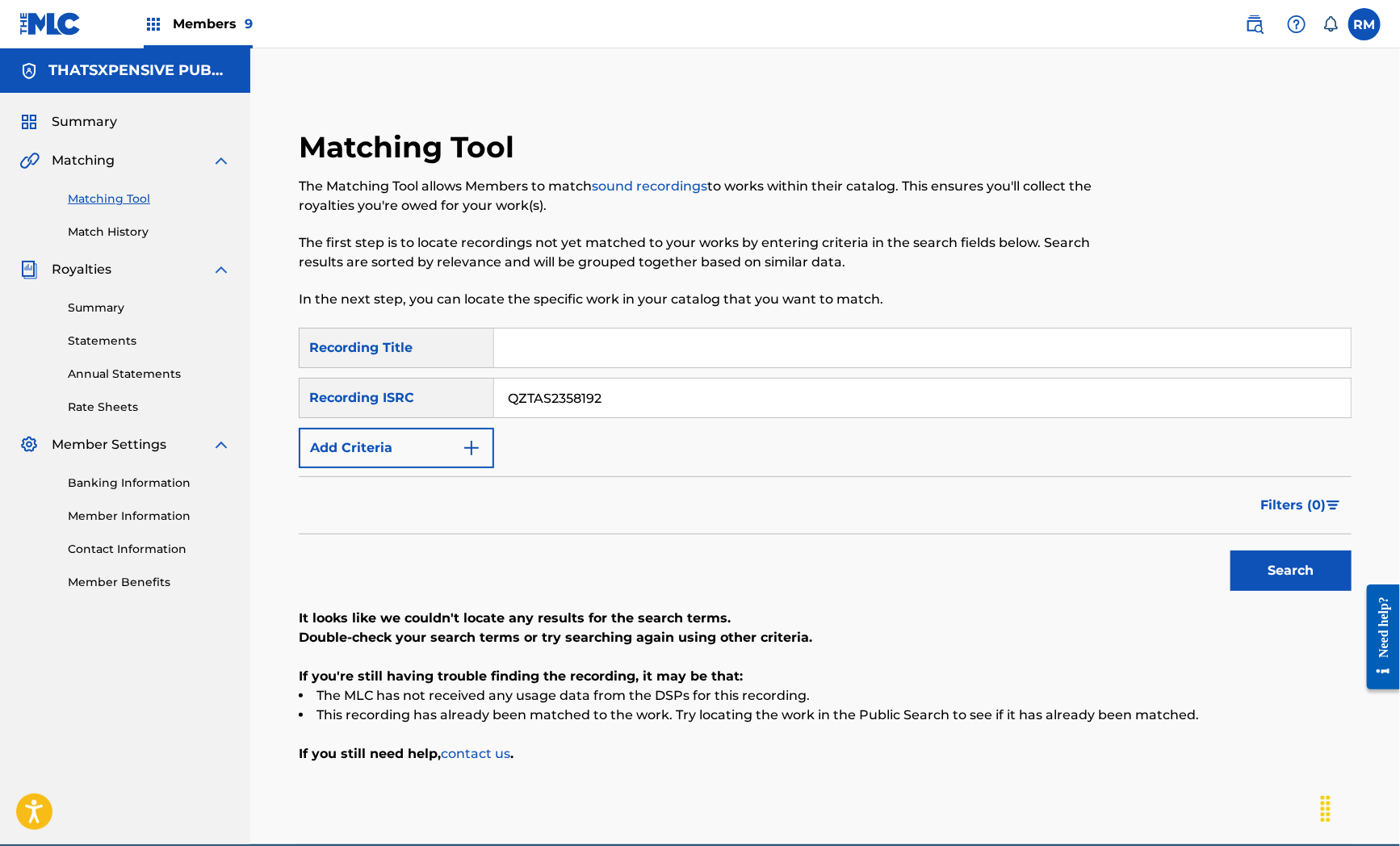
click at [541, 54] on div "Matching Tool The Matching Tool allows Members to match sound recordings to wor…" at bounding box center [825, 447] width 1149 height 797
